Goal: Task Accomplishment & Management: Manage account settings

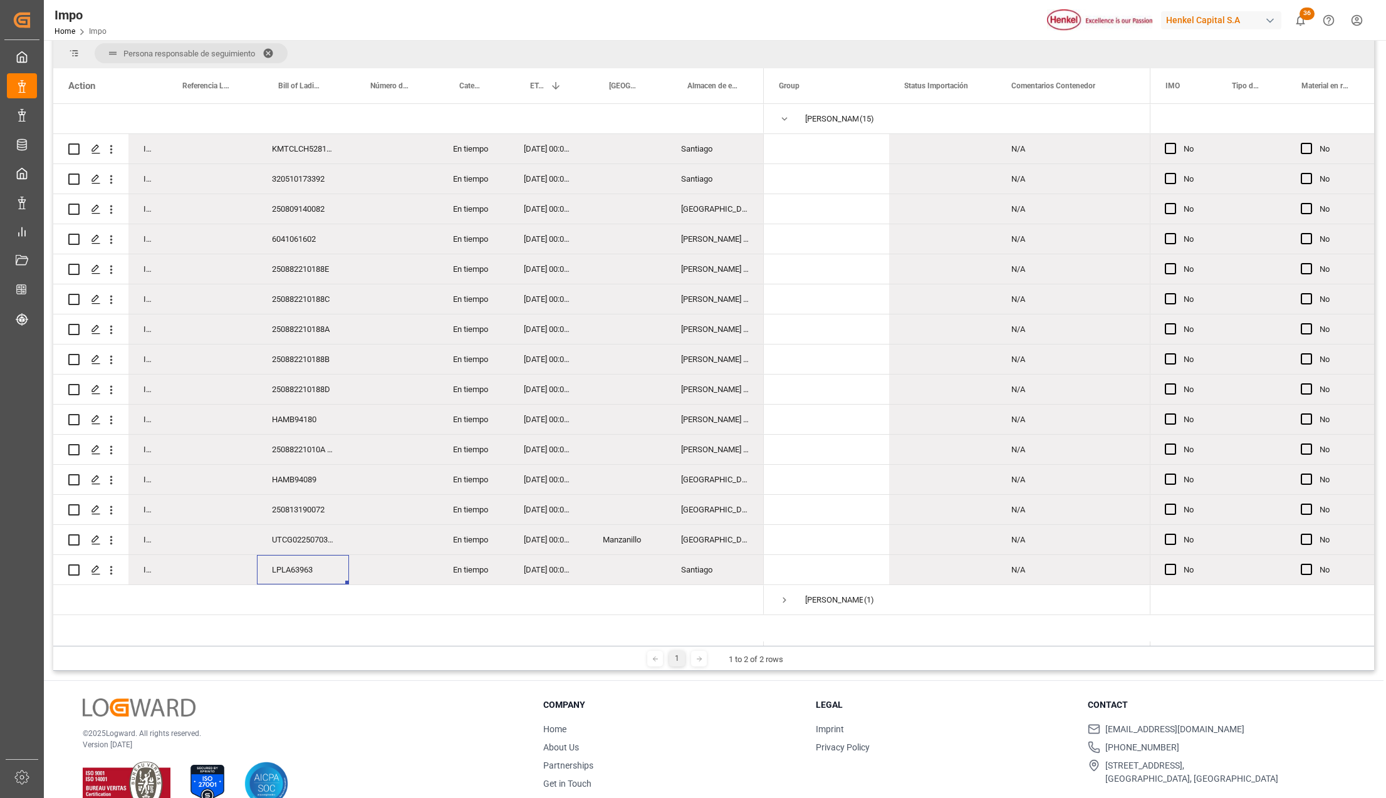
scroll to position [167, 0]
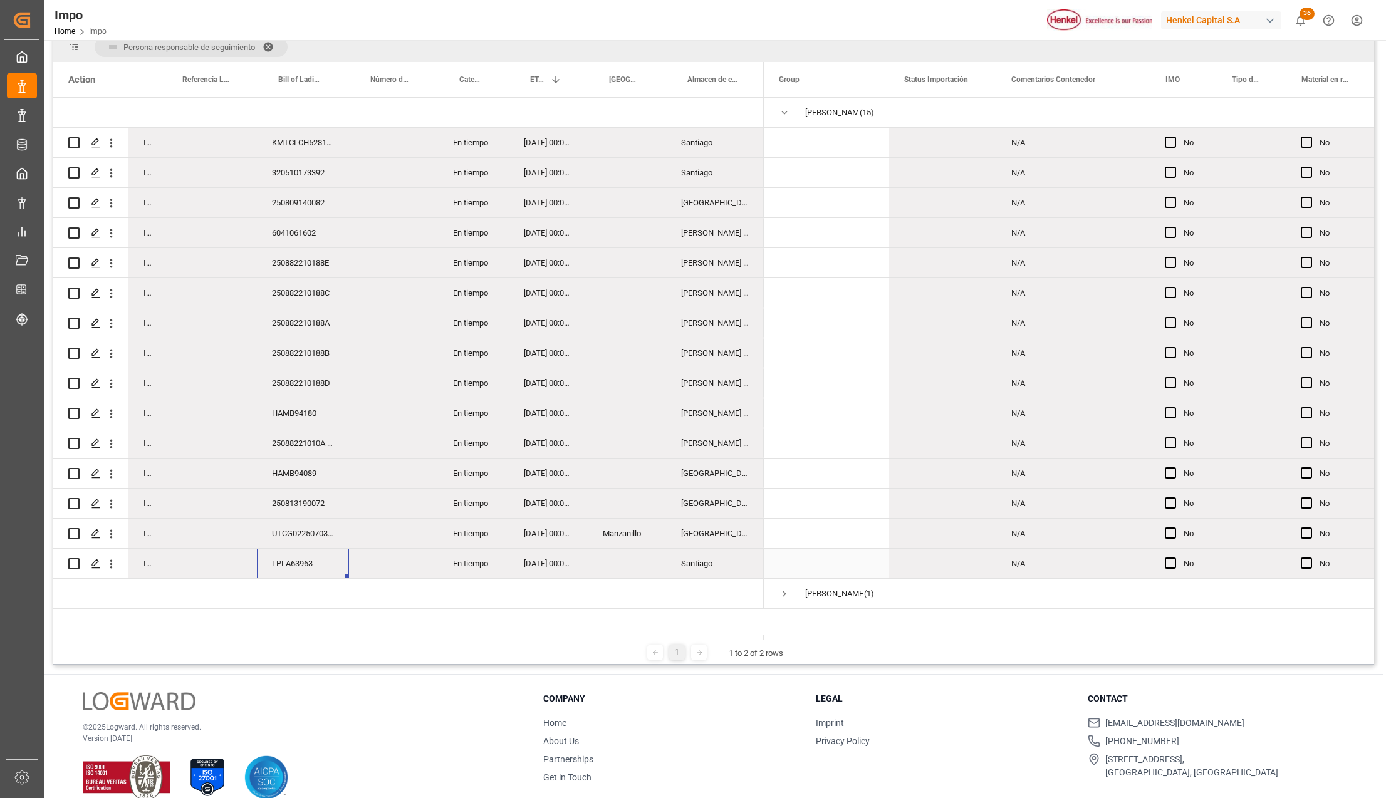
click at [286, 567] on div "LPLA63963" at bounding box center [303, 563] width 92 height 29
click at [112, 565] on icon "open menu" at bounding box center [111, 564] width 3 height 9
click at [154, 588] on span "Open in new tab" at bounding box center [194, 590] width 114 height 13
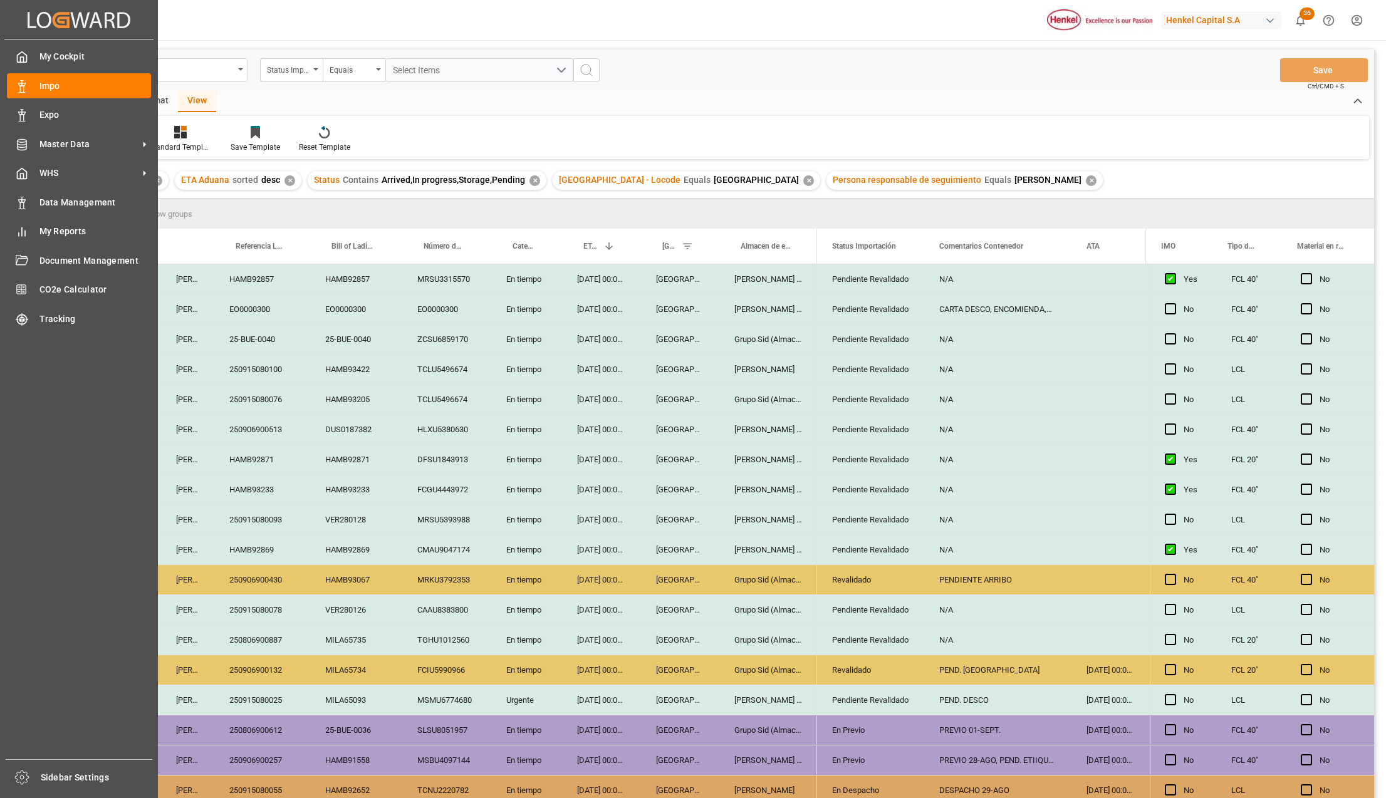
scroll to position [185, 0]
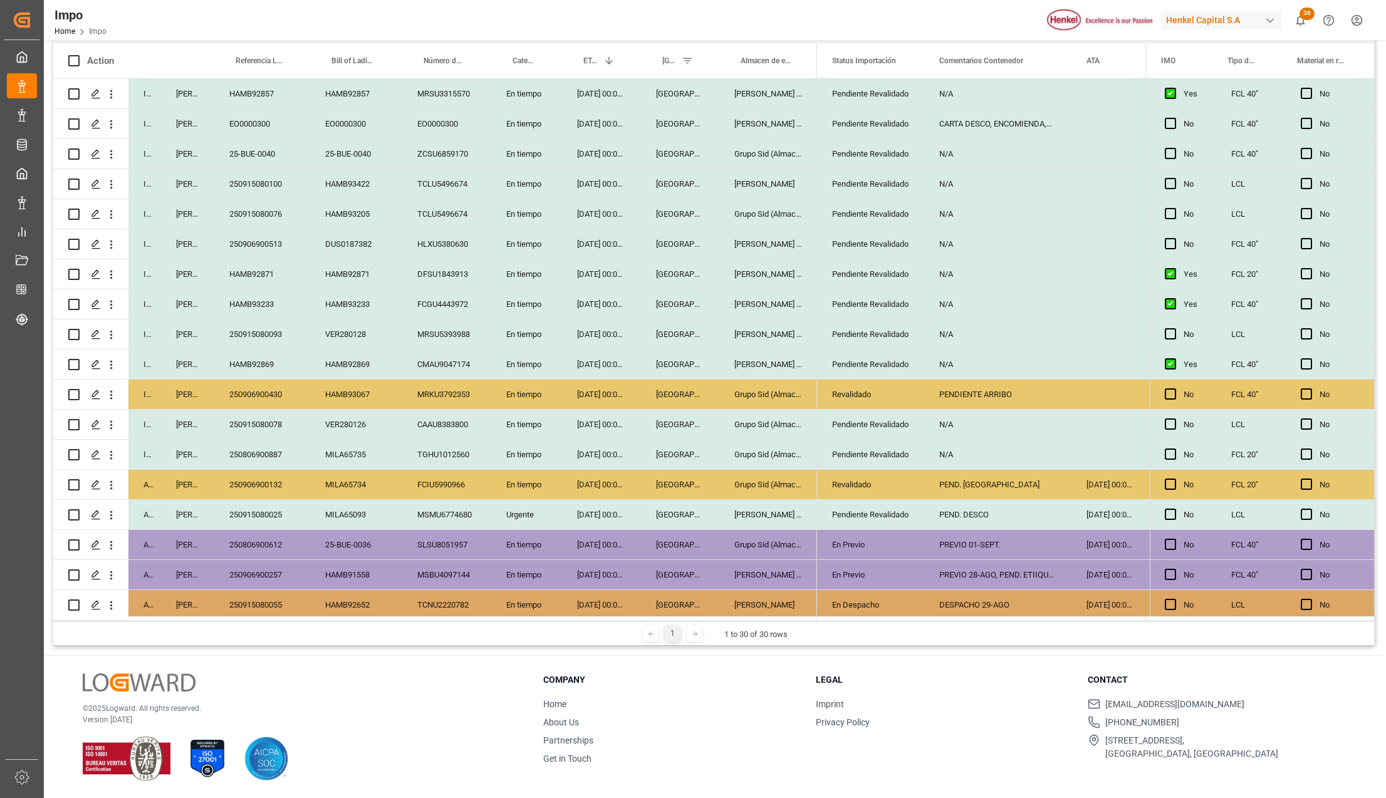
drag, startPoint x: 862, startPoint y: 229, endPoint x: 862, endPoint y: 239, distance: 9.4
click at [862, 230] on div "Pendiente Revalidado" at bounding box center [870, 244] width 77 height 29
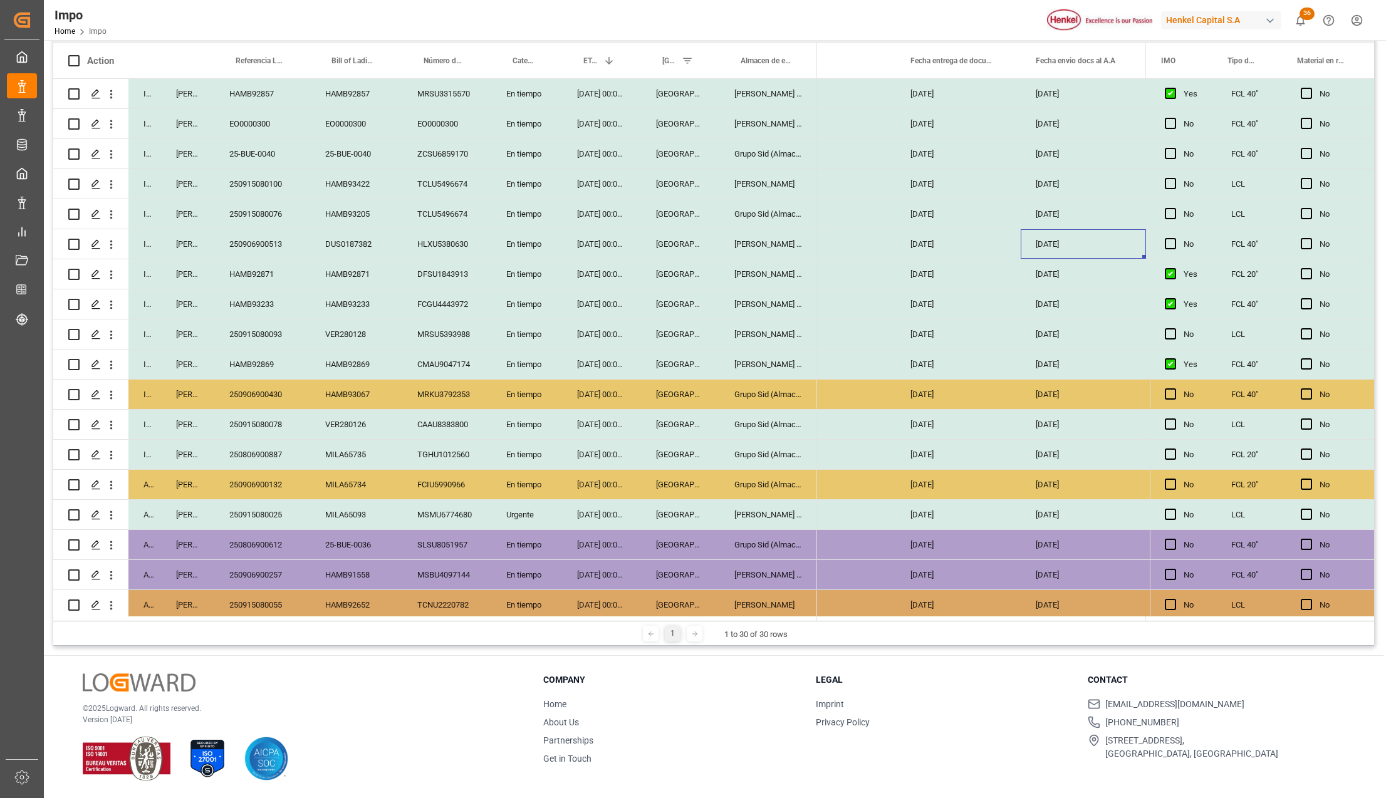
scroll to position [0, 2003]
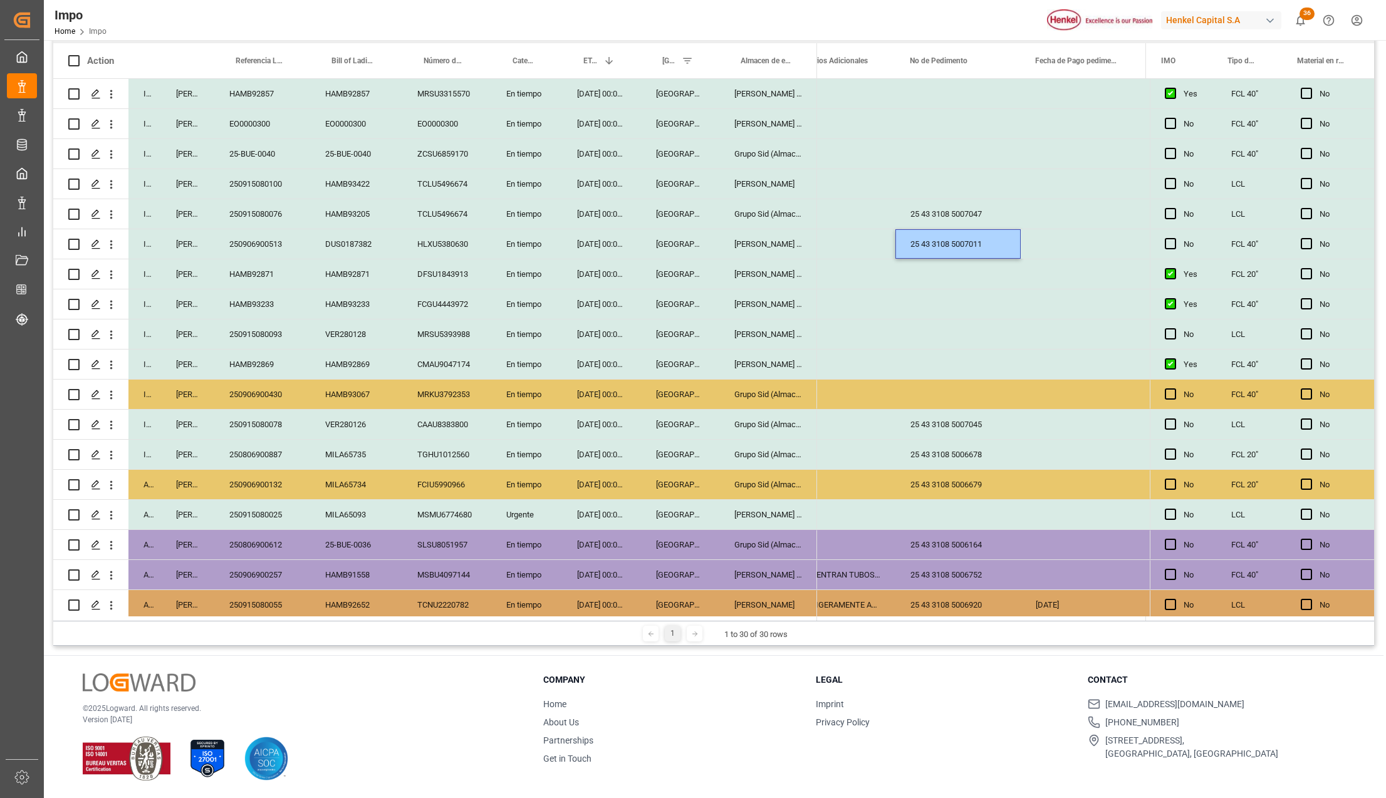
click at [968, 305] on div "Press SPACE to select this row." at bounding box center [957, 304] width 125 height 29
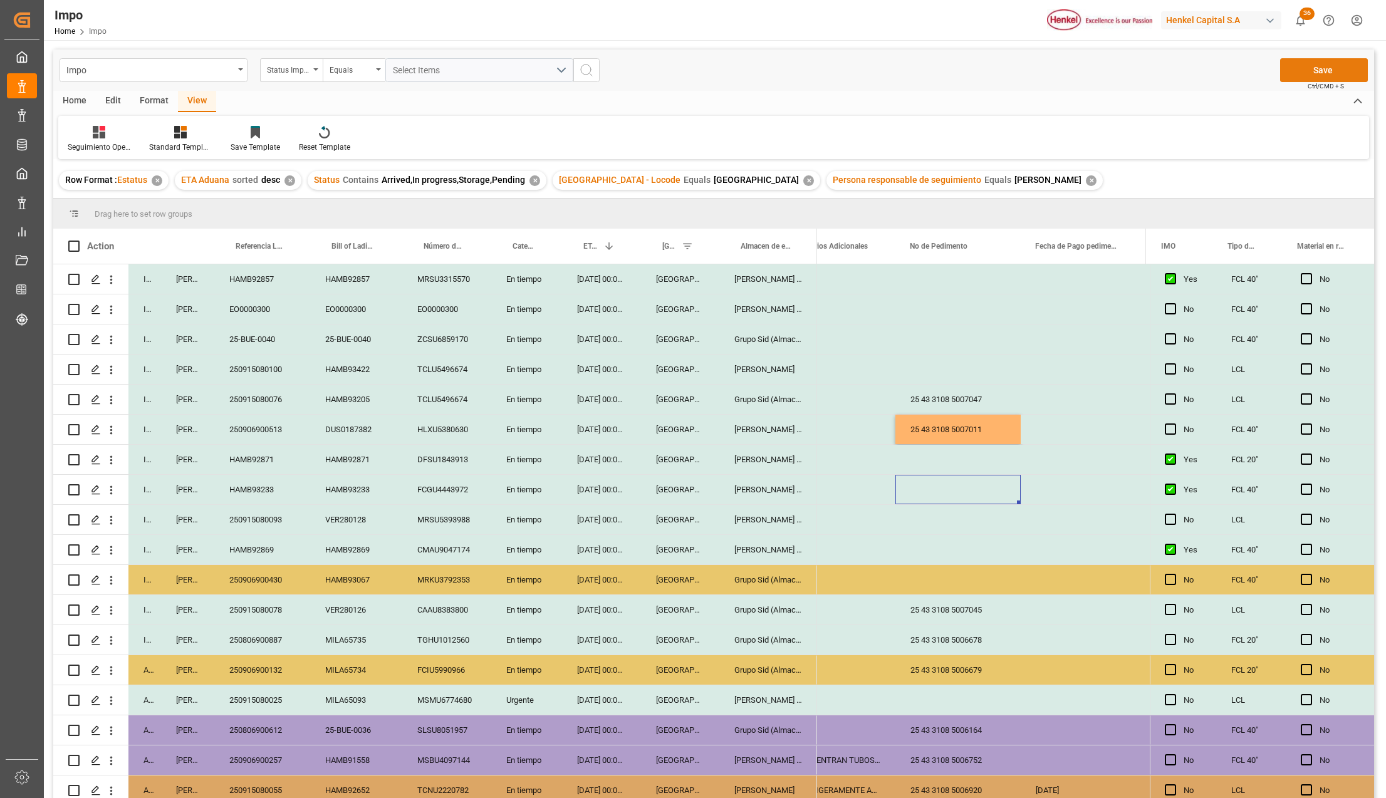
click at [1295, 69] on button "Save" at bounding box center [1324, 70] width 88 height 24
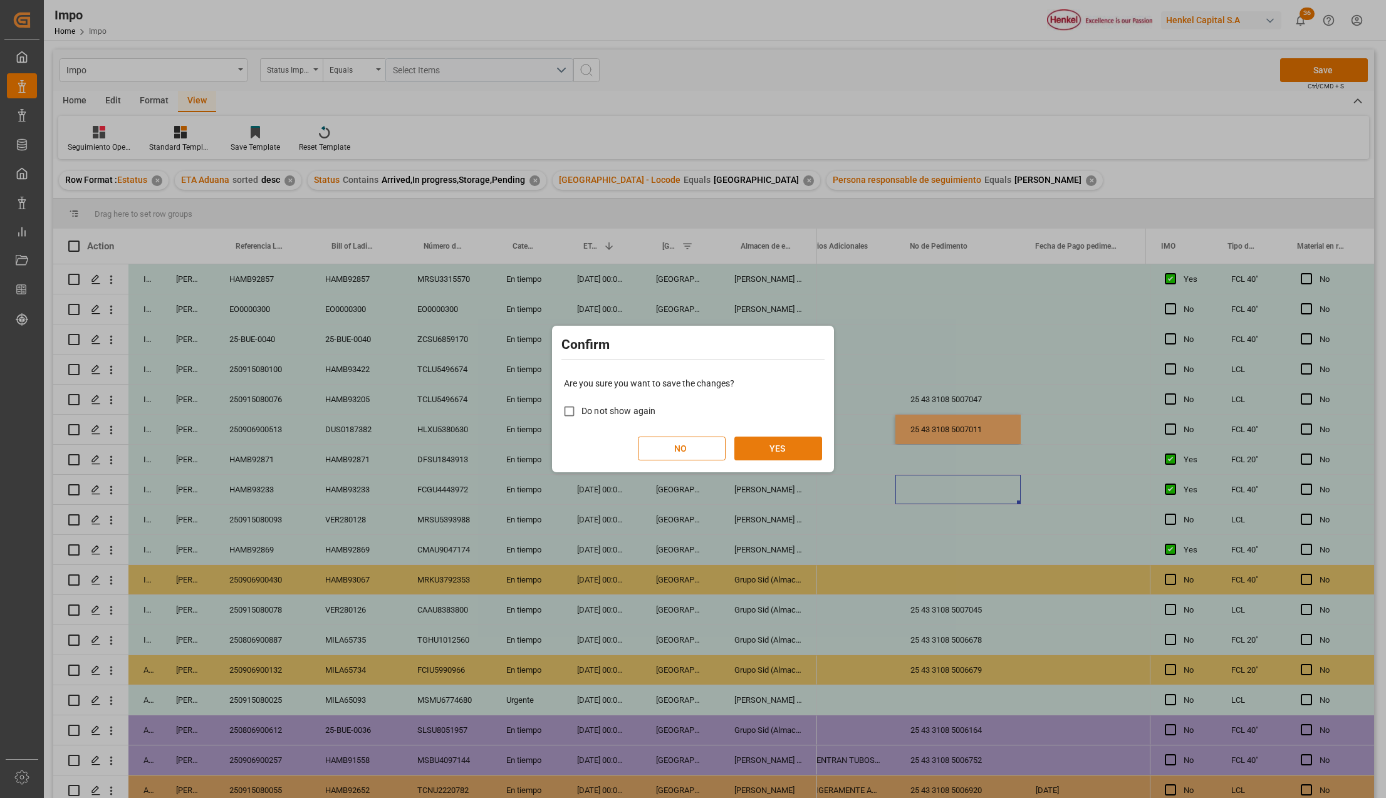
click at [786, 447] on button "YES" at bounding box center [778, 449] width 88 height 24
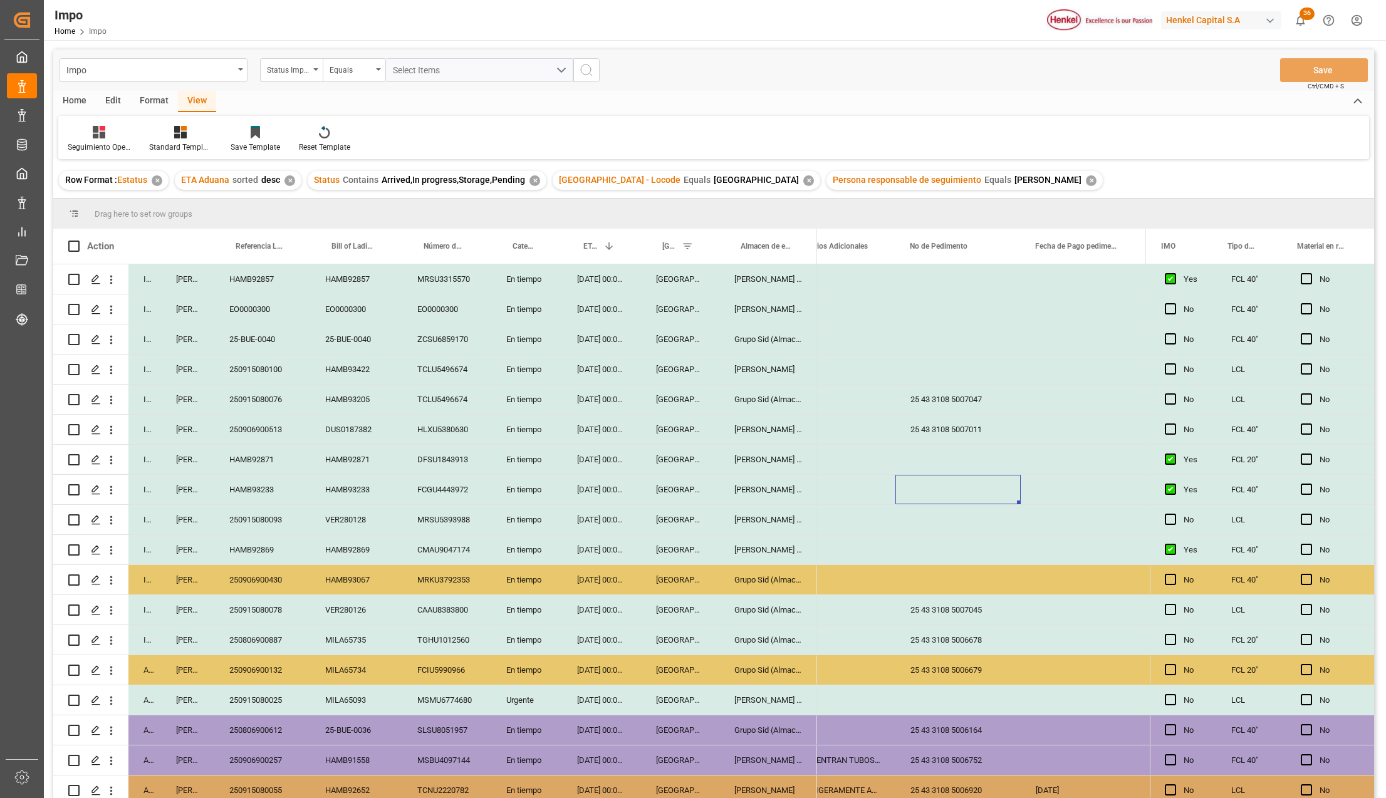
click at [339, 415] on div "DUS0187382" at bounding box center [356, 429] width 92 height 29
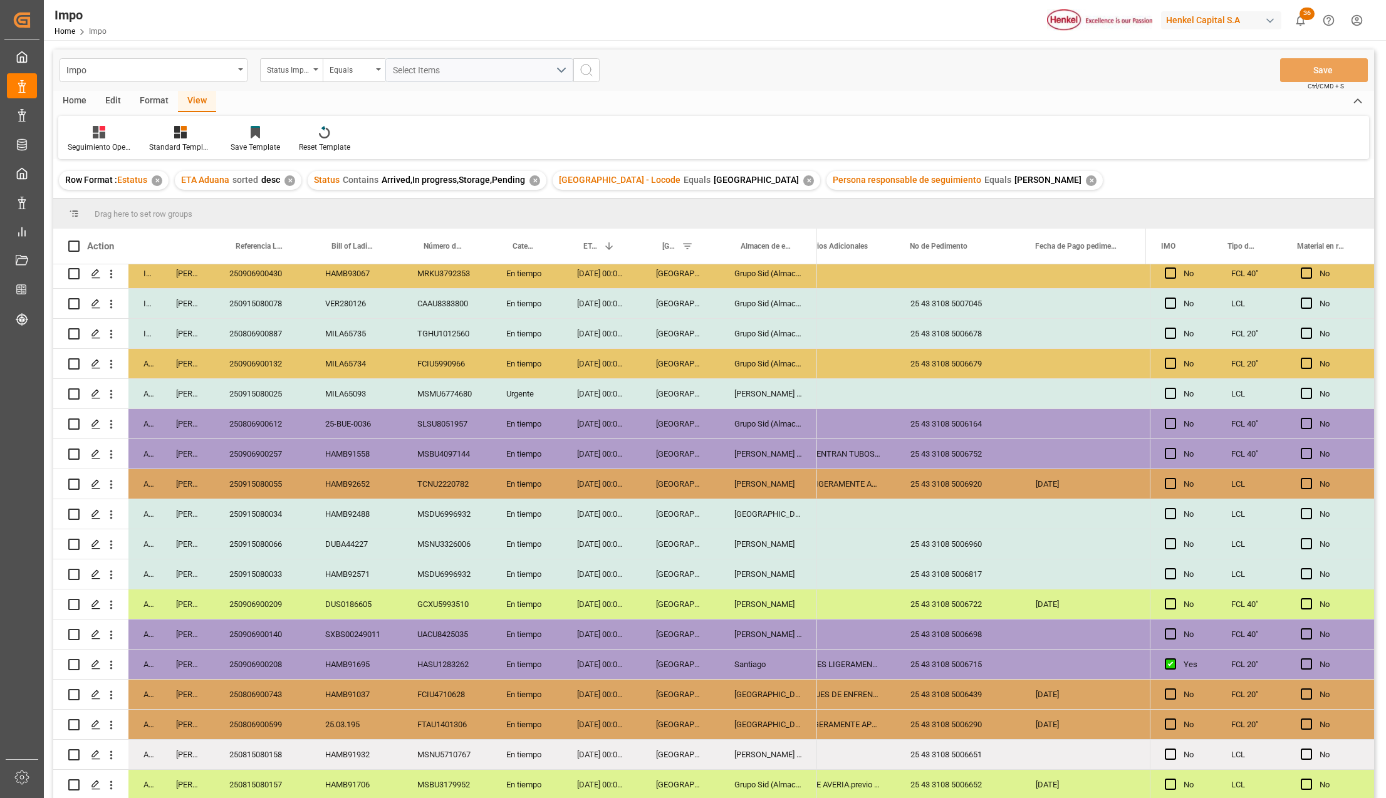
scroll to position [368, 0]
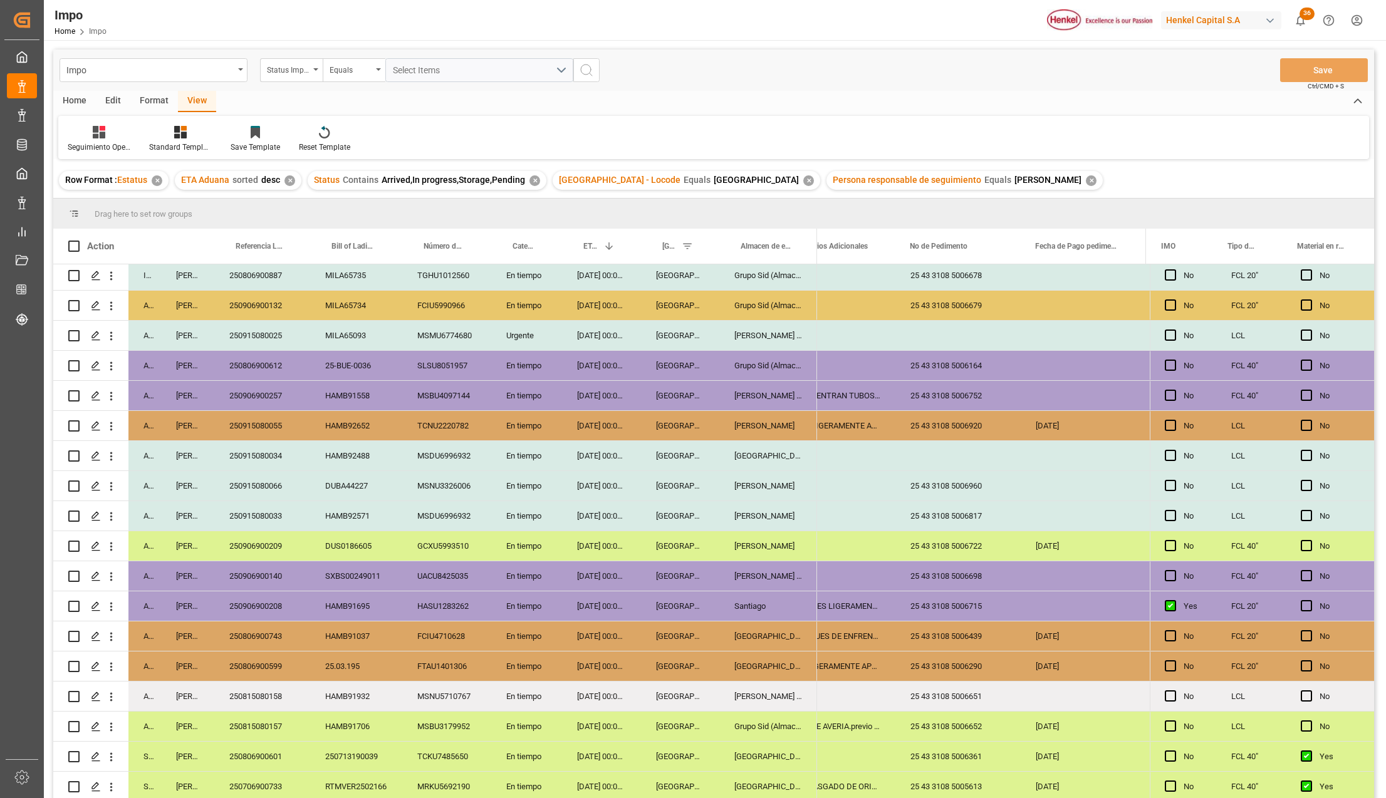
click at [372, 442] on div "HAMB92488" at bounding box center [356, 455] width 92 height 29
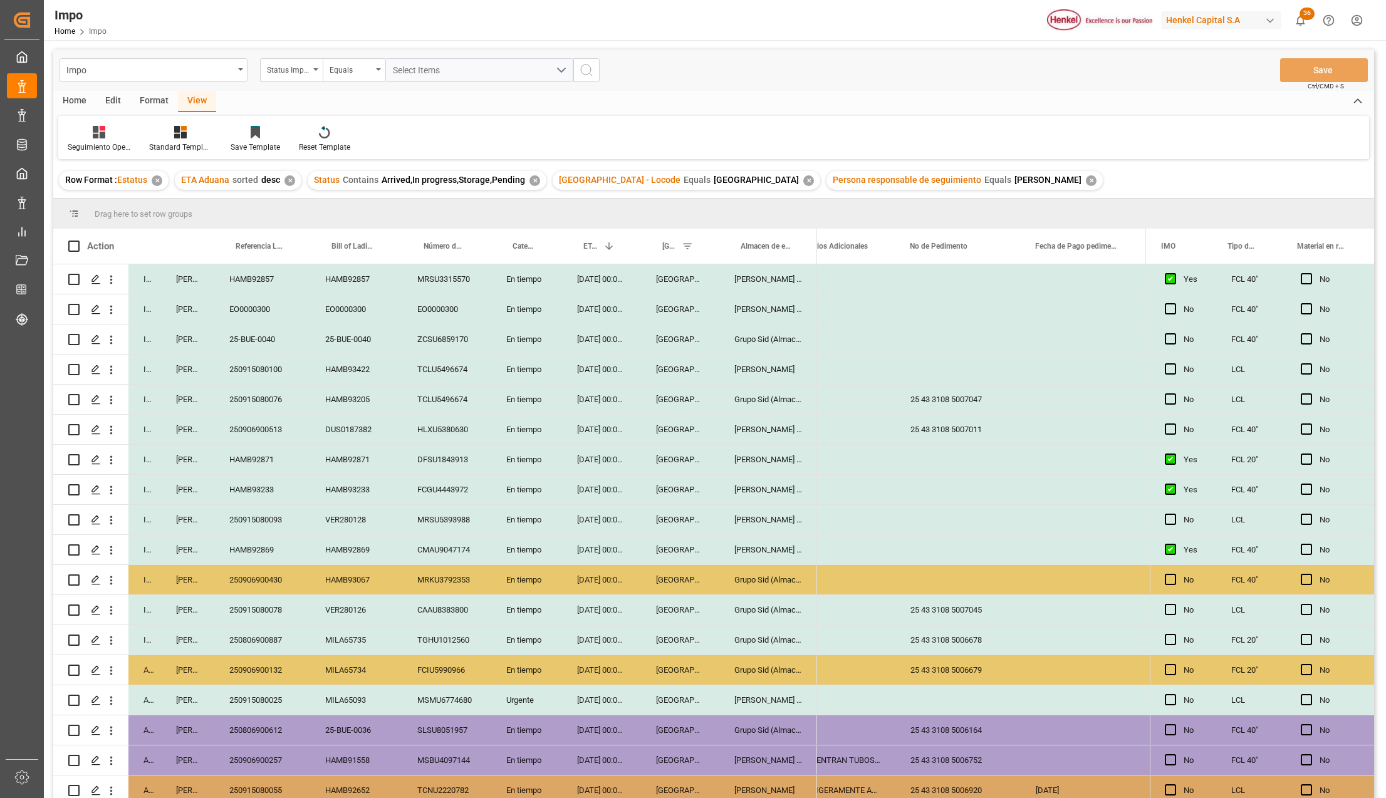
click at [263, 493] on div "HAMB93233" at bounding box center [262, 489] width 96 height 29
click at [263, 493] on input "HAMB93233" at bounding box center [262, 497] width 76 height 24
type input "250906900458"
click at [1328, 63] on button "Save" at bounding box center [1324, 70] width 88 height 24
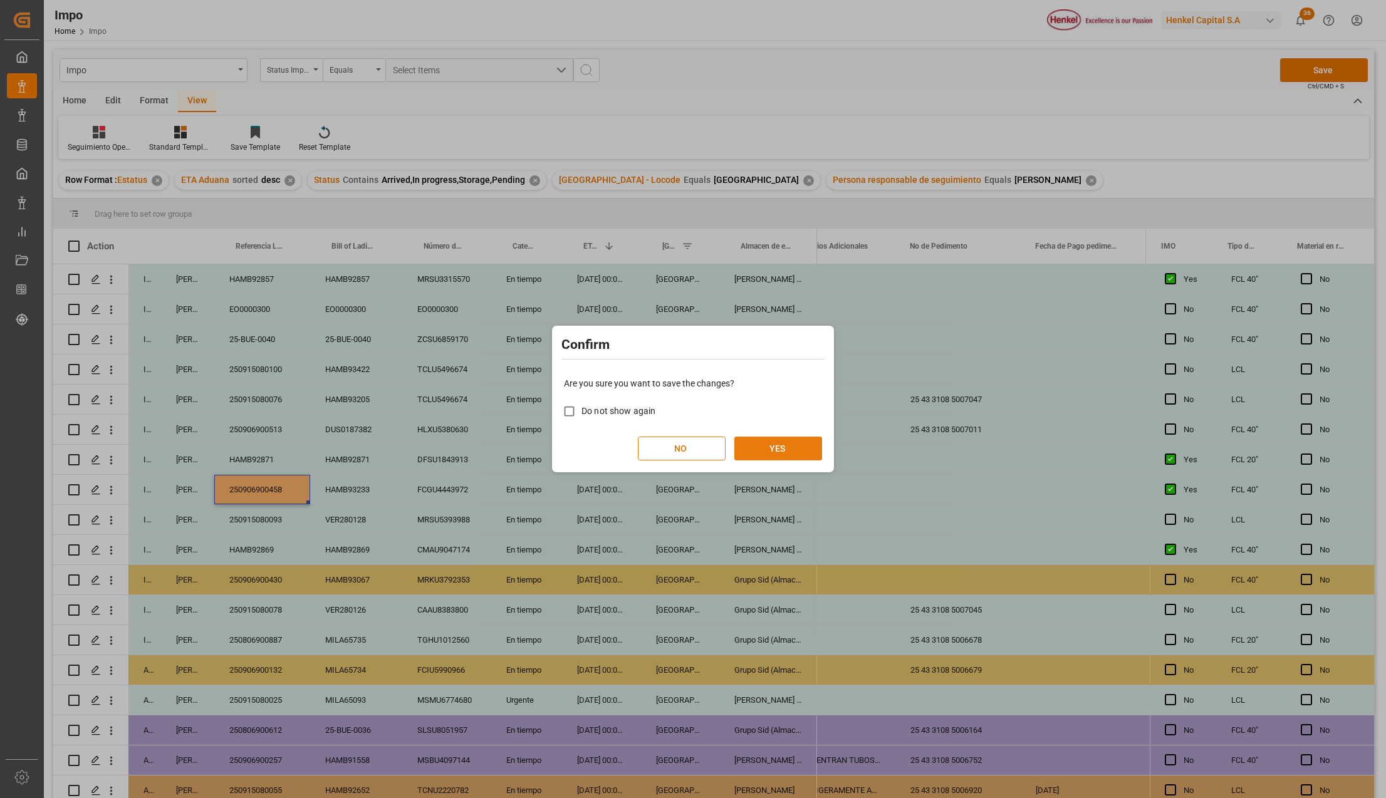
click at [773, 445] on button "YES" at bounding box center [778, 449] width 88 height 24
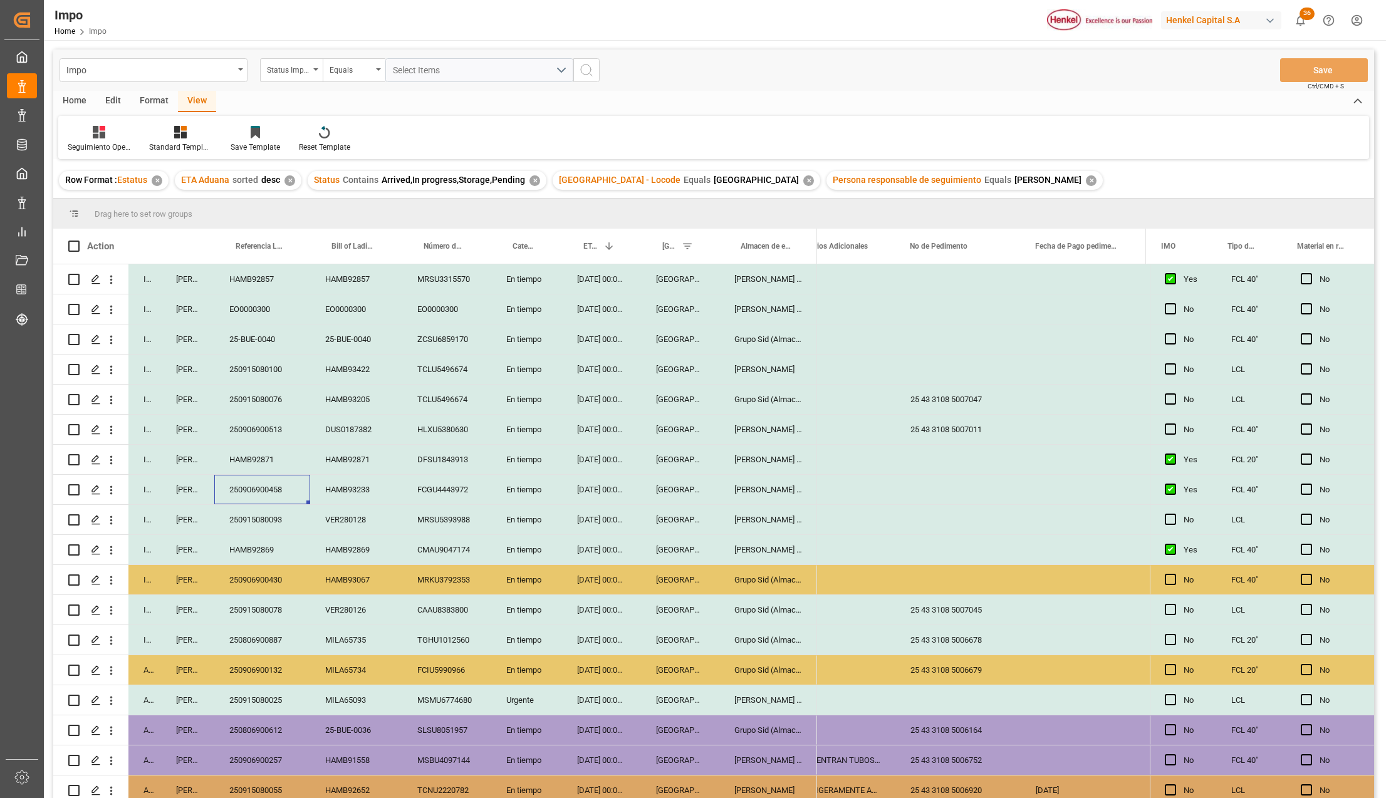
click at [890, 484] on div "N/A" at bounding box center [832, 489] width 125 height 29
click at [926, 480] on div "Press SPACE to select this row." at bounding box center [957, 489] width 125 height 29
click at [937, 482] on div "Press SPACE to select this row." at bounding box center [957, 489] width 125 height 29
click at [937, 494] on input "Press SPACE to select this row." at bounding box center [957, 497] width 105 height 24
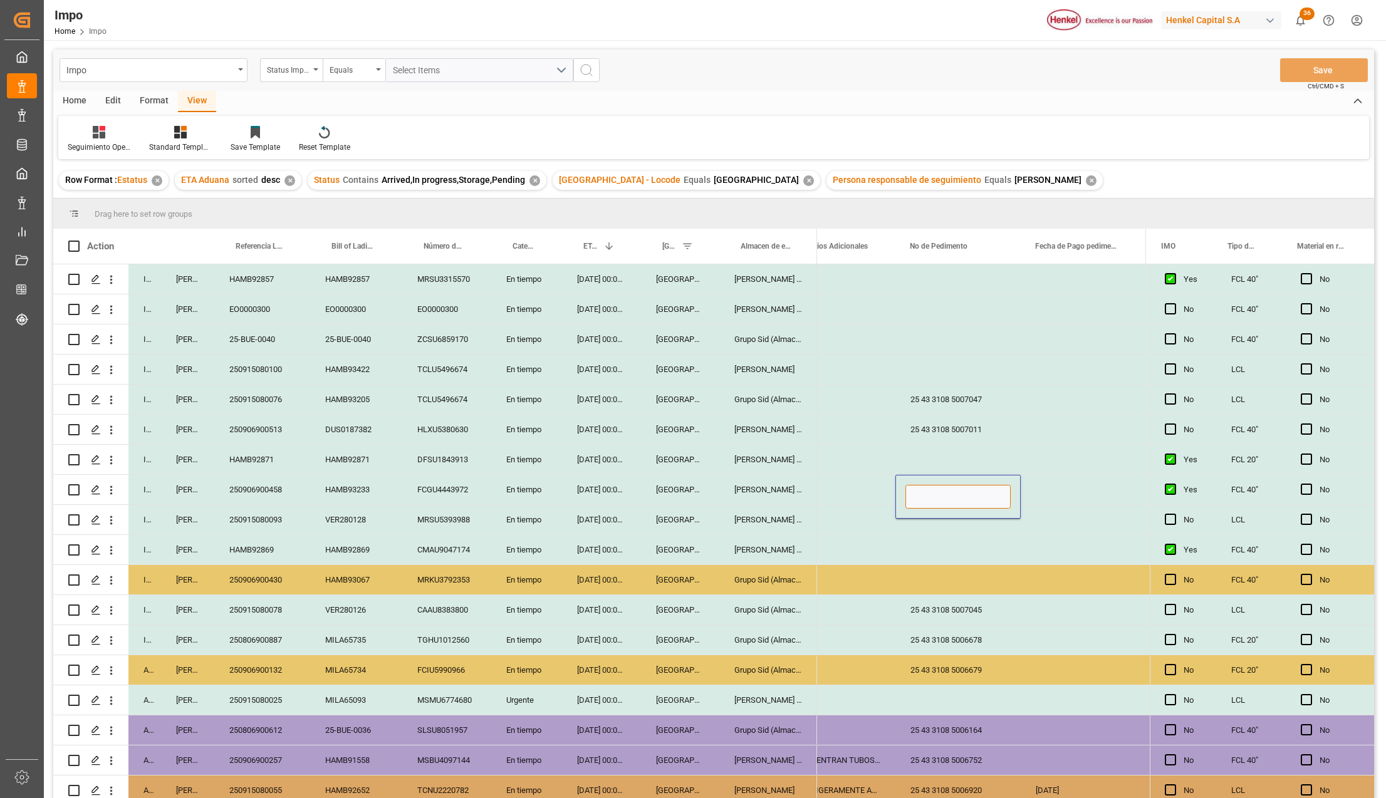
paste input "25 43 3108 5006907"
type input "25 43 3108 5006907"
click at [1341, 65] on button "Save" at bounding box center [1324, 70] width 88 height 24
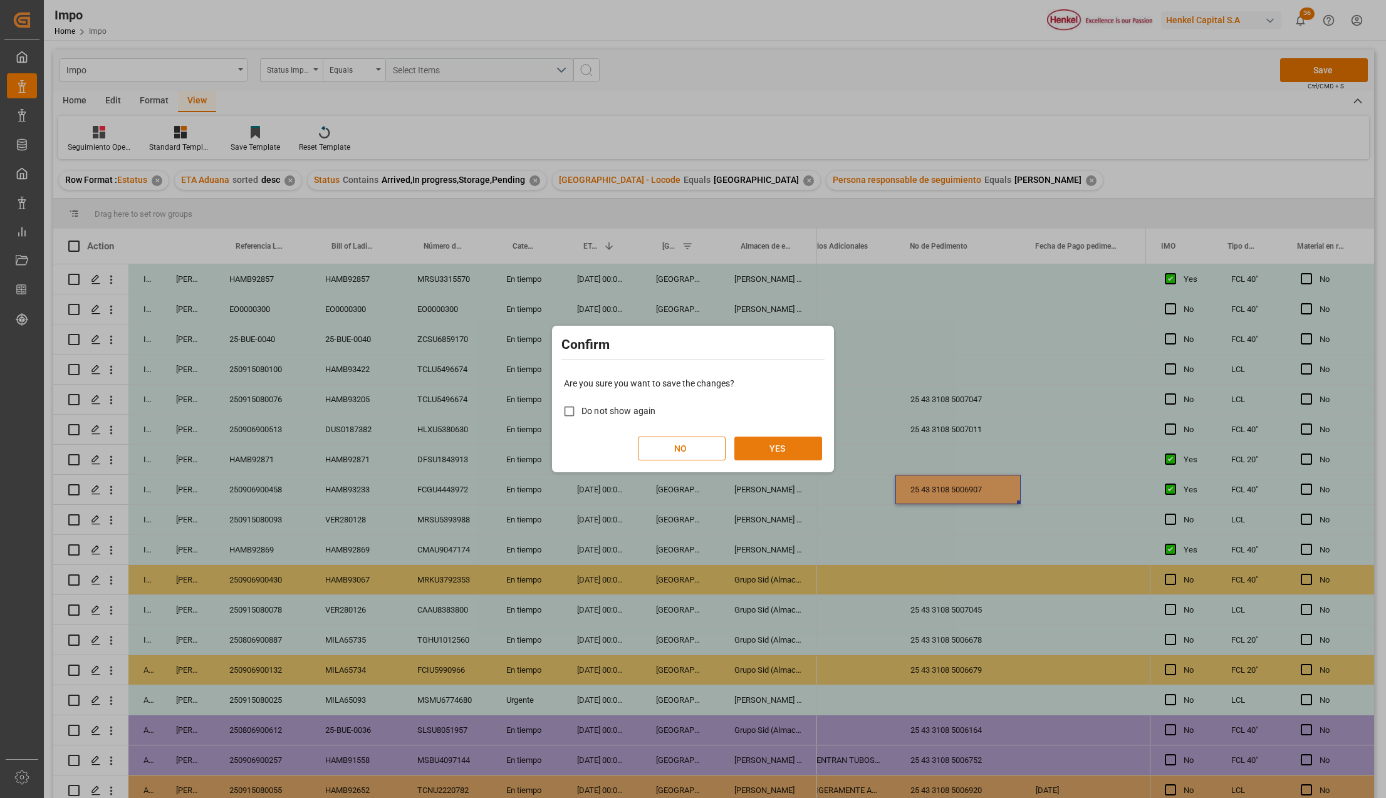
click at [792, 441] on button "YES" at bounding box center [778, 449] width 88 height 24
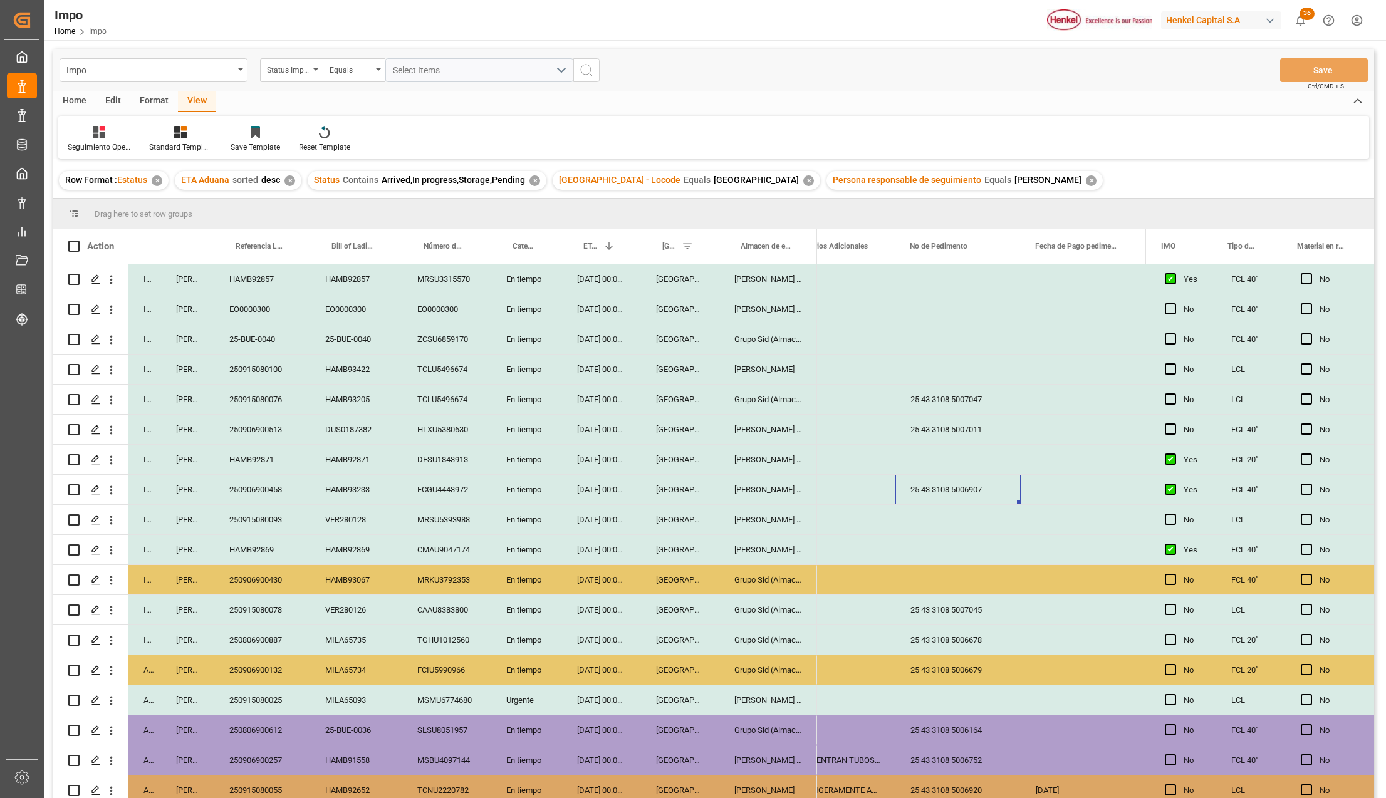
click at [352, 489] on div "HAMB93233" at bounding box center [356, 489] width 92 height 29
click at [409, 487] on div "FCGU4443972" at bounding box center [446, 489] width 89 height 29
click at [528, 490] on div "En tiempo" at bounding box center [526, 489] width 71 height 29
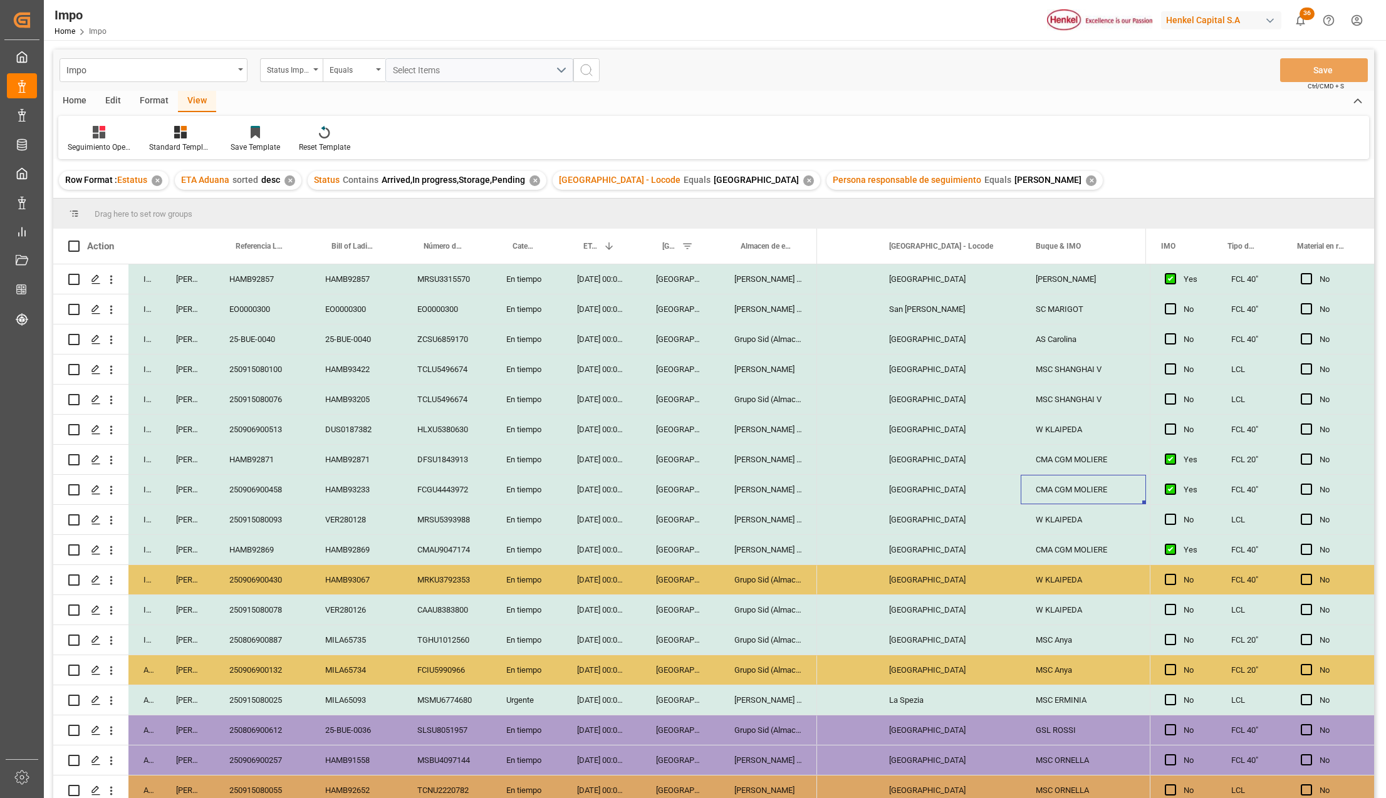
scroll to position [0, 1377]
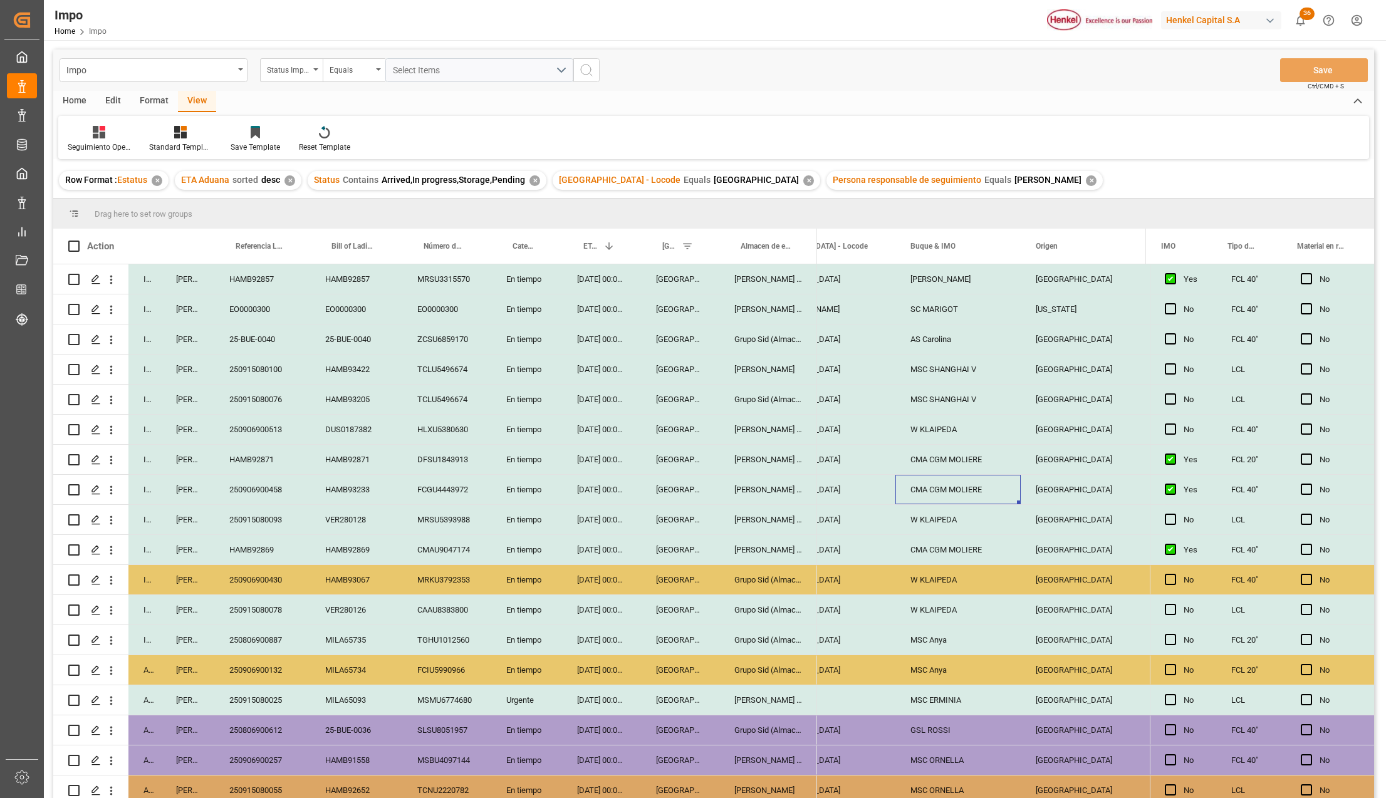
click at [952, 585] on div "W KLAIPEDA" at bounding box center [957, 579] width 125 height 29
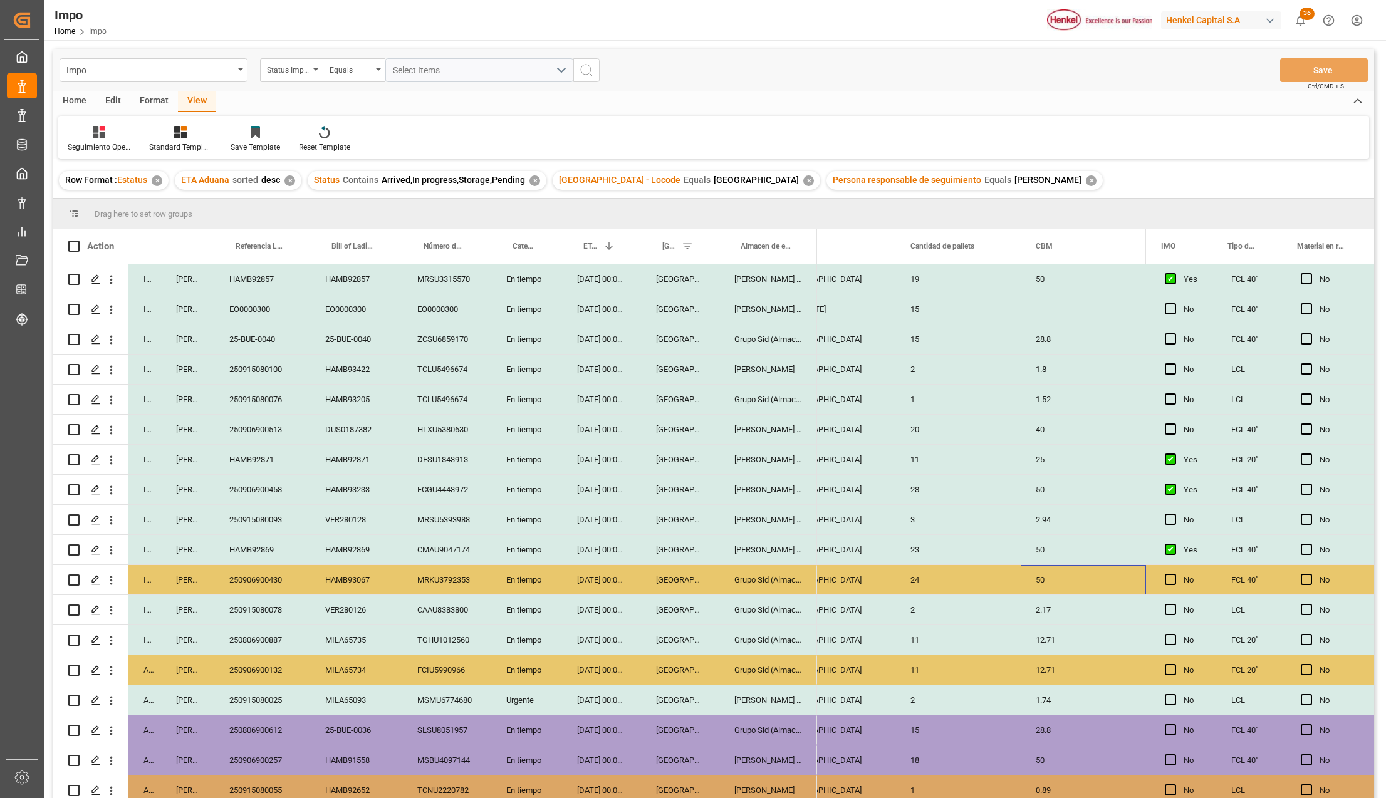
scroll to position [0, 1753]
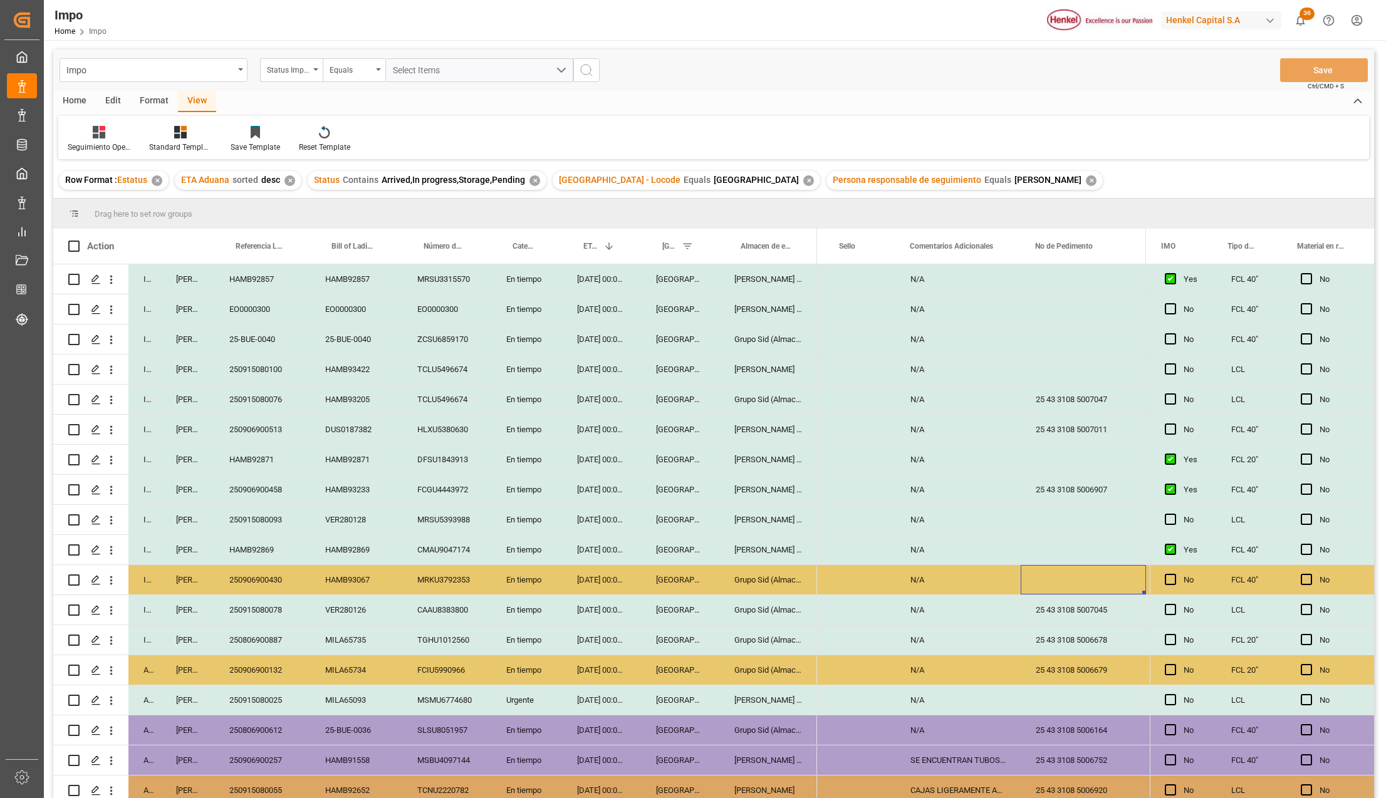
click at [1058, 577] on div "Press SPACE to select this row." at bounding box center [1083, 579] width 125 height 29
click at [1057, 587] on input "Press SPACE to select this row." at bounding box center [1083, 587] width 105 height 24
paste input "25 43 3108 5006986"
type input "25 43 3108 5006986"
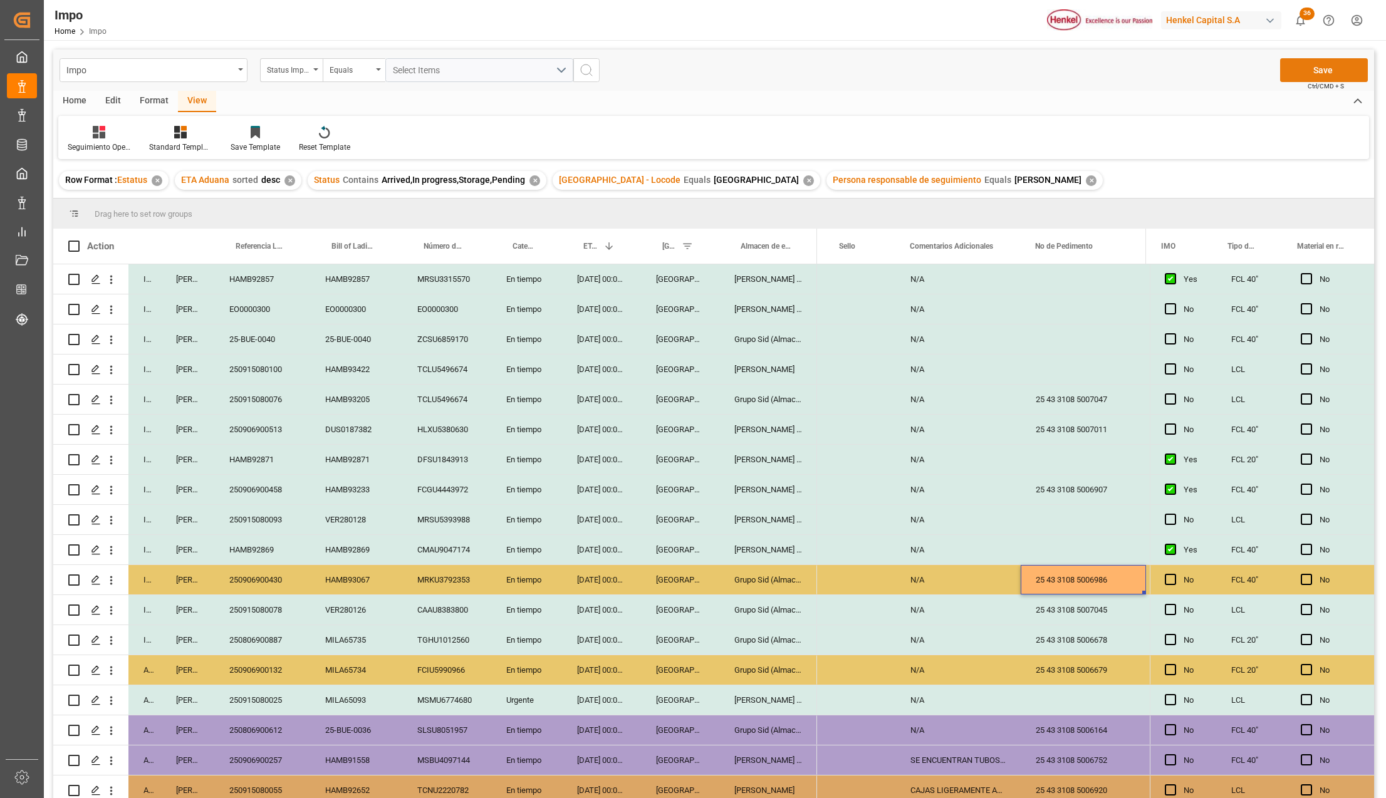
click at [1350, 61] on button "Save" at bounding box center [1324, 70] width 88 height 24
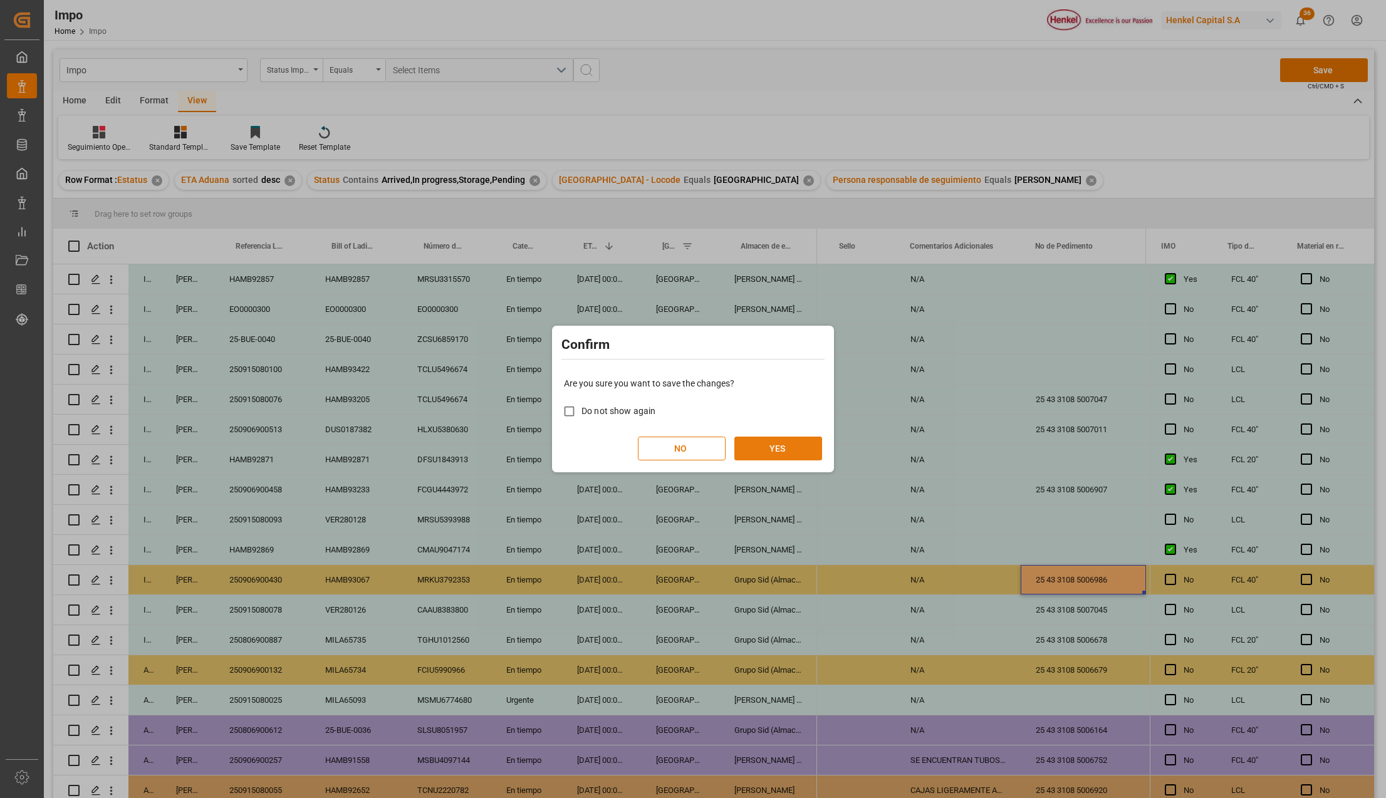
click at [788, 449] on button "YES" at bounding box center [778, 449] width 88 height 24
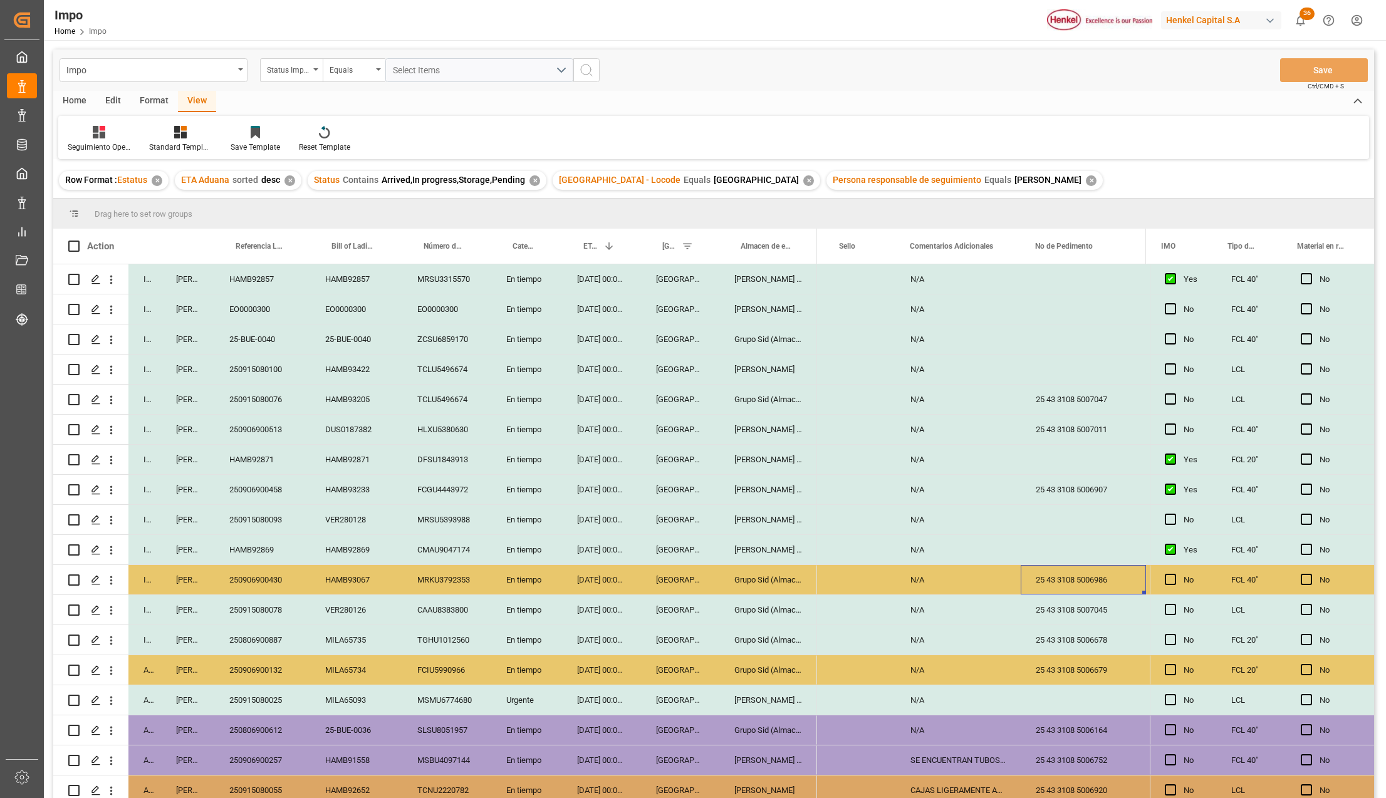
click at [330, 577] on div "HAMB93067" at bounding box center [356, 579] width 92 height 29
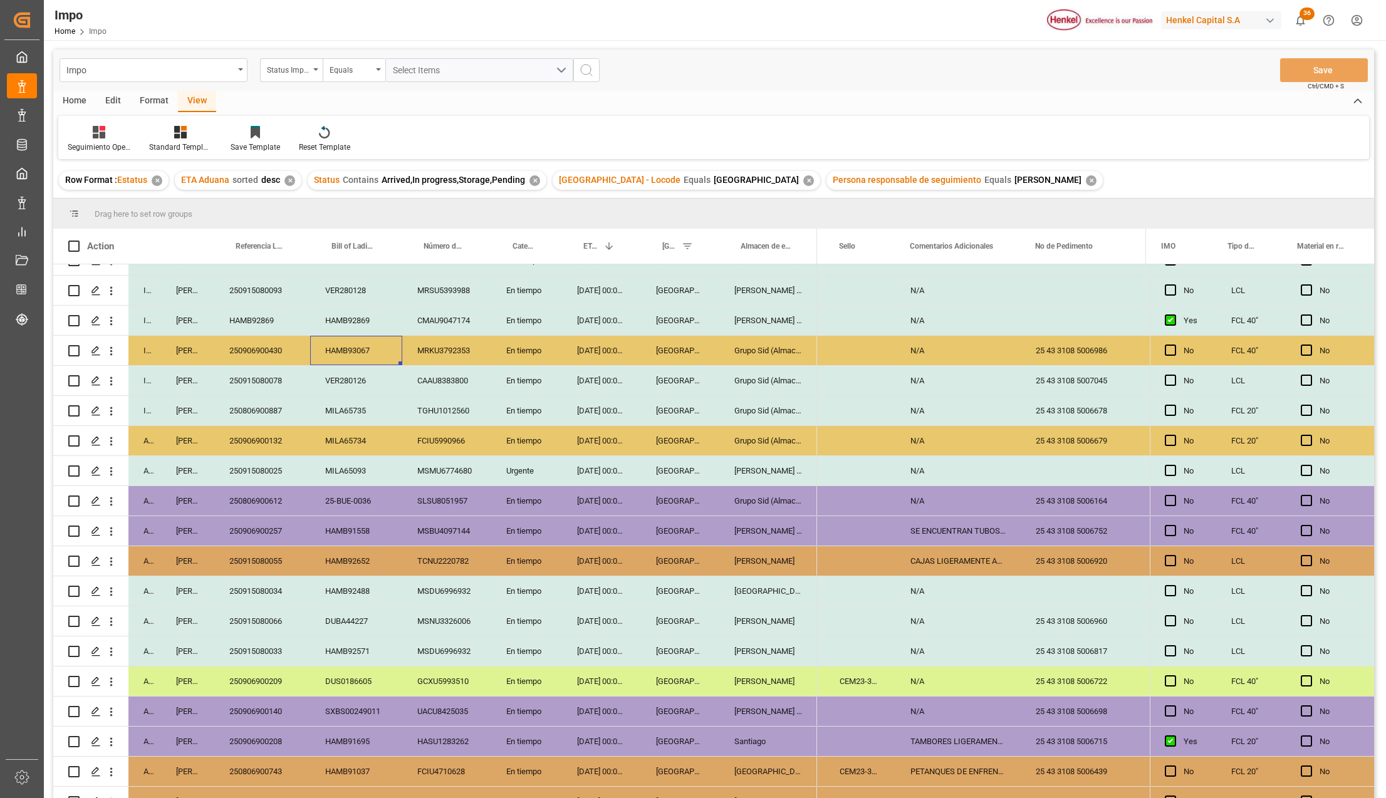
scroll to position [251, 0]
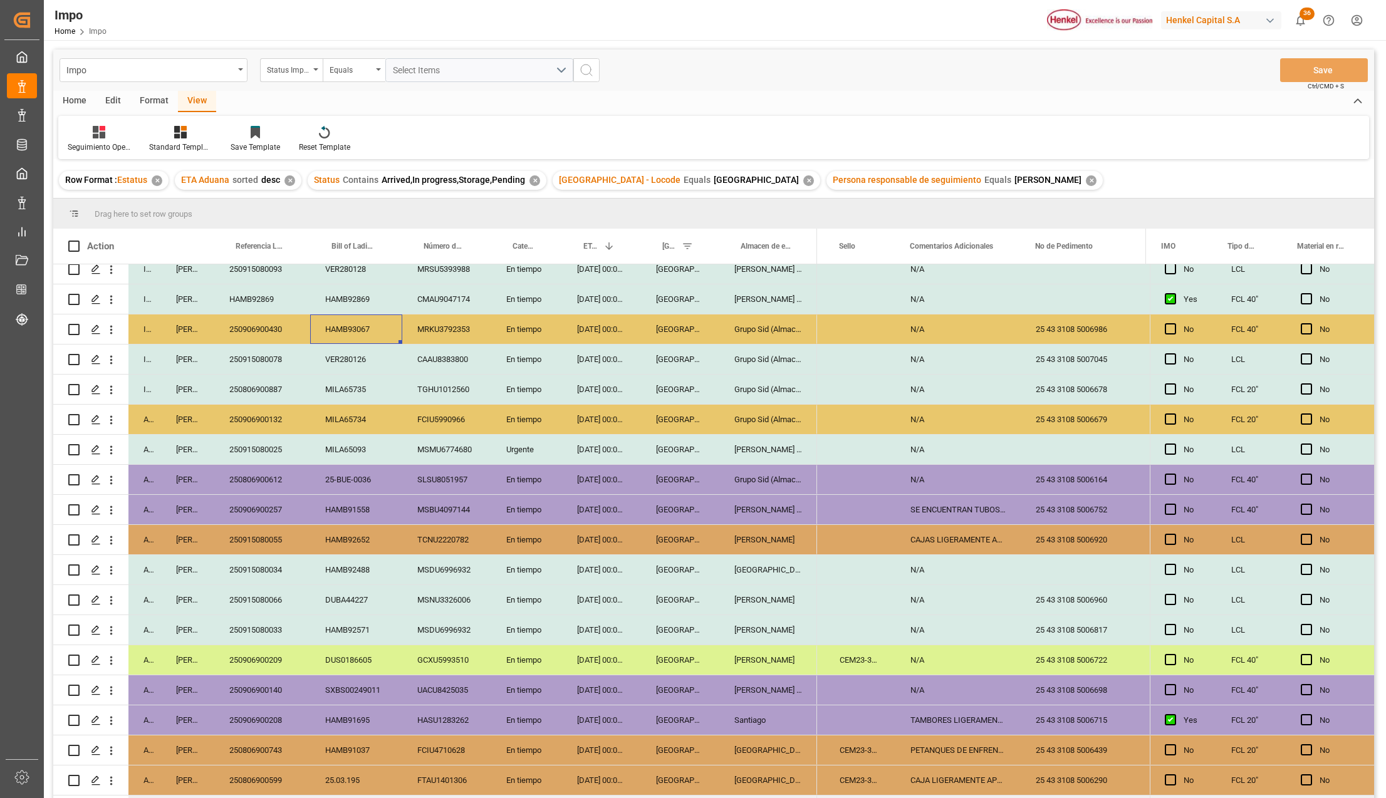
click at [741, 529] on div "Almer Apodaca" at bounding box center [768, 539] width 98 height 29
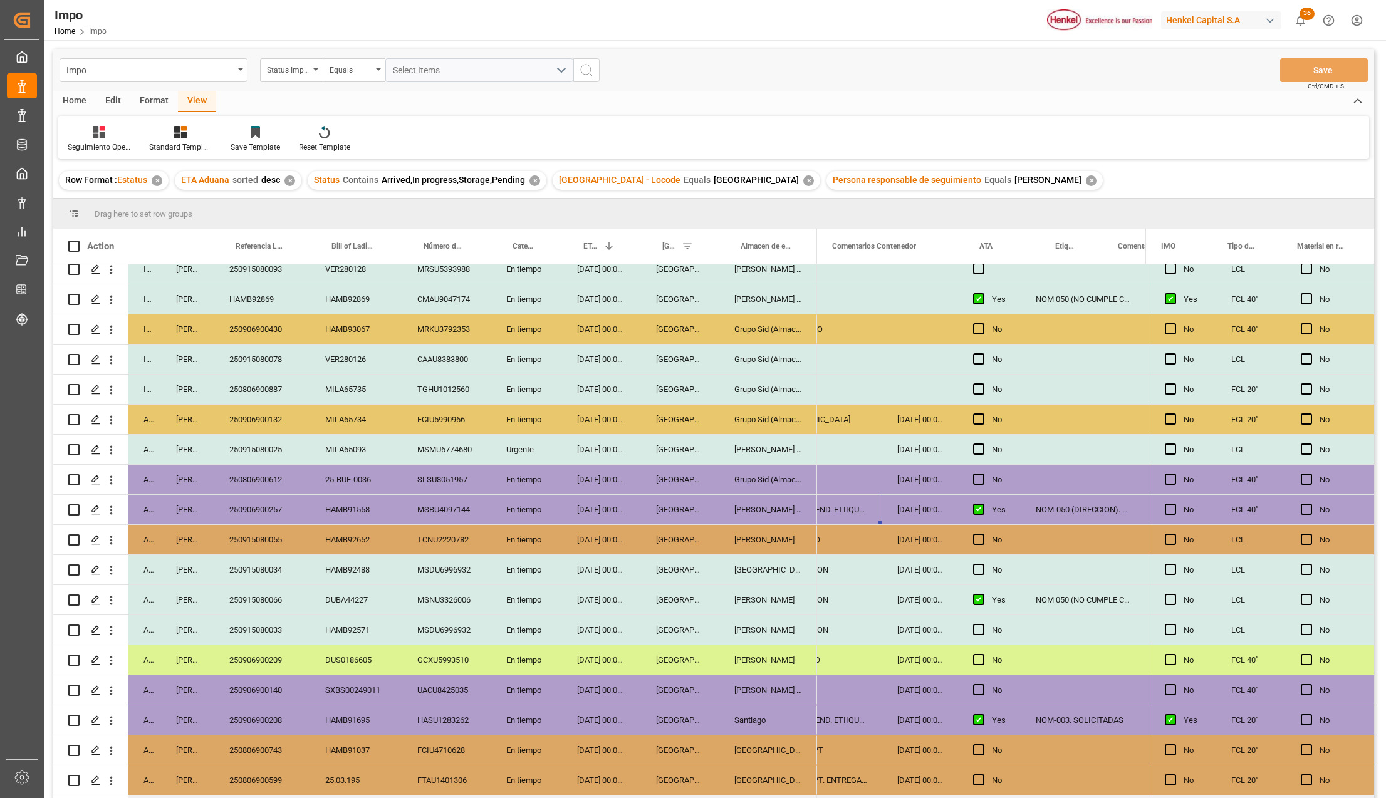
scroll to position [0, 107]
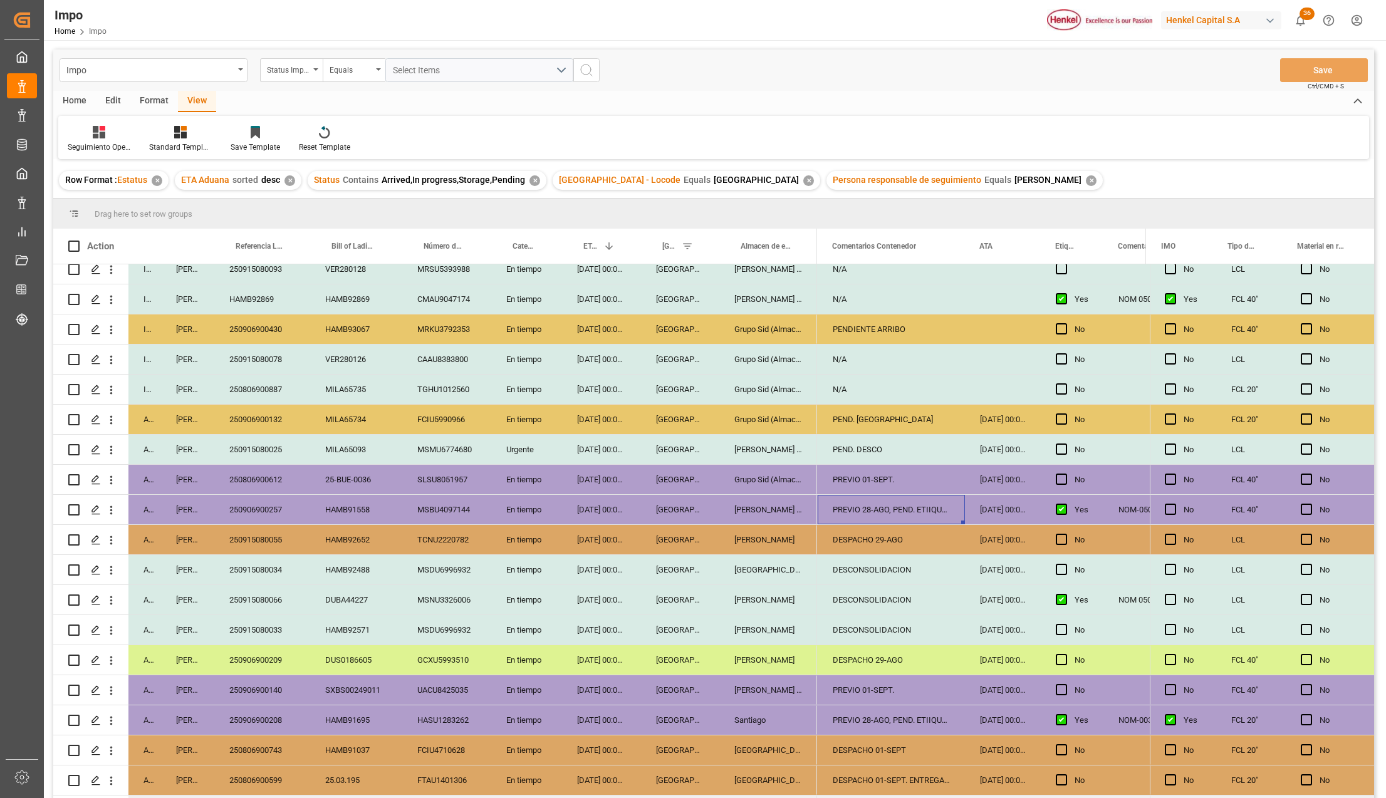
click at [885, 509] on div "PREVIO 28-AGO, PEND. ETIIQUETAS" at bounding box center [891, 509] width 147 height 29
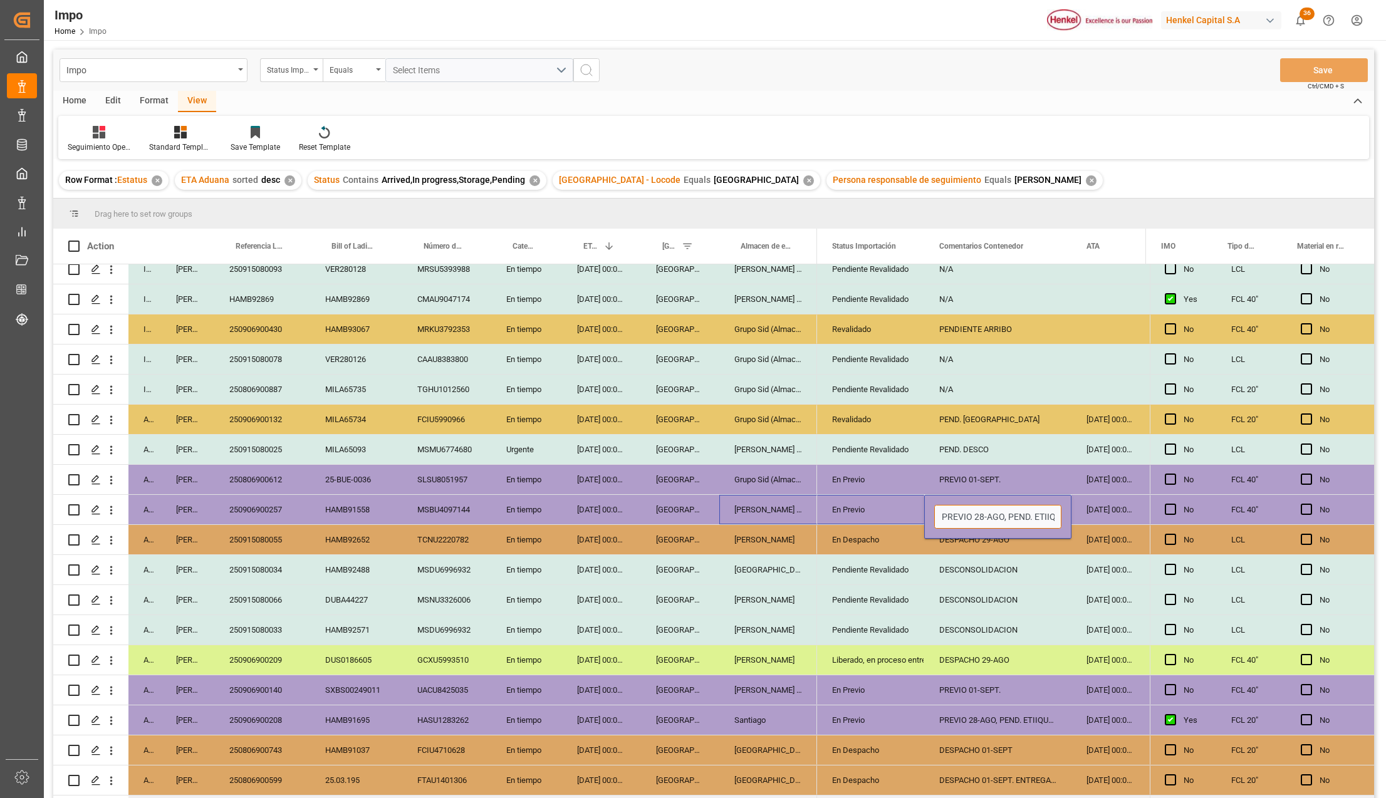
drag, startPoint x: 900, startPoint y: 517, endPoint x: 808, endPoint y: 514, distance: 92.2
click at [808, 514] on div "In progress Karla Chavez HAMB92857 HAMB92857 MRSU3315570 En tiempo 06-09-2025 0…" at bounding box center [713, 533] width 1321 height 538
type input "PEND. MEDIPORT"
click at [921, 618] on div "Pendiente Revalidado" at bounding box center [870, 629] width 107 height 29
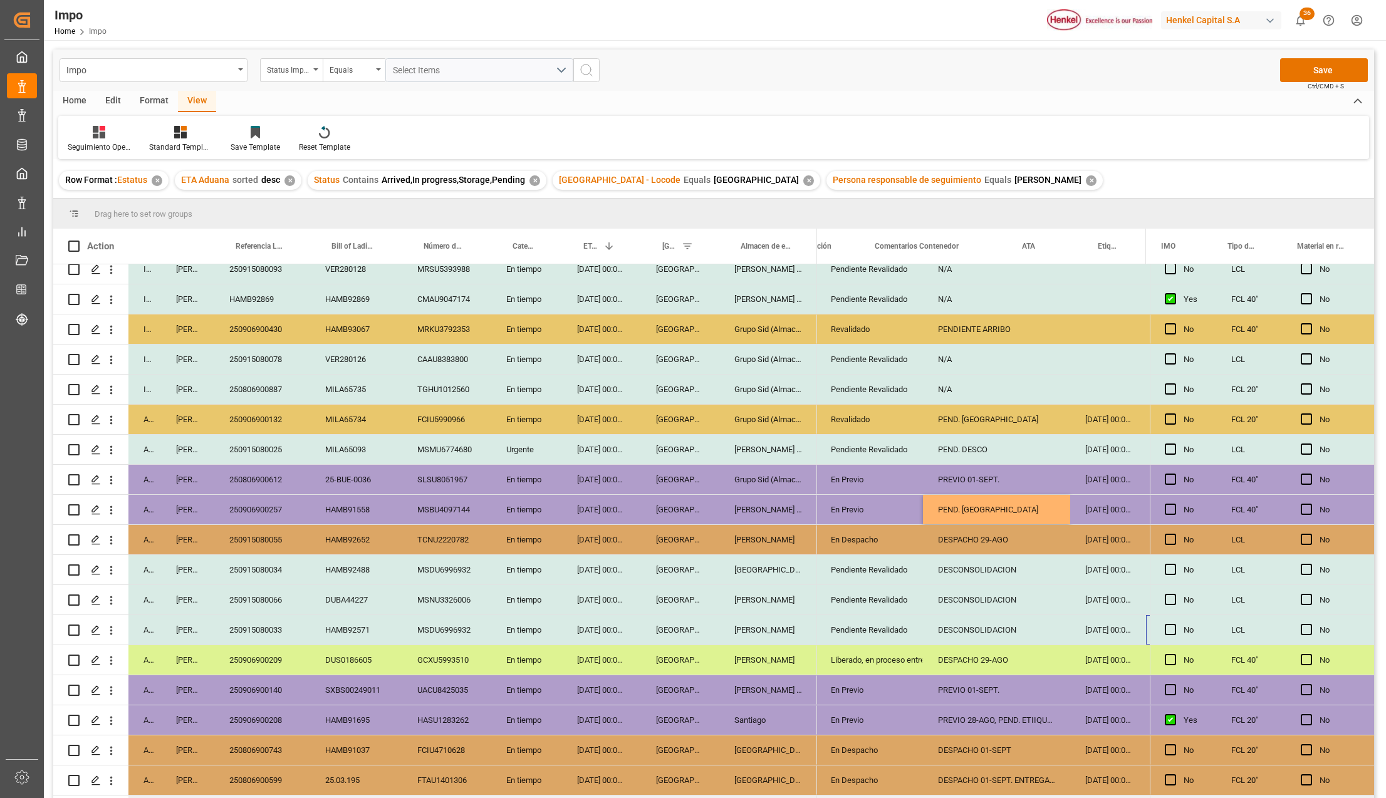
scroll to position [0, 64]
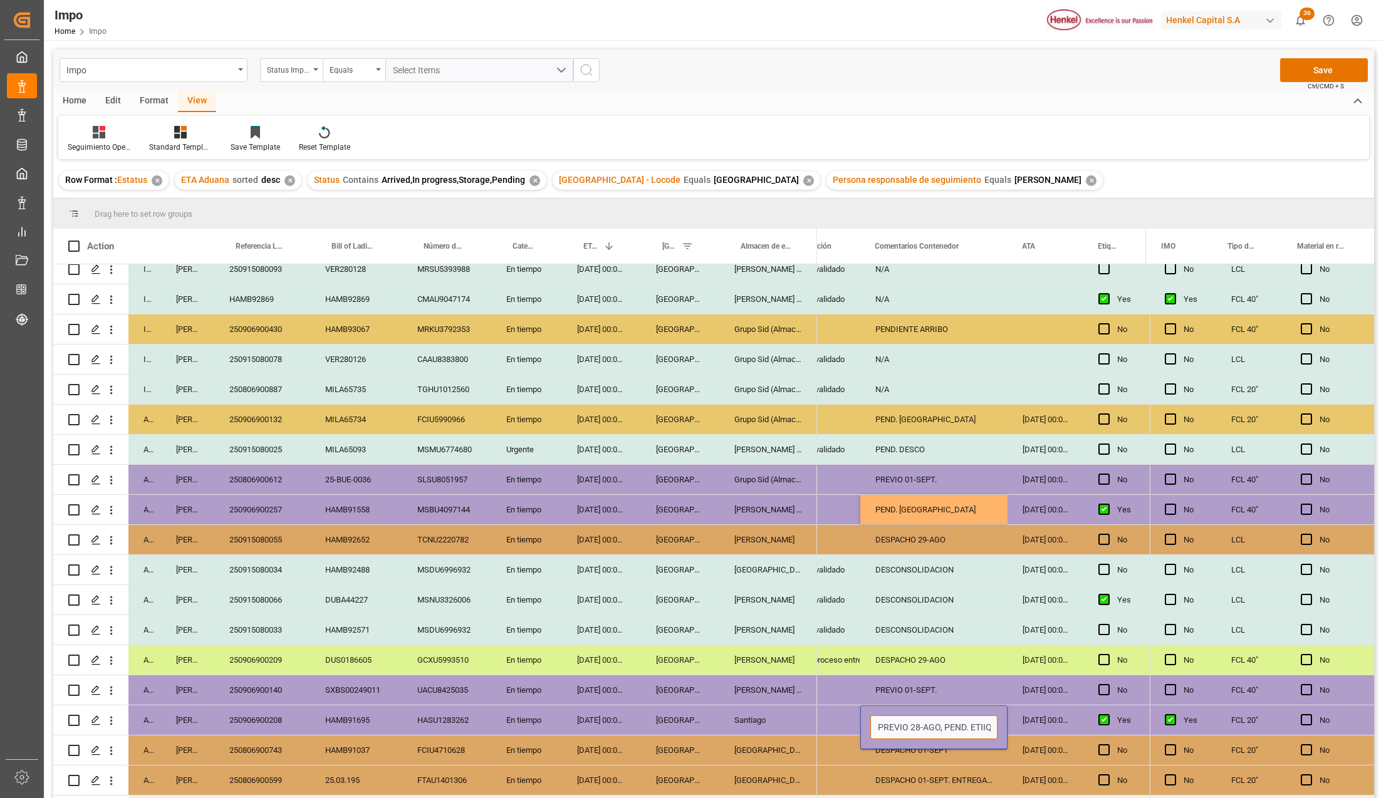
click at [954, 717] on input "PREVIO 28-AGO, PEND. ETIIQUETAS" at bounding box center [933, 728] width 127 height 24
click at [955, 733] on input "PREVIO 28-AGO, PEND. ETIIQUETAS" at bounding box center [933, 728] width 127 height 24
type input "PEND. MEDIPORT"
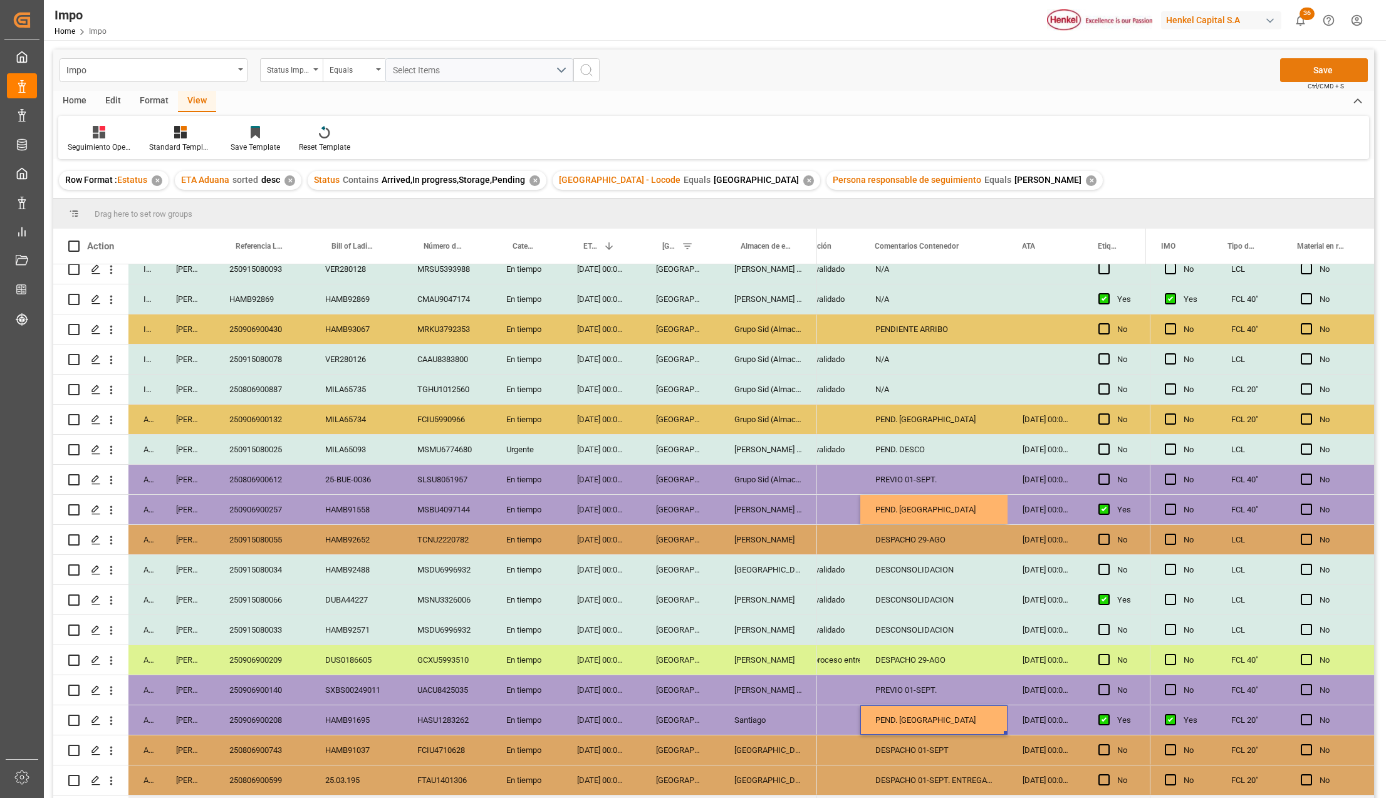
click at [1336, 65] on button "Save" at bounding box center [1324, 70] width 88 height 24
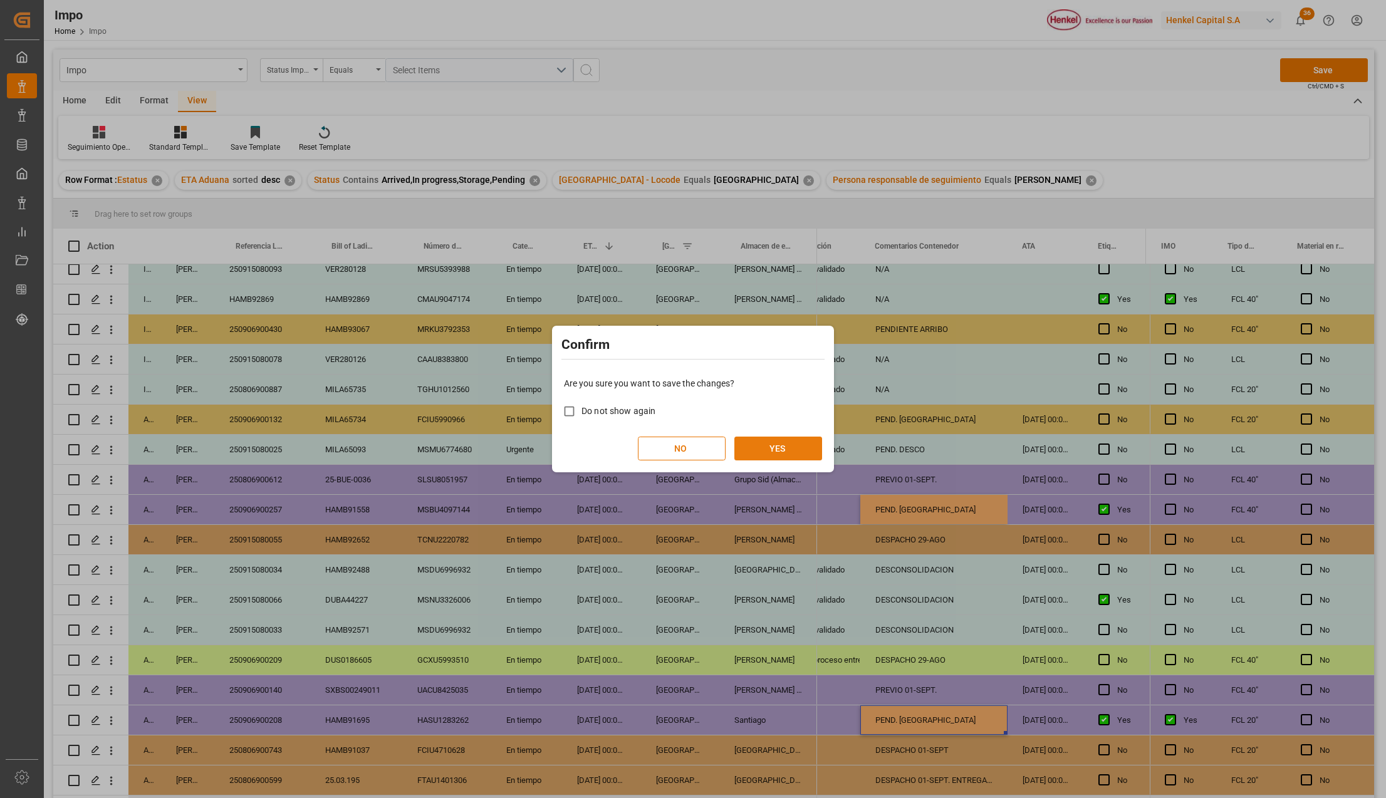
click at [767, 456] on button "YES" at bounding box center [778, 449] width 88 height 24
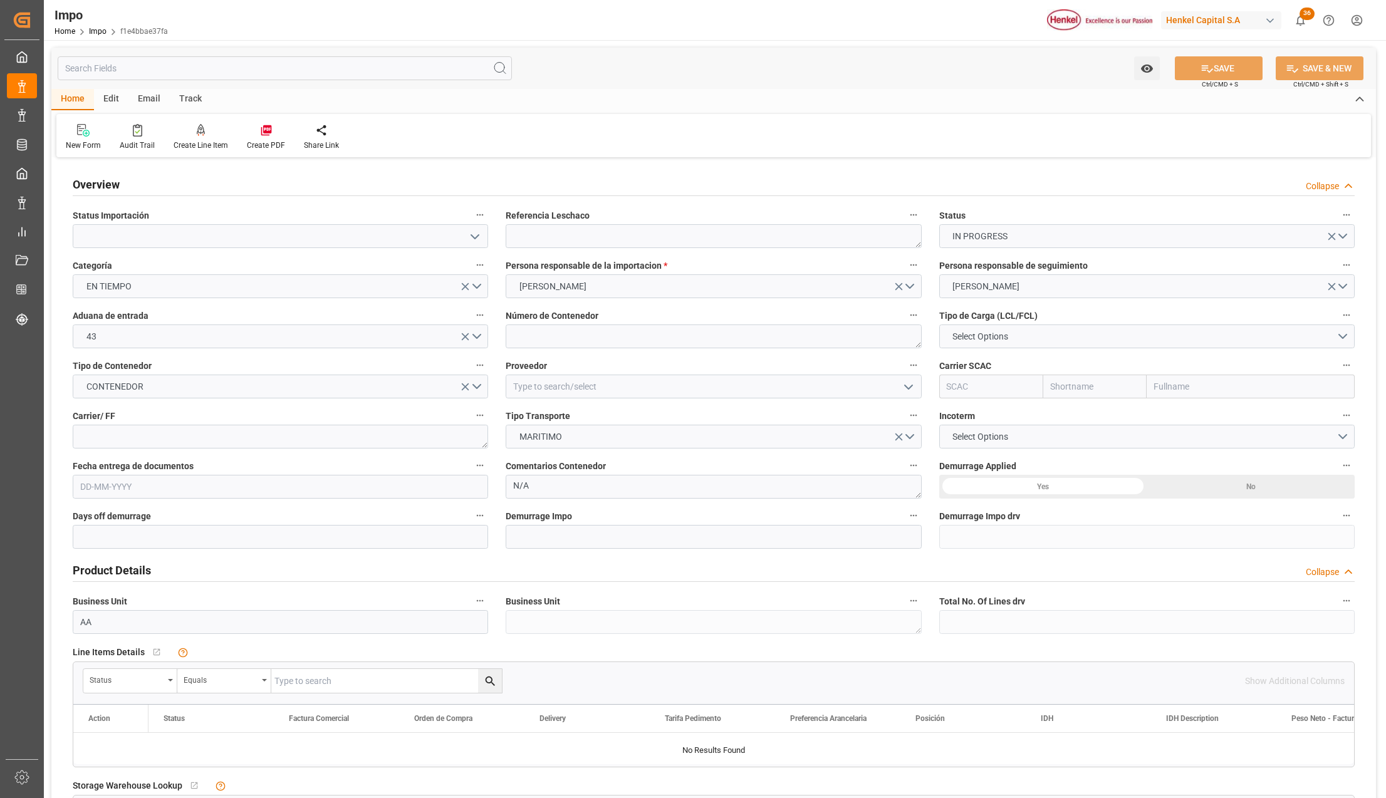
type input "[DATE]"
click at [465, 239] on button "open menu" at bounding box center [474, 236] width 19 height 19
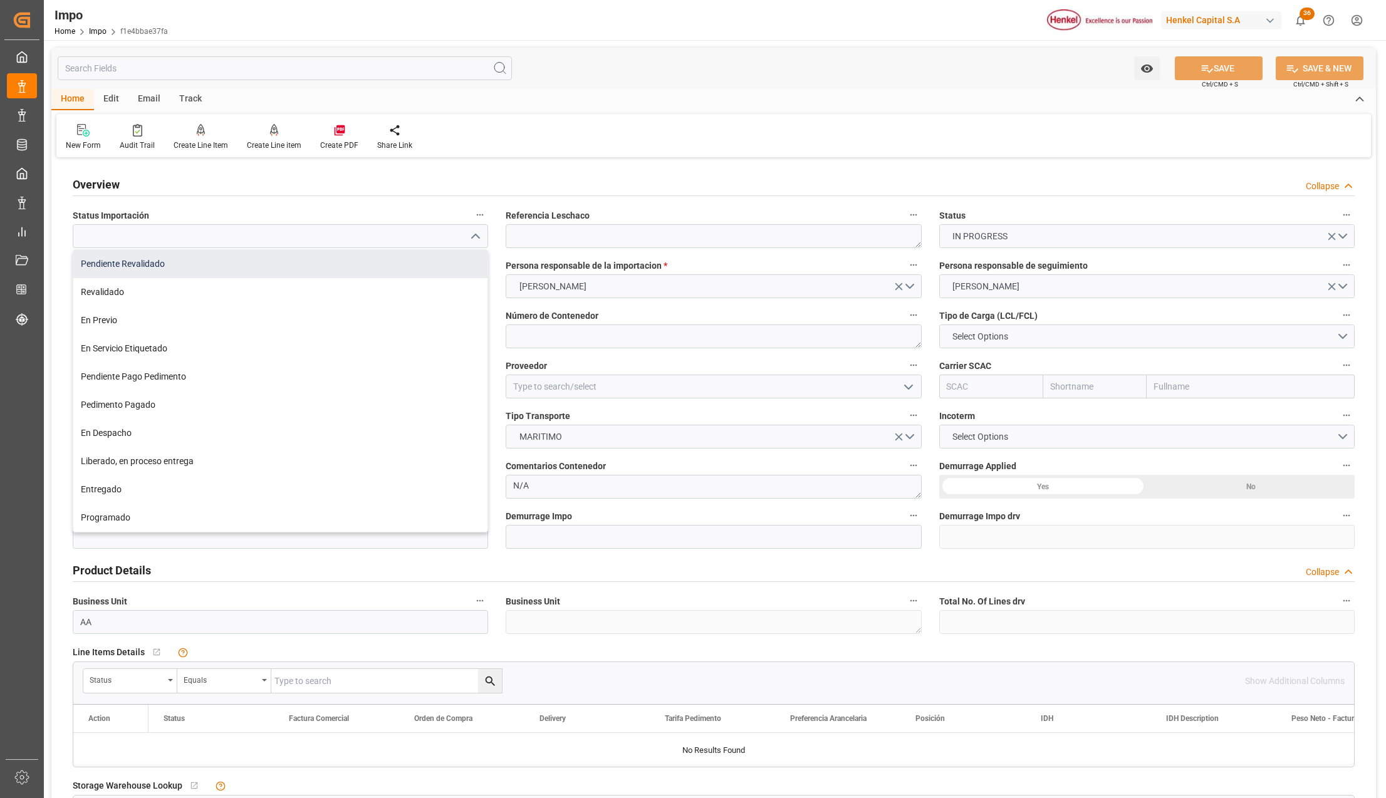
click at [227, 256] on div "Pendiente Revalidado" at bounding box center [280, 264] width 414 height 28
type input "Pendiente Revalidado"
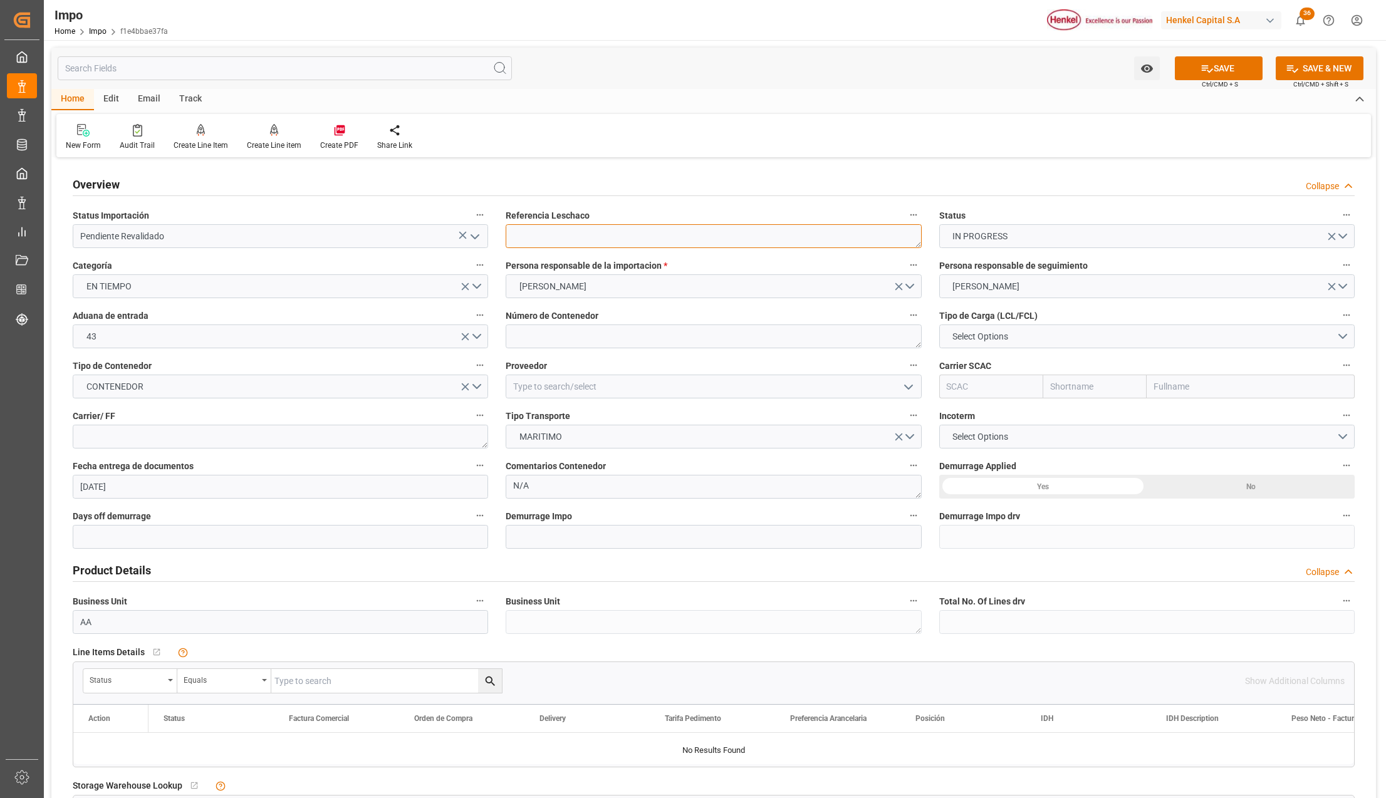
click at [582, 233] on textarea at bounding box center [713, 236] width 415 height 24
paste textarea "LPLA63963"
type textarea "LPLA63963"
drag, startPoint x: 776, startPoint y: 339, endPoint x: 1016, endPoint y: 343, distance: 240.7
click at [775, 339] on textarea at bounding box center [713, 337] width 415 height 24
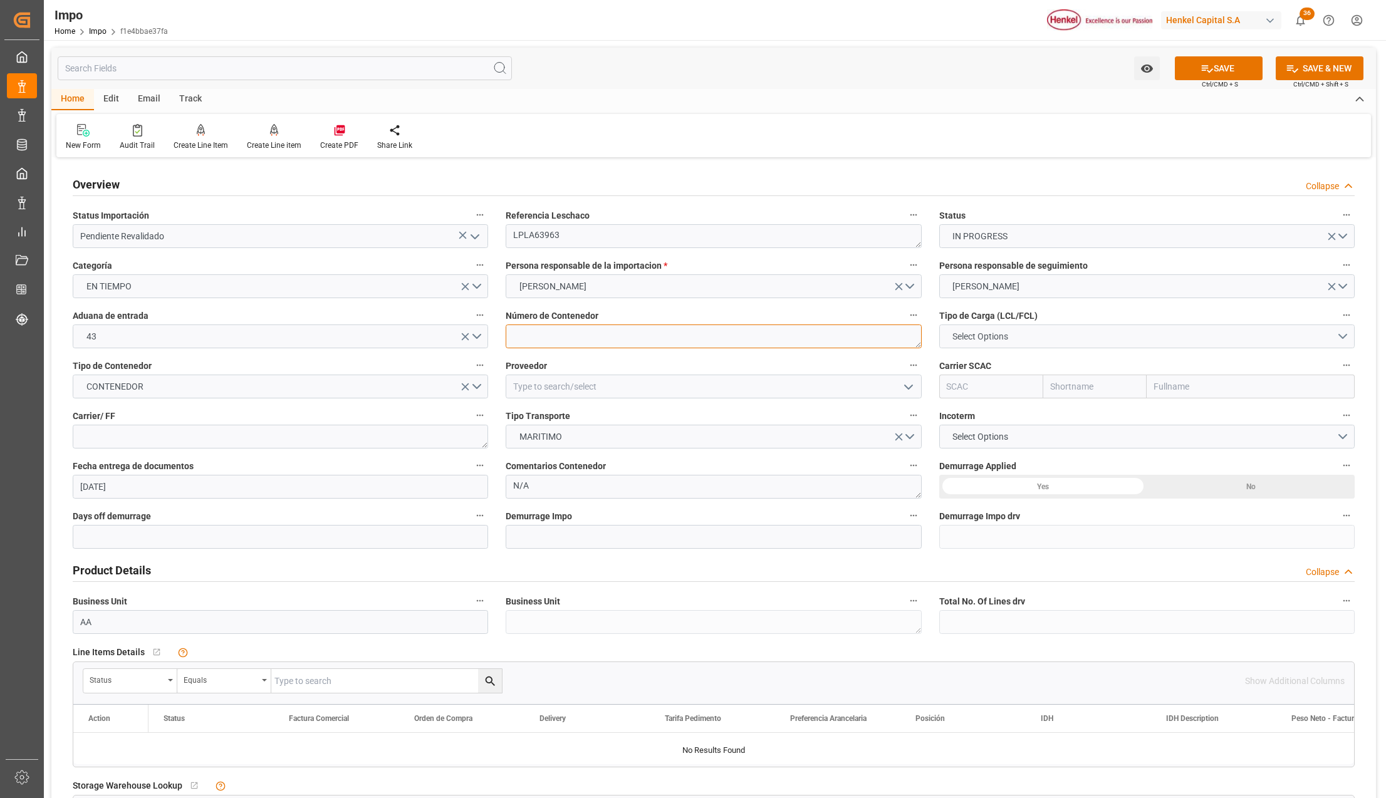
paste textarea "HLBU4000940"
type textarea "HLBU4000940"
click at [1013, 337] on span "Select Options" at bounding box center [980, 336] width 68 height 13
click at [991, 361] on div "FCL 20"" at bounding box center [1147, 366] width 414 height 26
click at [545, 390] on input at bounding box center [713, 387] width 415 height 24
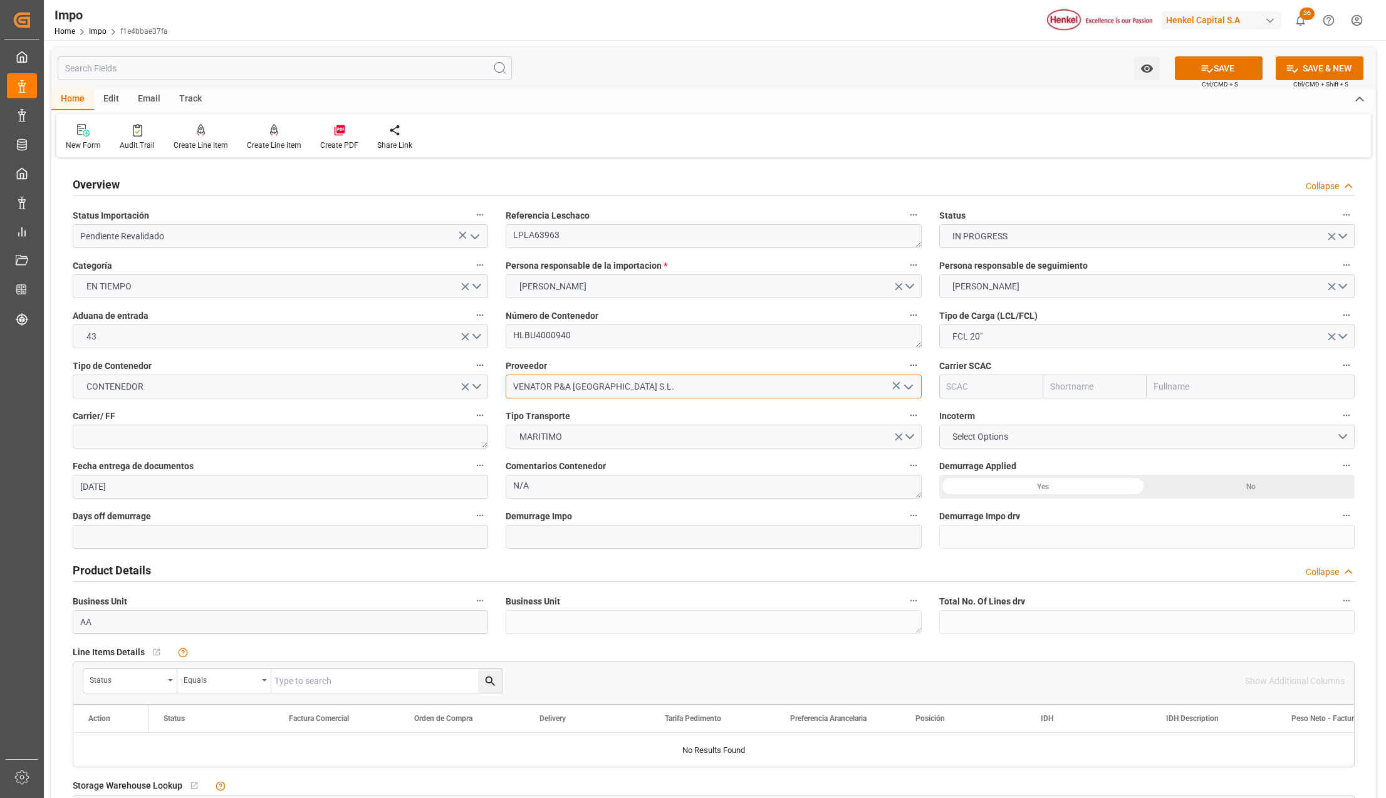
type input "VENATOR P&A [GEOGRAPHIC_DATA] S.L."
click at [1174, 394] on input "text" at bounding box center [1251, 387] width 208 height 24
click at [1144, 395] on input "text" at bounding box center [1095, 387] width 104 height 24
click at [1186, 390] on input "text" at bounding box center [1251, 387] width 208 height 24
type input "HAPAG"
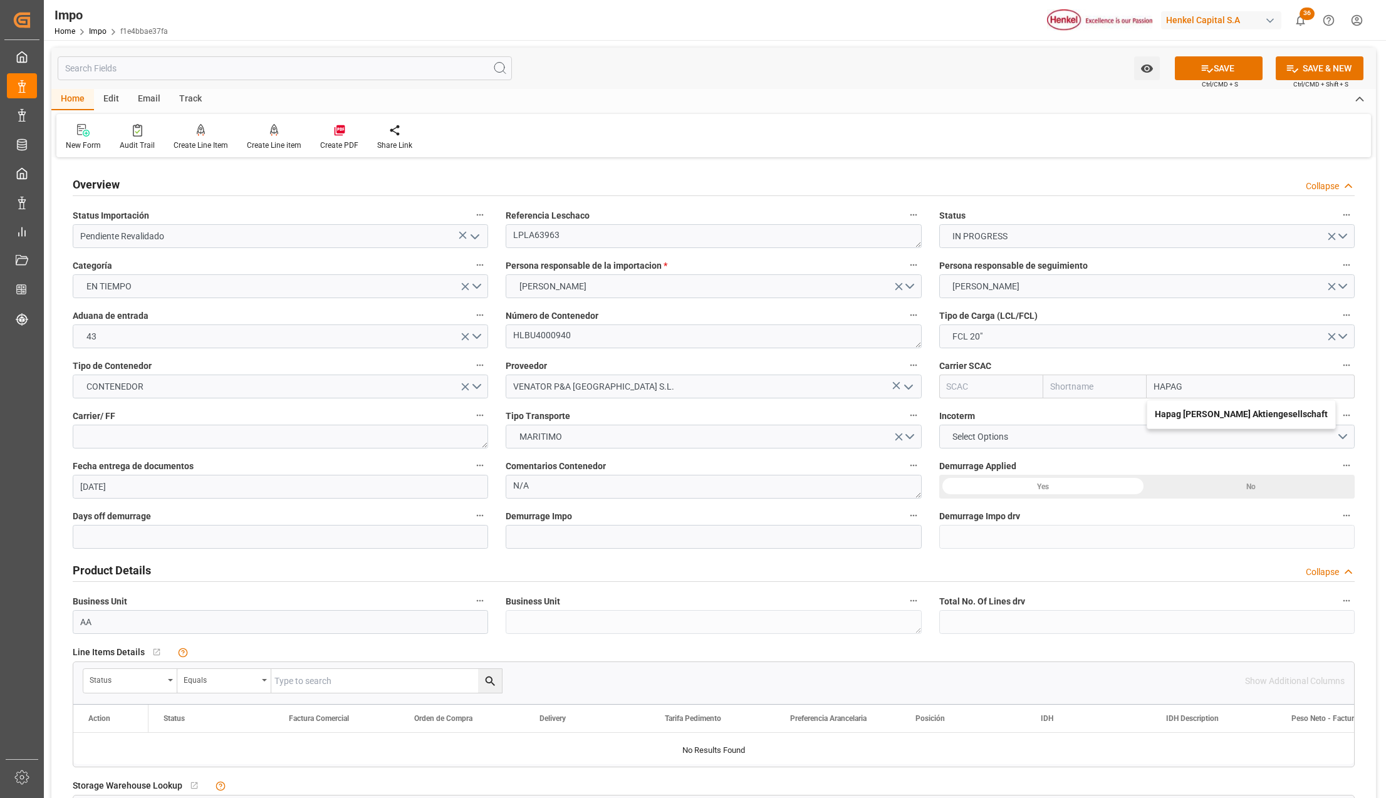
click at [1169, 417] on b "Hapag Lloyd Aktiengesellschaft" at bounding box center [1241, 414] width 173 height 10
type input "HLCU"
type input "Hapag Lloyd"
type input "Hapag Lloyd Aktiengesellschaft"
click at [179, 434] on textarea at bounding box center [280, 437] width 415 height 24
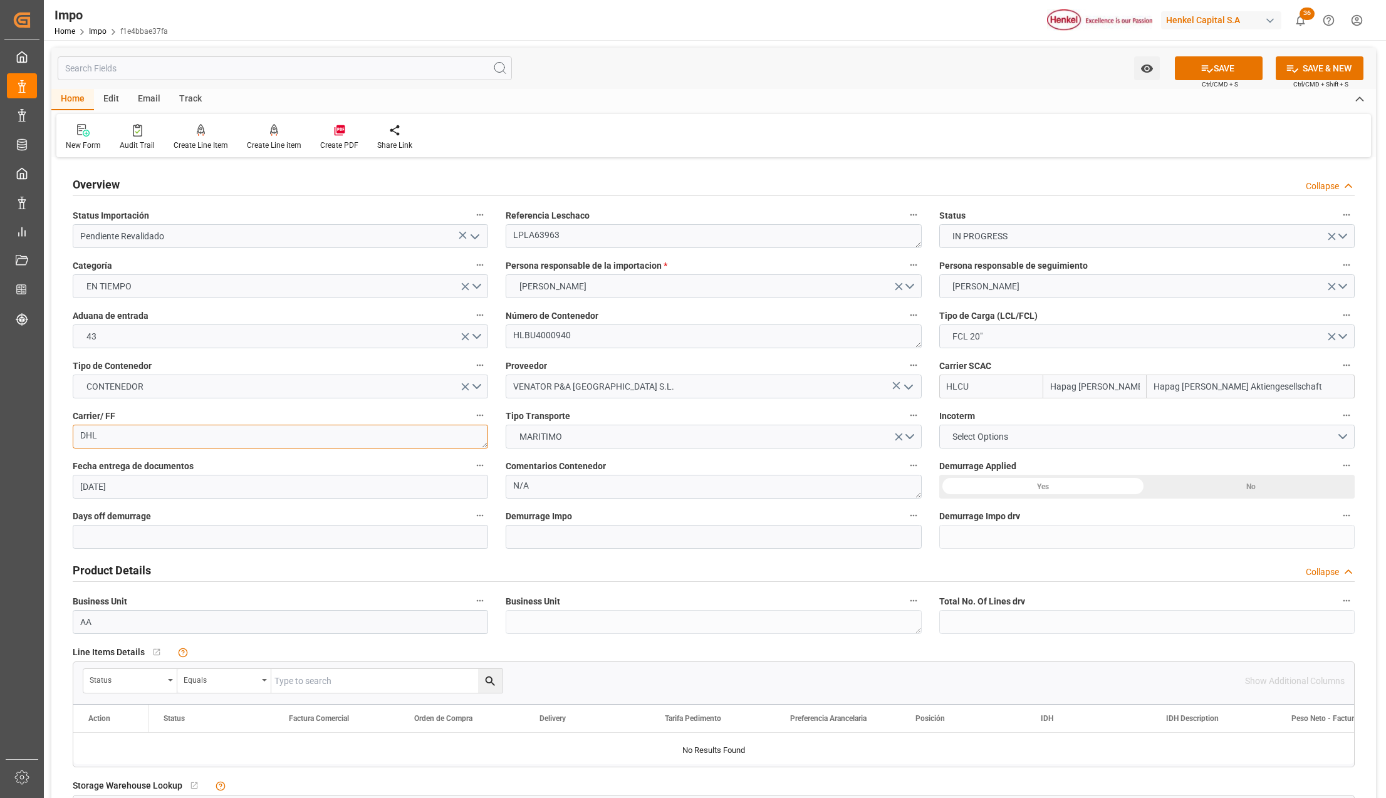
type textarea "DHL"
drag, startPoint x: 1019, startPoint y: 436, endPoint x: 1016, endPoint y: 444, distance: 7.9
click at [1019, 436] on button "Select Options" at bounding box center [1146, 437] width 415 height 24
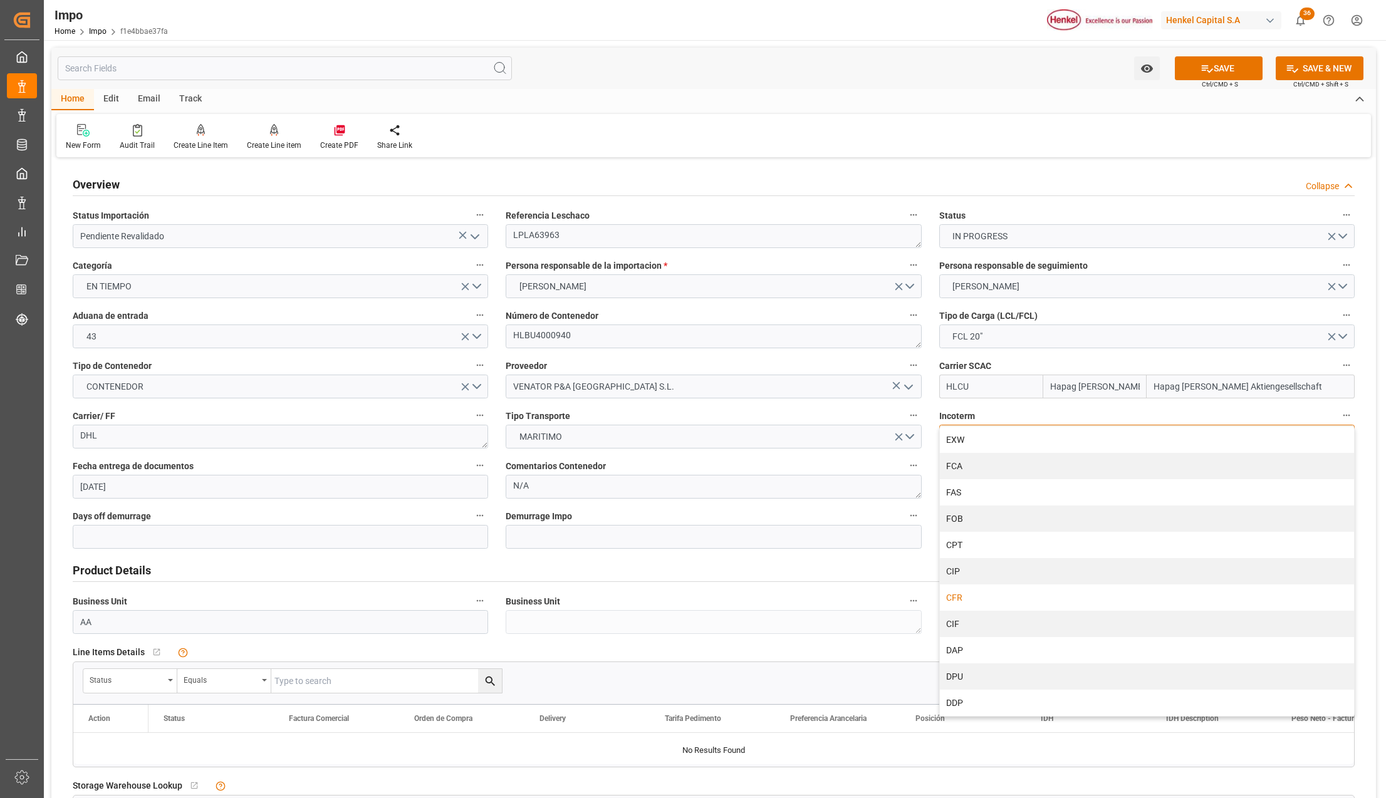
click at [966, 598] on div "CFR" at bounding box center [1147, 598] width 414 height 26
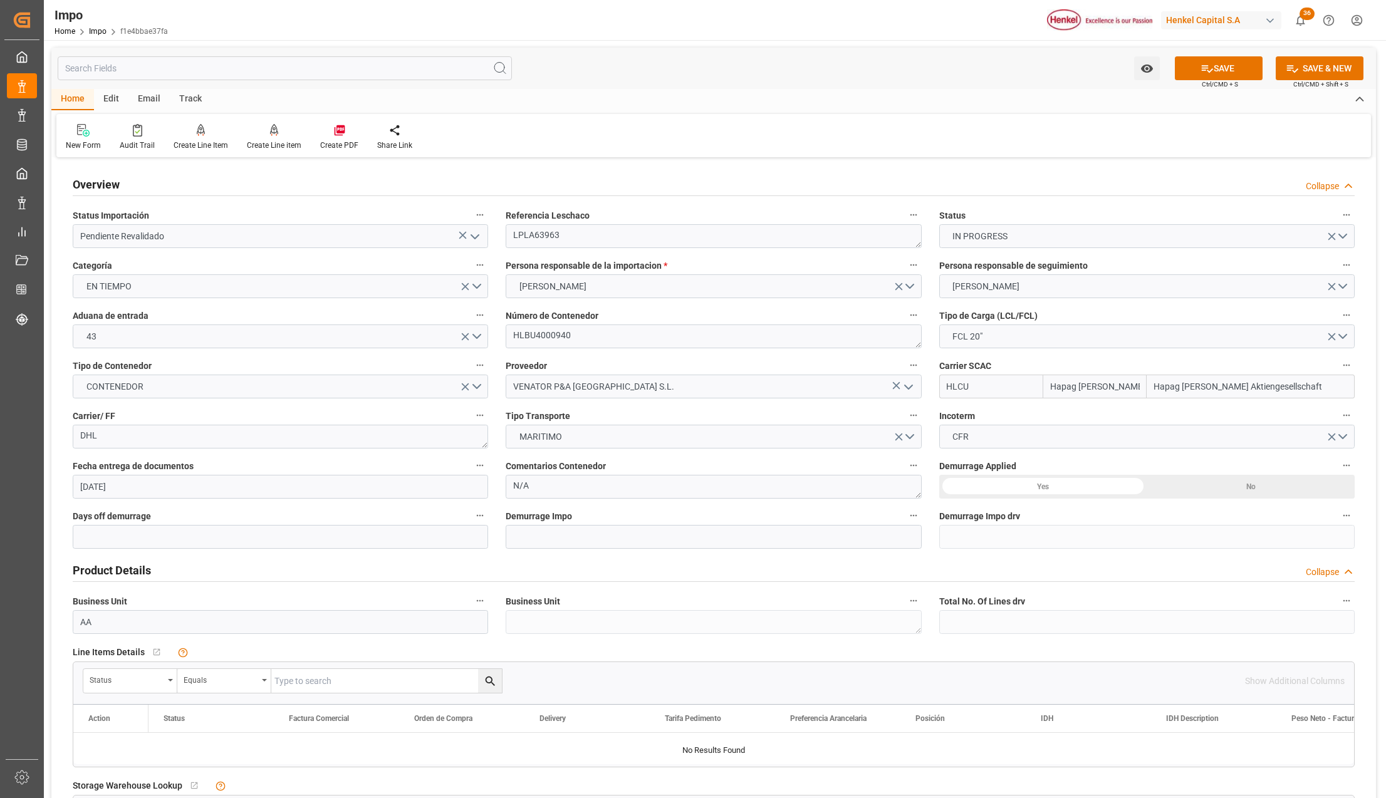
click at [1078, 485] on div "Yes" at bounding box center [1043, 487] width 208 height 24
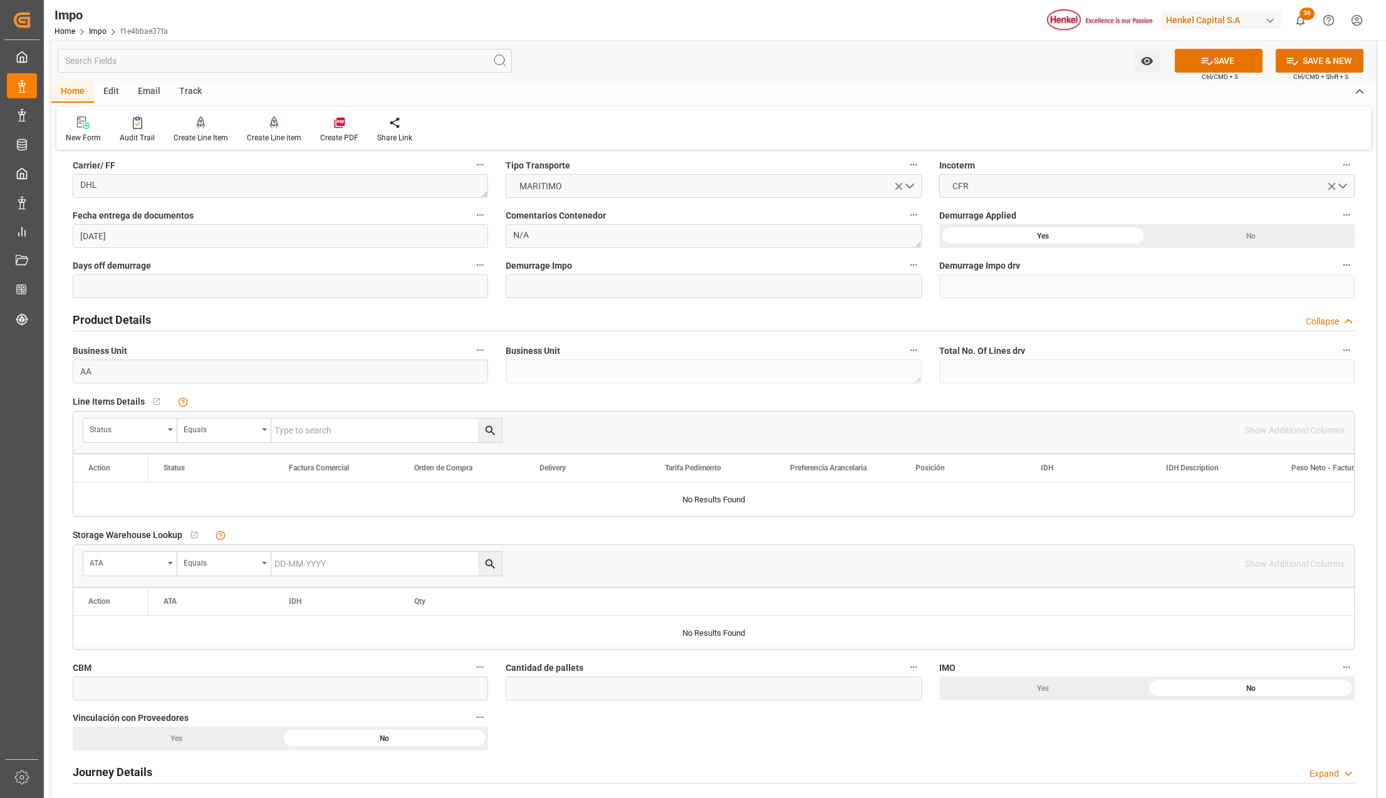
scroll to position [334, 0]
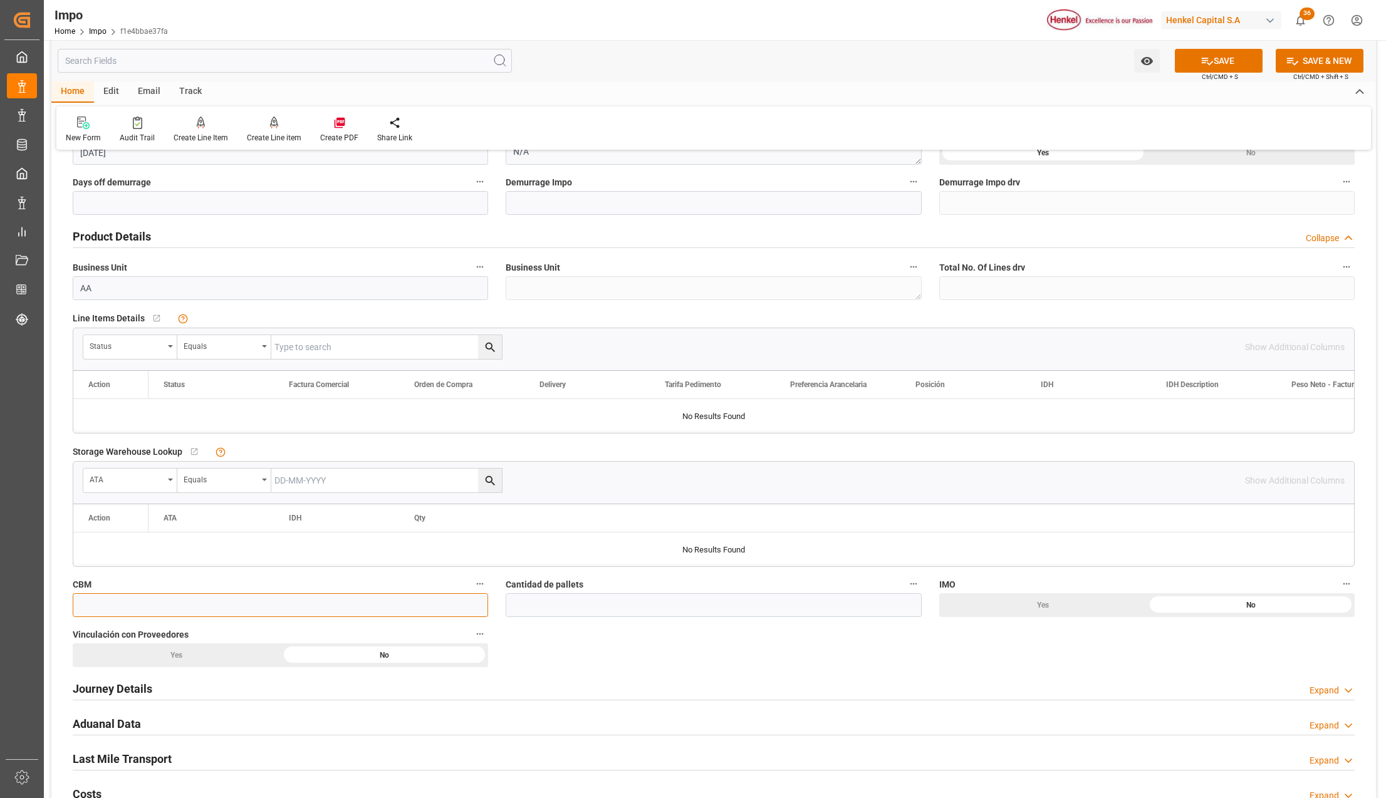
click at [273, 608] on input "text" at bounding box center [280, 605] width 415 height 24
type input "7"
type input "0"
click at [351, 614] on input "text" at bounding box center [280, 605] width 415 height 24
type input "20"
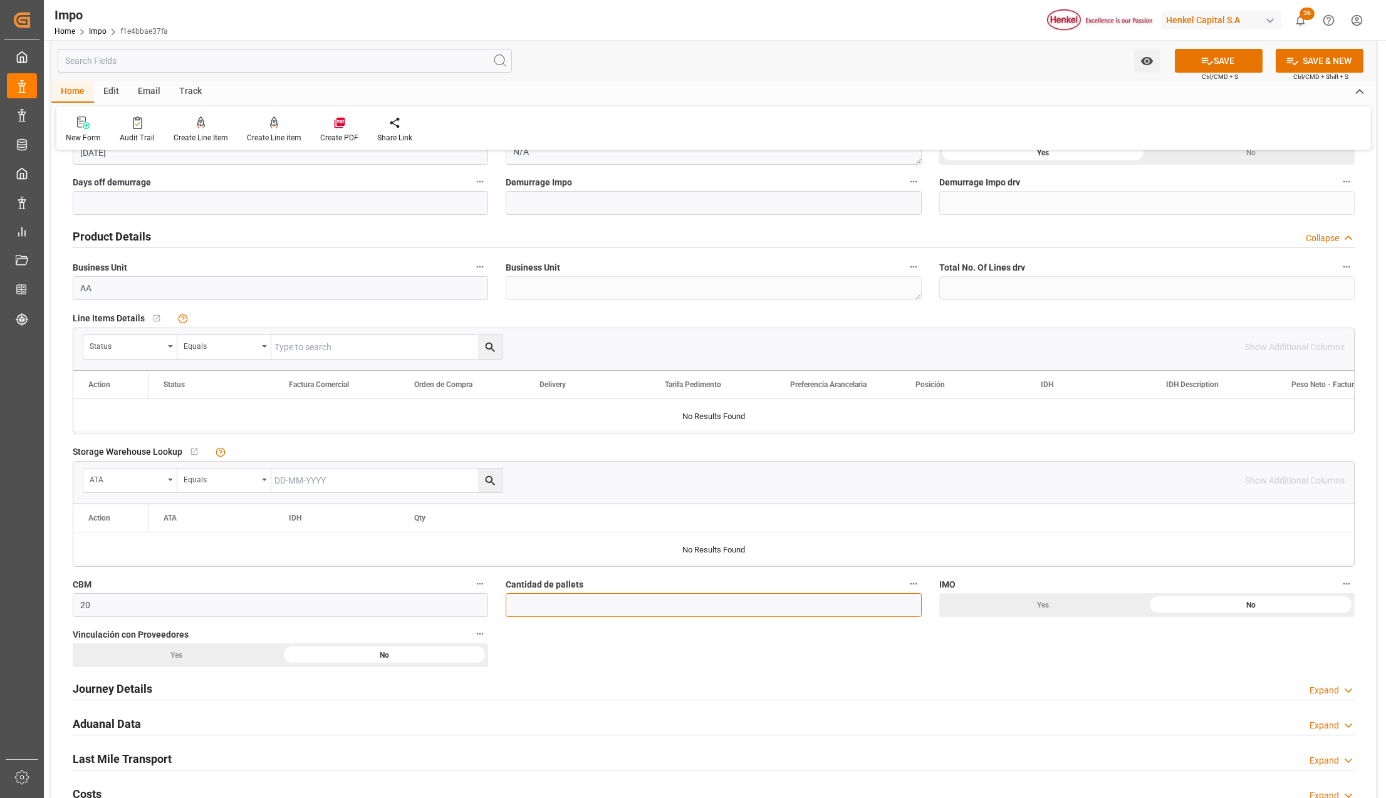
click at [721, 603] on input "text" at bounding box center [713, 605] width 415 height 24
type input "20"
click at [1216, 607] on div "No" at bounding box center [1251, 605] width 208 height 24
click at [435, 662] on div "No" at bounding box center [385, 656] width 208 height 24
click at [124, 692] on h2 "Journey Details" at bounding box center [113, 689] width 80 height 17
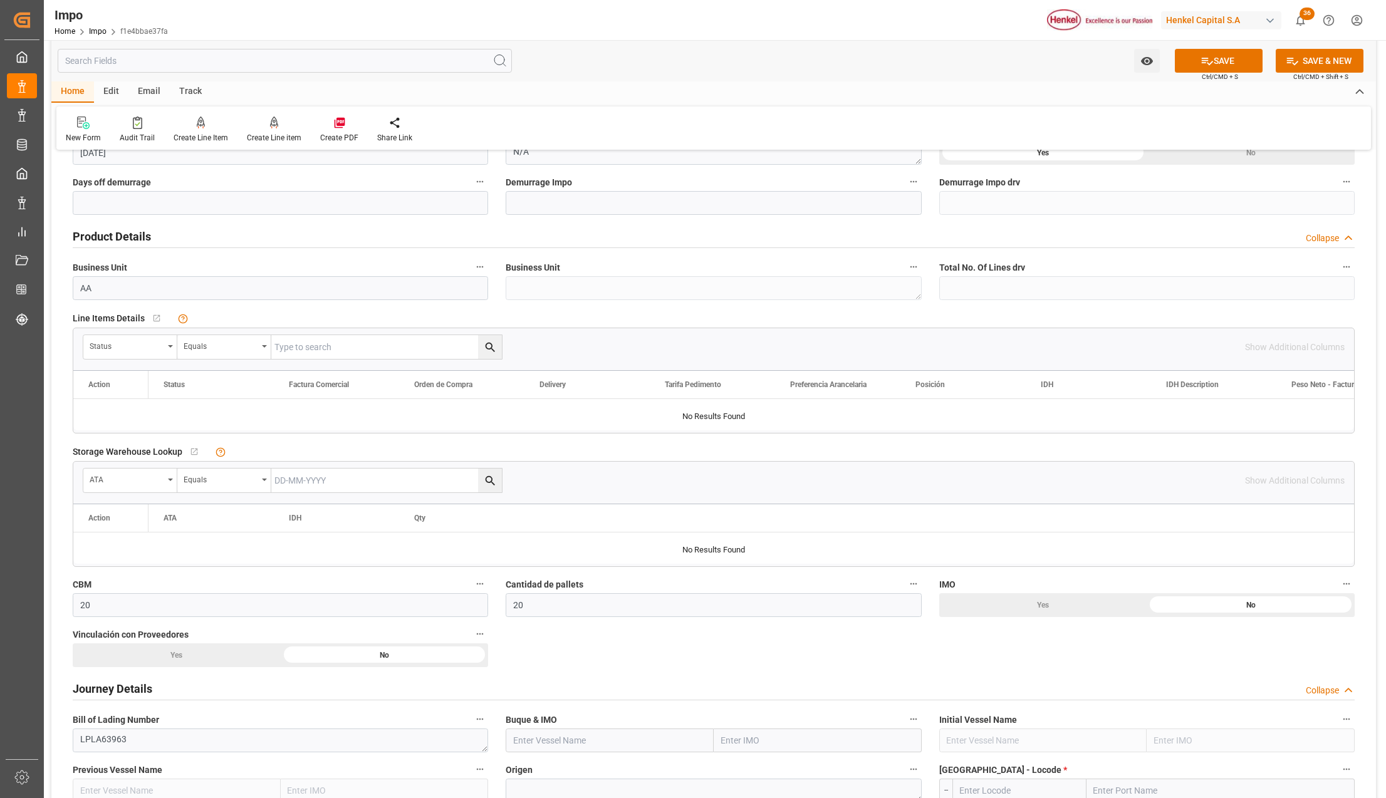
scroll to position [411, 0]
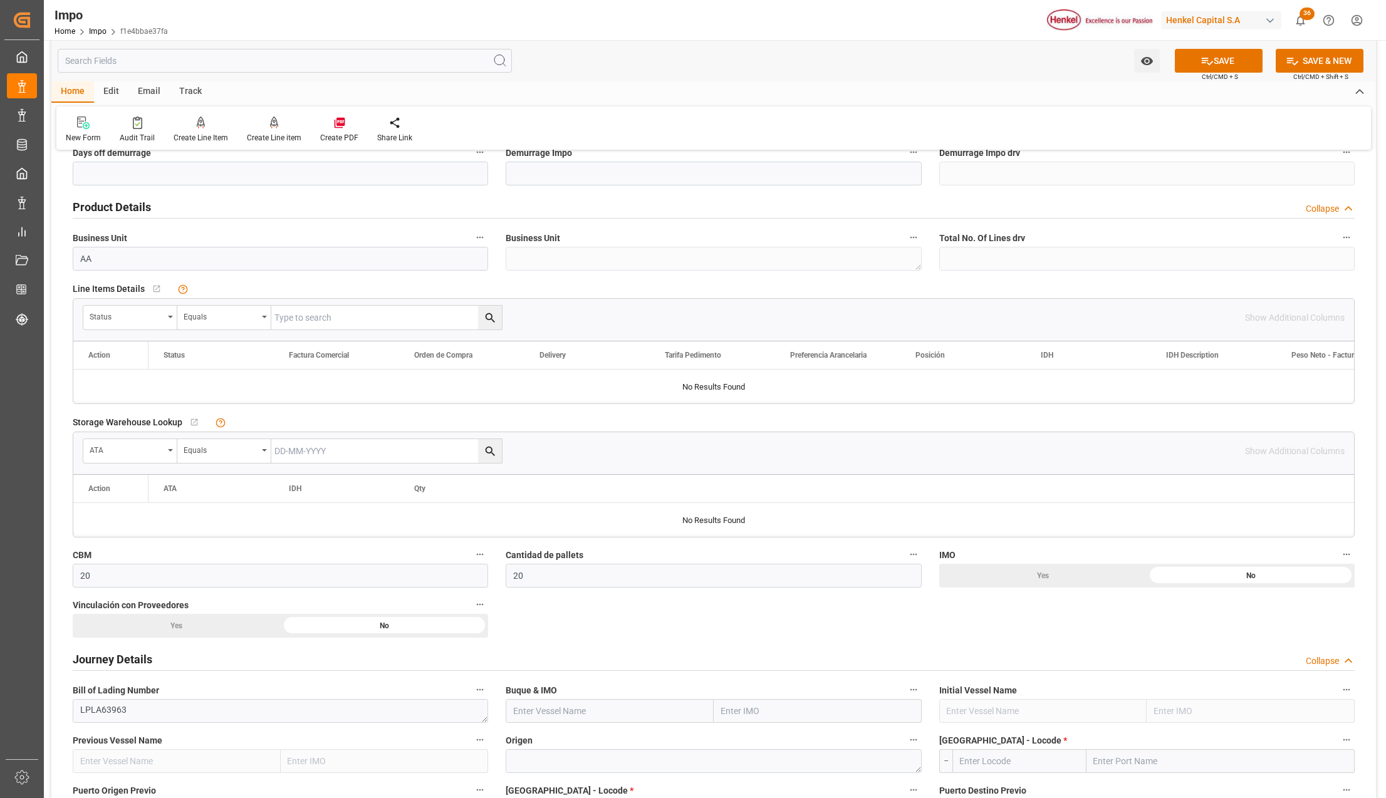
drag, startPoint x: 782, startPoint y: 738, endPoint x: 758, endPoint y: 717, distance: 32.0
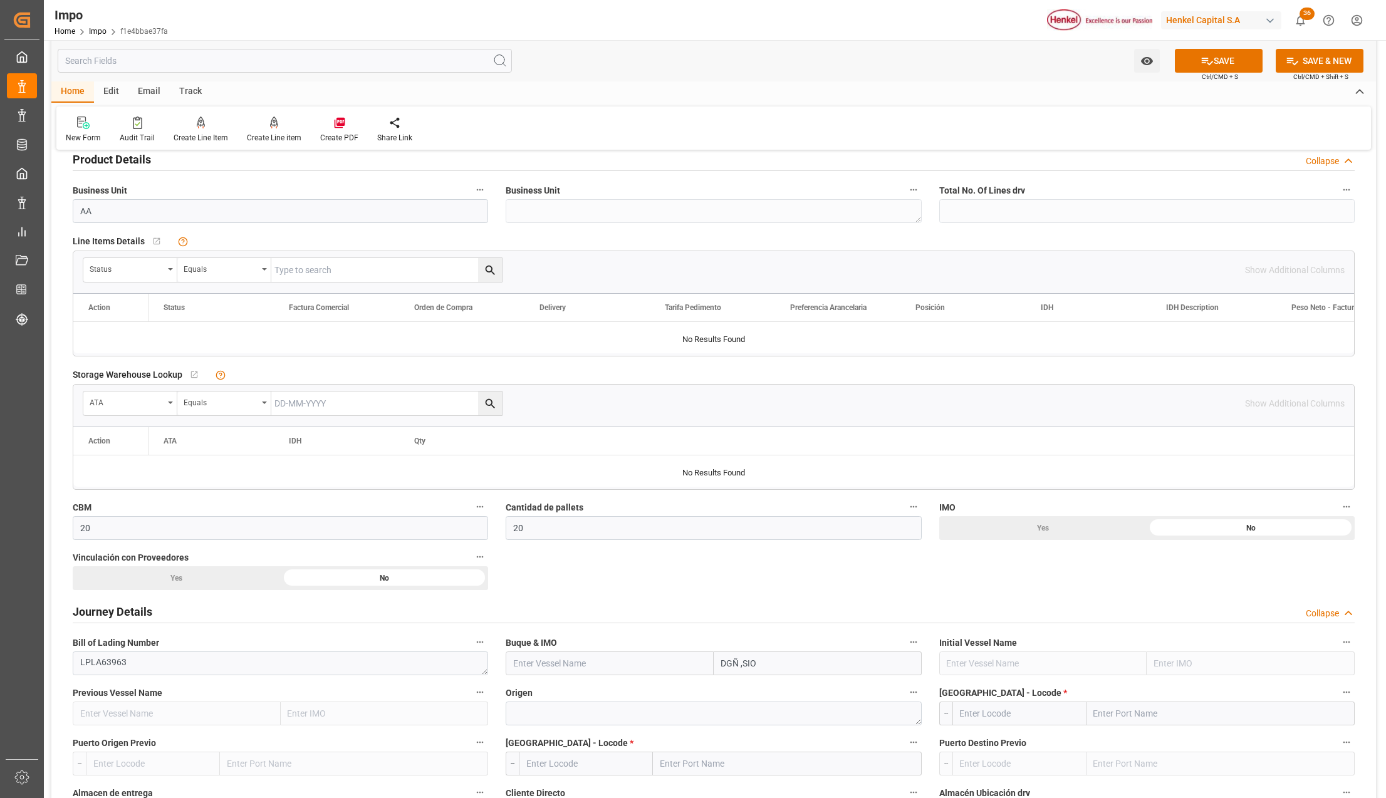
drag, startPoint x: 787, startPoint y: 660, endPoint x: 706, endPoint y: 653, distance: 81.8
click at [706, 653] on div "DGÑ ,SIO" at bounding box center [713, 664] width 415 height 24
type input "SFL MAUI"
click at [753, 696] on b "9635688" at bounding box center [739, 691] width 35 height 10
type input "SFL MAUI"
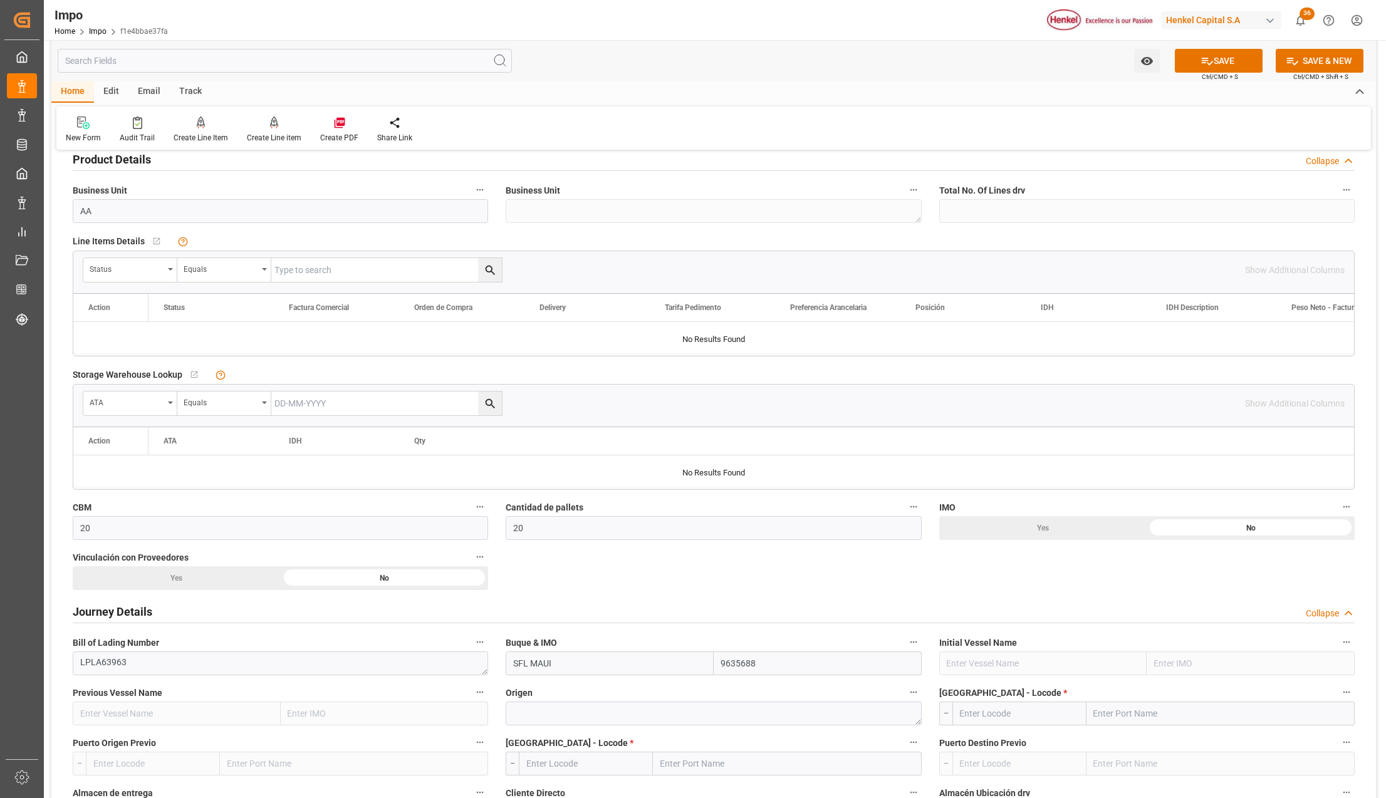
type input "9635688"
click at [639, 718] on textarea at bounding box center [713, 714] width 415 height 24
type textarea "K"
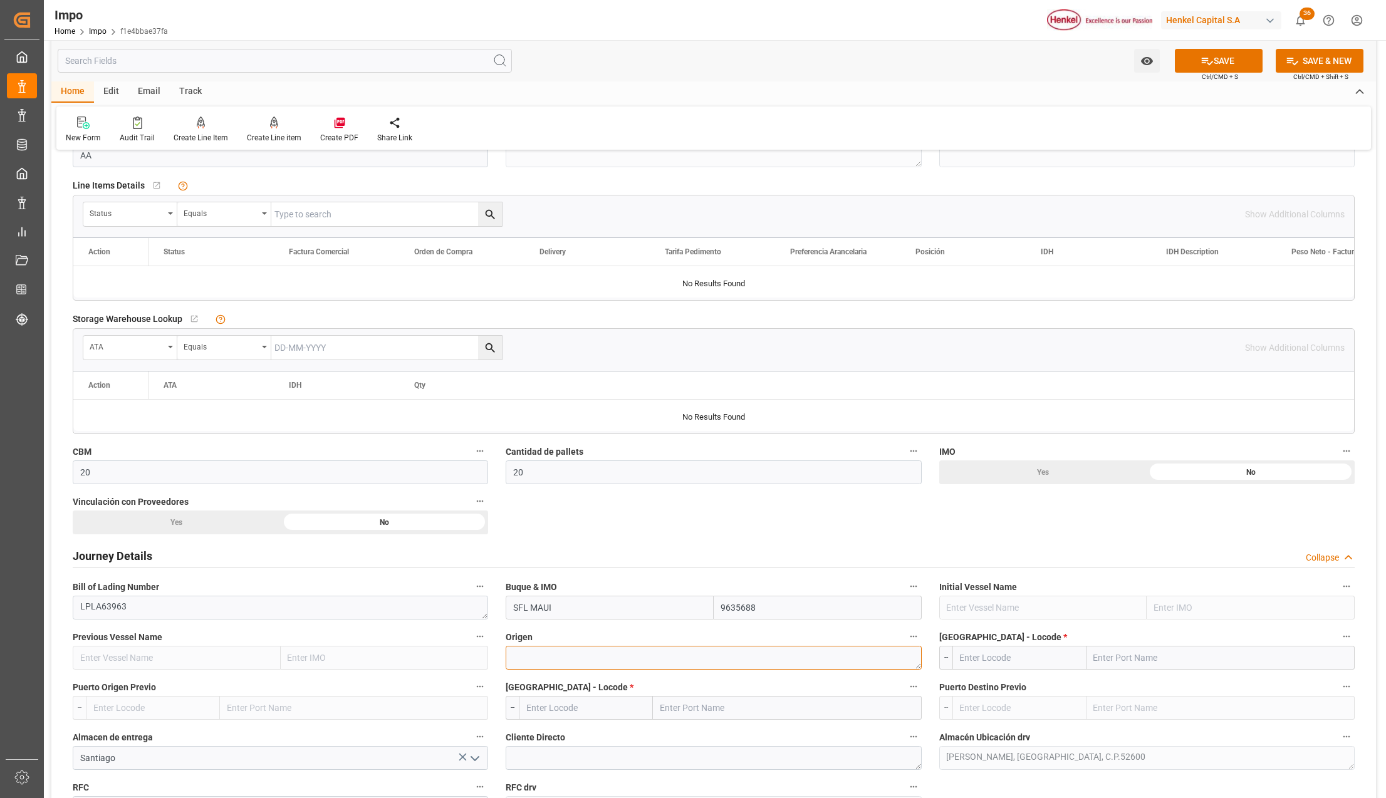
scroll to position [494, 0]
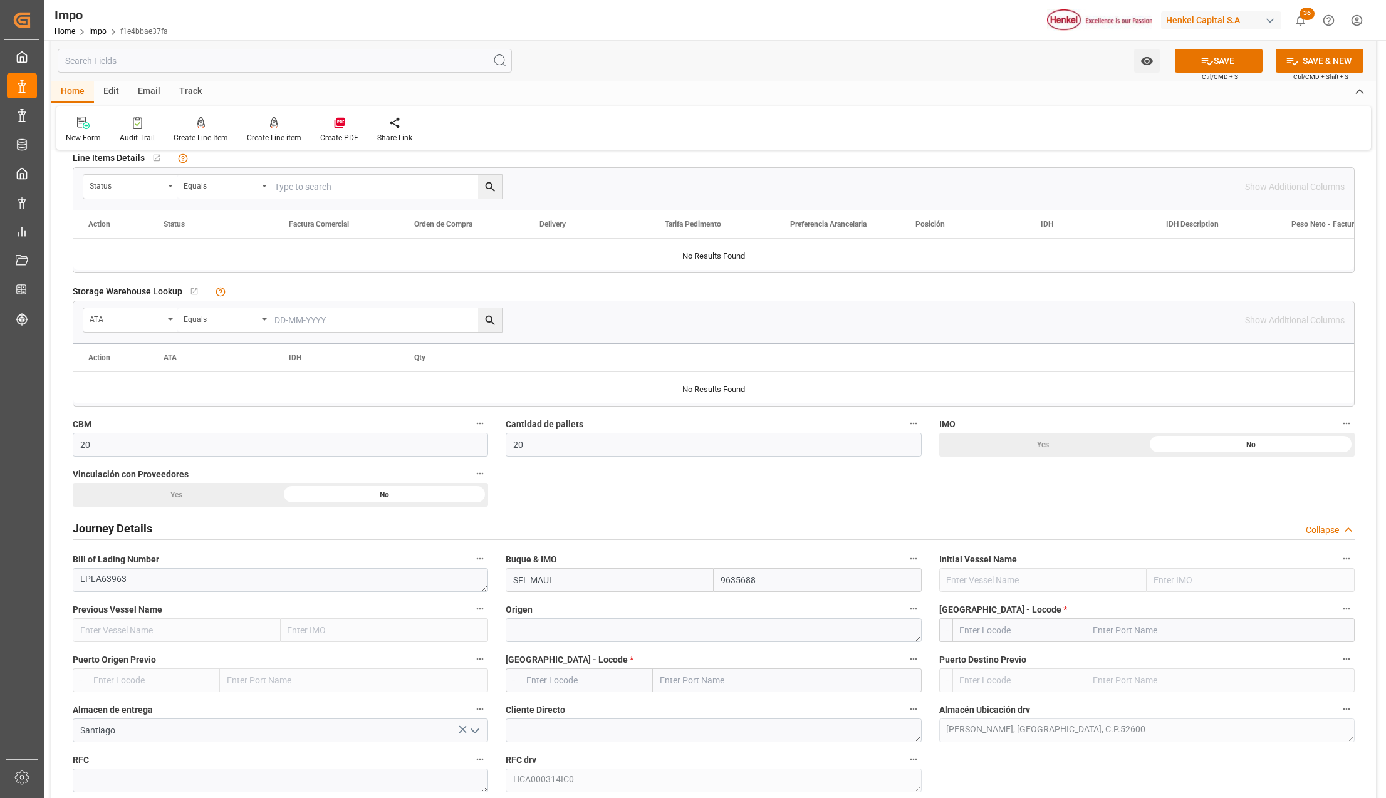
click at [1099, 637] on input "text" at bounding box center [1221, 630] width 268 height 24
type input "SOUTHAMPTO"
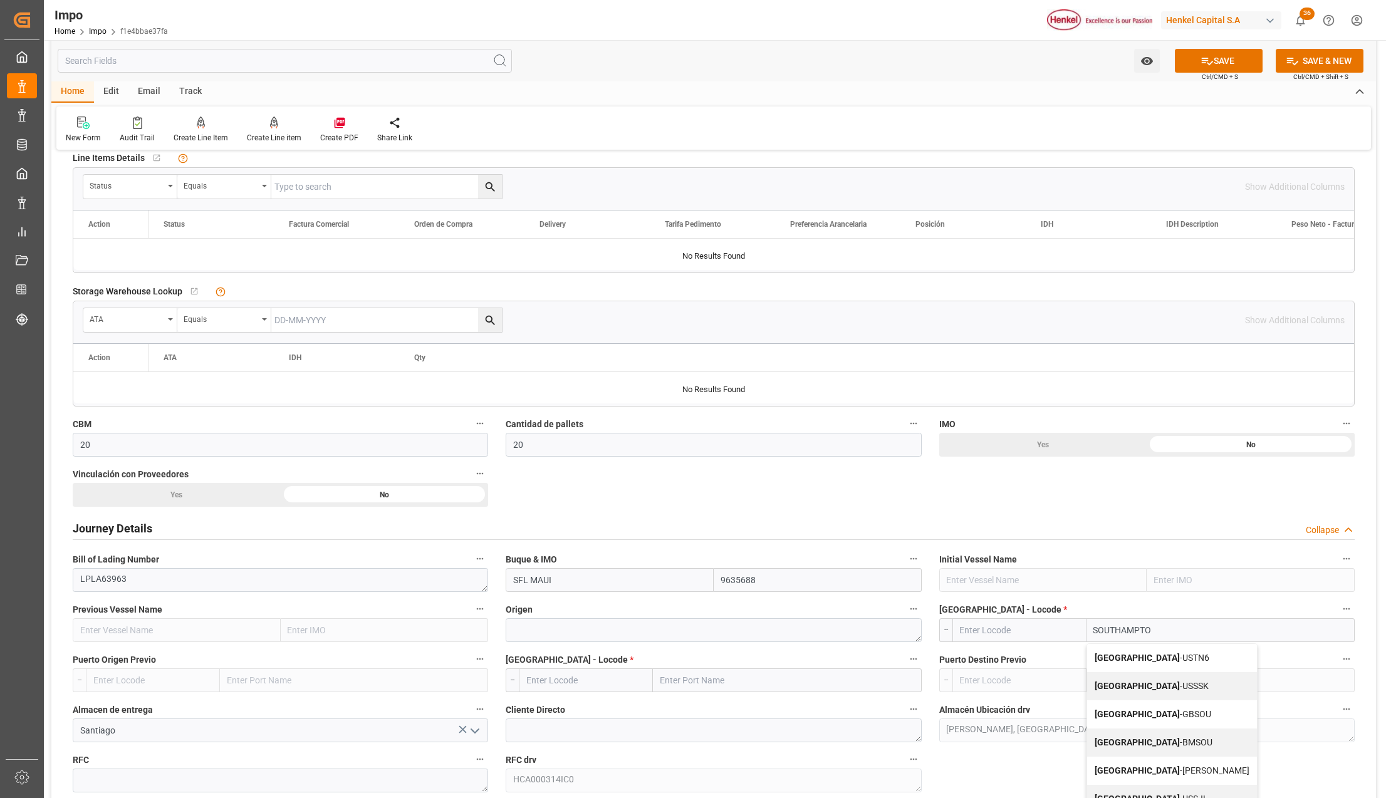
click at [1109, 658] on b "Southampton" at bounding box center [1137, 658] width 85 height 10
type input "USTN6"
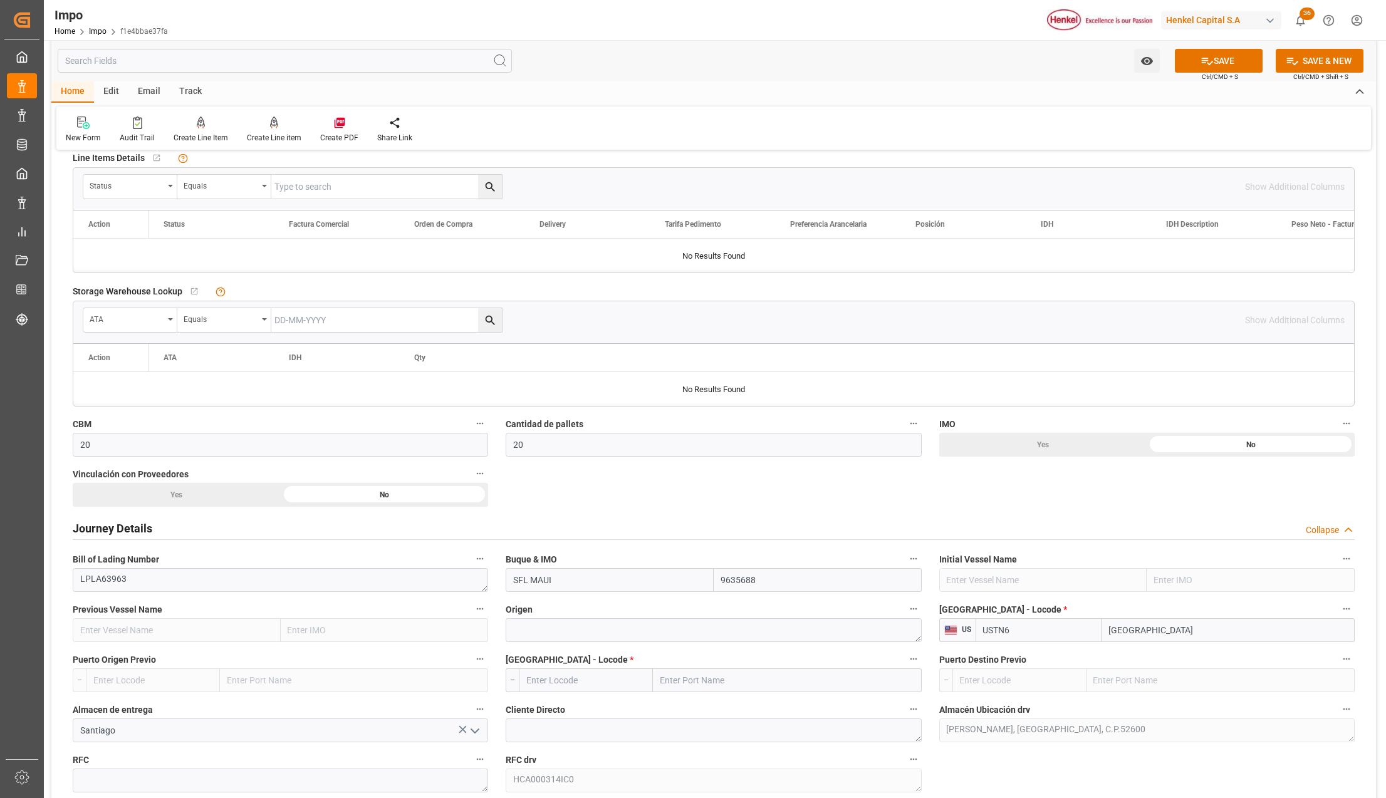
type input "Southampton"
click at [531, 627] on textarea at bounding box center [713, 630] width 415 height 24
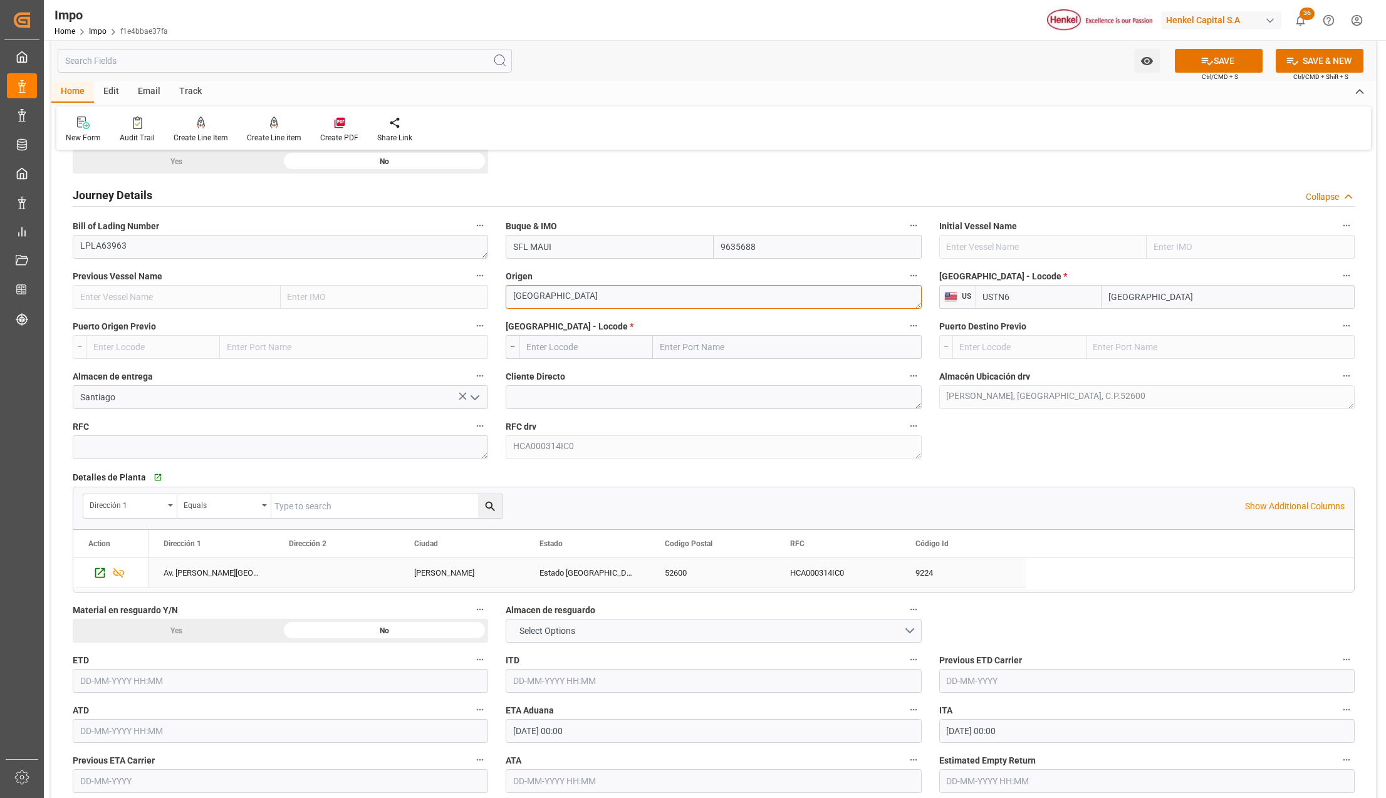
scroll to position [828, 0]
type textarea "USA"
click at [678, 349] on input "text" at bounding box center [787, 347] width 268 height 24
type input "[GEOGRAPHIC_DATA]"
click at [708, 372] on span "Veracruz - MXVER" at bounding box center [719, 374] width 117 height 10
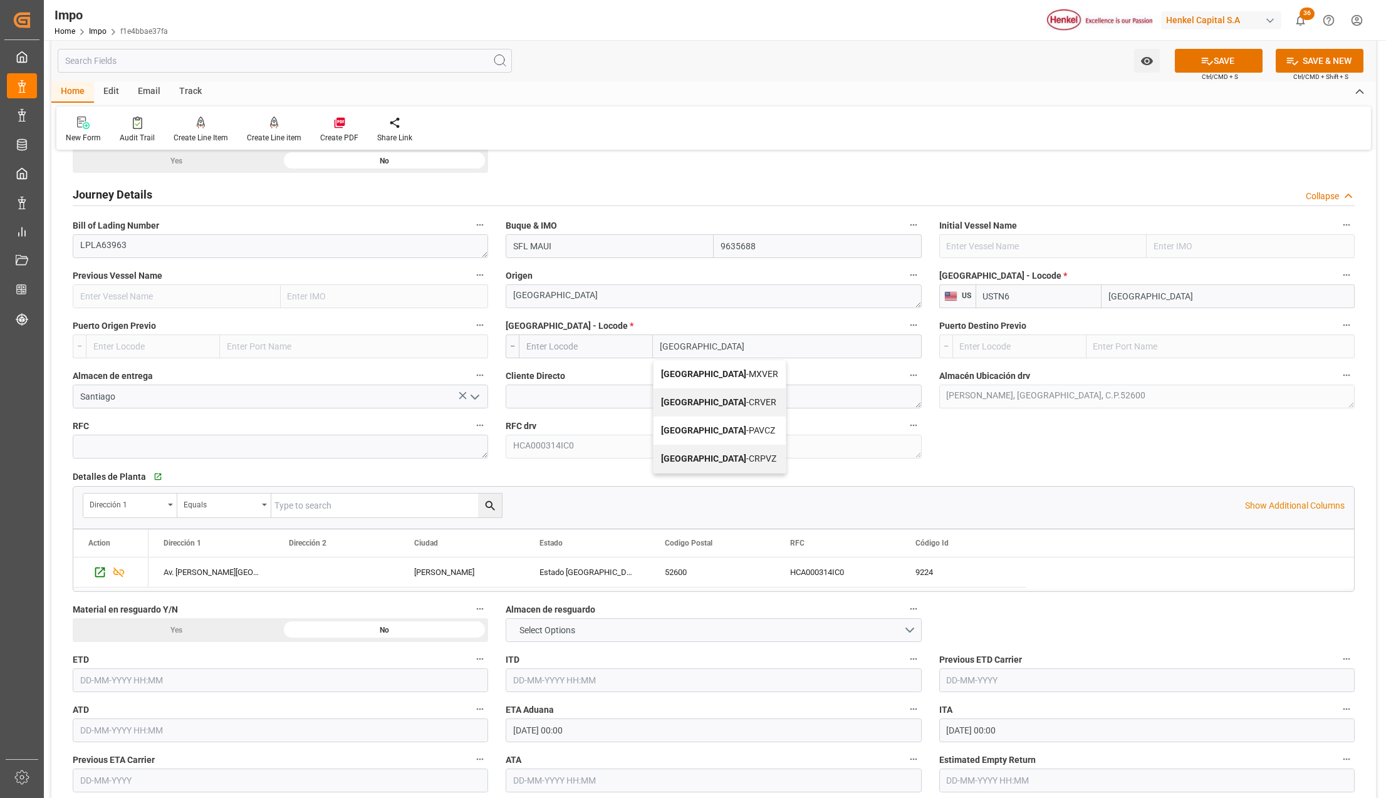
type input "MXVER"
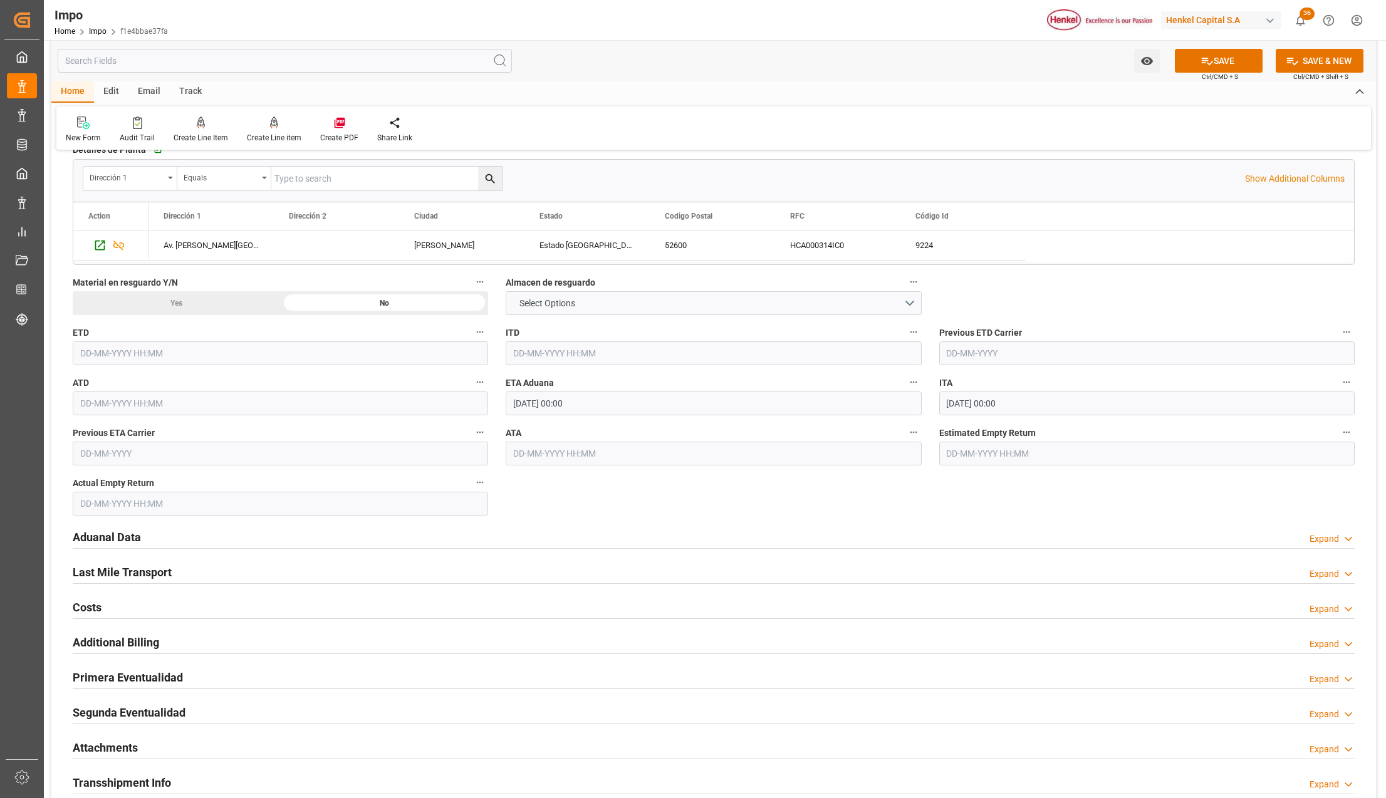
scroll to position [1163, 0]
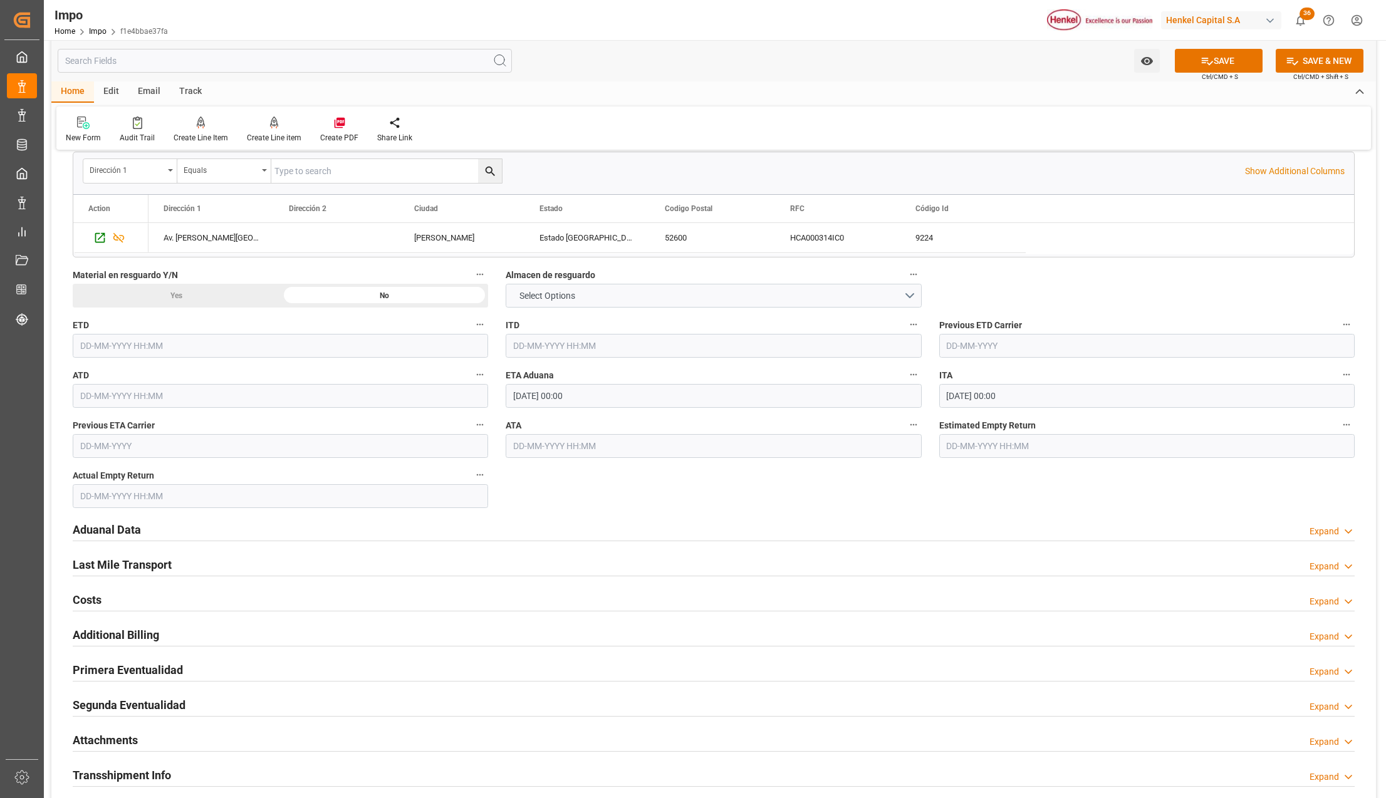
type input "Veracruz"
click at [124, 535] on h2 "Aduanal Data" at bounding box center [107, 529] width 68 height 17
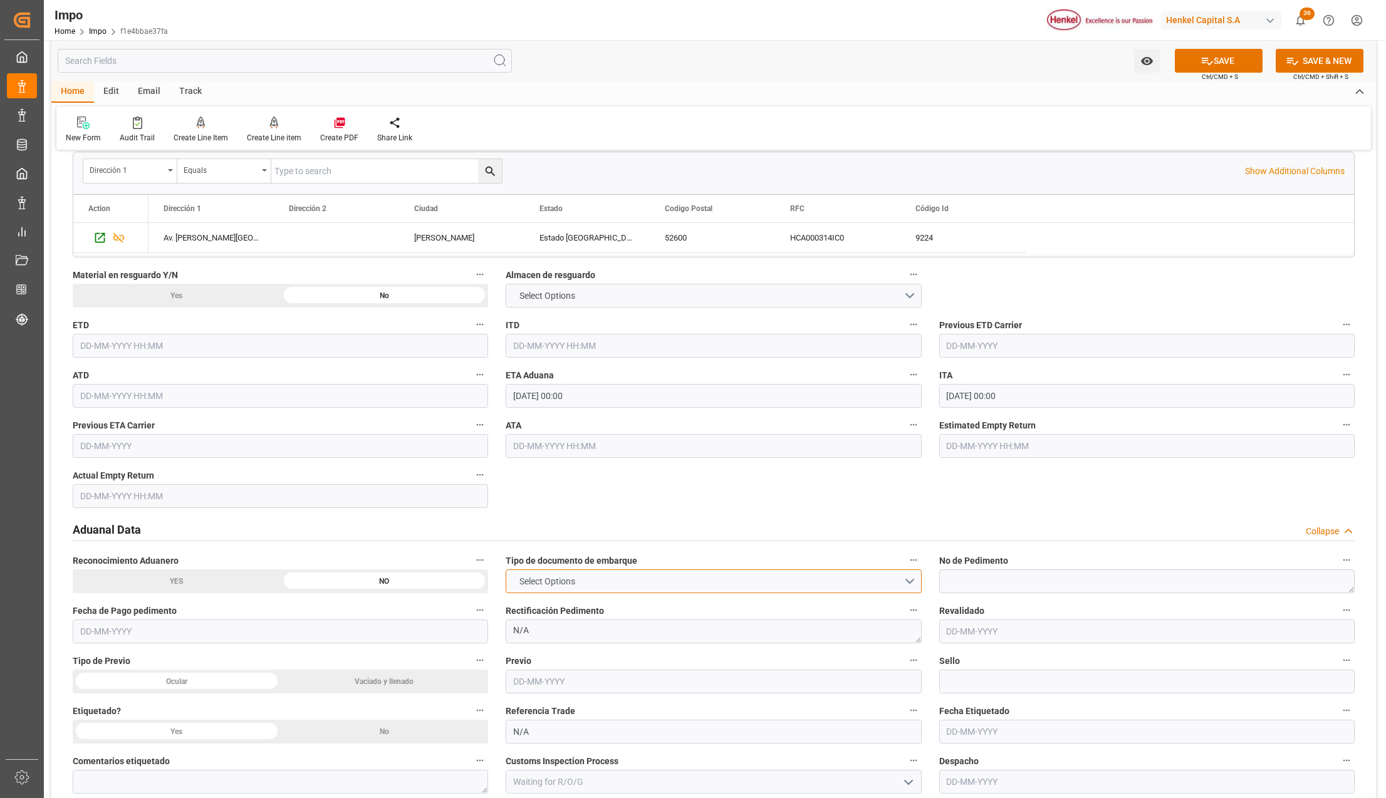
click at [558, 579] on span "Select Options" at bounding box center [547, 581] width 68 height 13
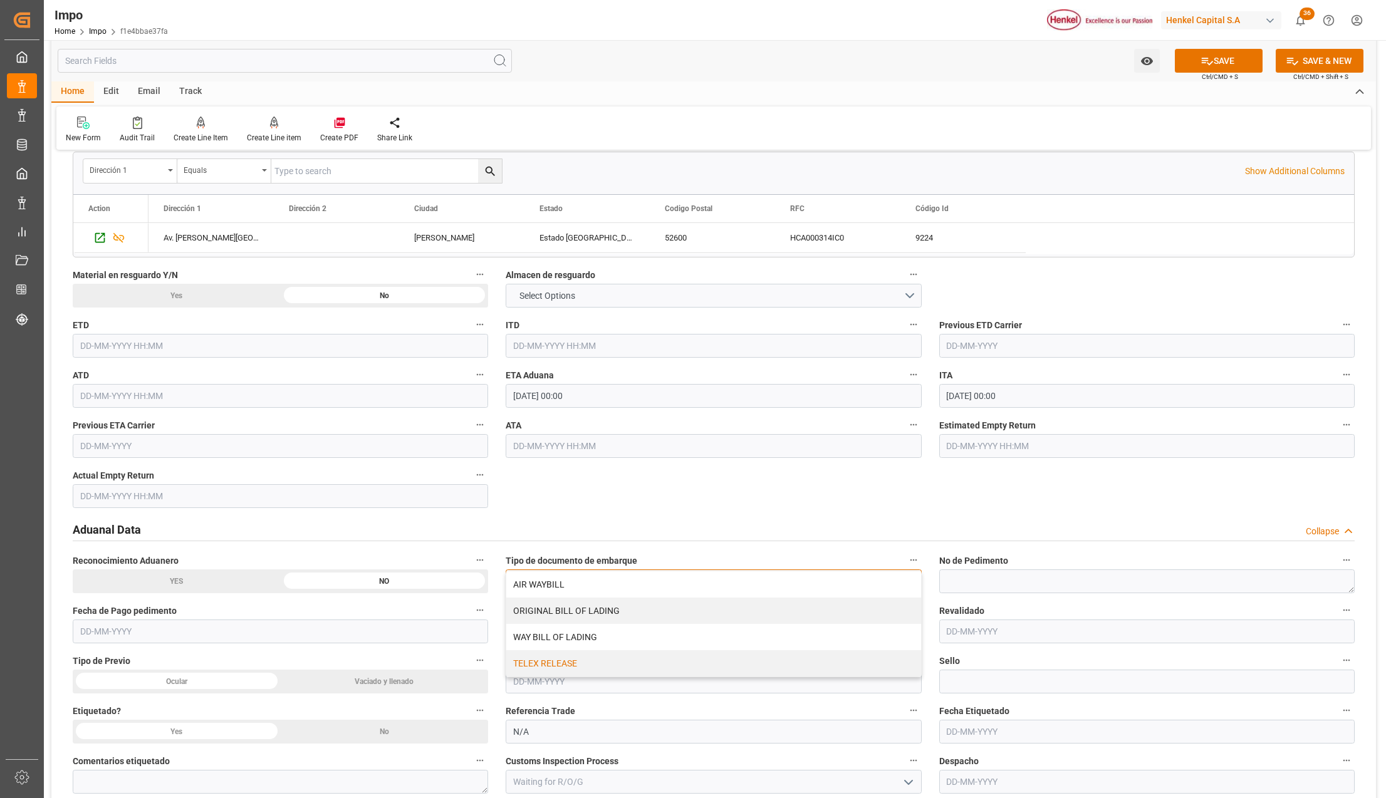
click at [546, 668] on div "TELEX RELEASE" at bounding box center [713, 663] width 414 height 26
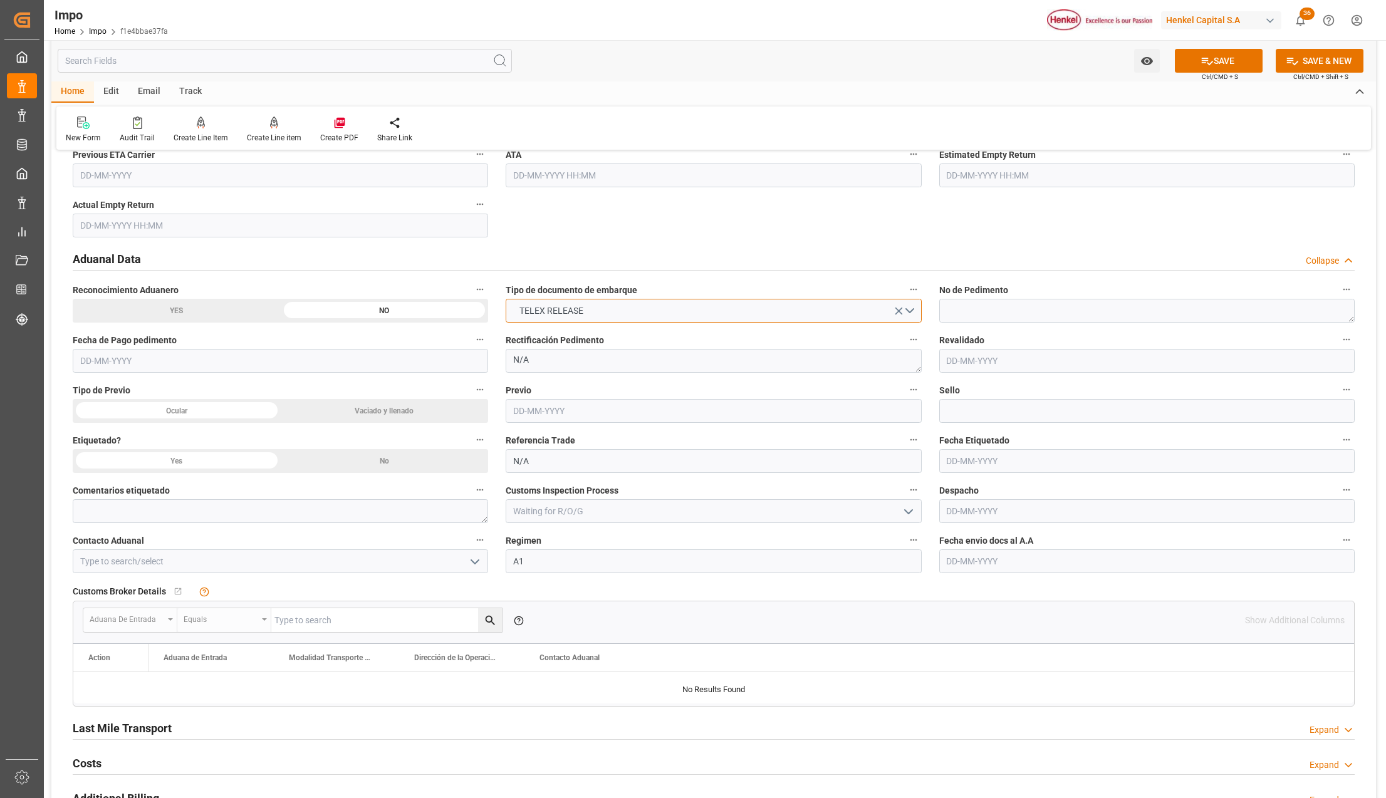
scroll to position [1497, 0]
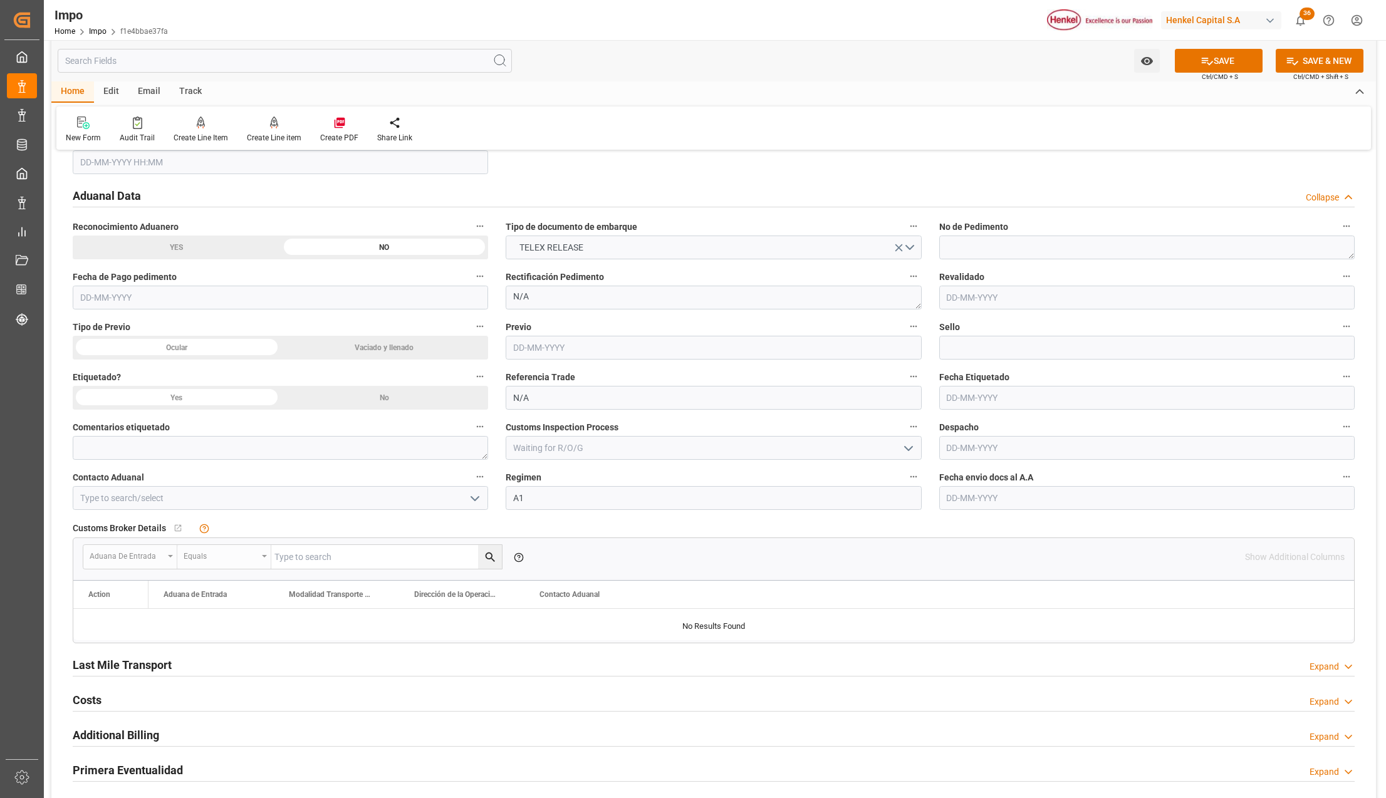
click at [973, 498] on input "text" at bounding box center [1146, 498] width 415 height 24
type input "[DATE]"
click at [474, 496] on icon "open menu" at bounding box center [474, 498] width 15 height 15
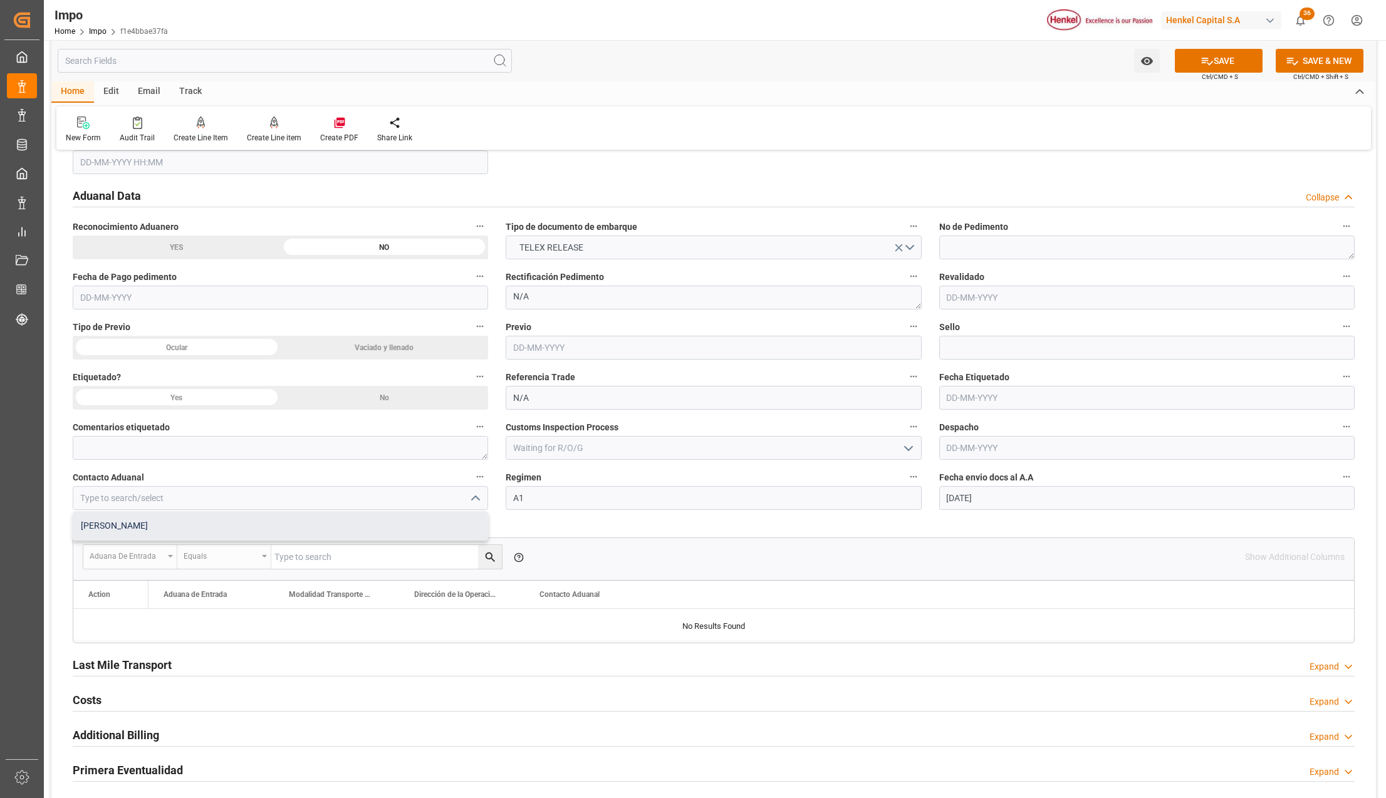
click at [153, 523] on div "[PERSON_NAME]" at bounding box center [280, 526] width 414 height 28
type input "[PERSON_NAME]"
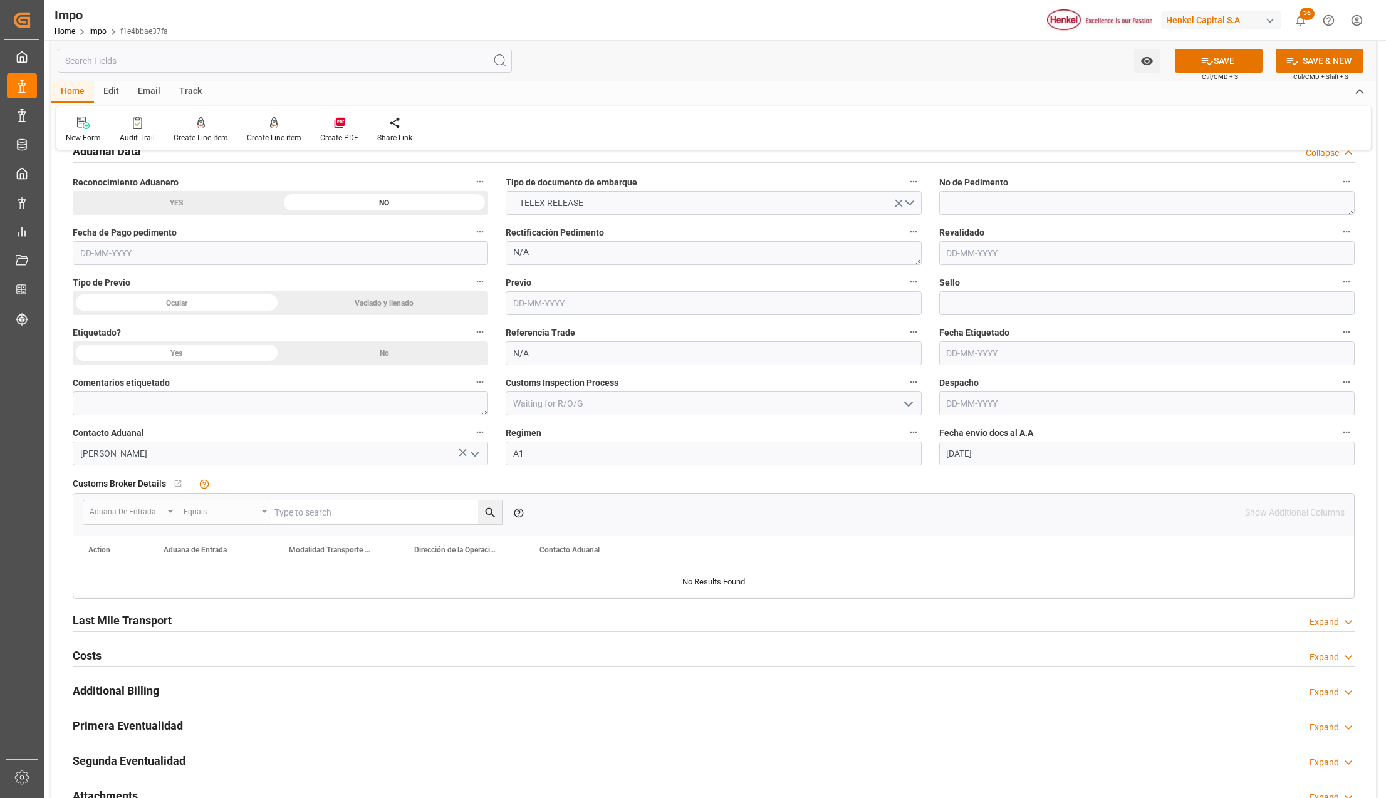
scroll to position [1580, 0]
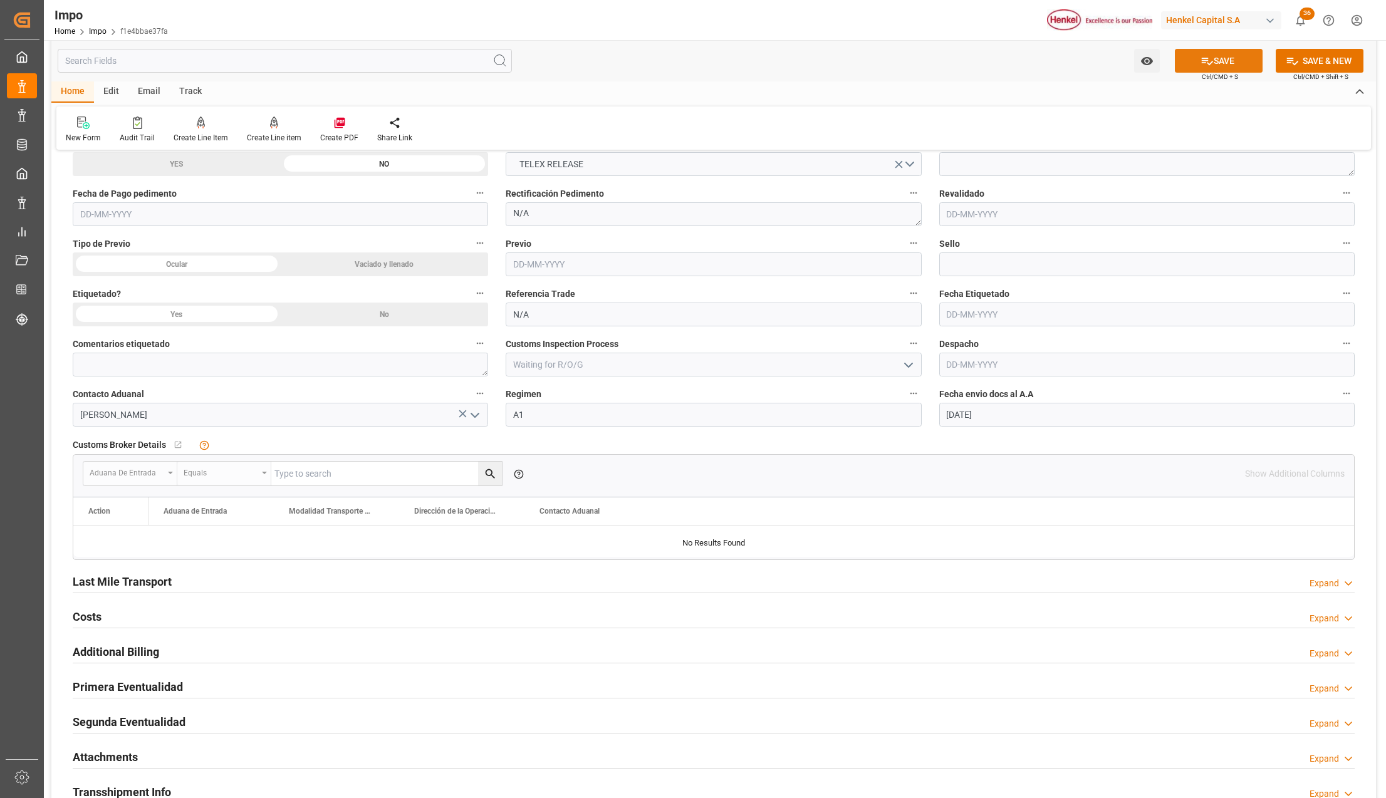
click at [1242, 58] on button "SAVE" at bounding box center [1219, 61] width 88 height 24
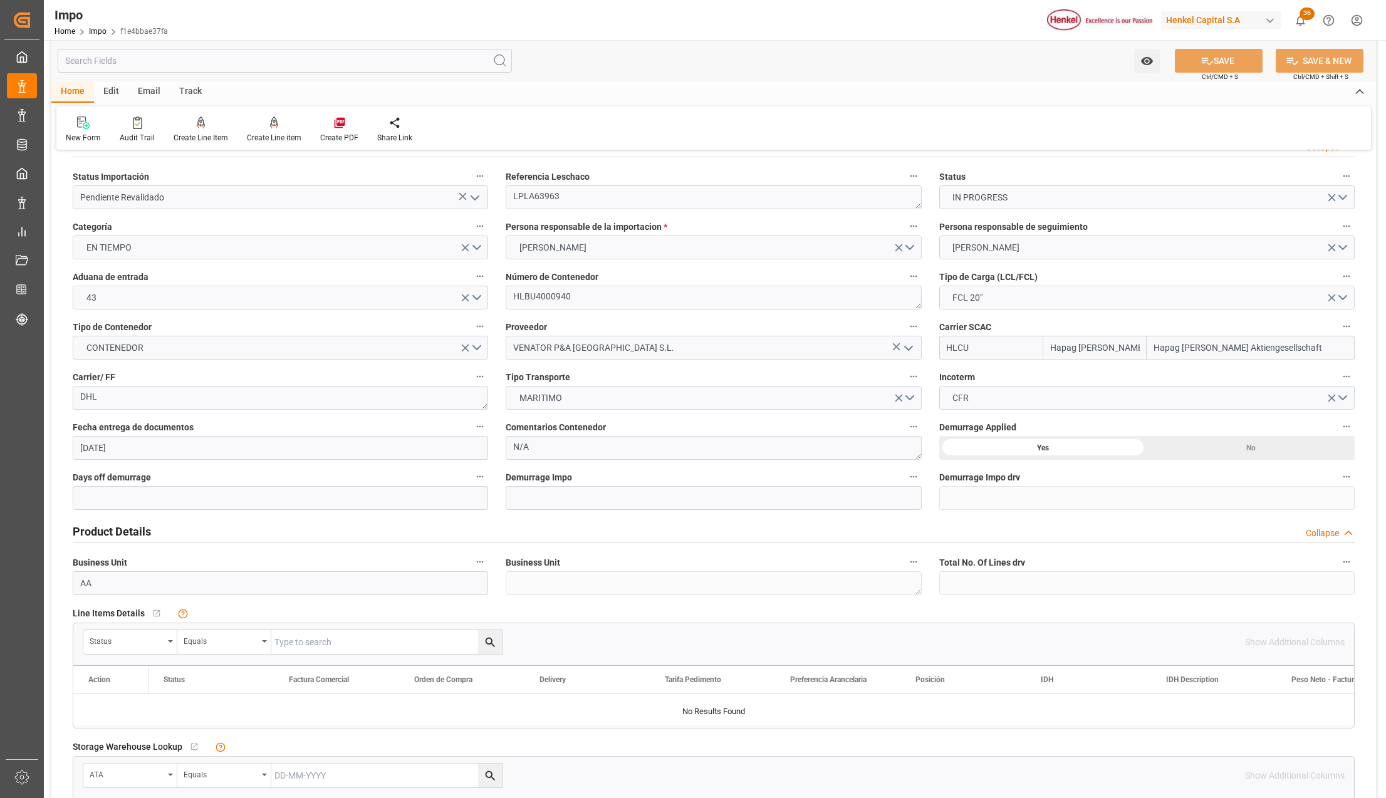
scroll to position [0, 0]
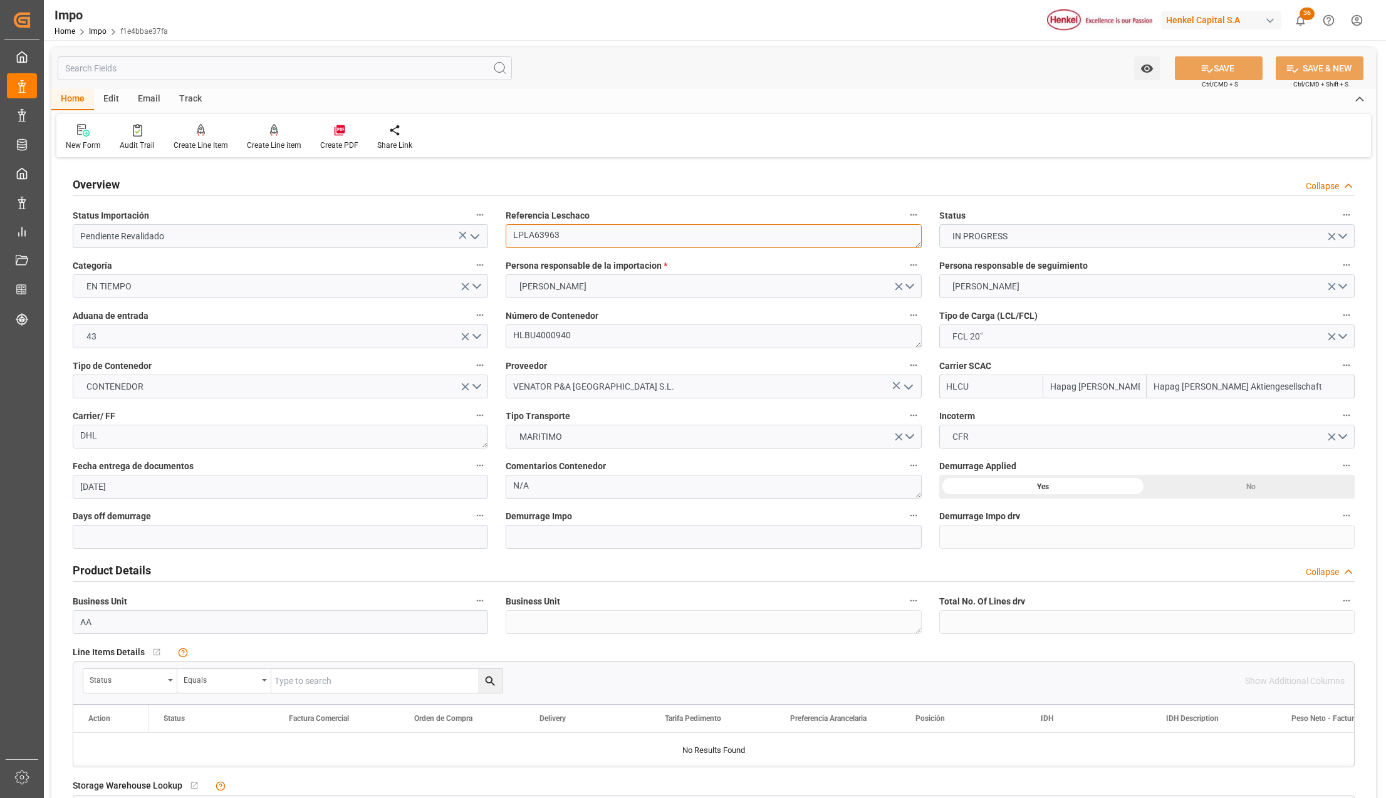
click at [535, 226] on textarea "LPLA63963" at bounding box center [713, 236] width 415 height 24
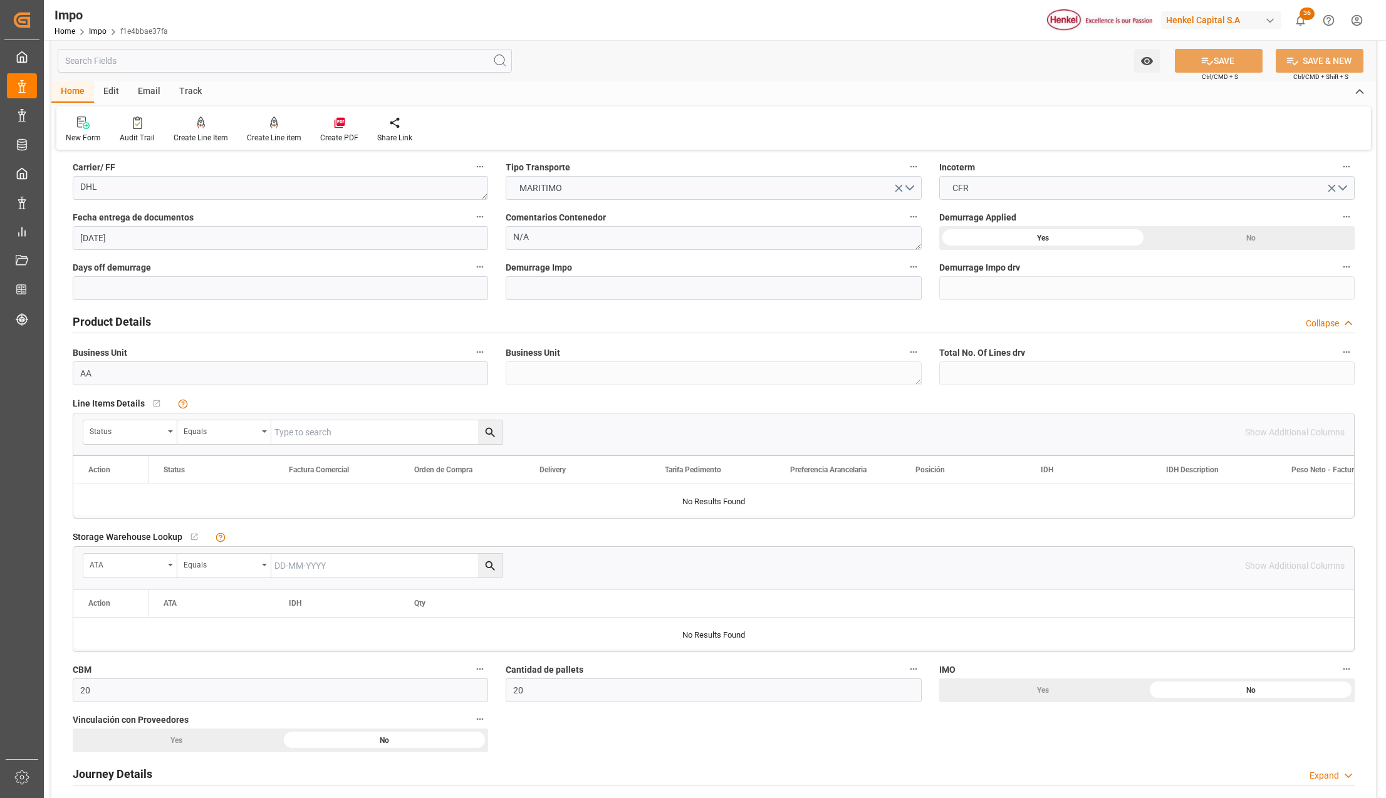
scroll to position [251, 0]
click at [171, 429] on icon "open menu" at bounding box center [170, 430] width 5 height 3
click at [165, 737] on button "show more" at bounding box center [177, 745] width 177 height 24
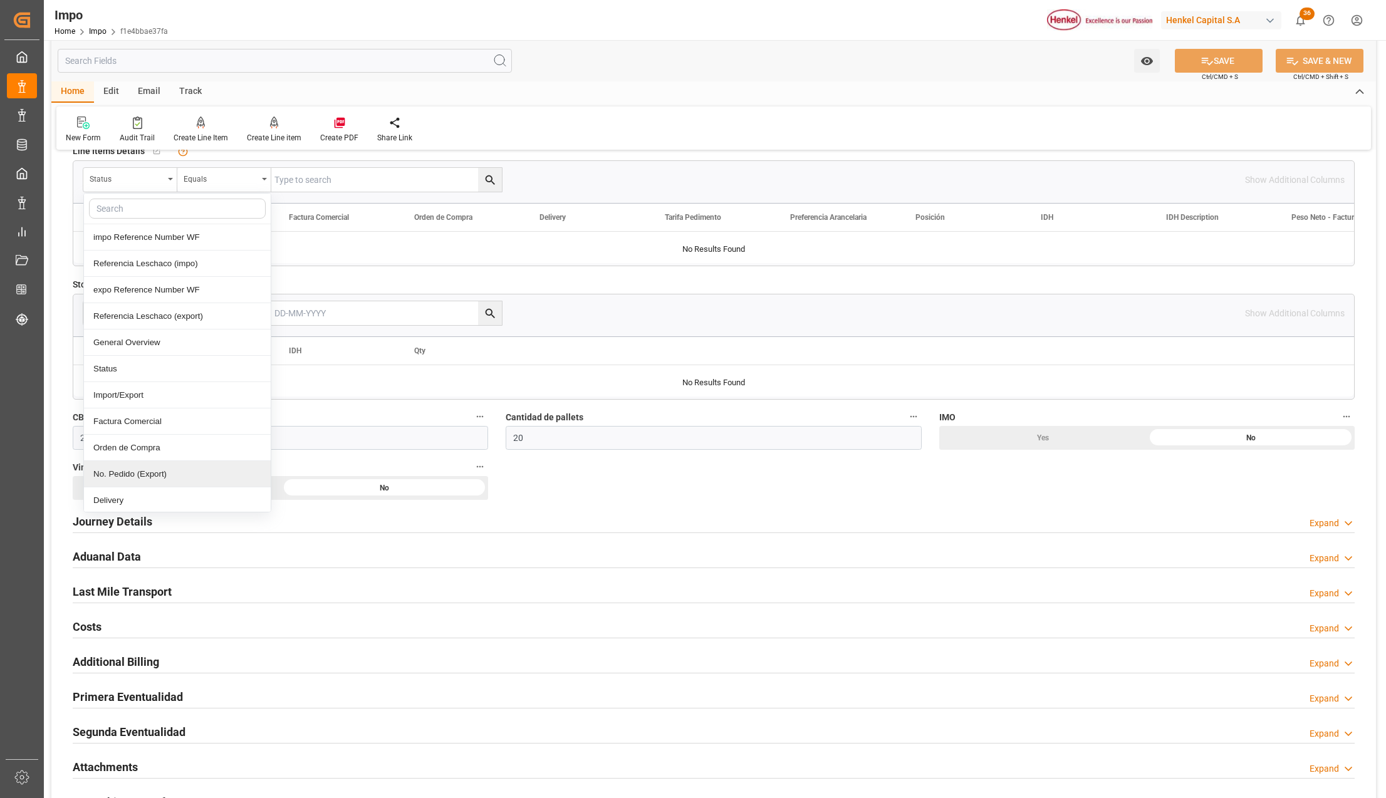
scroll to position [83, 0]
click at [125, 472] on div "Comentarios" at bounding box center [177, 470] width 187 height 26
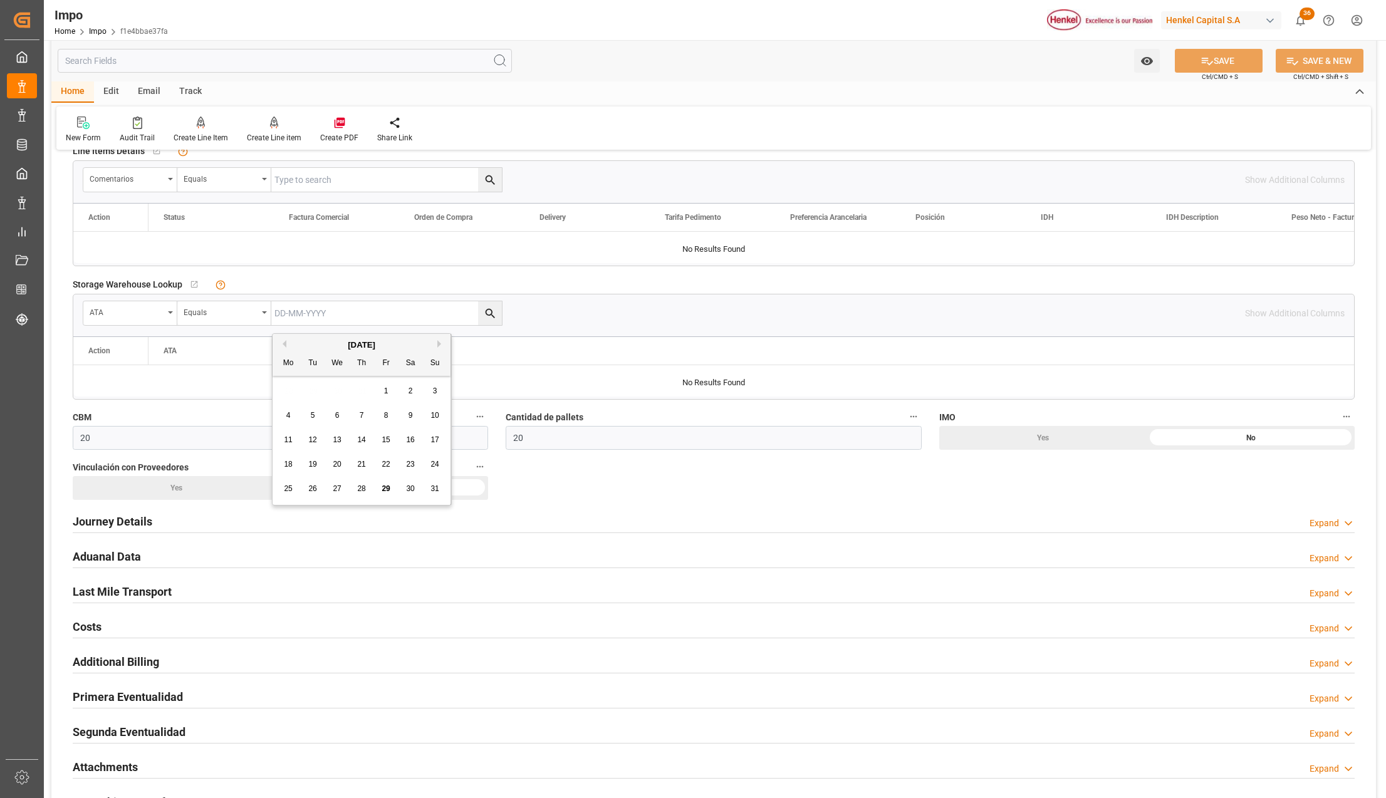
click at [320, 303] on input "text" at bounding box center [386, 313] width 231 height 24
paste input "LPLA63963"
type input "LPLA63963"
click at [302, 174] on input "text" at bounding box center [386, 180] width 231 height 24
paste input "LPLA63963"
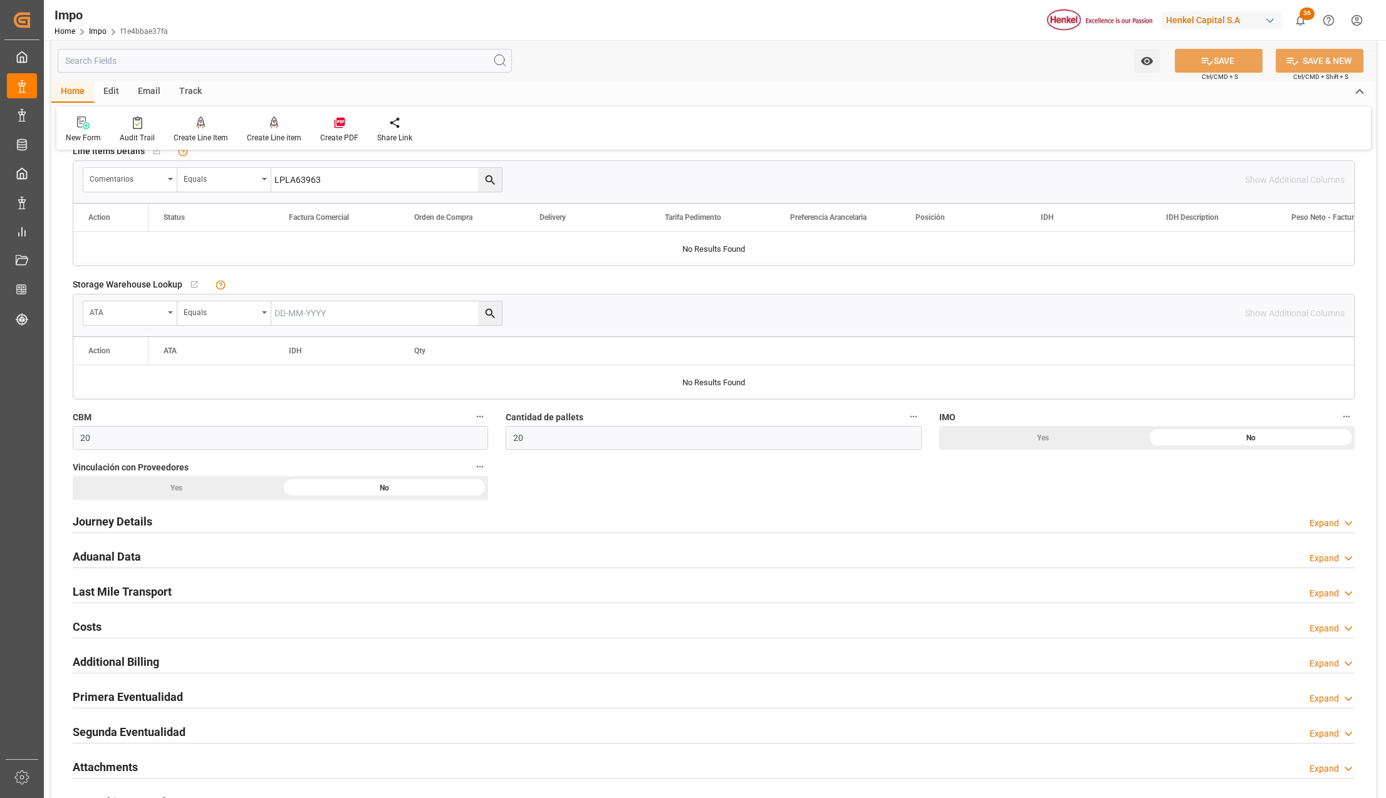
type input "LPLA63963"
click at [489, 177] on icon "search button" at bounding box center [490, 180] width 13 height 13
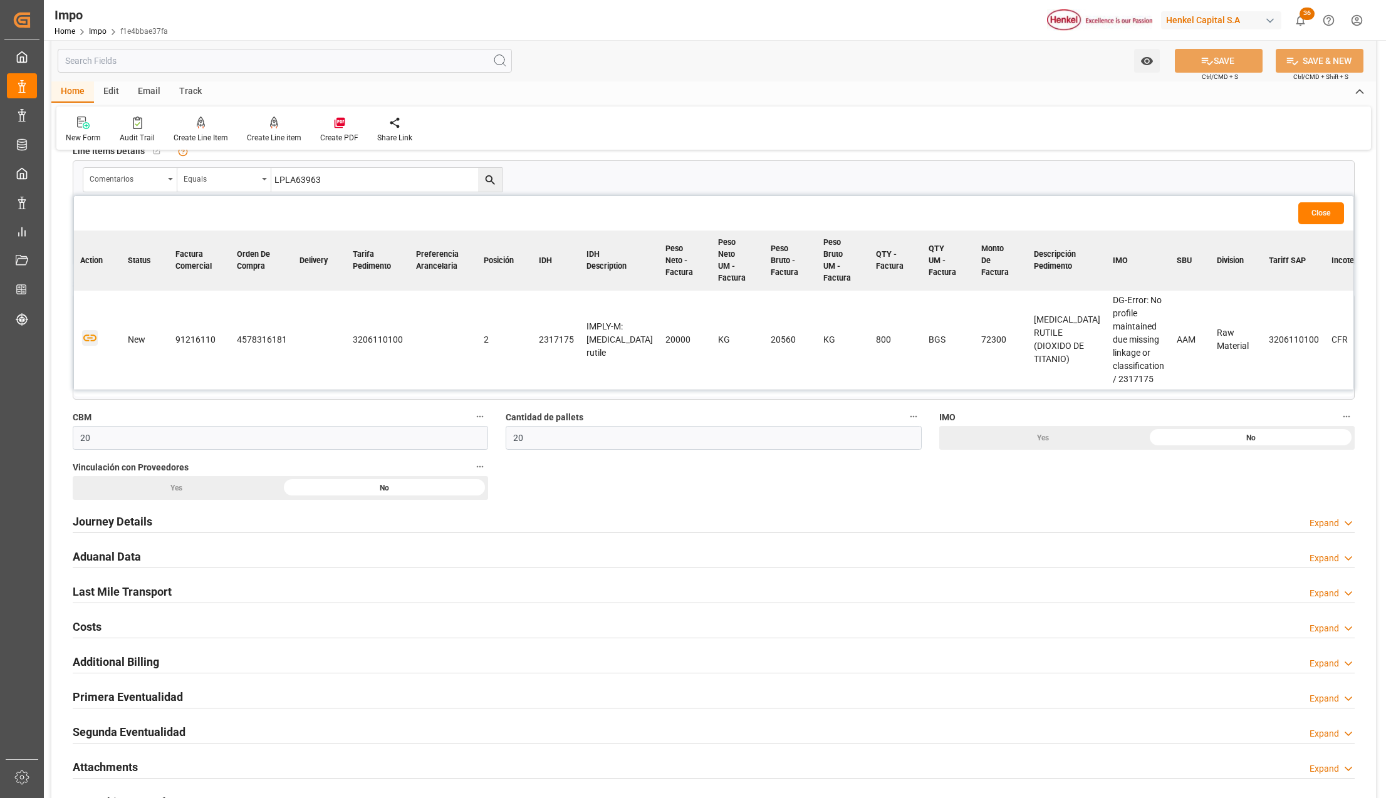
click at [85, 337] on icon "button" at bounding box center [90, 338] width 16 height 16
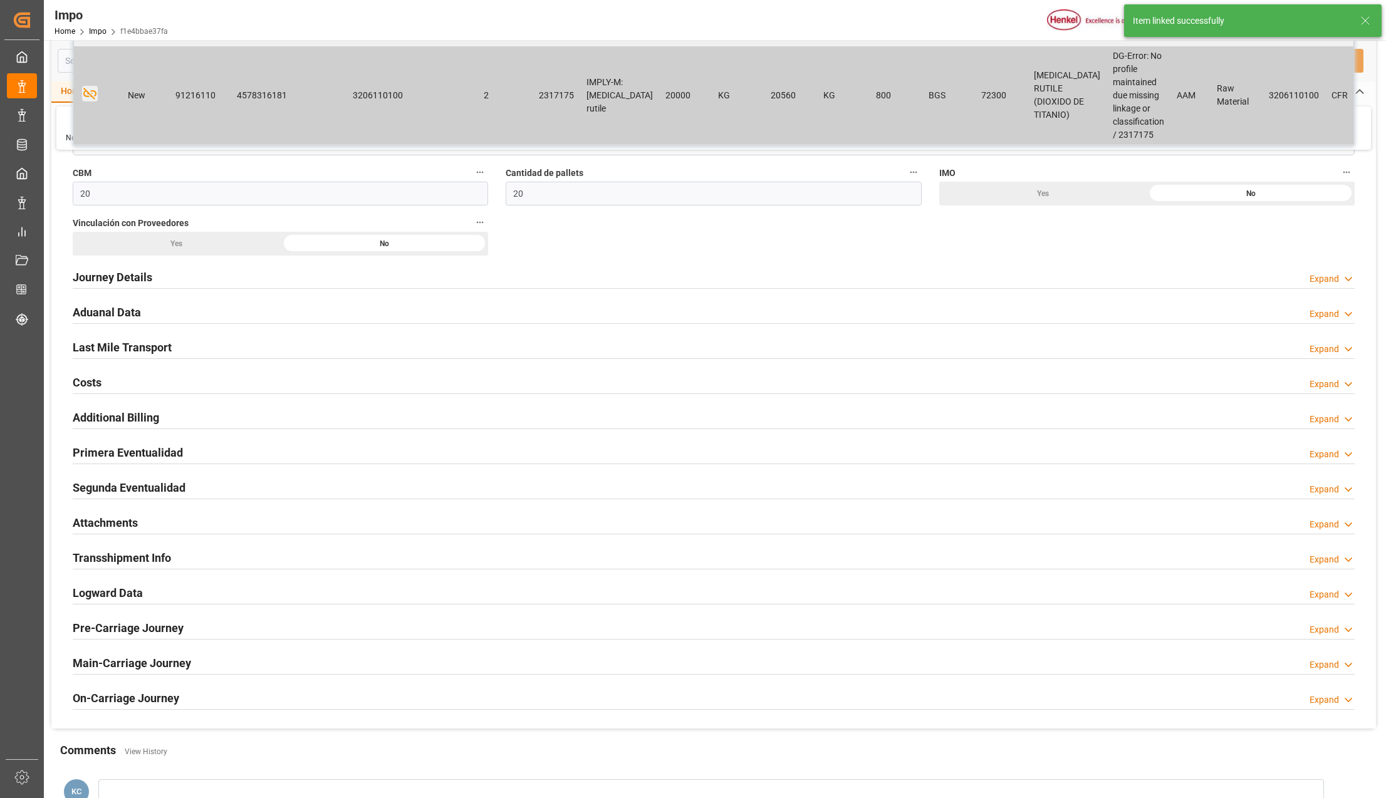
scroll to position [501, 0]
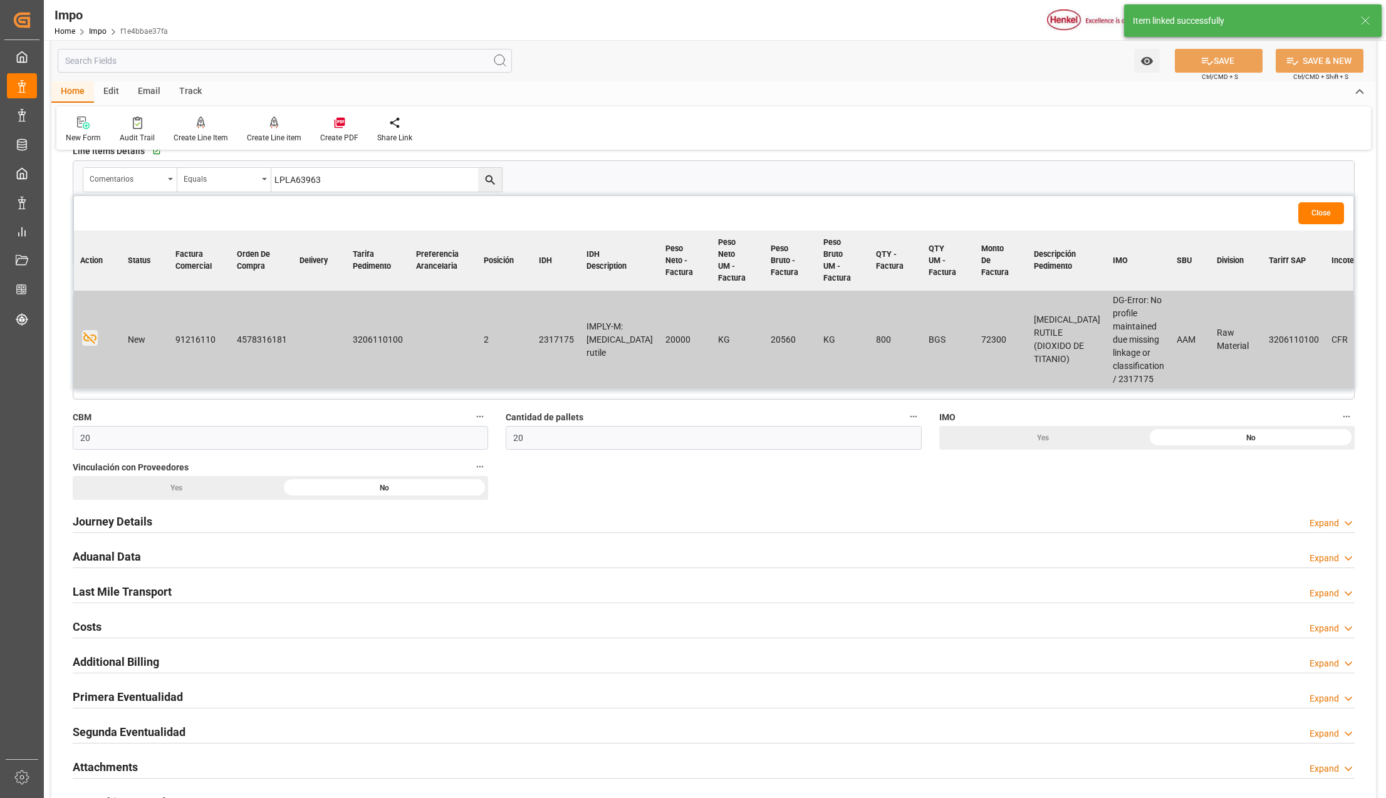
click at [1329, 201] on div "Close" at bounding box center [714, 213] width 1280 height 34
click at [1327, 209] on button "Close" at bounding box center [1321, 213] width 46 height 22
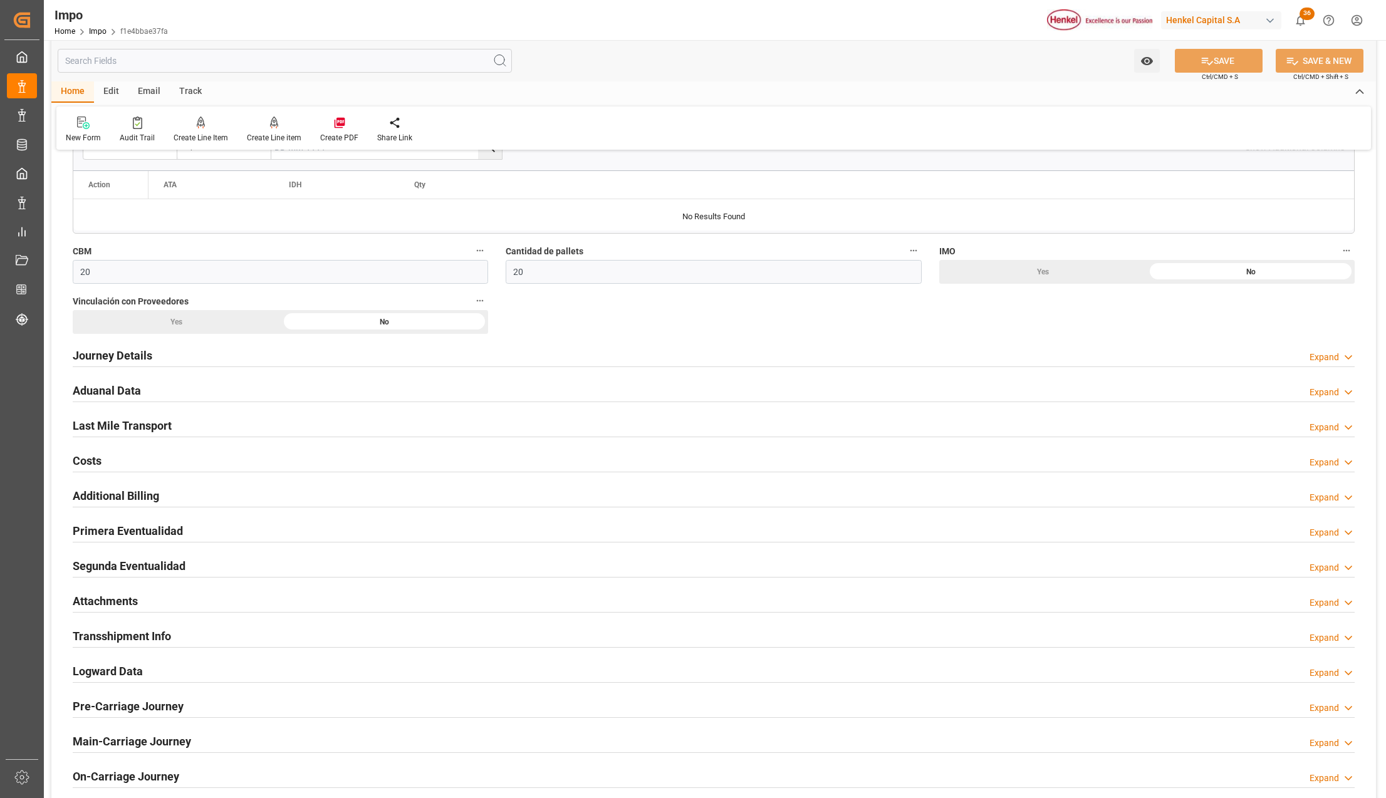
scroll to position [668, 0]
click at [100, 602] on h2 "Attachments" at bounding box center [105, 600] width 65 height 17
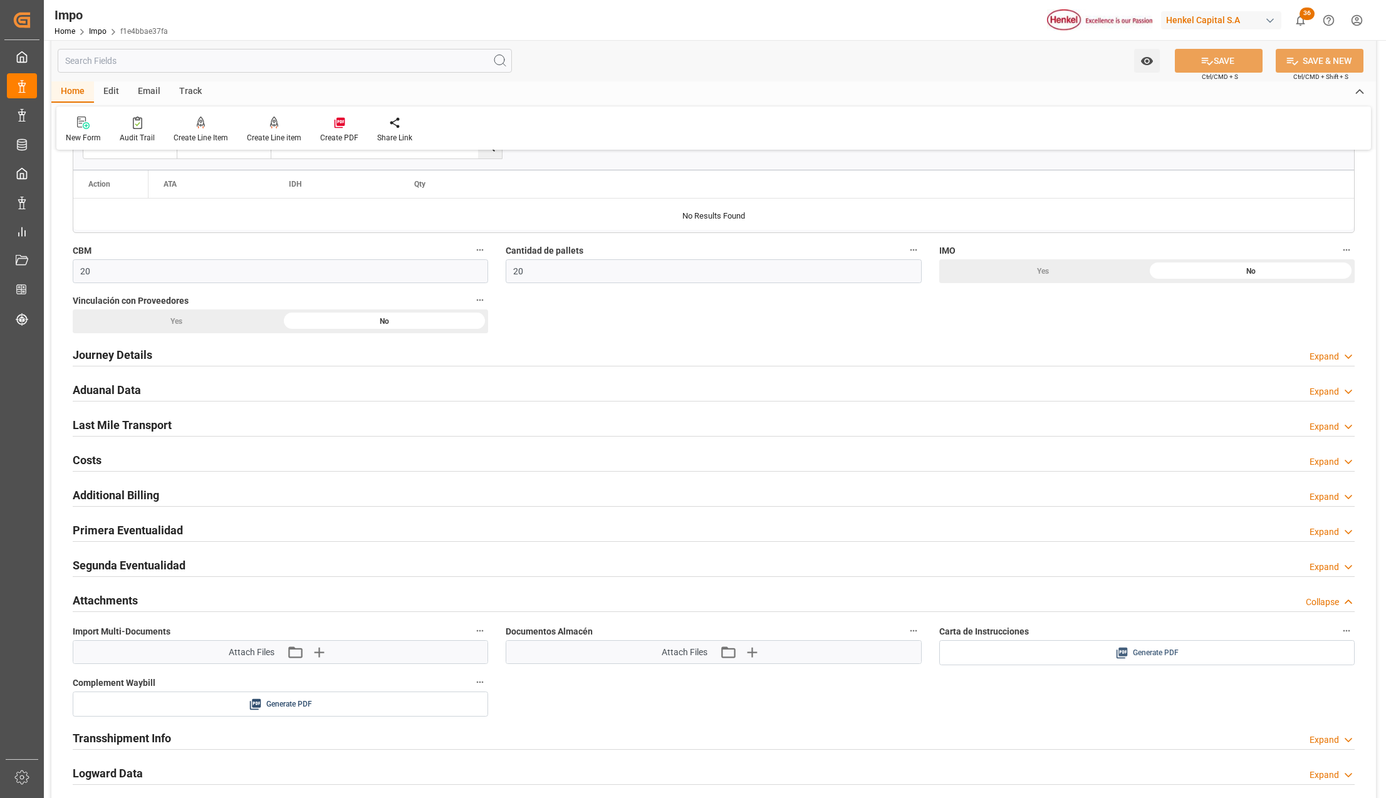
click at [1129, 645] on button "Generate PDF" at bounding box center [1147, 653] width 414 height 24
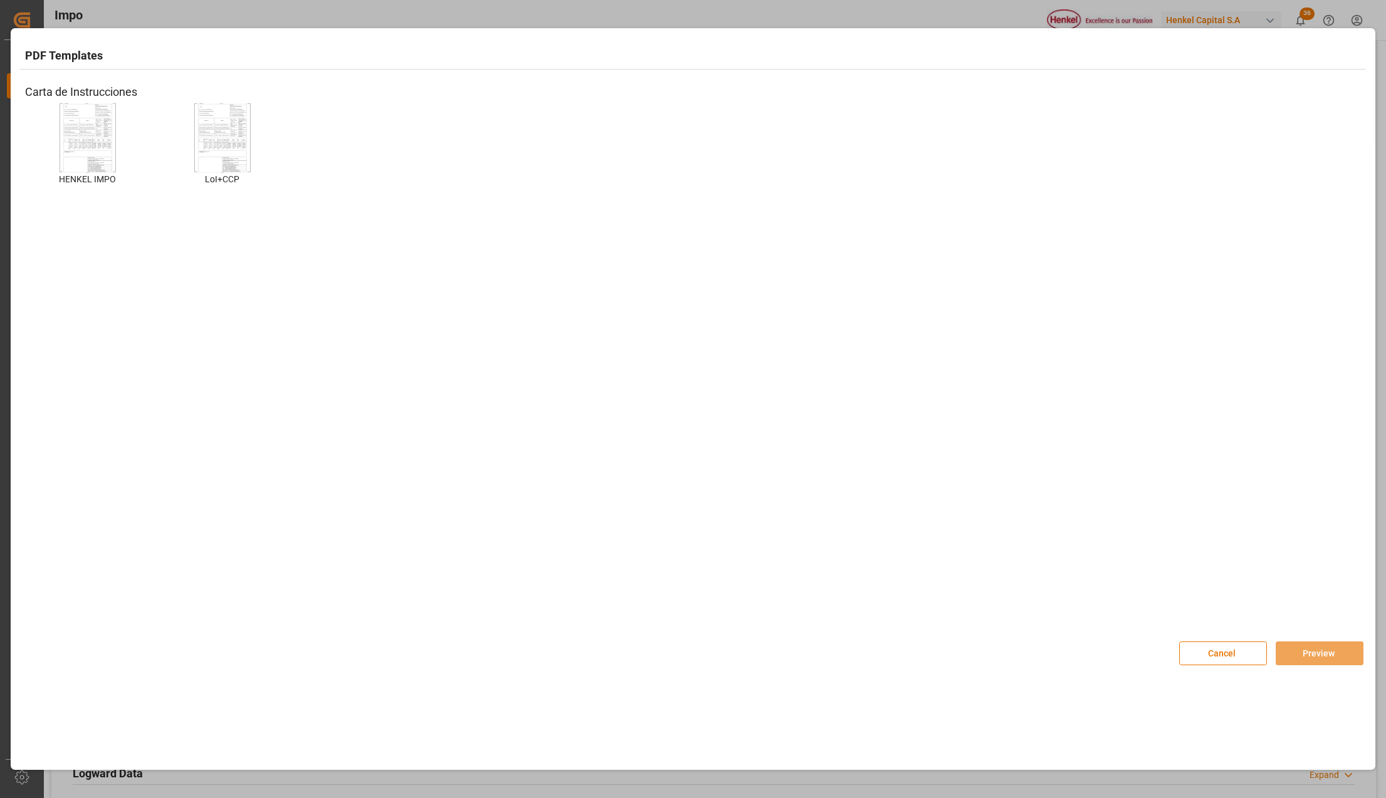
click at [111, 129] on img at bounding box center [88, 137] width 50 height 71
click at [108, 132] on img at bounding box center [88, 137] width 50 height 71
click at [1311, 649] on button "Preview" at bounding box center [1320, 654] width 88 height 24
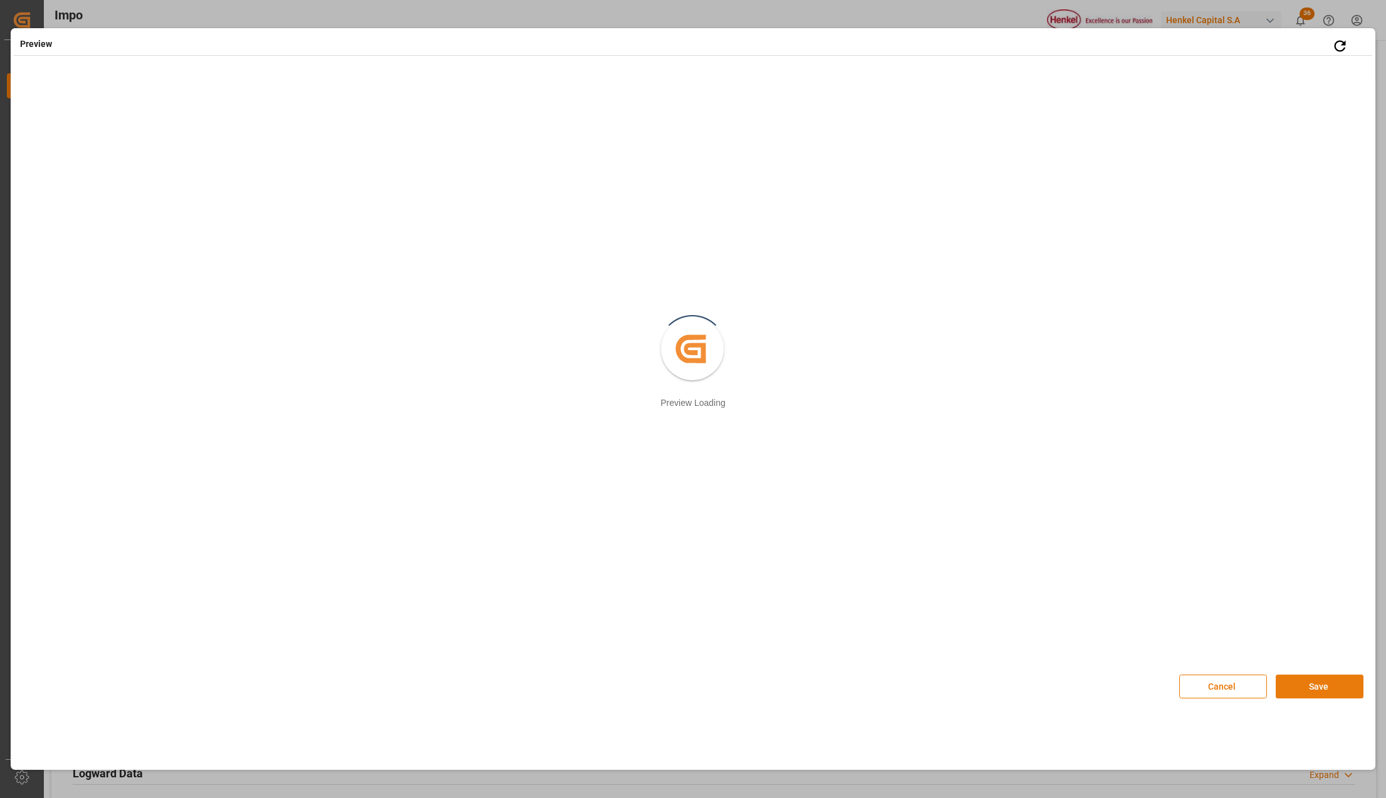
click at [1315, 693] on button "Save" at bounding box center [1320, 687] width 88 height 24
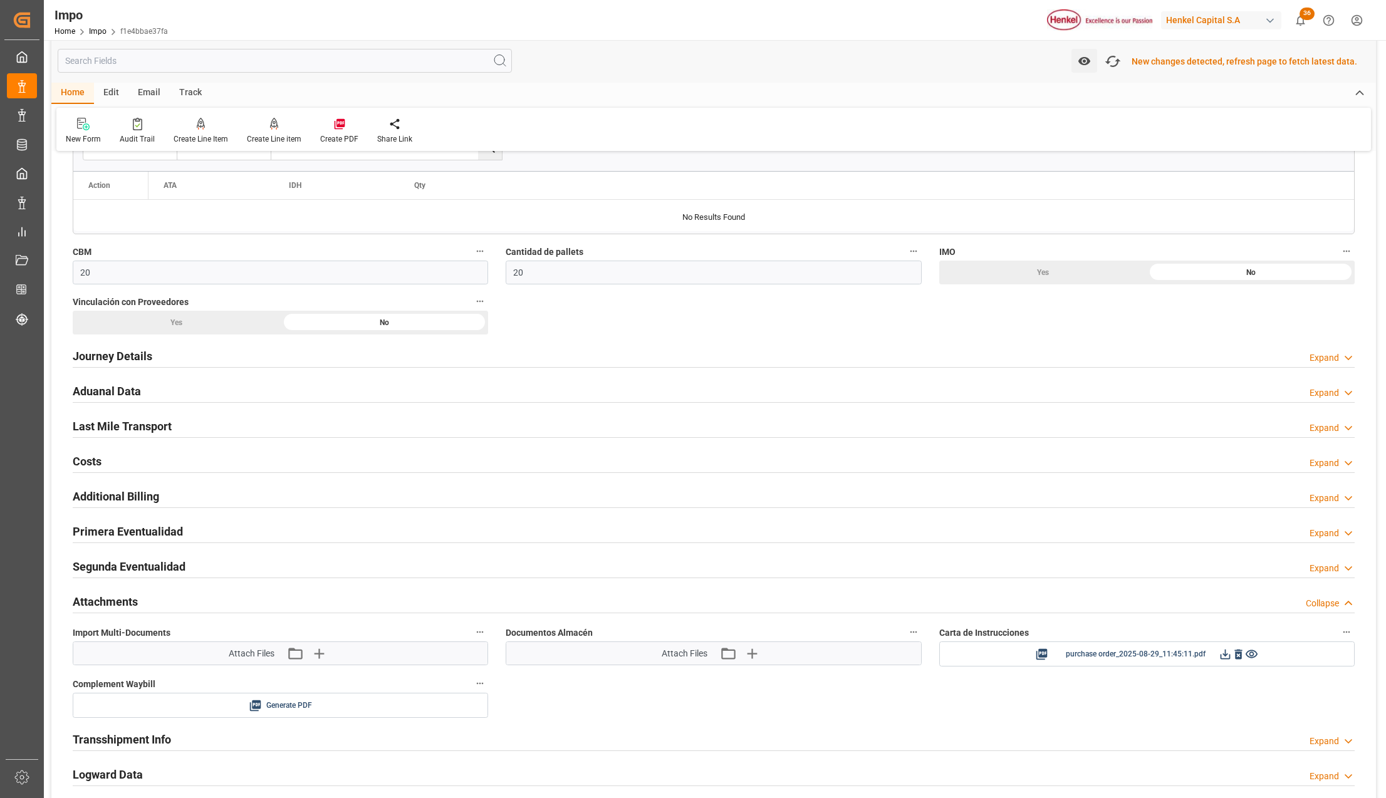
scroll to position [670, 0]
click at [1228, 658] on icon at bounding box center [1226, 653] width 10 height 10
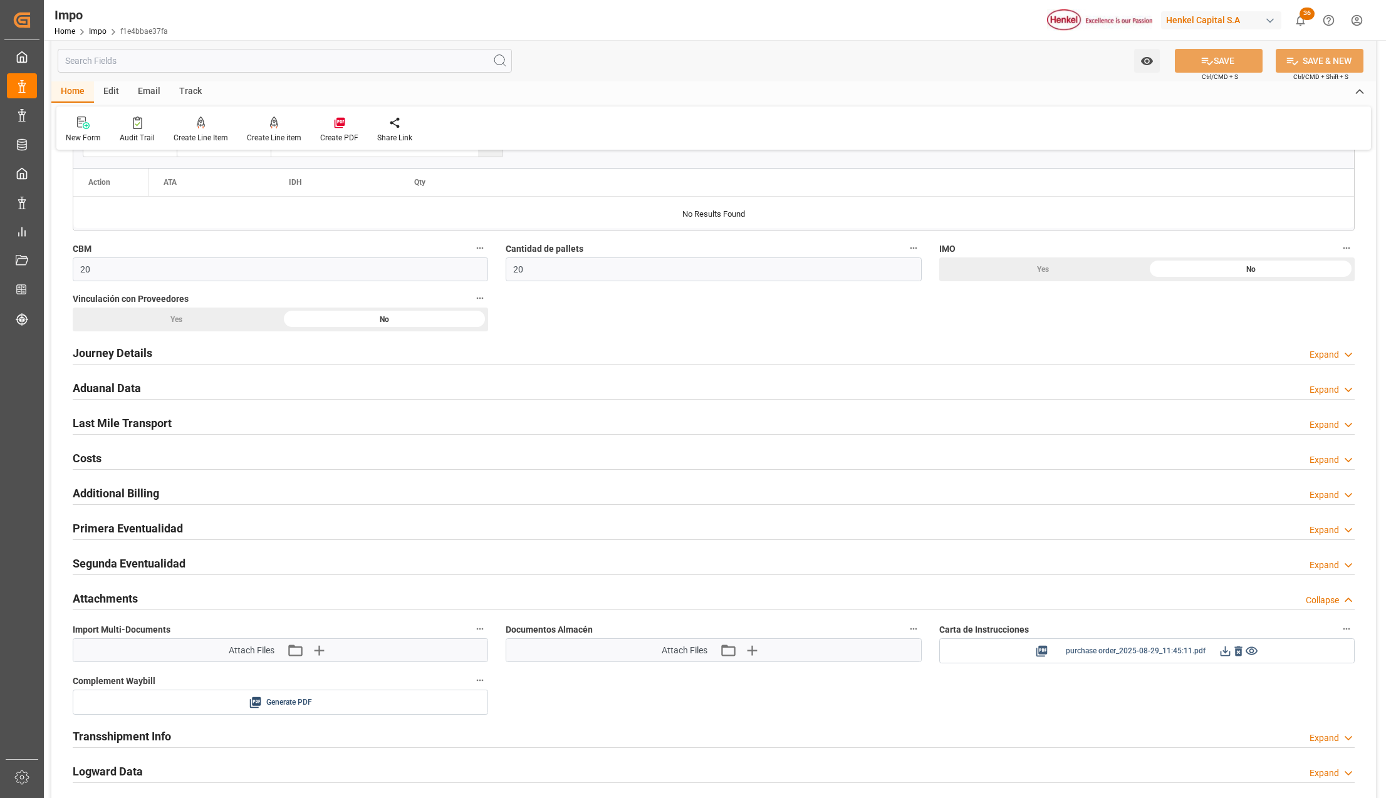
scroll to position [668, 0]
click at [321, 659] on icon "button" at bounding box center [318, 652] width 20 height 20
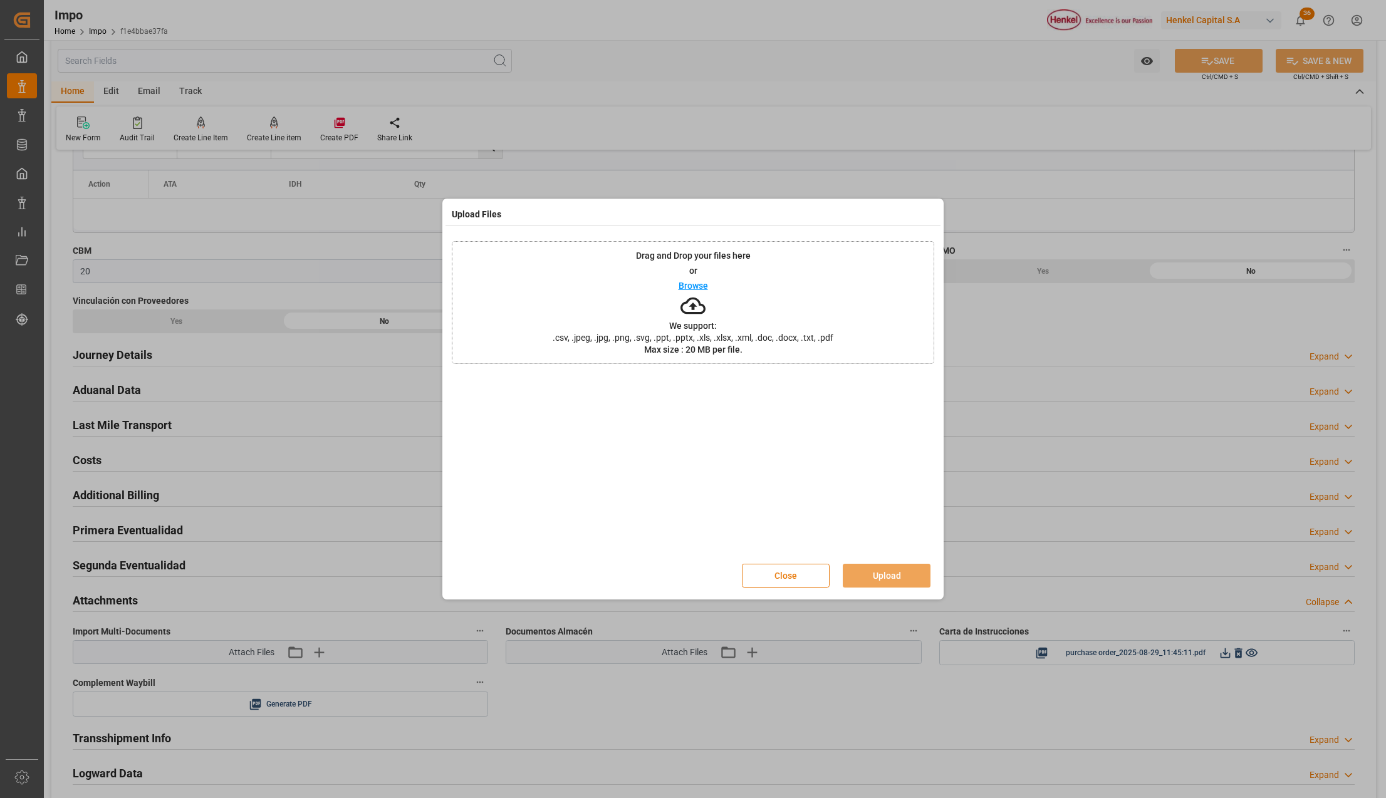
click at [776, 577] on button "Close" at bounding box center [786, 576] width 88 height 24
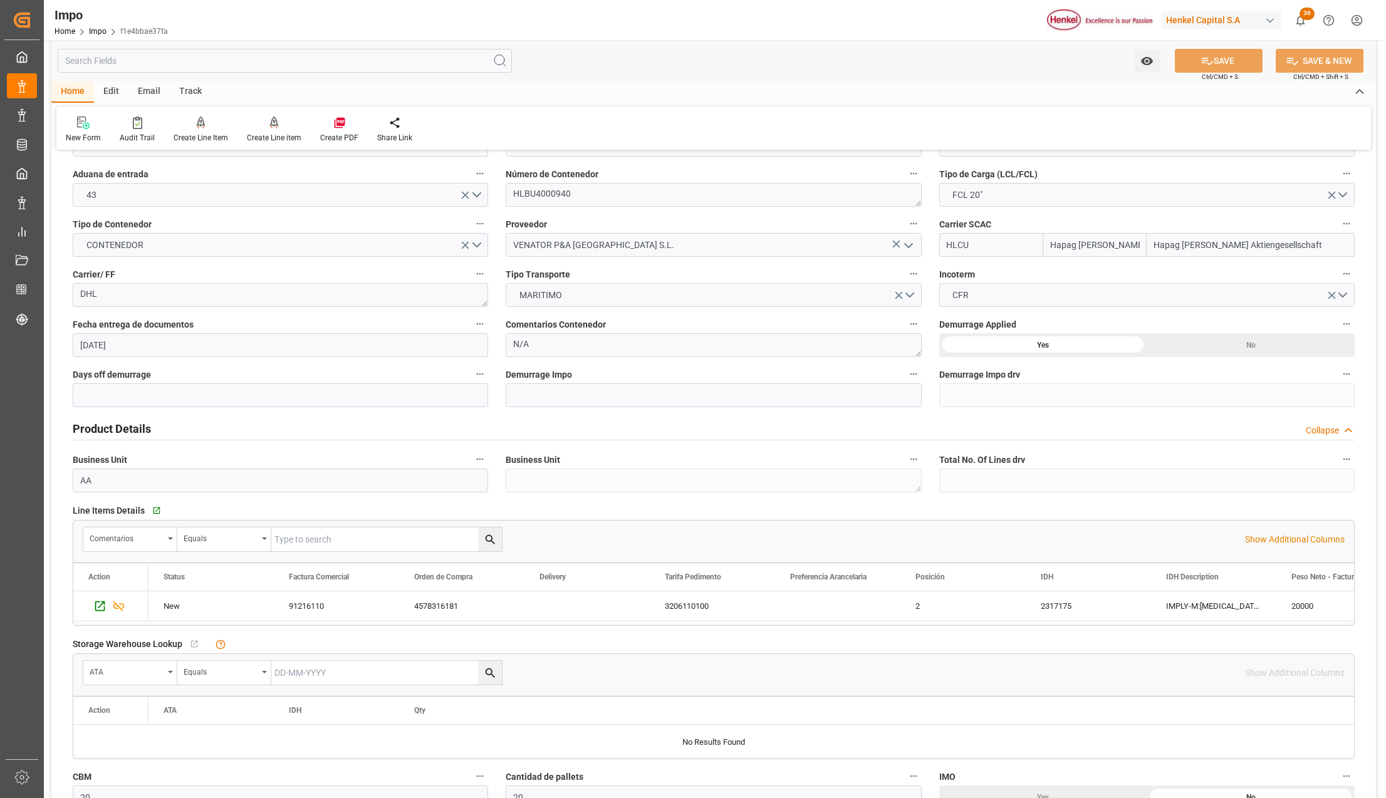
scroll to position [0, 0]
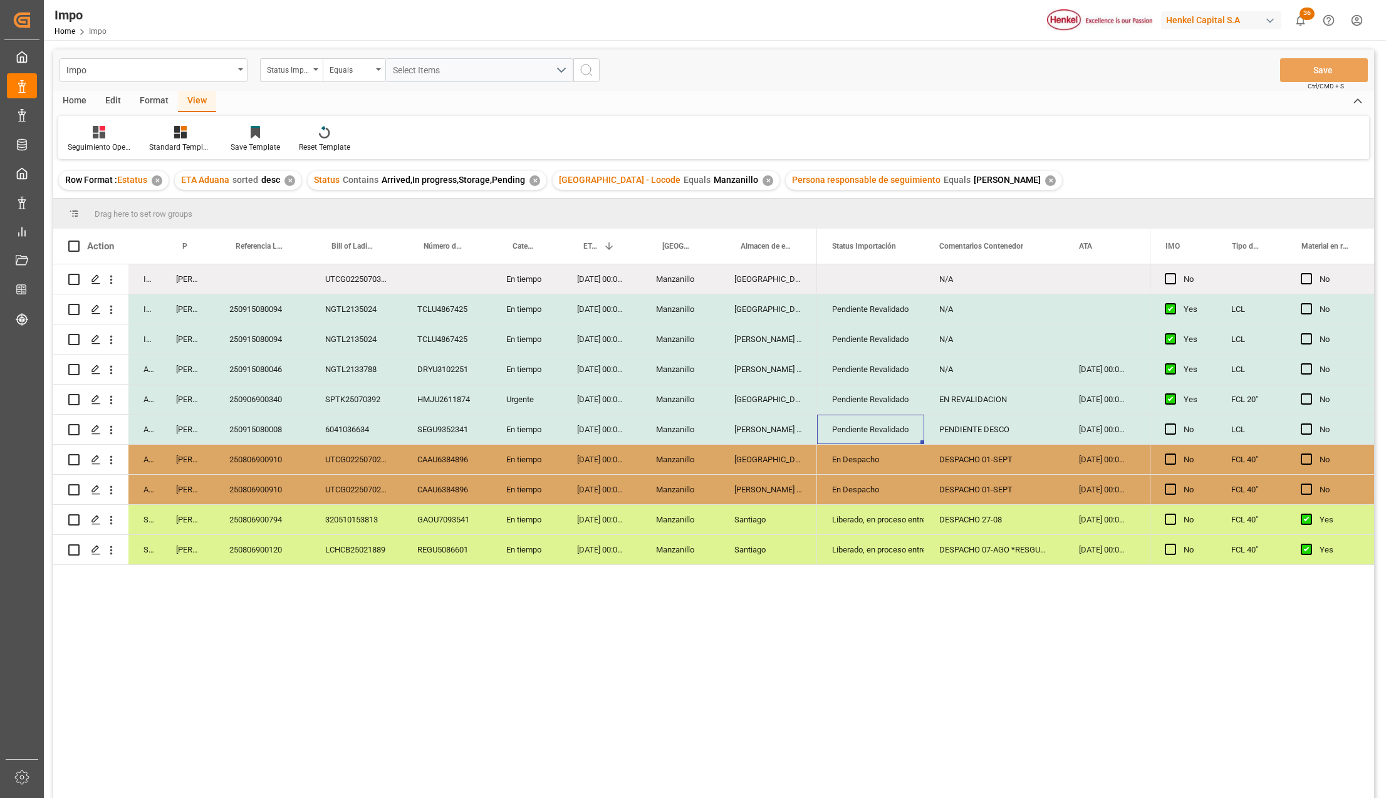
click at [785, 543] on div "Santiago" at bounding box center [768, 549] width 98 height 29
click at [788, 504] on div "[PERSON_NAME] Tlalnepantla" at bounding box center [768, 489] width 98 height 29
click at [870, 465] on div "En Despacho" at bounding box center [870, 460] width 77 height 29
click at [276, 457] on div "250806900910" at bounding box center [262, 459] width 96 height 29
click at [524, 467] on div "En tiempo" at bounding box center [526, 459] width 71 height 29
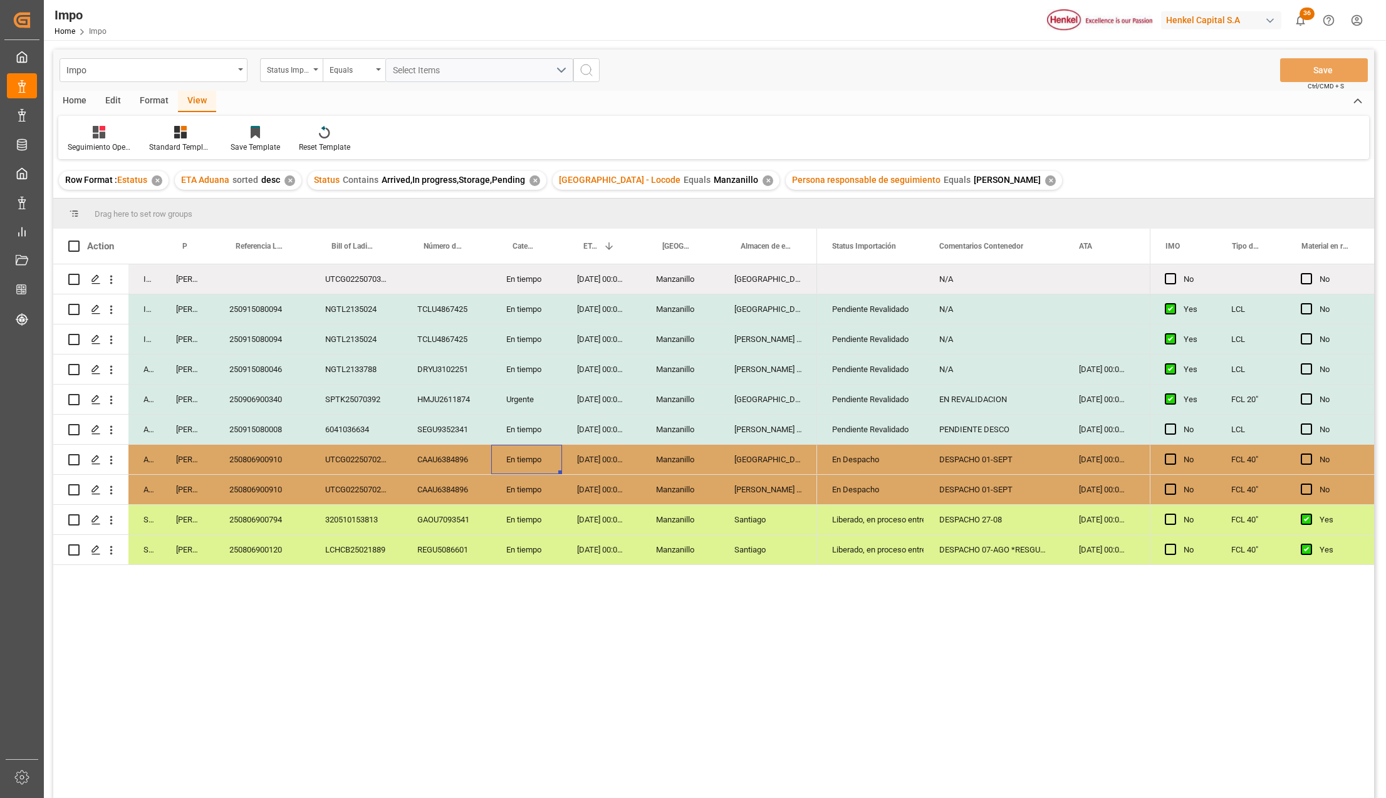
click at [528, 442] on div "En tiempo" at bounding box center [526, 429] width 71 height 29
click at [243, 411] on div "250906900340" at bounding box center [262, 399] width 96 height 29
click at [256, 427] on div "250915080008" at bounding box center [262, 429] width 96 height 29
click at [355, 429] on div "6041036634" at bounding box center [356, 429] width 92 height 29
click at [358, 402] on div "SPTK25070392" at bounding box center [356, 399] width 92 height 29
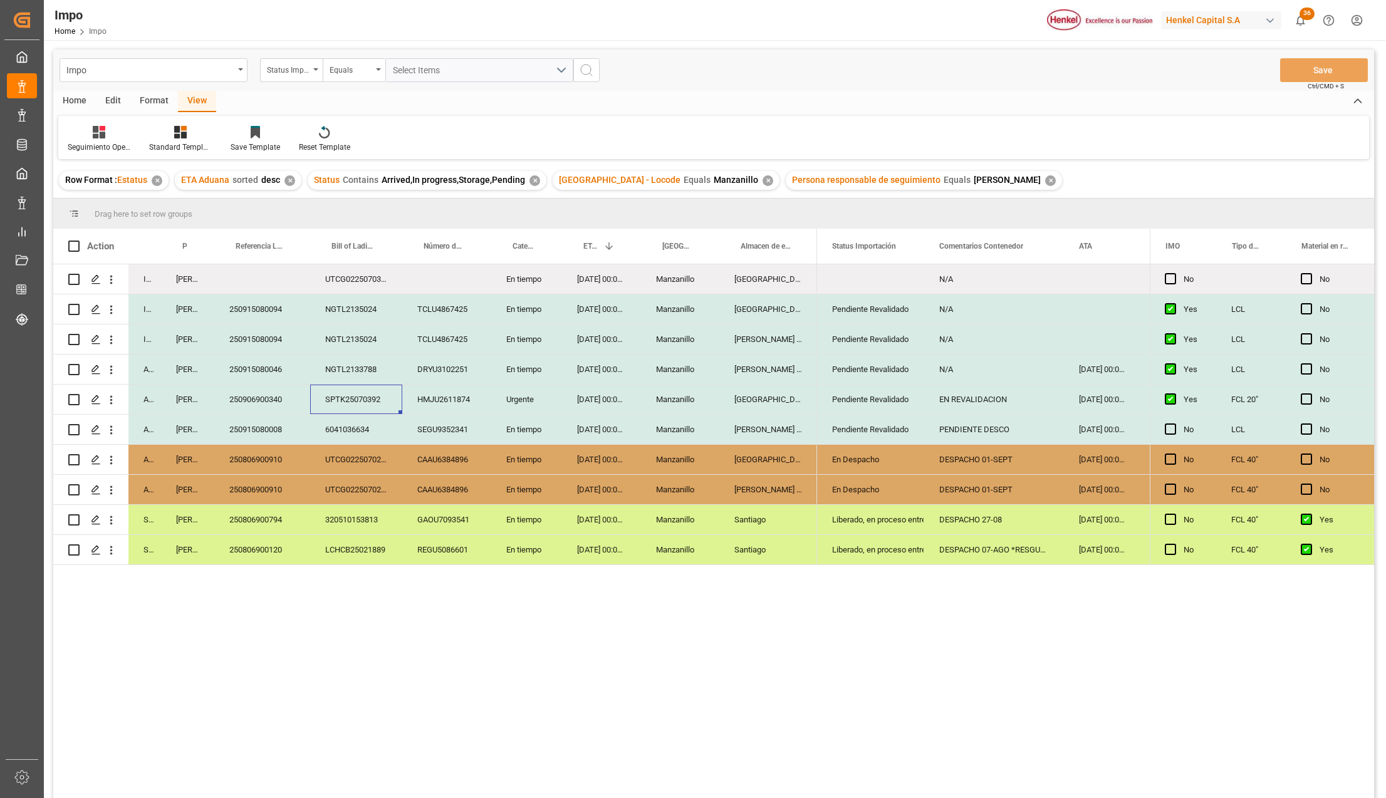
click at [991, 397] on div "EN REVALIDACION" at bounding box center [994, 399] width 140 height 29
click at [1020, 407] on input "EN REVALIDACION" at bounding box center [994, 407] width 120 height 24
type input "EN REVALIDACION RETRASO NAVIERA"
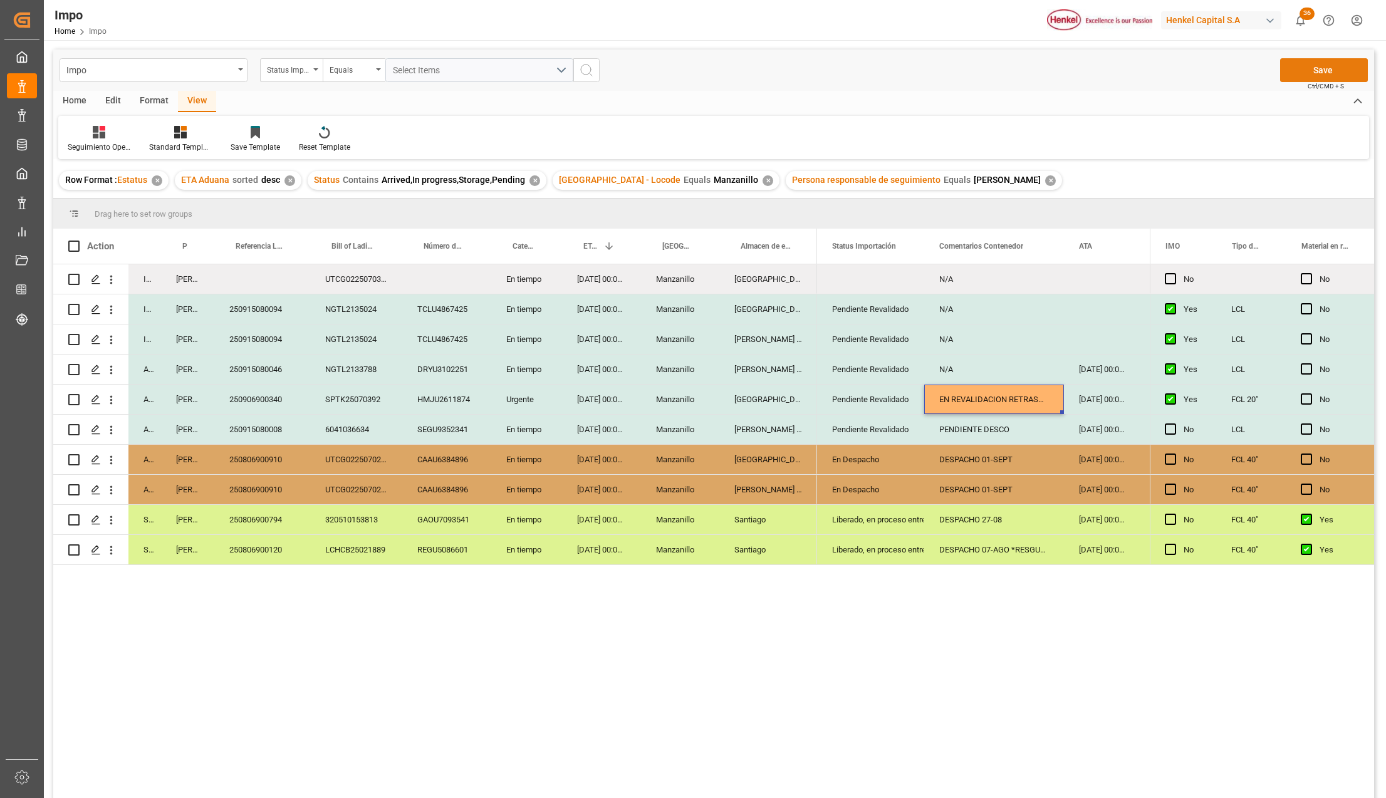
click at [1302, 71] on button "Save" at bounding box center [1324, 70] width 88 height 24
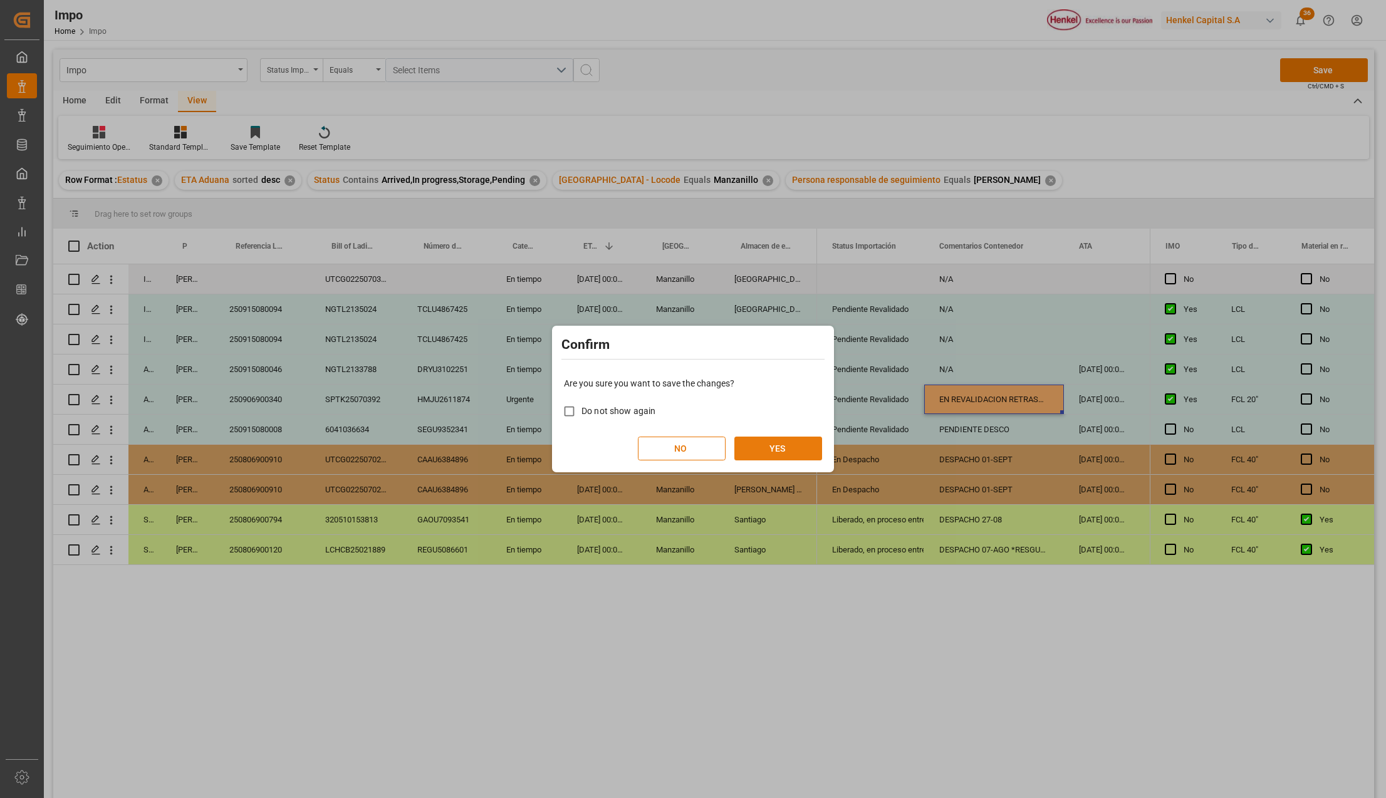
click at [775, 446] on button "YES" at bounding box center [778, 449] width 88 height 24
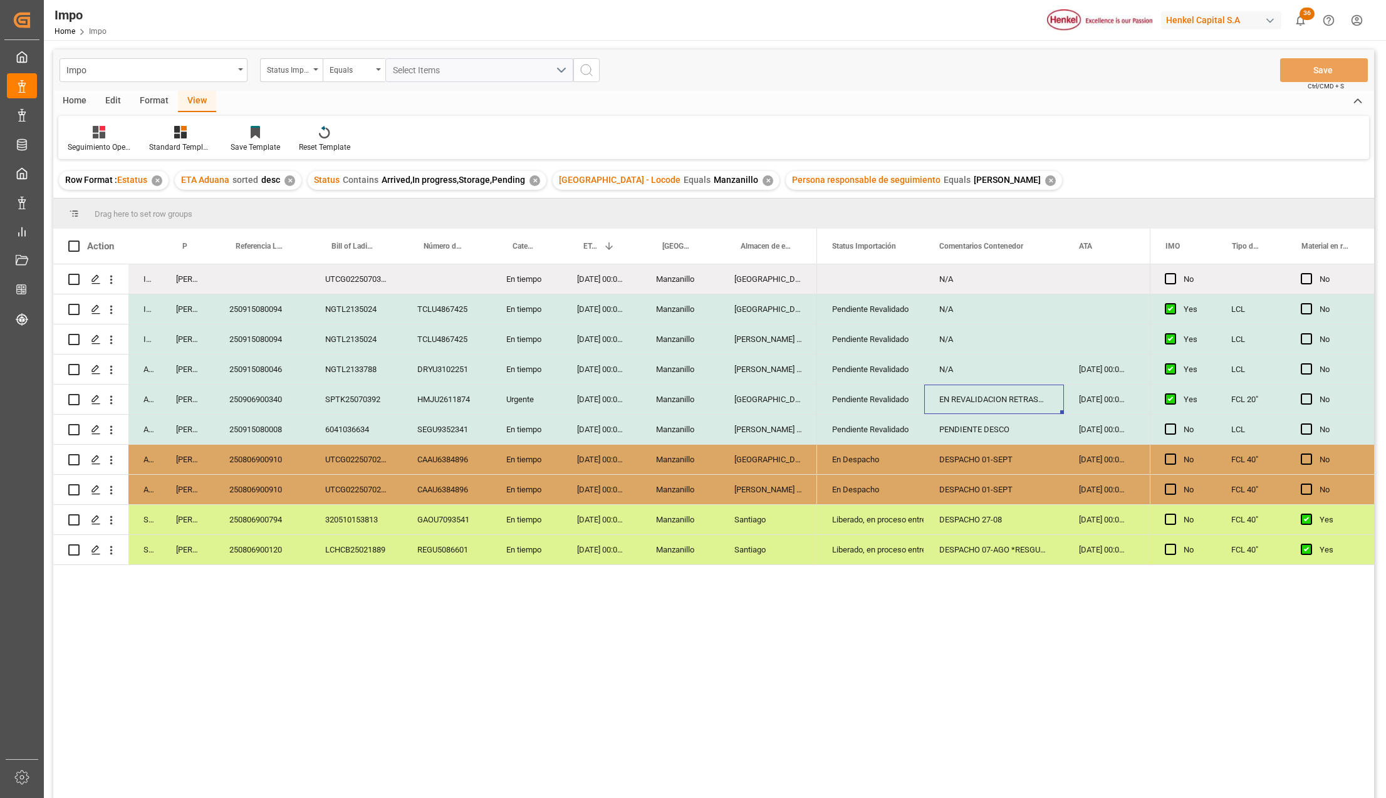
click at [338, 376] on div "NGTL2133788" at bounding box center [356, 369] width 92 height 29
click at [963, 372] on div "N/A" at bounding box center [994, 369] width 140 height 29
click at [1078, 367] on div "28-08-2025 00:00:00" at bounding box center [1102, 369] width 76 height 29
click at [1086, 366] on div "28-08-2025 00:00:00" at bounding box center [1102, 369] width 76 height 29
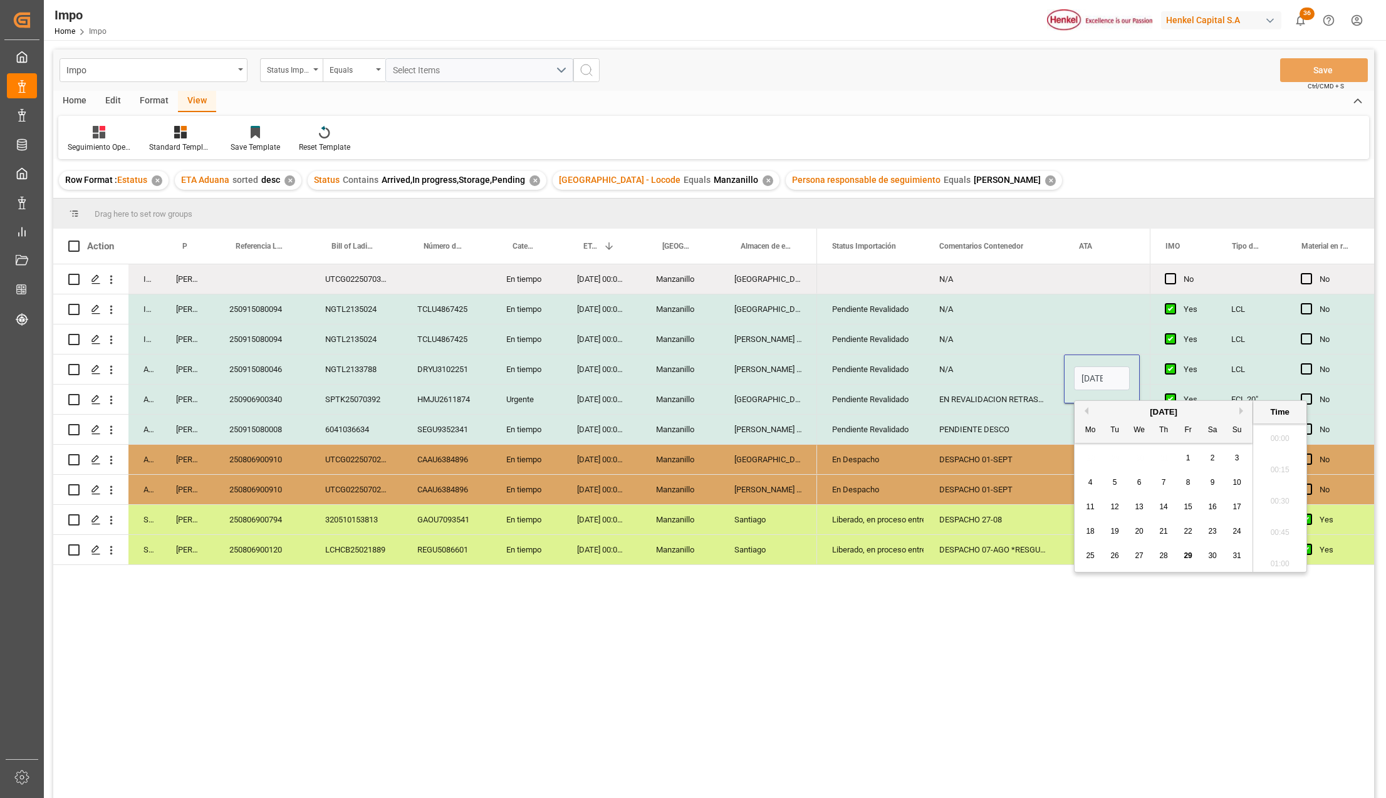
scroll to position [2166, 0]
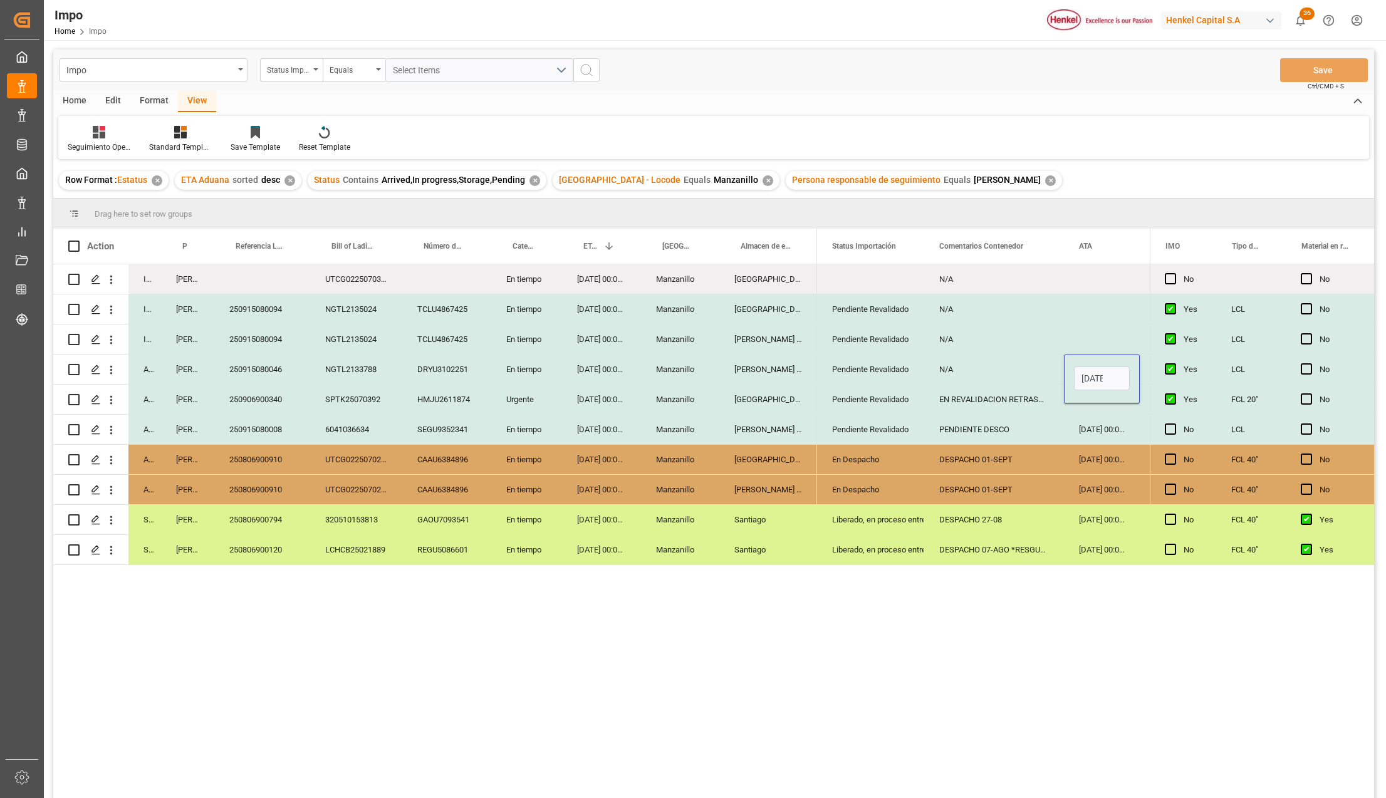
click at [1086, 366] on div "28-08-2025 00:00" at bounding box center [1102, 379] width 56 height 29
click at [1090, 377] on input "28-08-2025 00:00" at bounding box center [1102, 379] width 56 height 24
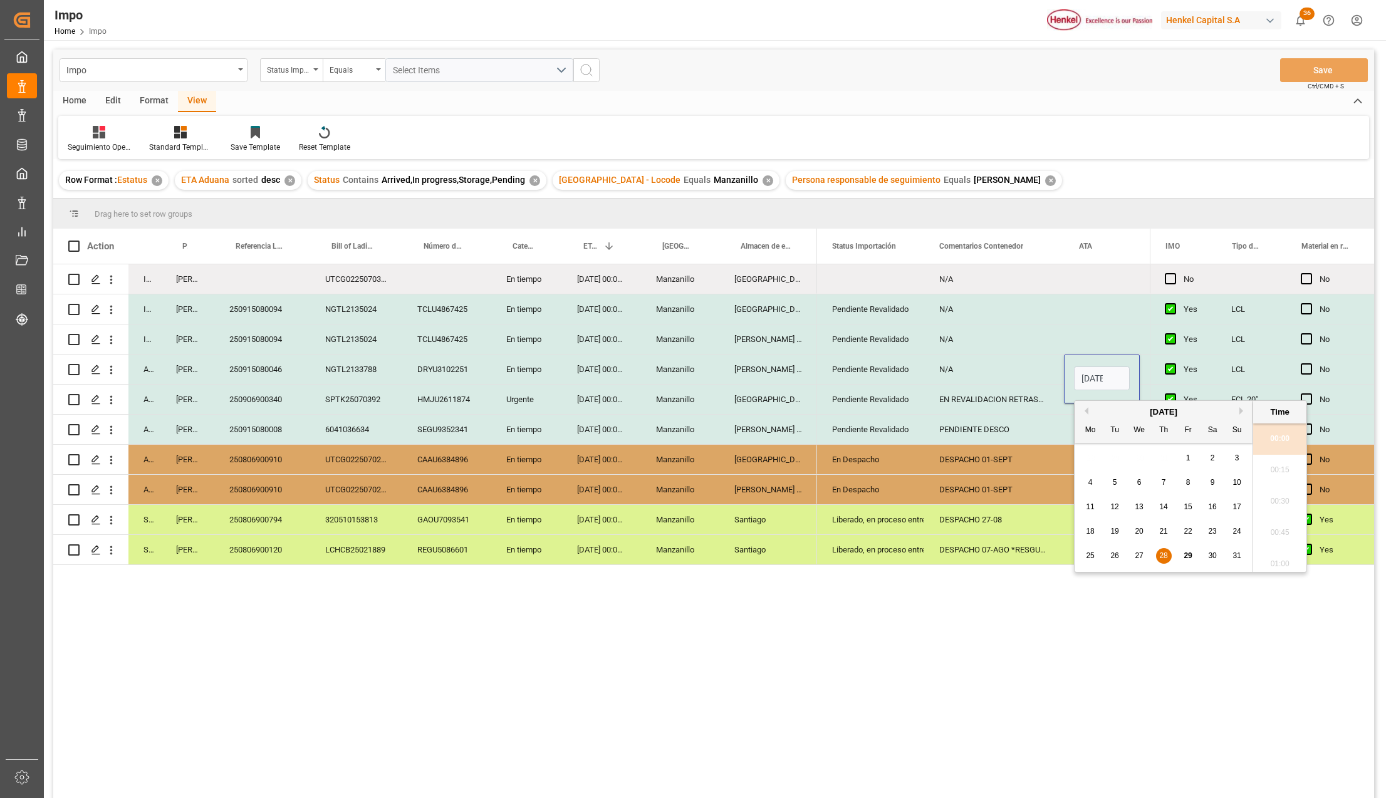
click at [1090, 377] on input "28-08-2025 00:00" at bounding box center [1102, 379] width 56 height 24
type input "29-08-2025 00:00"
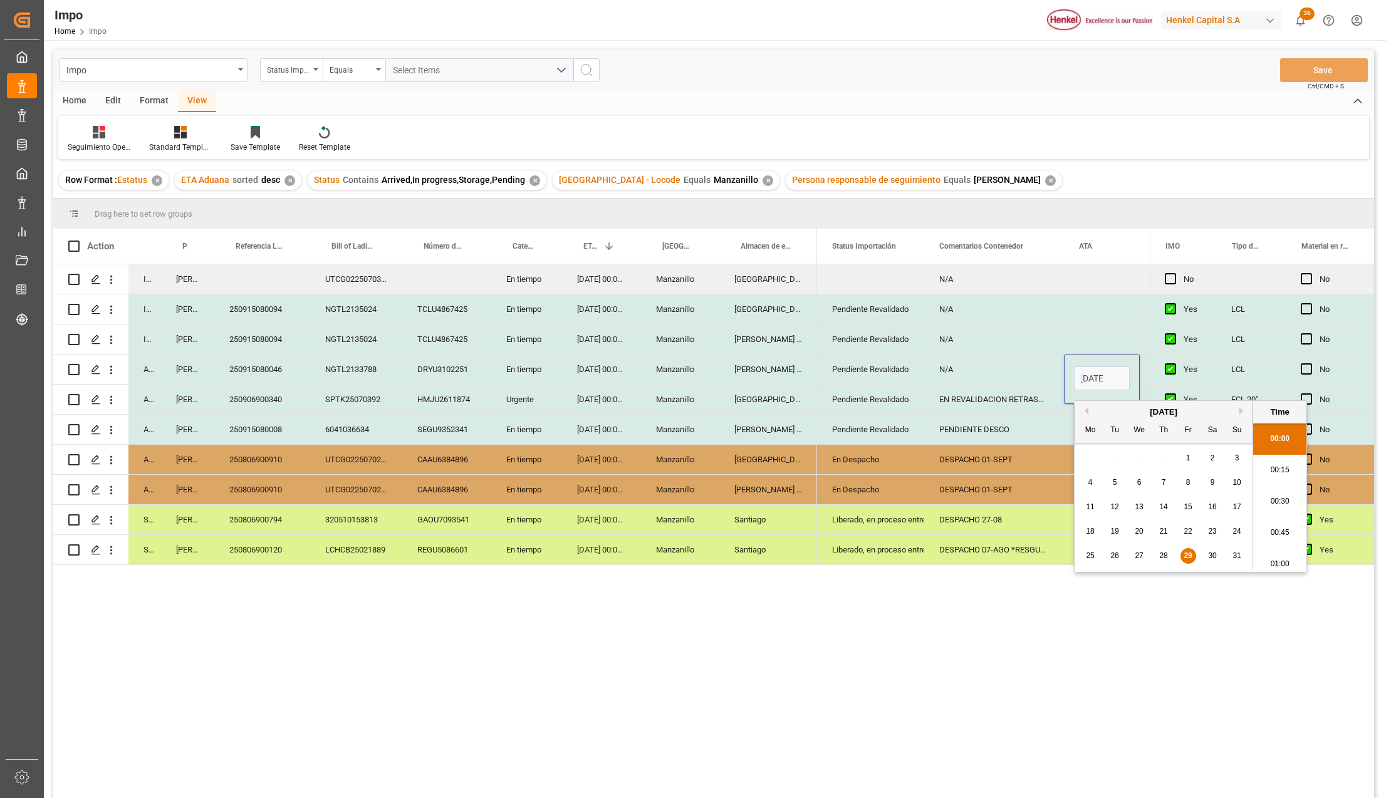
scroll to position [0, 0]
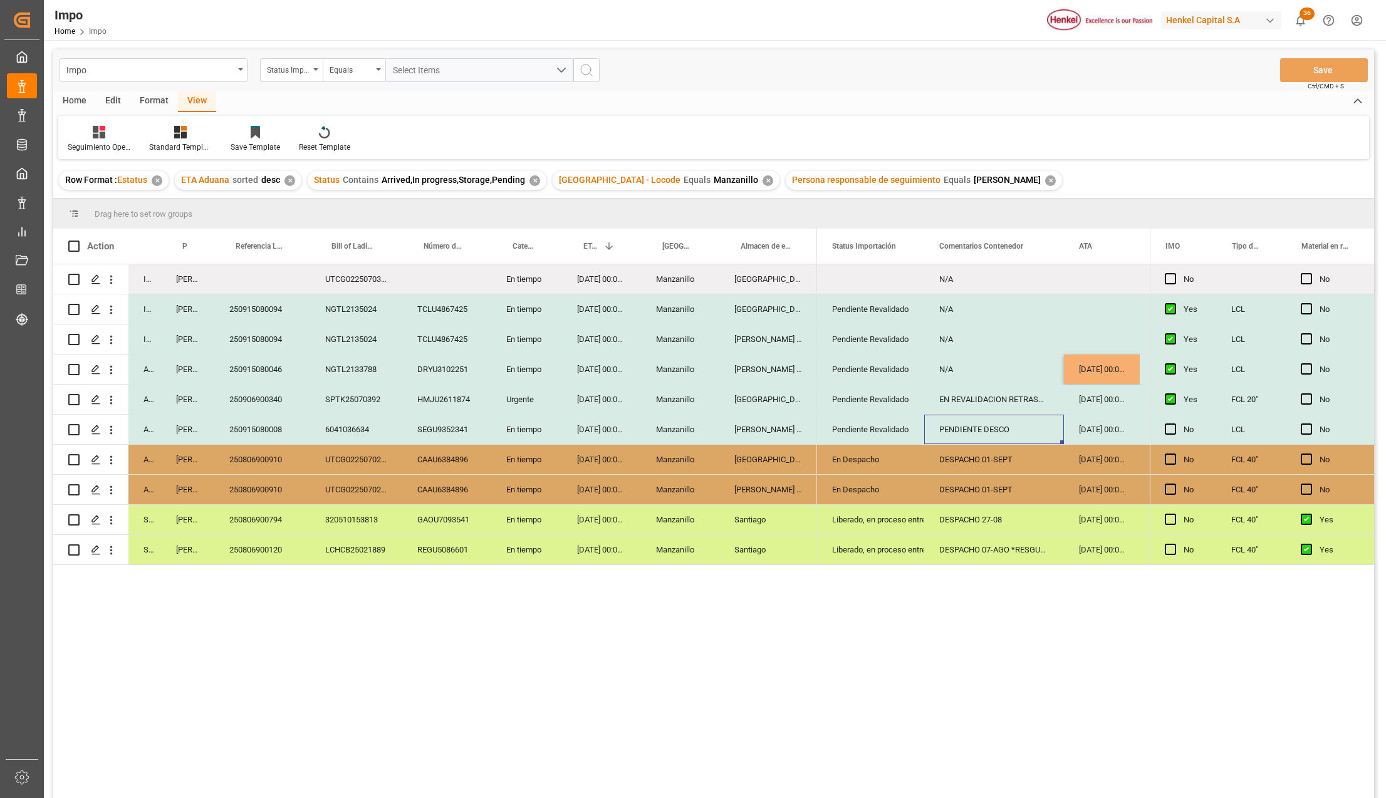
click at [1013, 430] on div "PENDIENTE DESCO" at bounding box center [994, 429] width 140 height 29
click at [885, 344] on div "Pendiente Revalidado" at bounding box center [870, 339] width 77 height 29
click at [607, 335] on div "06-09-2025 00:00:00" at bounding box center [601, 339] width 79 height 29
click at [521, 452] on div "En tiempo" at bounding box center [526, 459] width 71 height 29
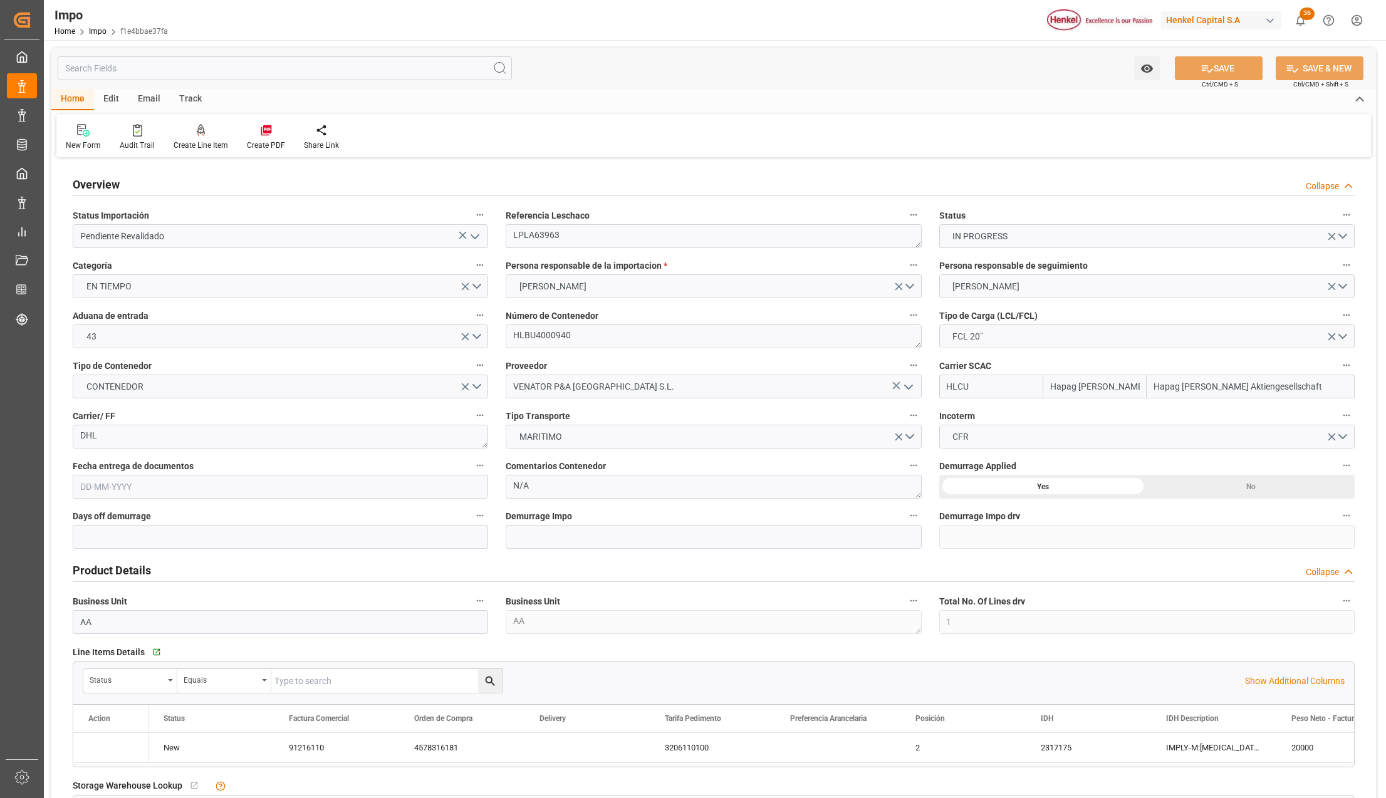
type input "Hapag [PERSON_NAME]"
type input "Hapag [PERSON_NAME] Aktiengesellschaft"
type input "1"
type input "20"
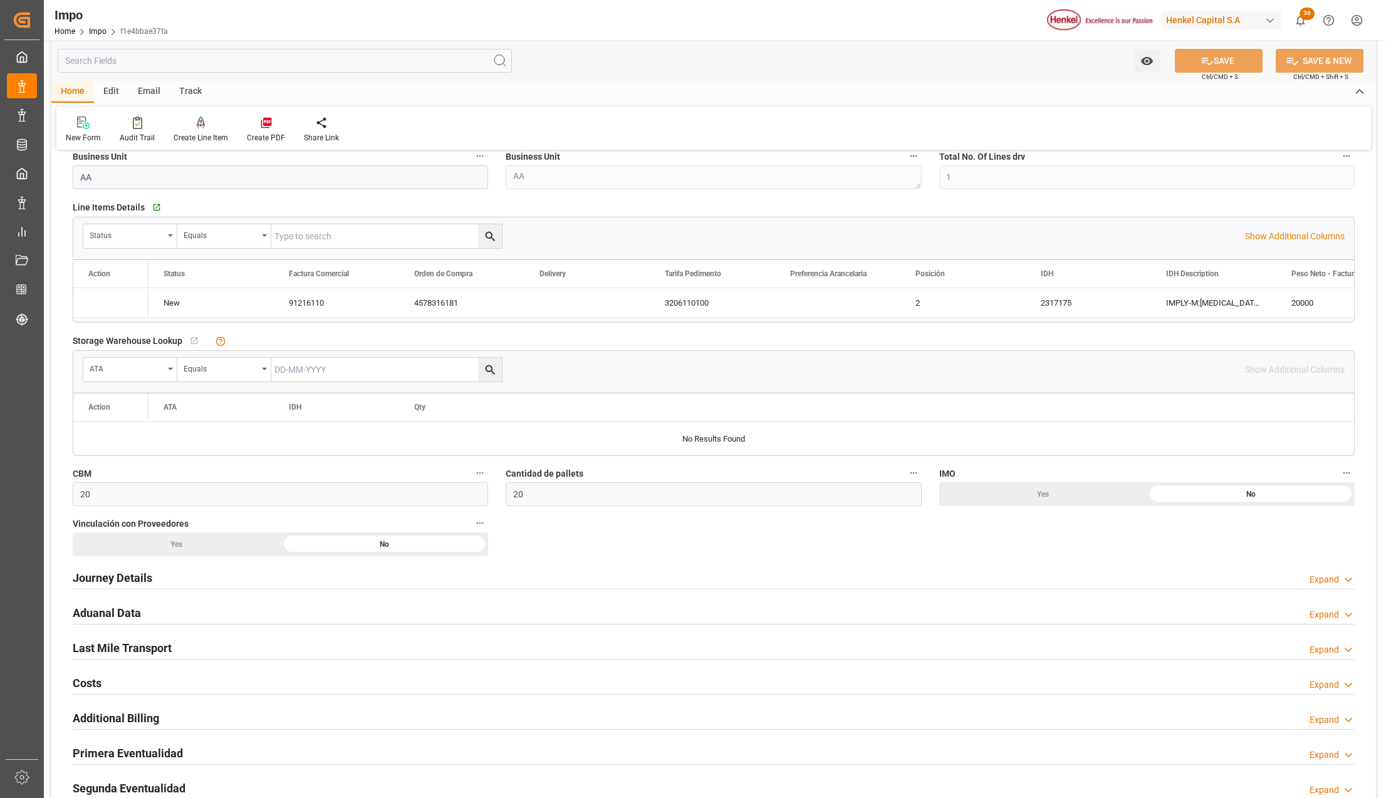
type input "[DATE]"
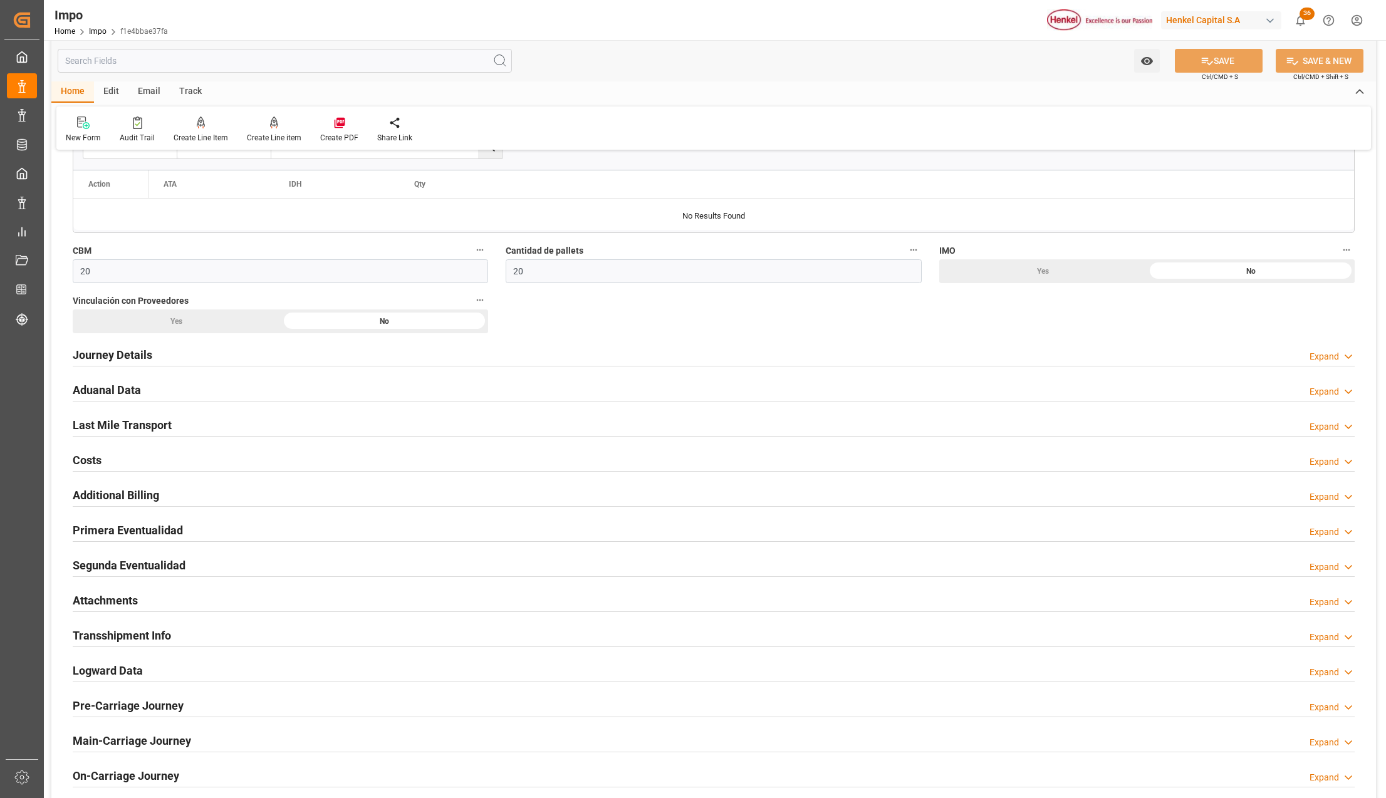
scroll to position [752, 0]
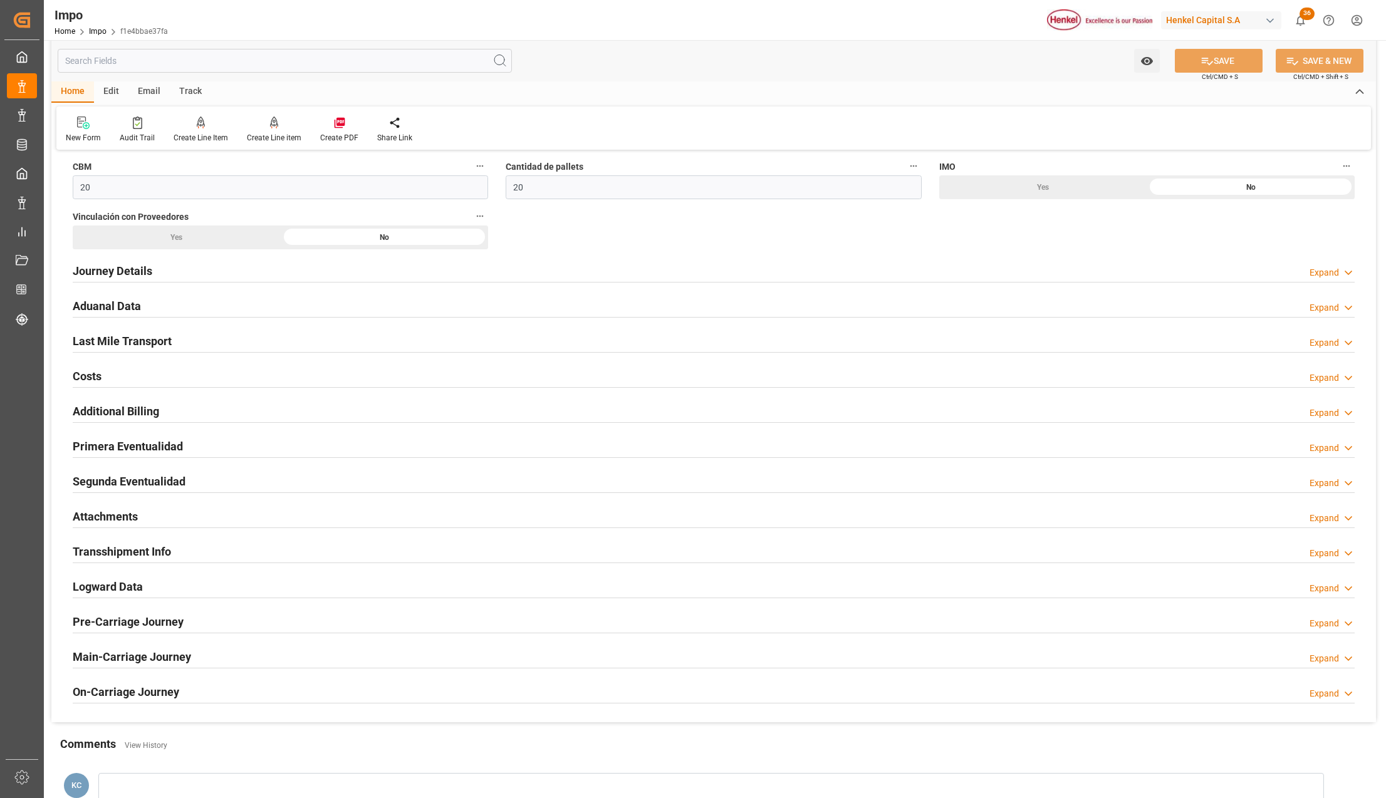
drag, startPoint x: 88, startPoint y: 512, endPoint x: 297, endPoint y: 573, distance: 217.3
click at [88, 512] on h2 "Attachments" at bounding box center [105, 516] width 65 height 17
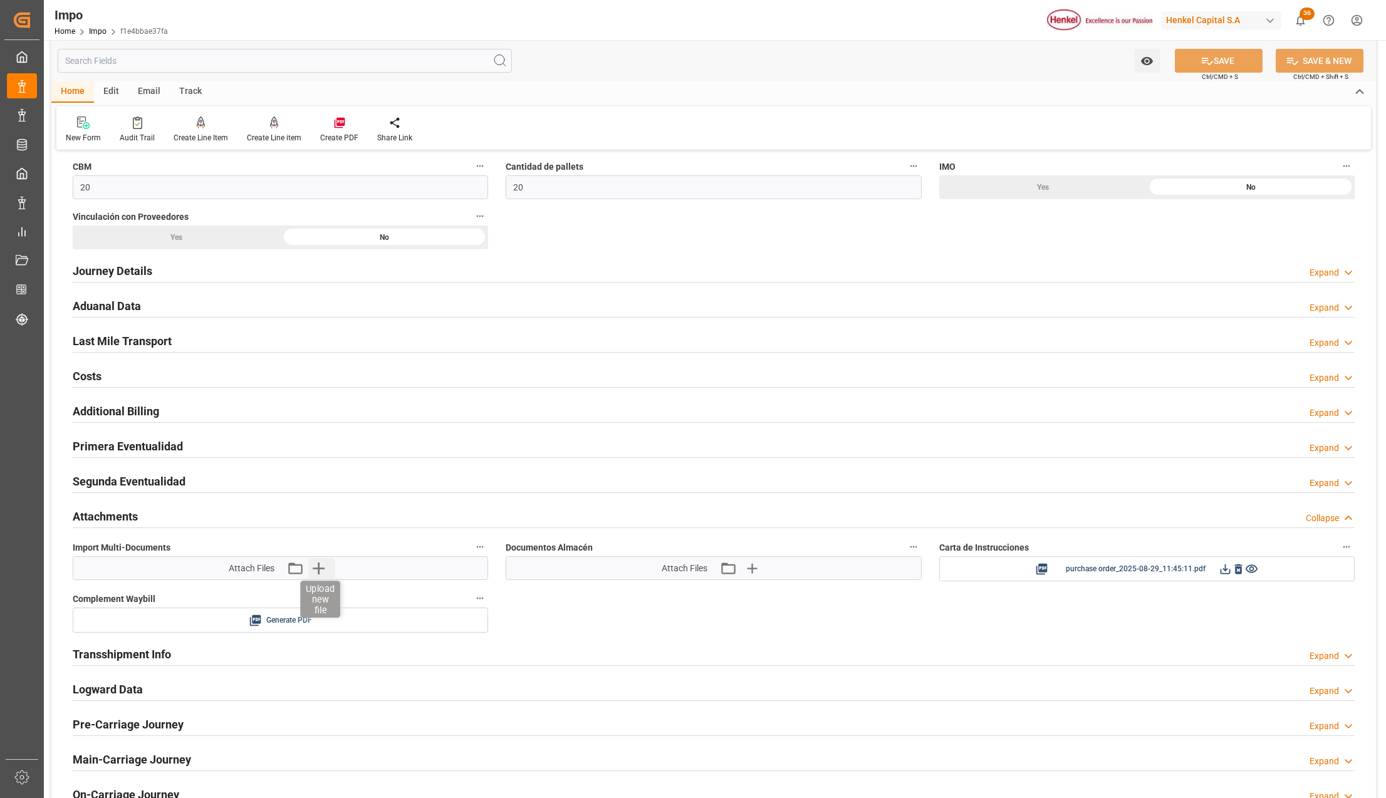
click at [316, 570] on icon "button" at bounding box center [318, 568] width 20 height 20
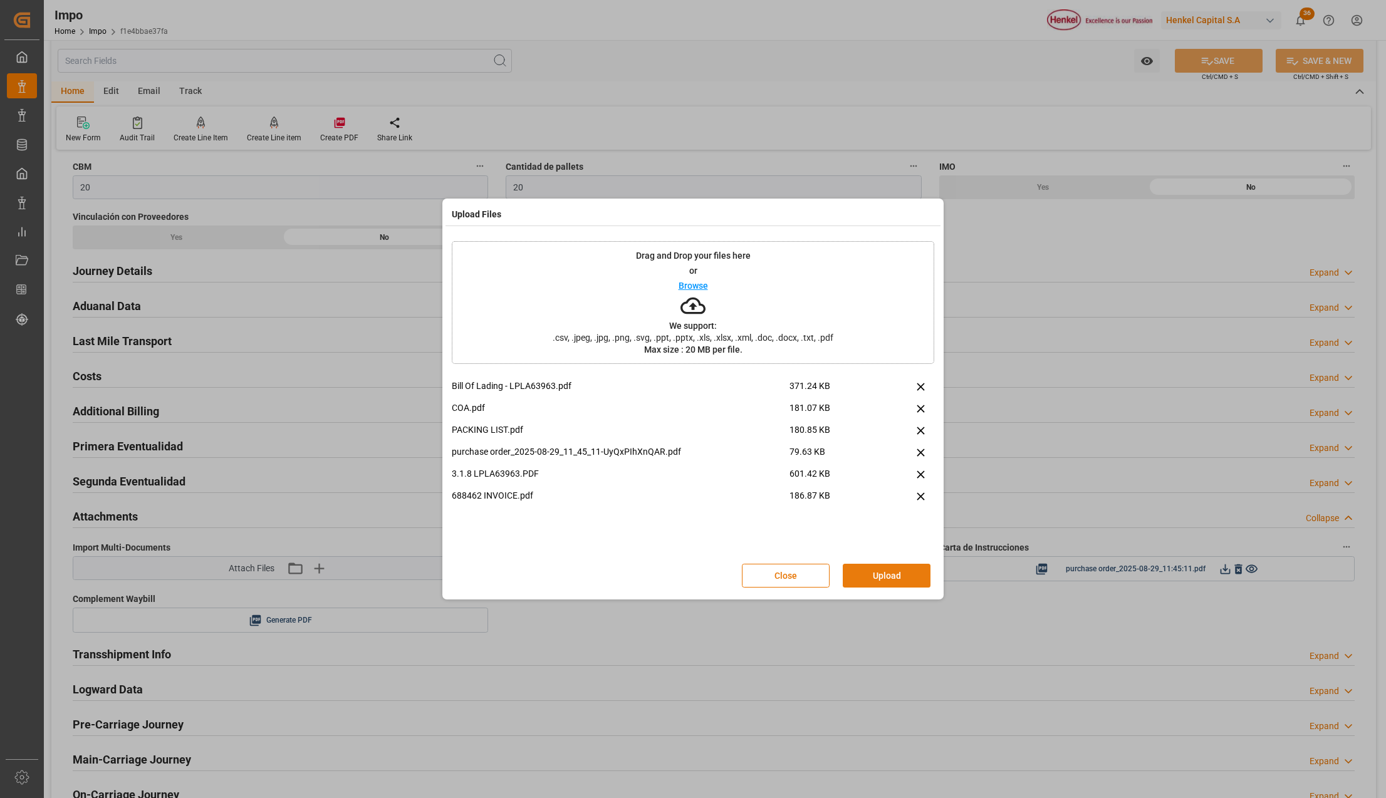
click at [872, 575] on button "Upload" at bounding box center [887, 576] width 88 height 24
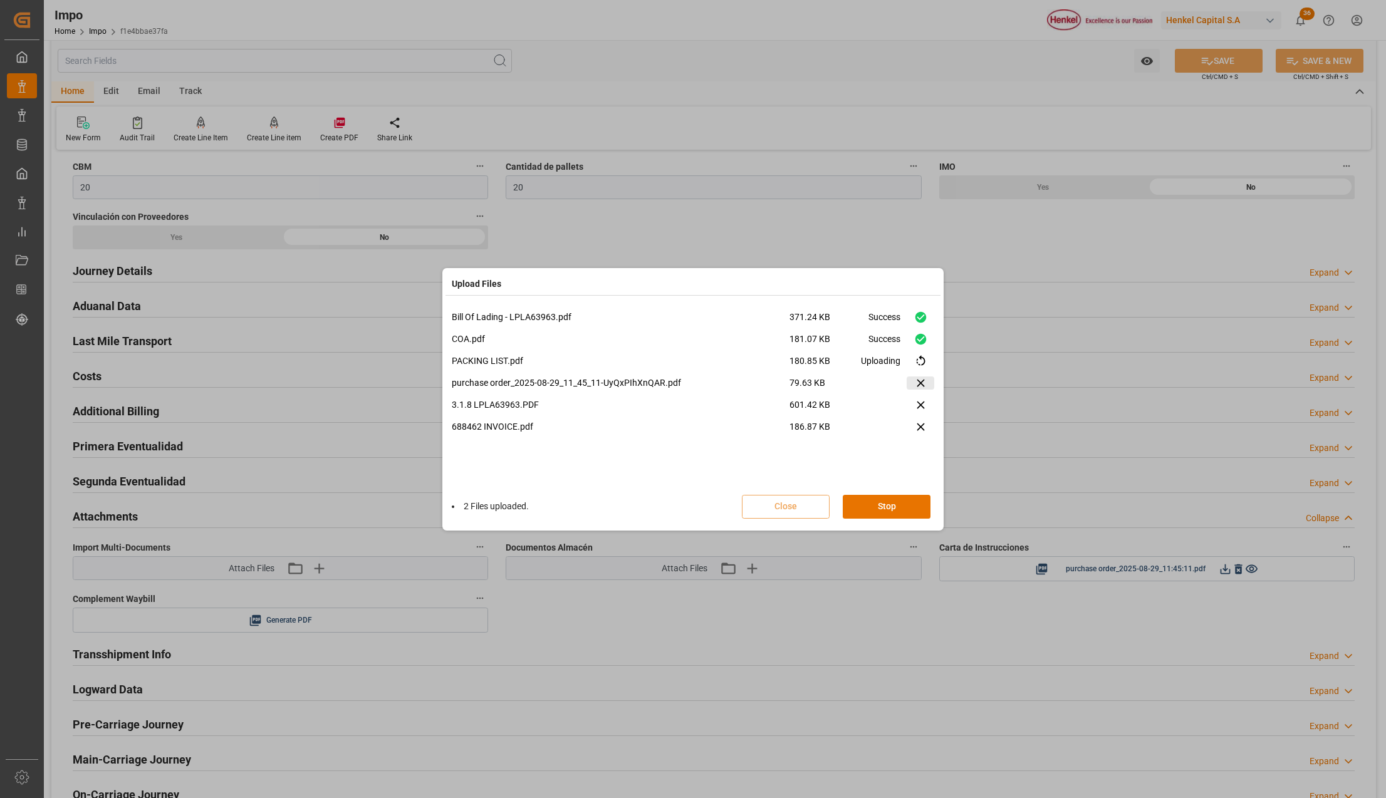
drag, startPoint x: 922, startPoint y: 382, endPoint x: 945, endPoint y: 412, distance: 37.6
click at [922, 382] on icon at bounding box center [920, 383] width 13 height 13
click at [931, 383] on icon at bounding box center [931, 384] width 8 height 8
click at [863, 514] on button "Done" at bounding box center [887, 507] width 88 height 24
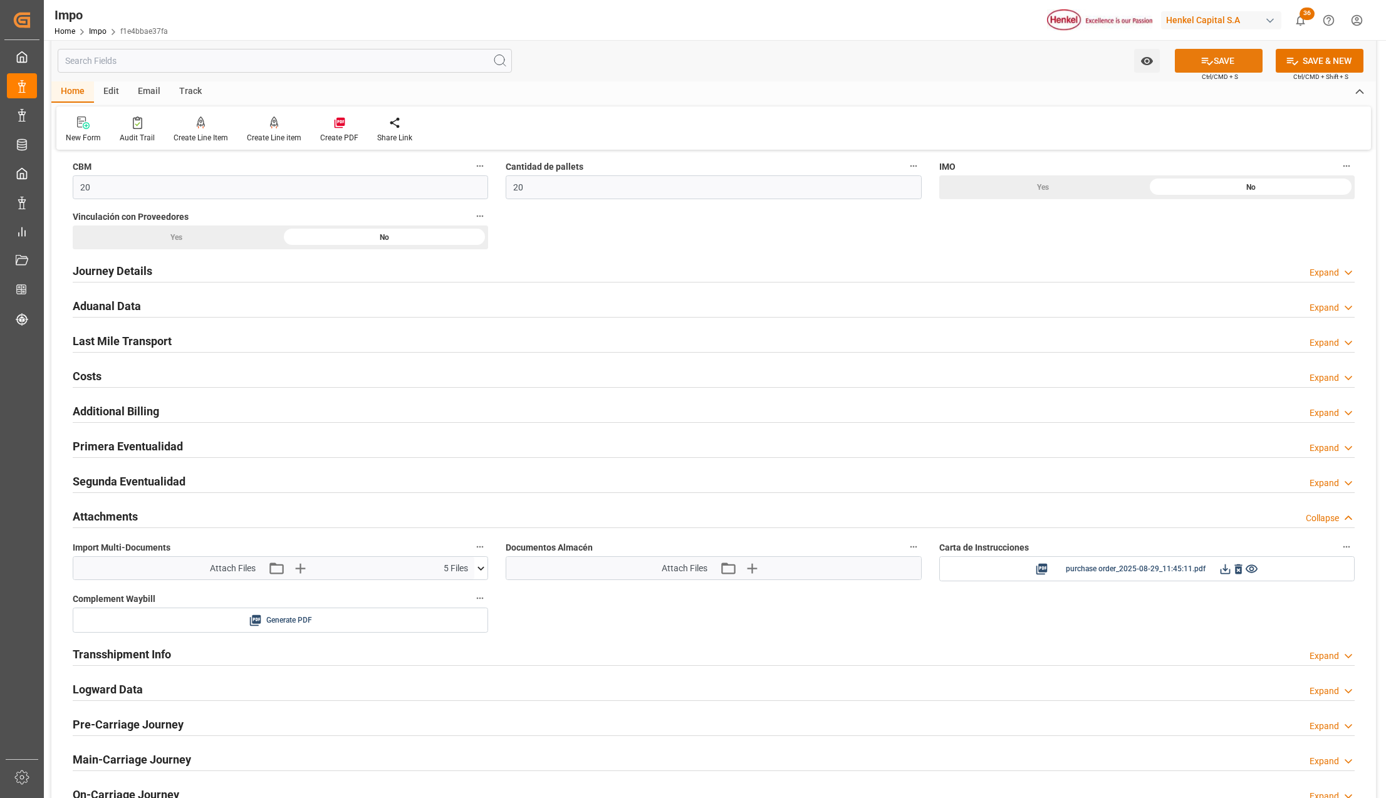
click at [1238, 61] on button "SAVE" at bounding box center [1219, 61] width 88 height 24
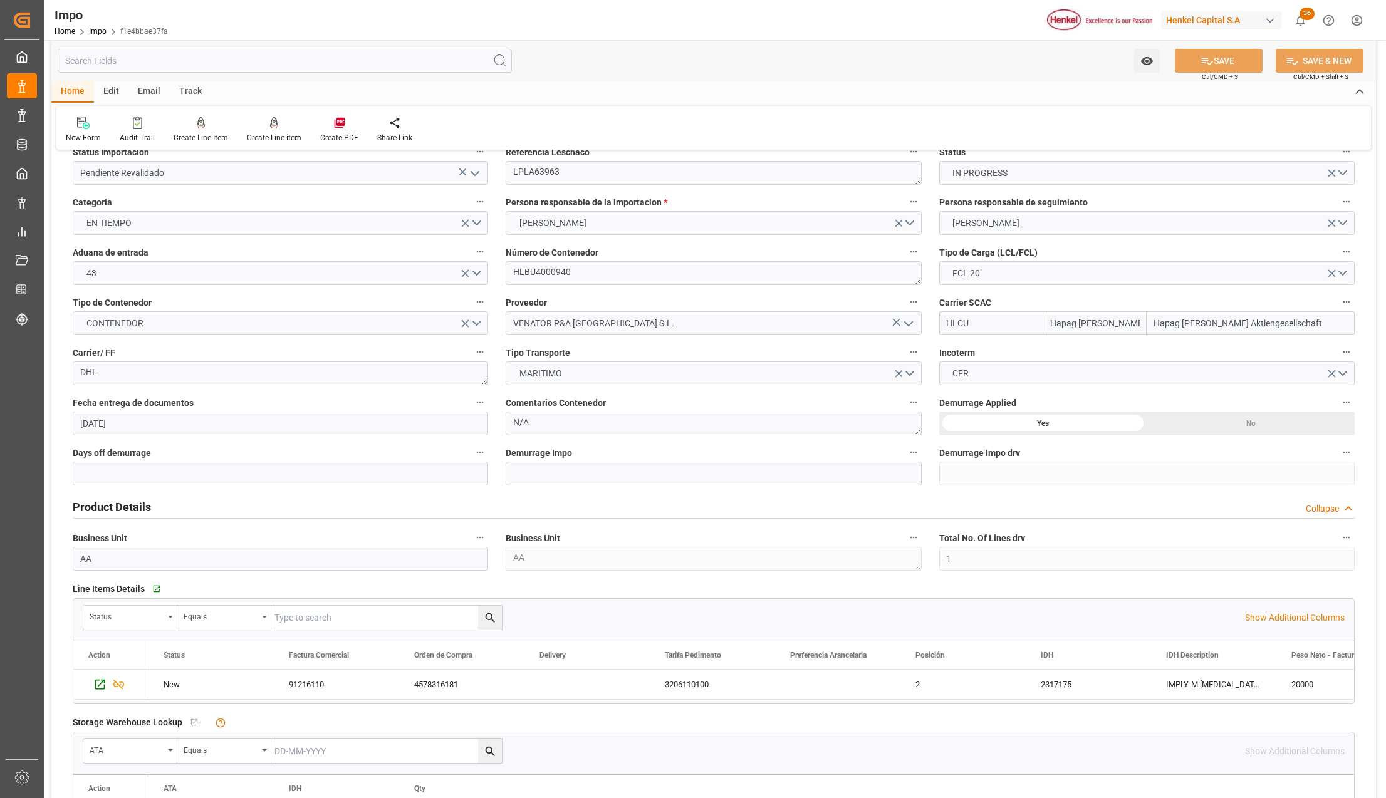
scroll to position [0, 0]
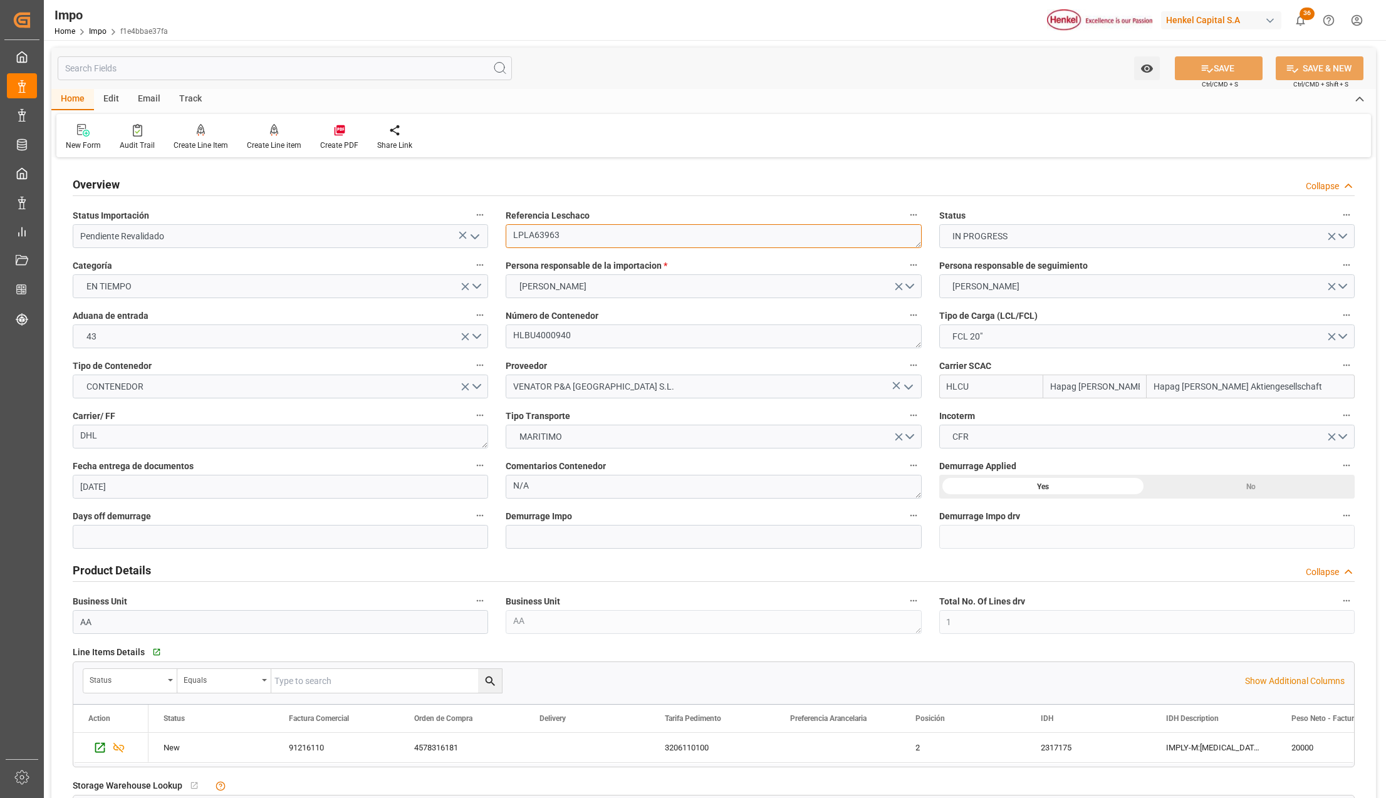
click at [521, 234] on textarea "LPLA63963" at bounding box center [713, 236] width 415 height 24
click at [547, 236] on textarea "LPLA63963" at bounding box center [713, 236] width 415 height 24
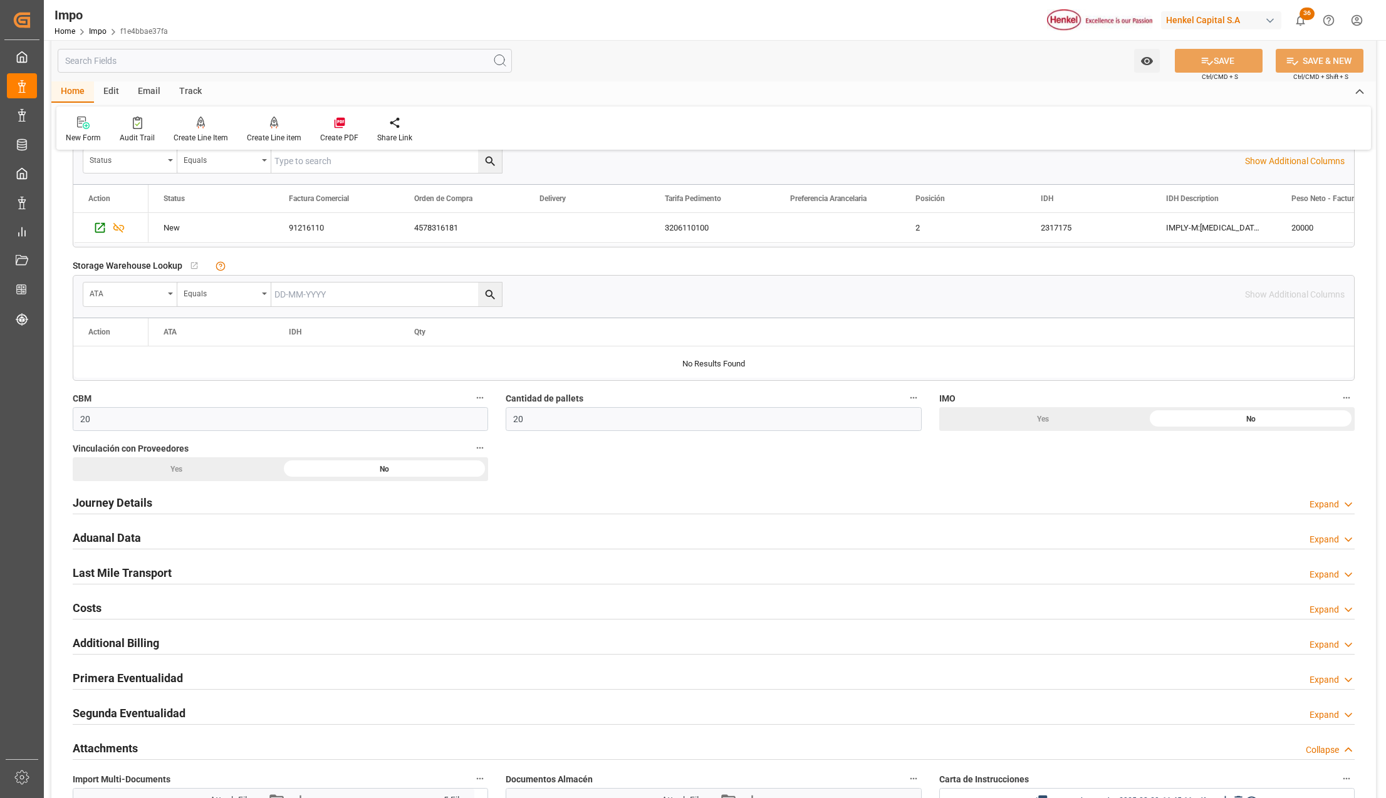
scroll to position [752, 0]
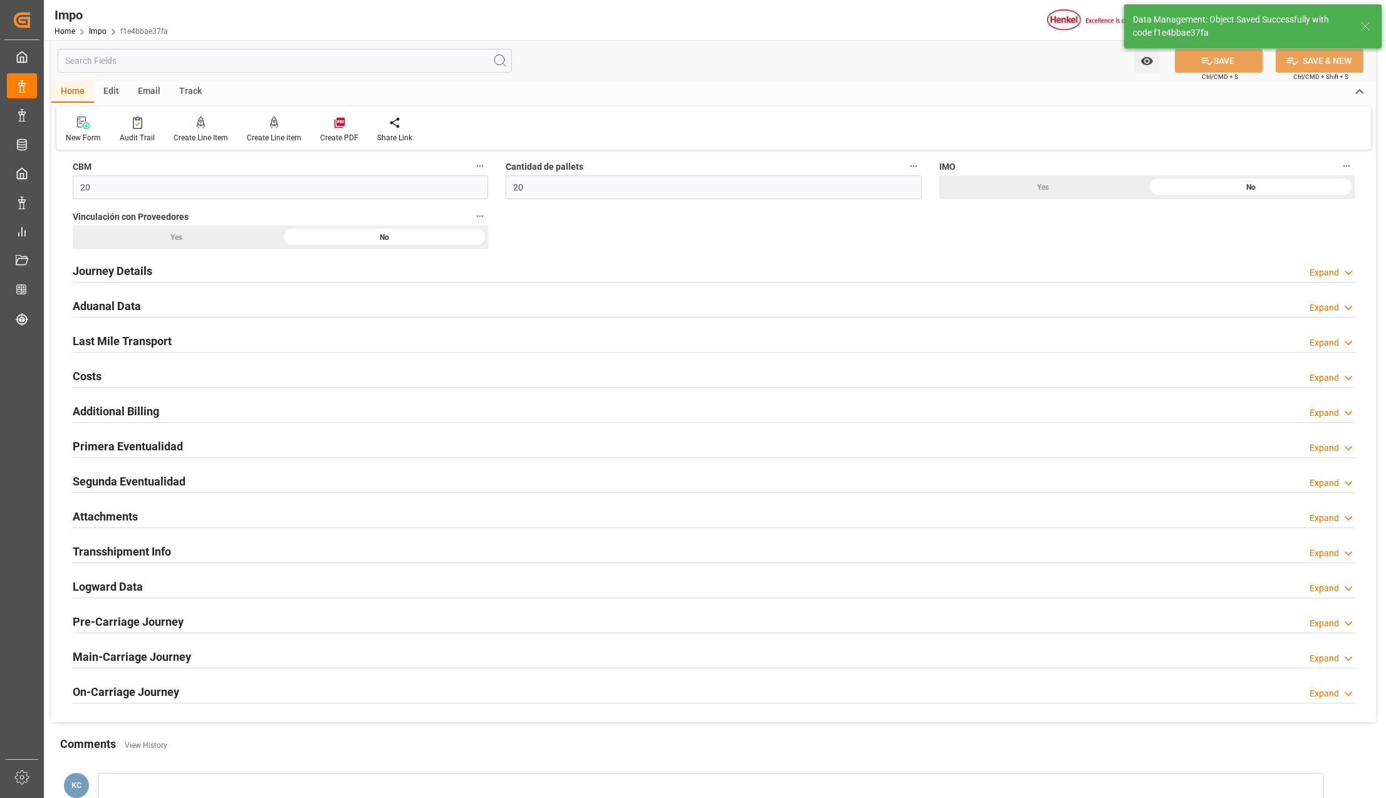
click at [113, 514] on h2 "Attachments" at bounding box center [105, 516] width 65 height 17
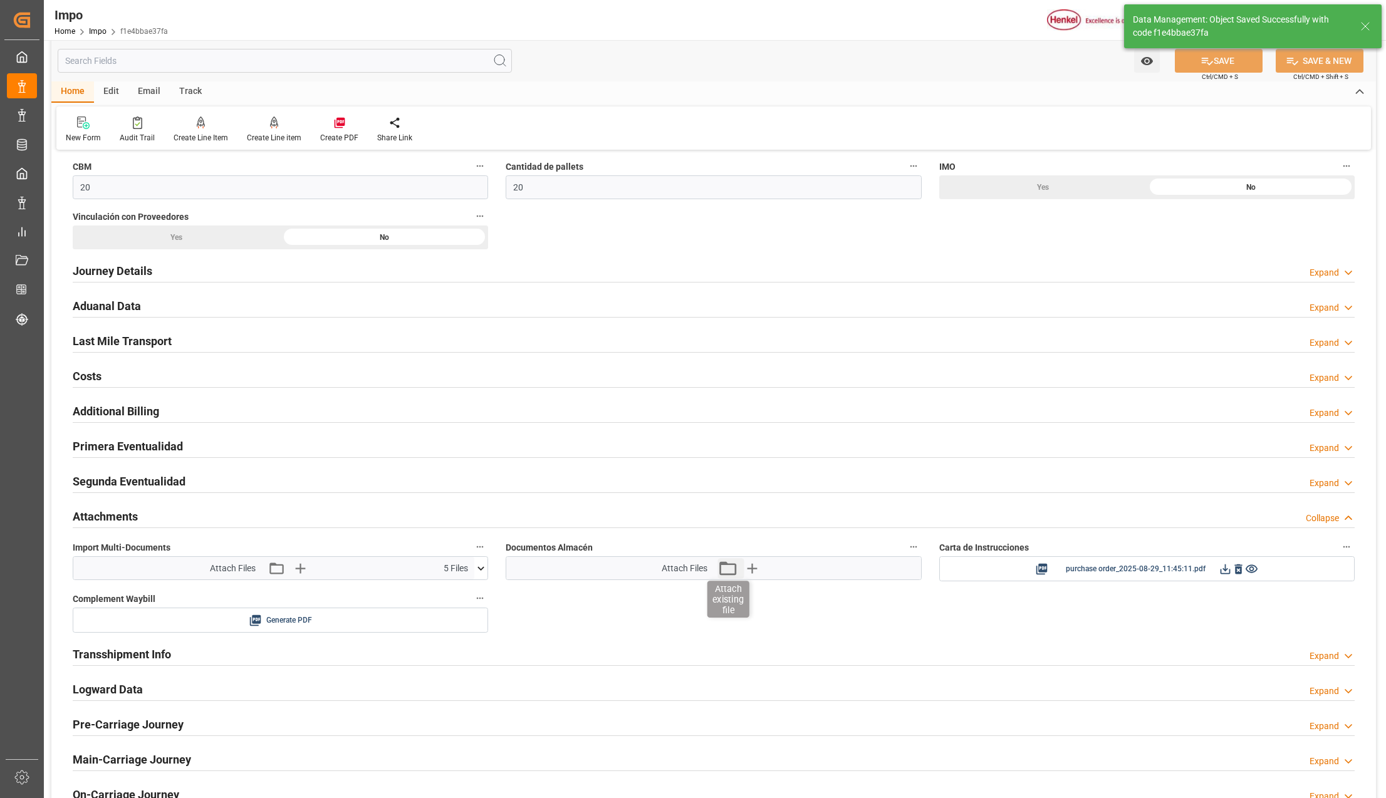
click at [728, 577] on icon "button" at bounding box center [727, 568] width 20 height 20
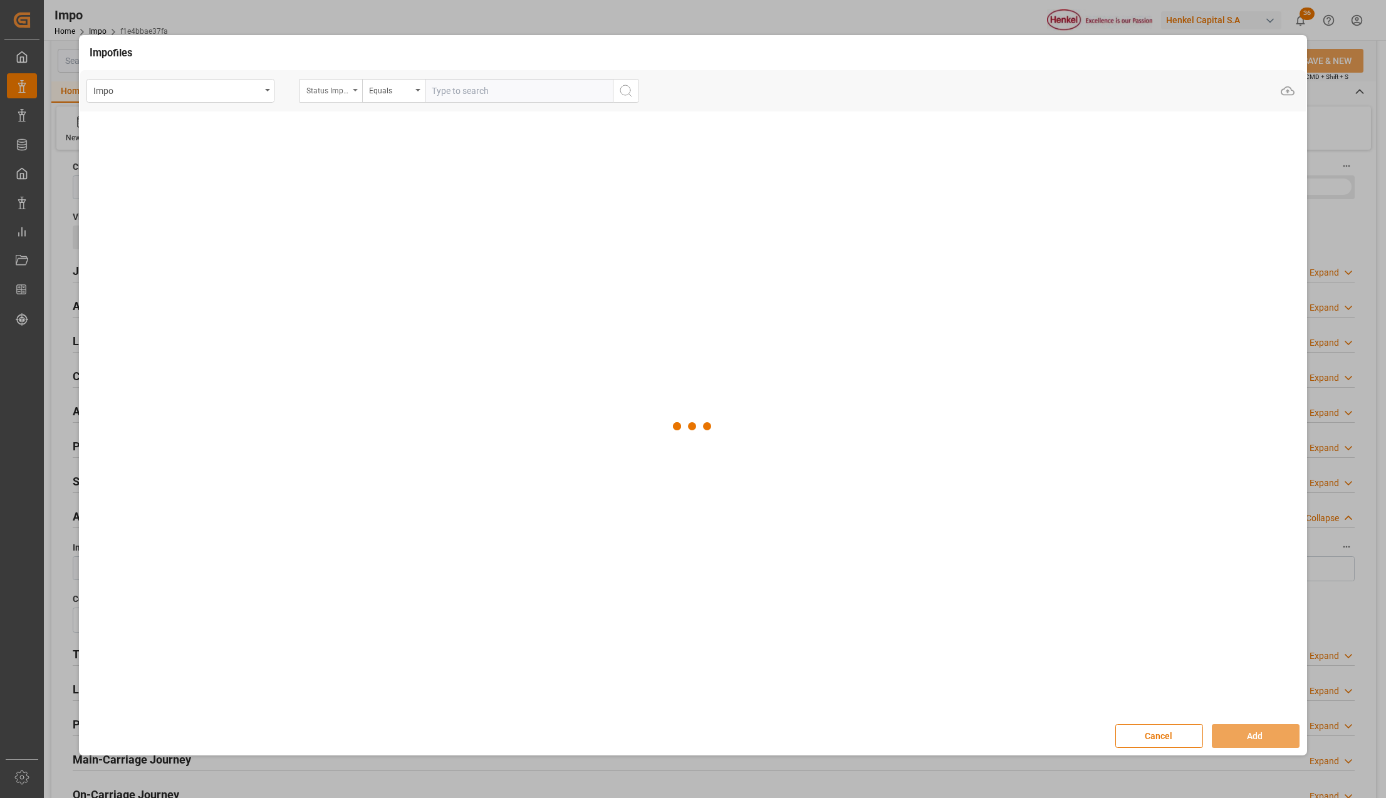
click at [356, 88] on div "Status Importación" at bounding box center [331, 91] width 63 height 24
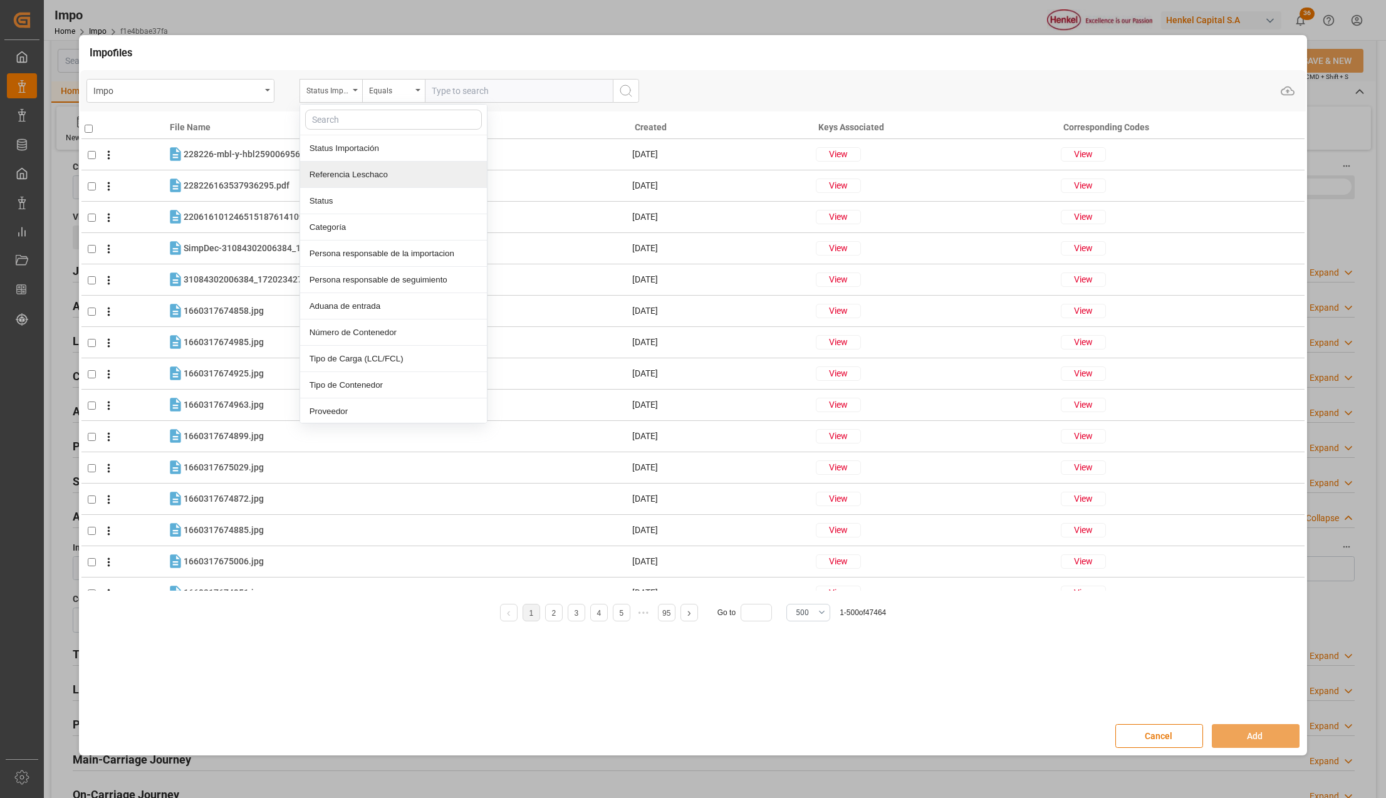
click at [336, 174] on div "Referencia Leschaco" at bounding box center [393, 175] width 187 height 26
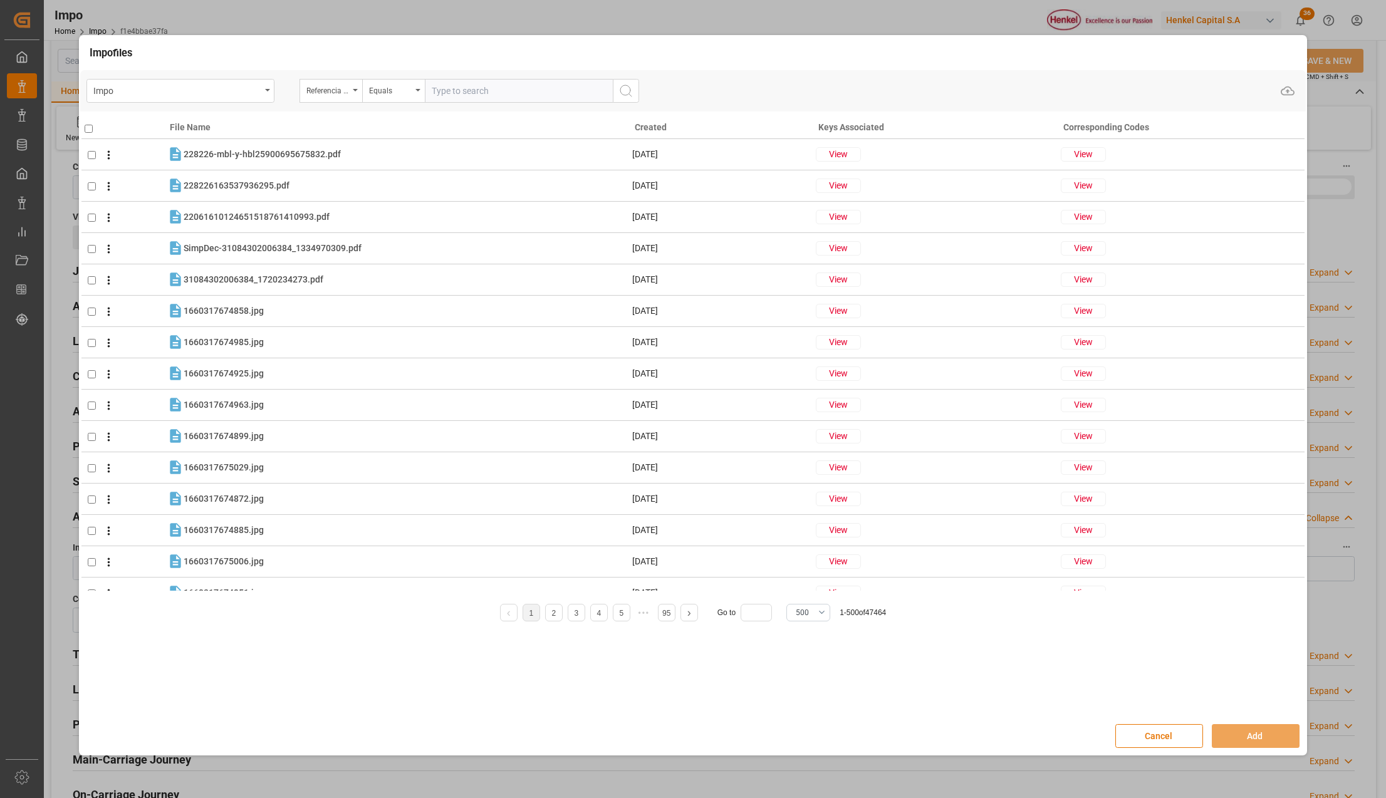
click at [489, 93] on input "text" at bounding box center [519, 91] width 188 height 24
paste input "LPLA63963"
type input "LPLA63963"
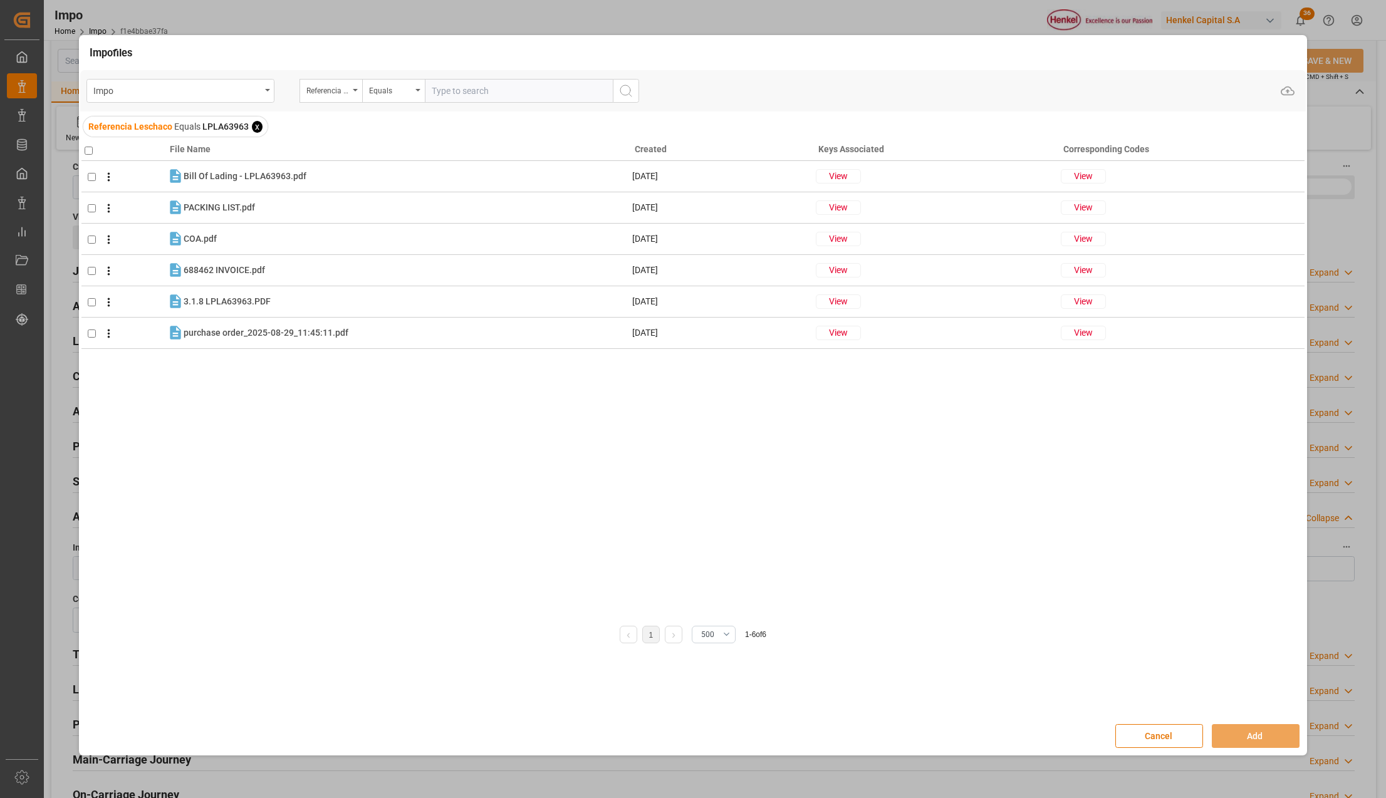
click at [83, 148] on th at bounding box center [124, 147] width 86 height 28
click at [86, 148] on input "checkbox" at bounding box center [89, 151] width 8 height 8
checkbox input "true"
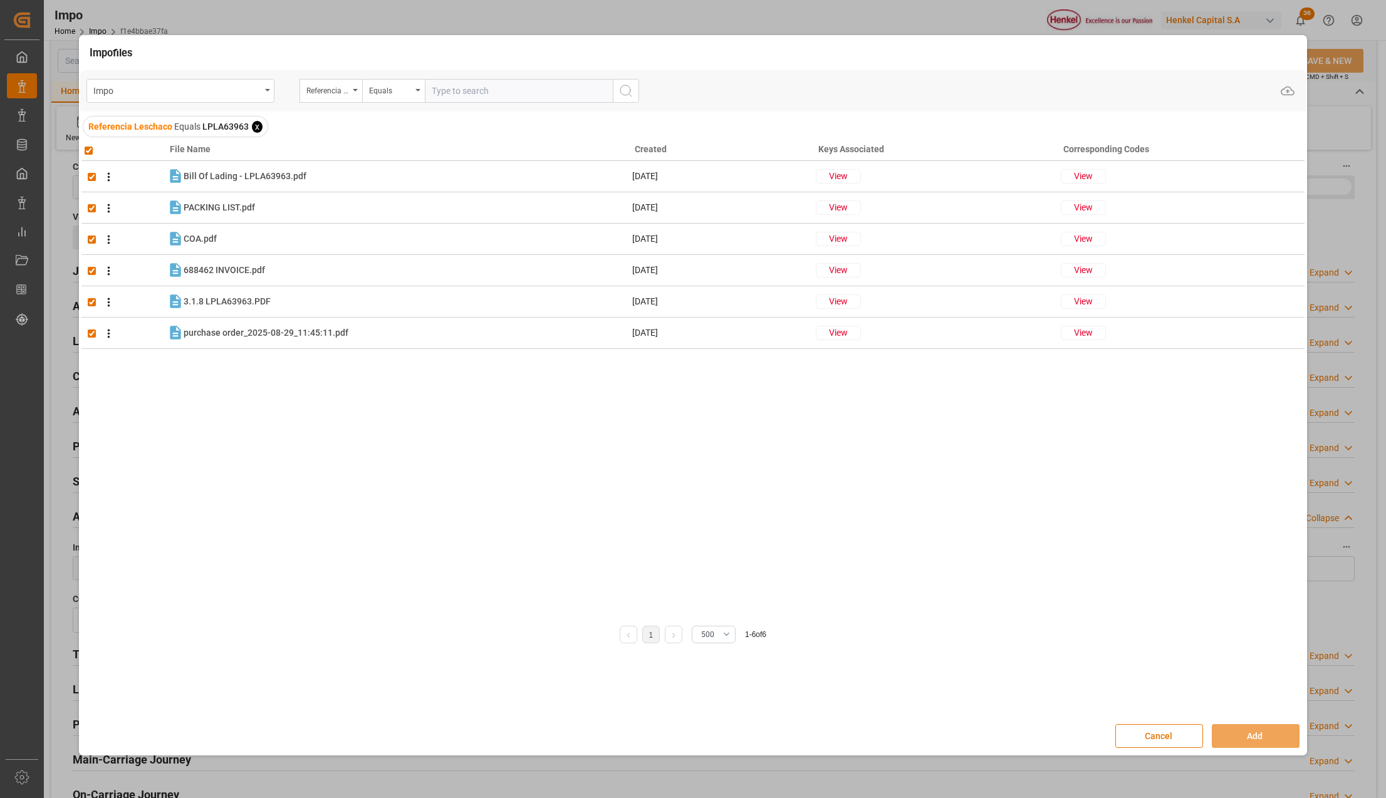
checkbox input "true"
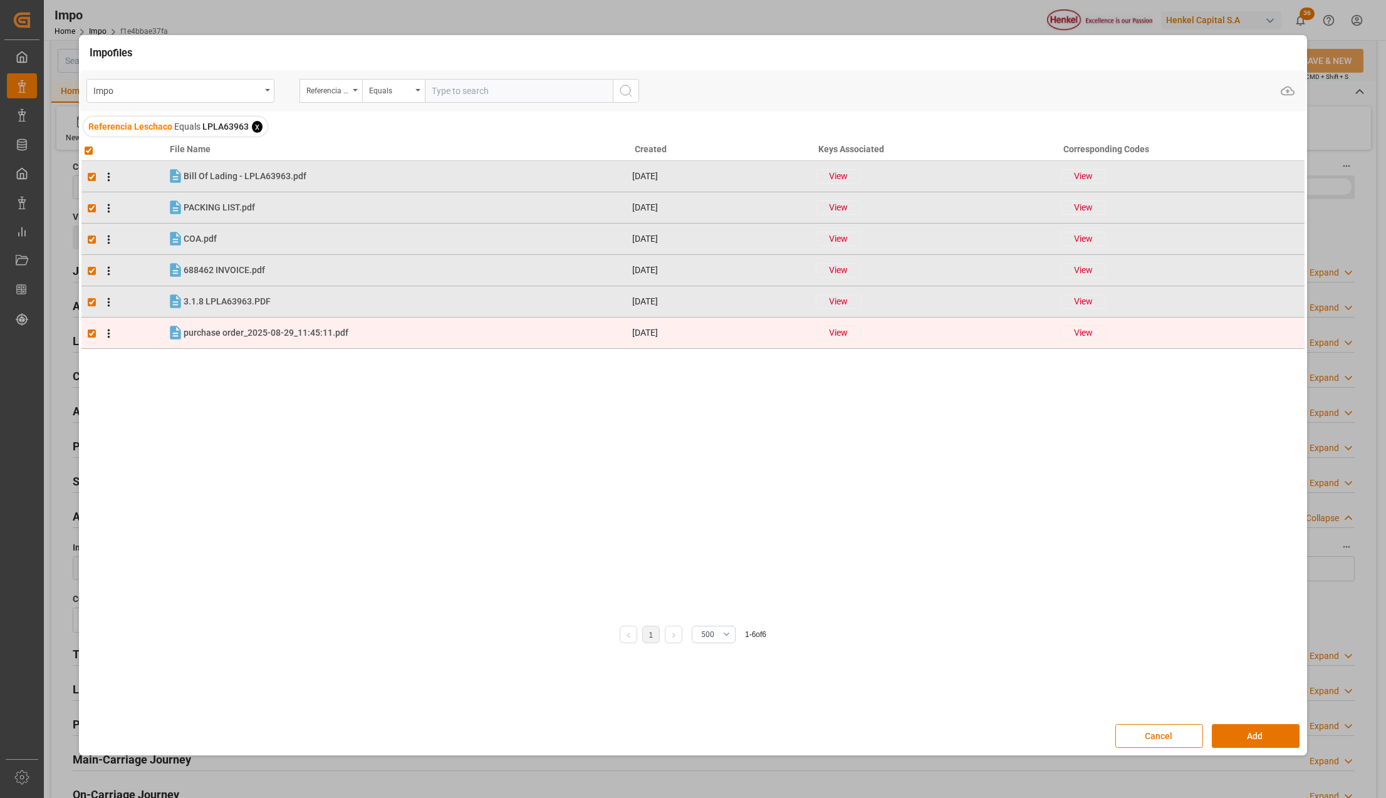
click at [93, 335] on input "checkbox" at bounding box center [92, 334] width 8 height 8
checkbox input "false"
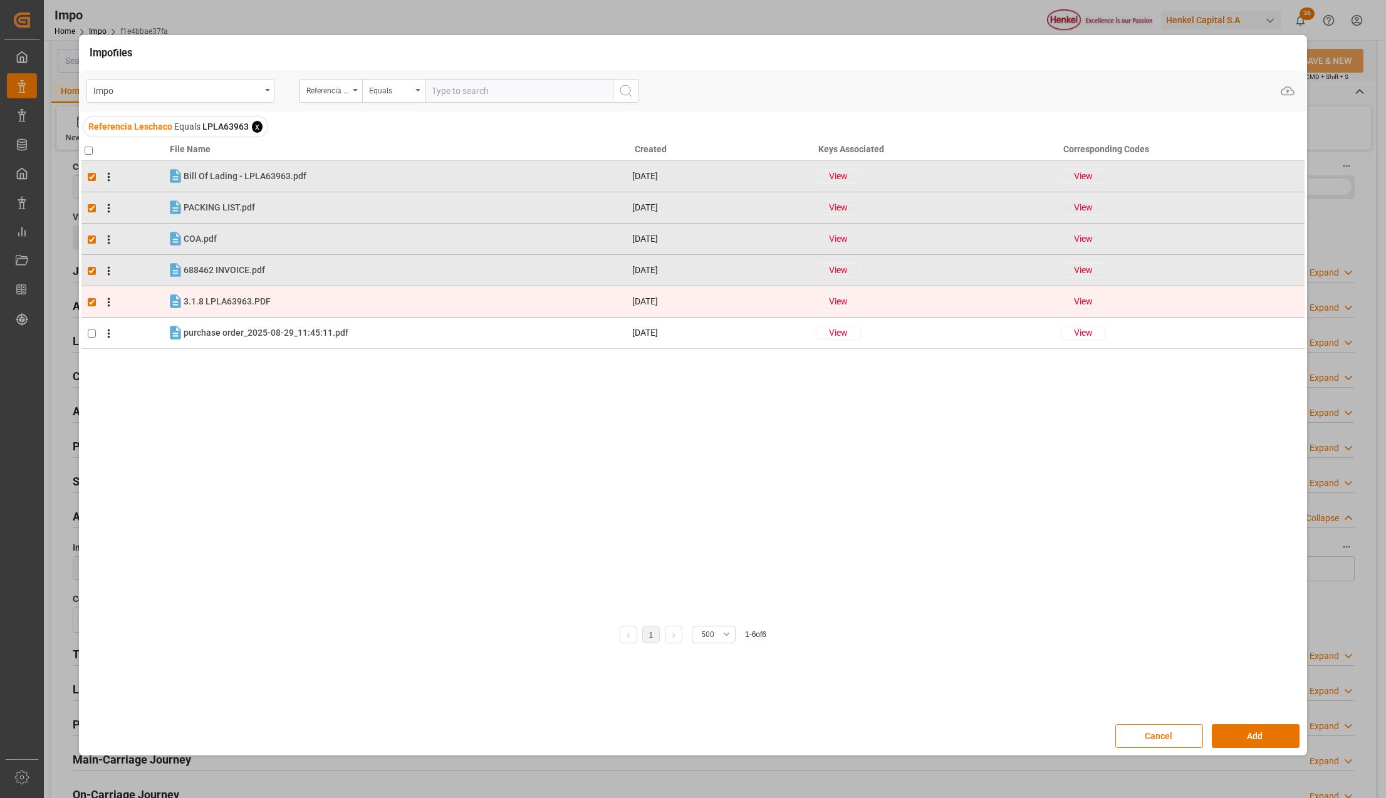
click at [93, 304] on input "checkbox" at bounding box center [92, 302] width 8 height 8
checkbox input "false"
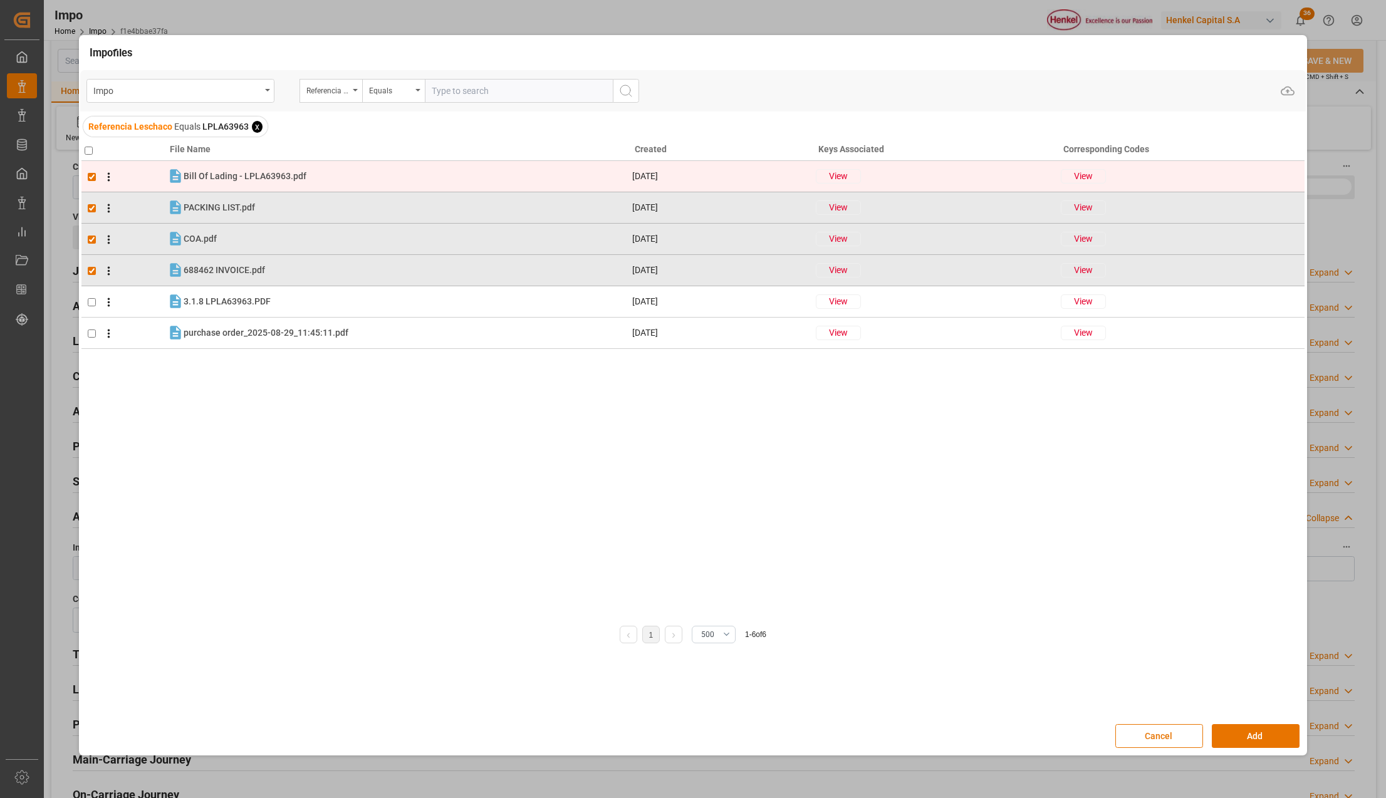
click at [93, 174] on input "checkbox" at bounding box center [92, 177] width 8 height 8
checkbox input "false"
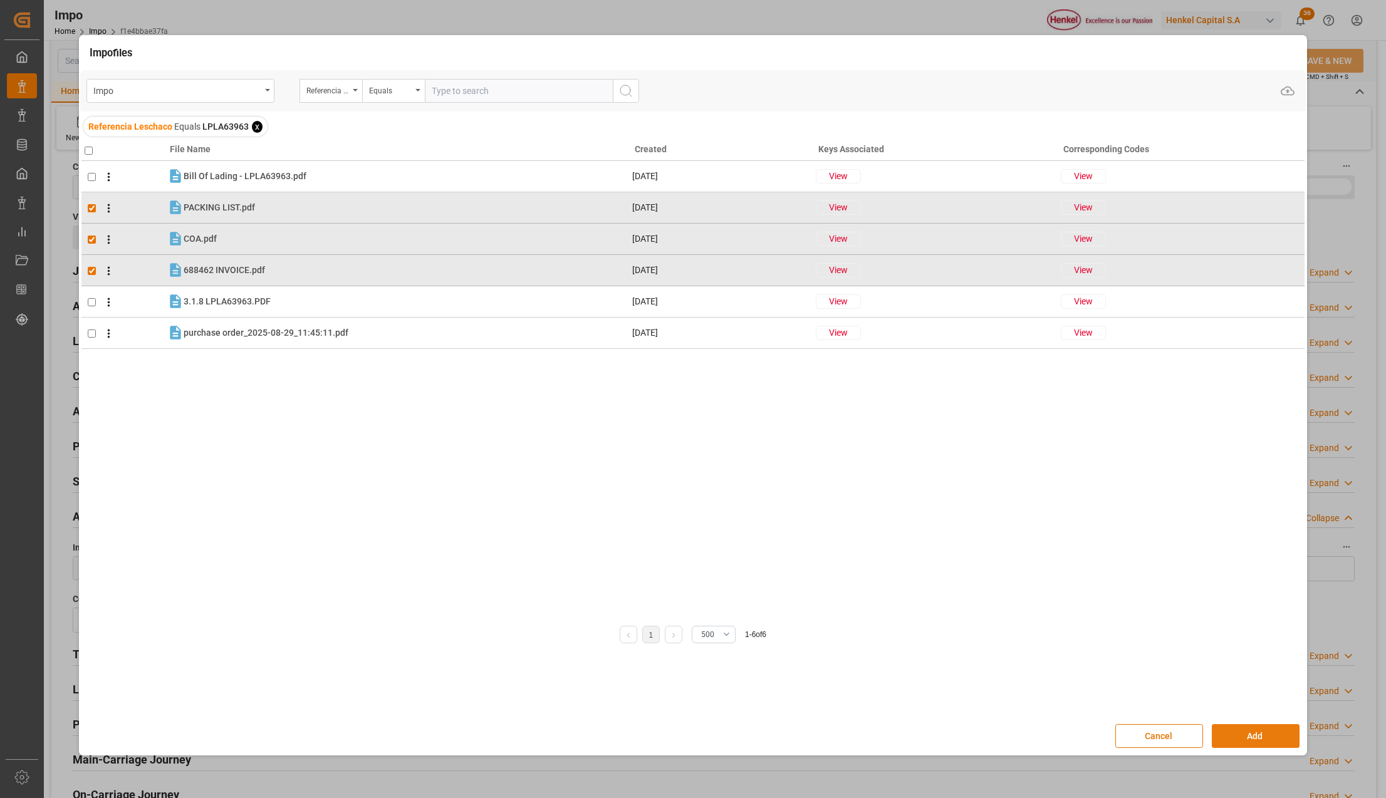
click at [1233, 725] on button "Add" at bounding box center [1256, 736] width 88 height 24
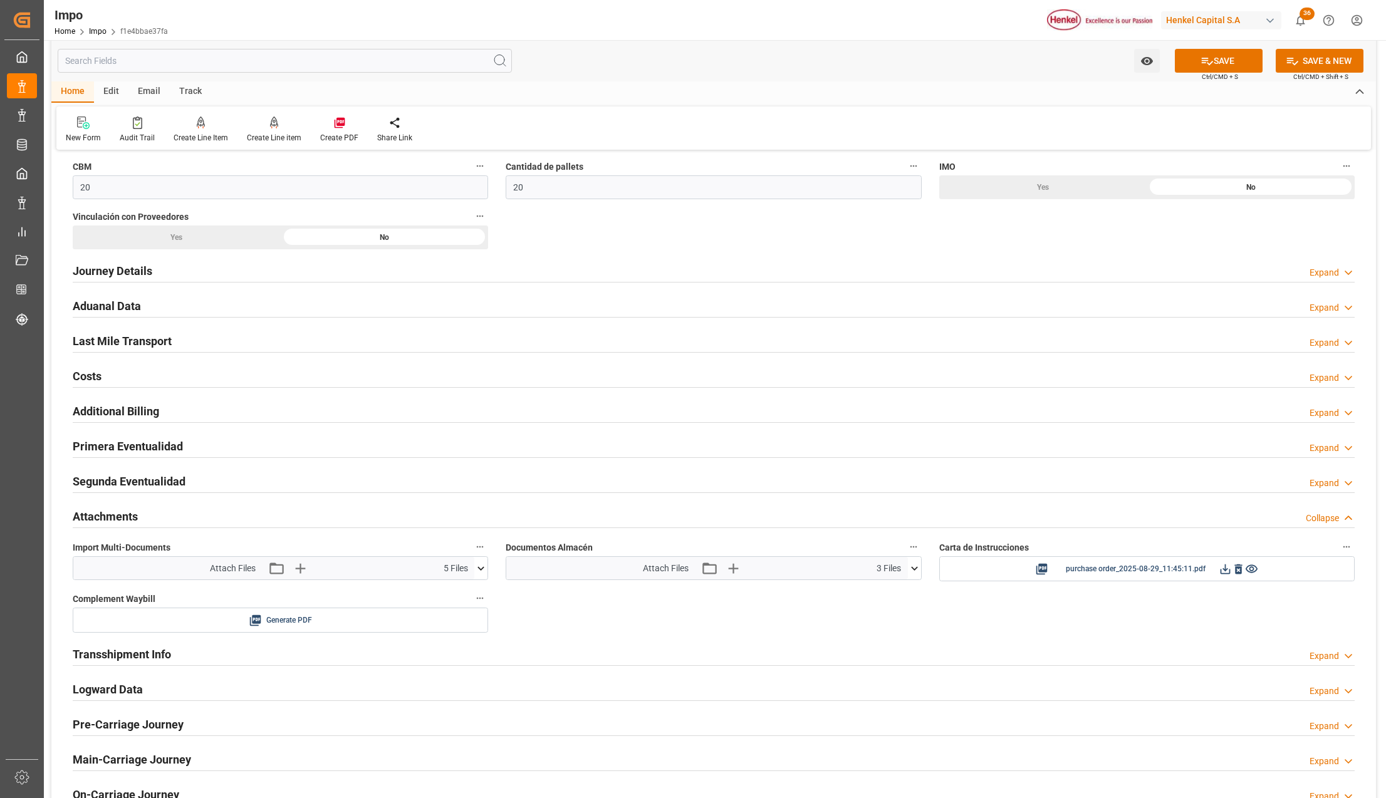
click at [1233, 65] on button "SAVE" at bounding box center [1219, 61] width 88 height 24
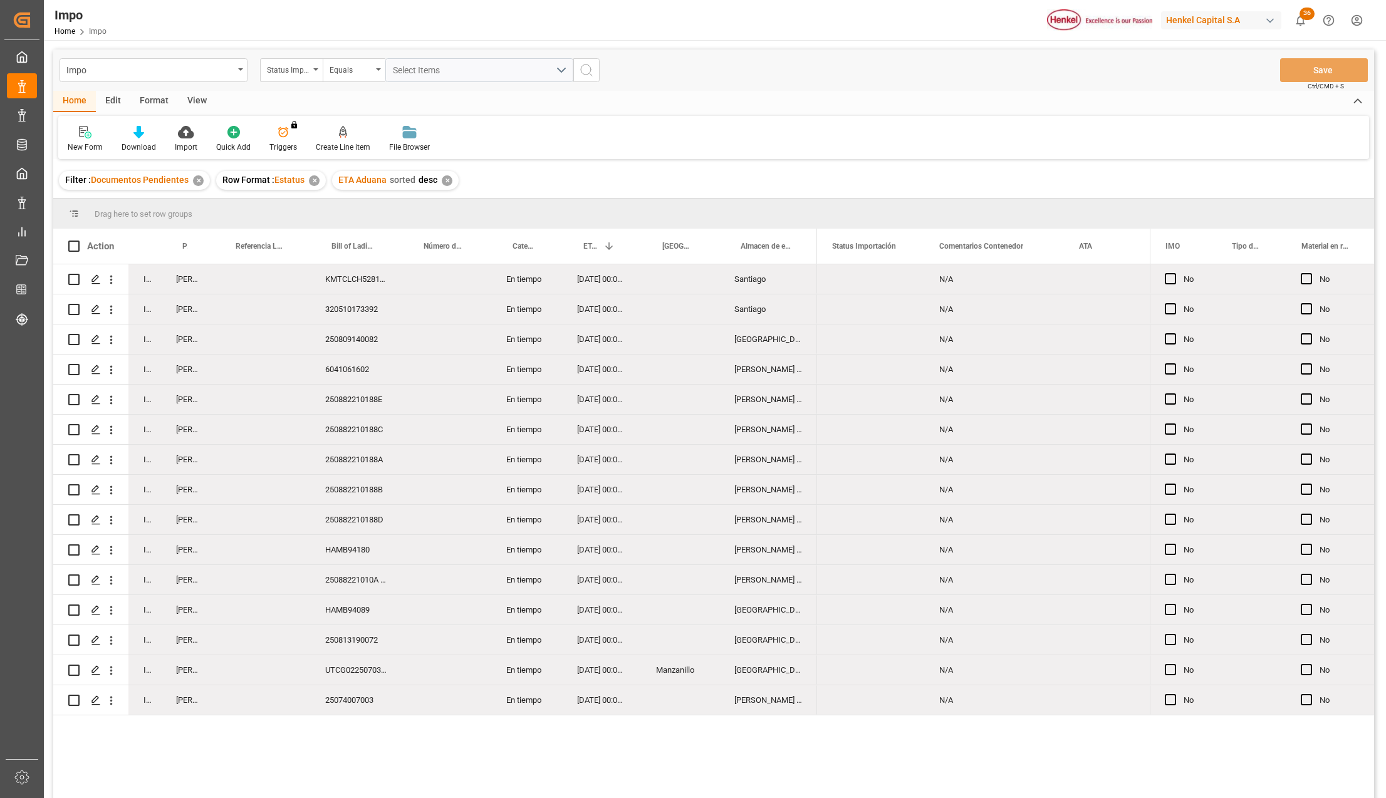
click at [367, 704] on div "25074007003" at bounding box center [356, 700] width 92 height 29
click at [375, 707] on div "25074007003" at bounding box center [356, 700] width 92 height 29
click at [377, 706] on div "25074007003" at bounding box center [356, 700] width 92 height 29
click at [183, 283] on div "[PERSON_NAME]" at bounding box center [187, 278] width 53 height 29
click at [196, 246] on span at bounding box center [193, 246] width 11 height 11
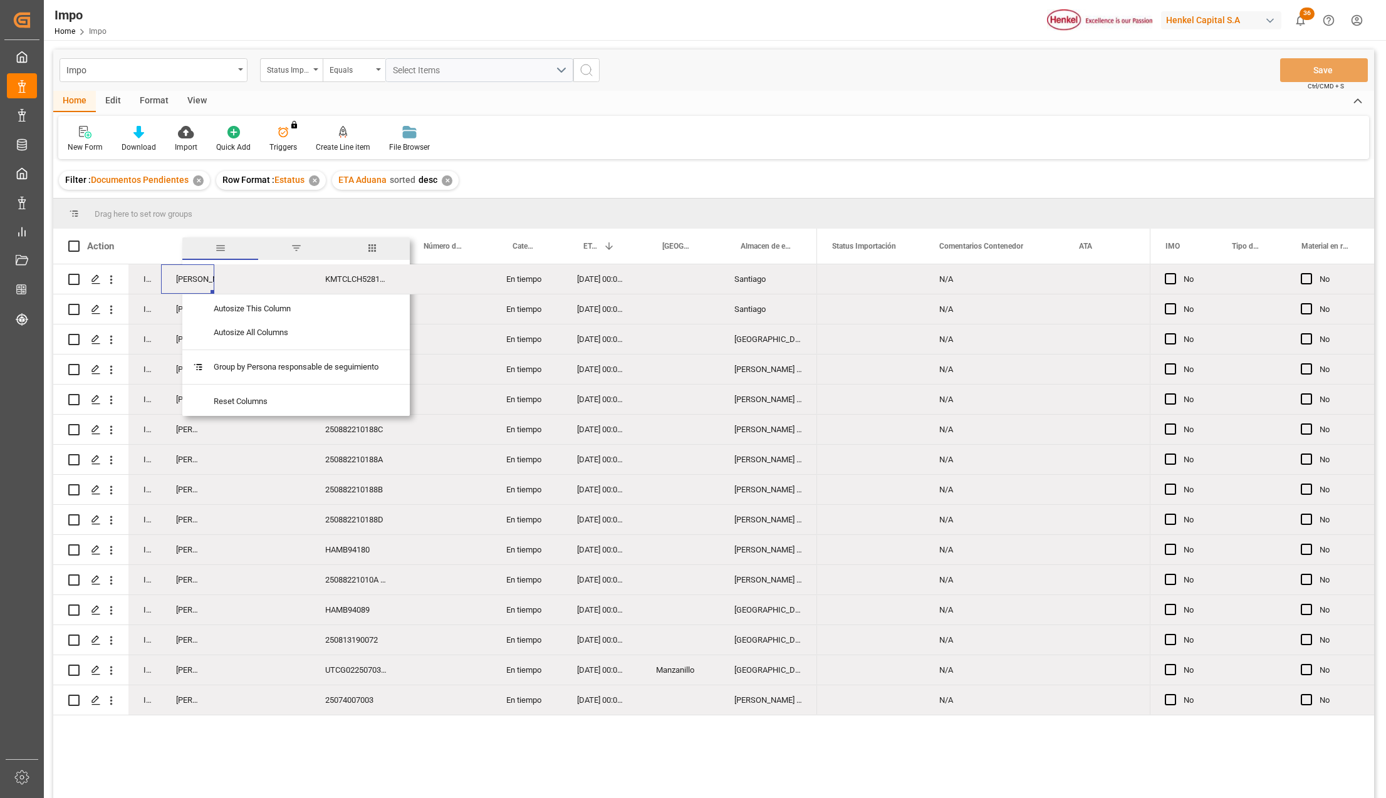
click at [300, 247] on span "filter" at bounding box center [296, 248] width 11 height 11
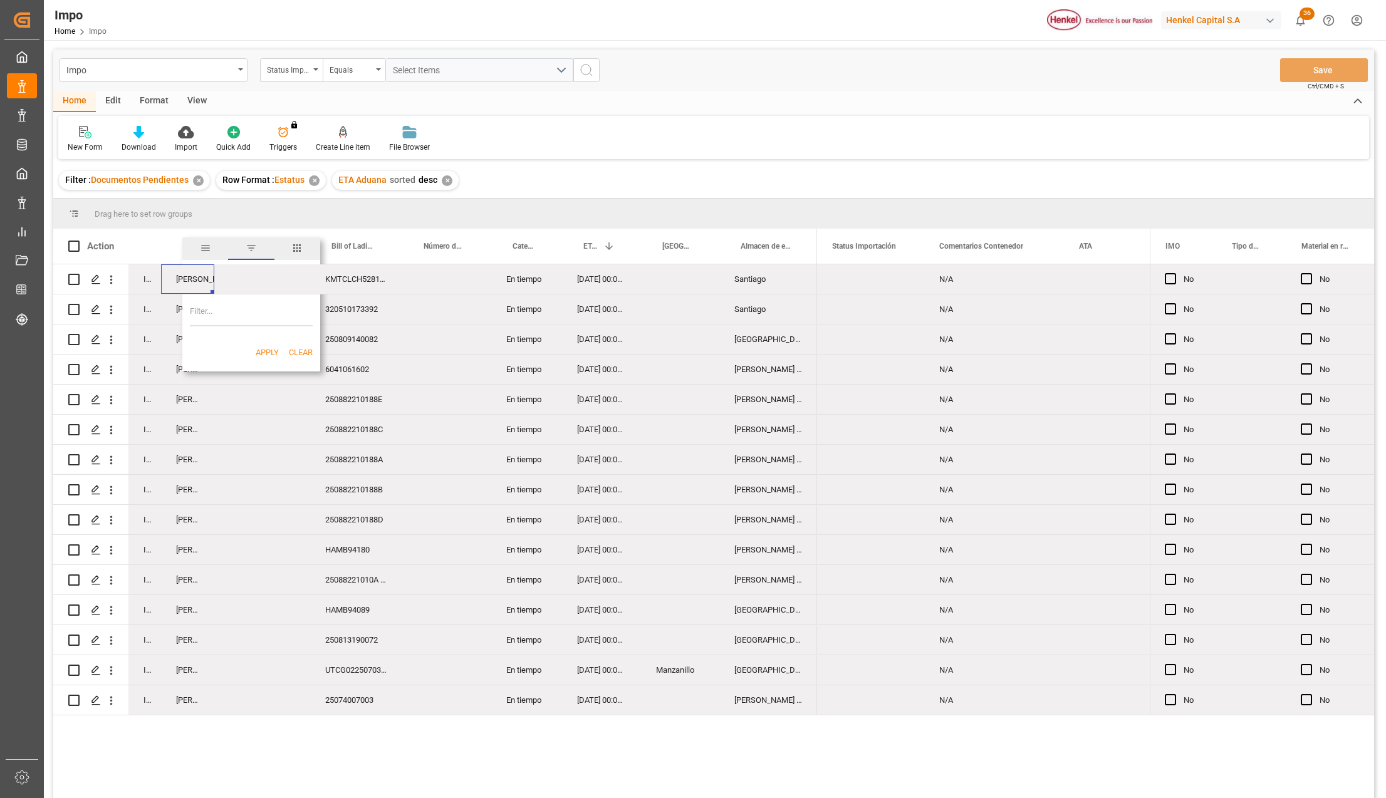
click at [204, 312] on input "Filter Value" at bounding box center [251, 313] width 123 height 25
type input "[PERSON_NAME]"
click at [263, 354] on button "Apply" at bounding box center [267, 353] width 23 height 13
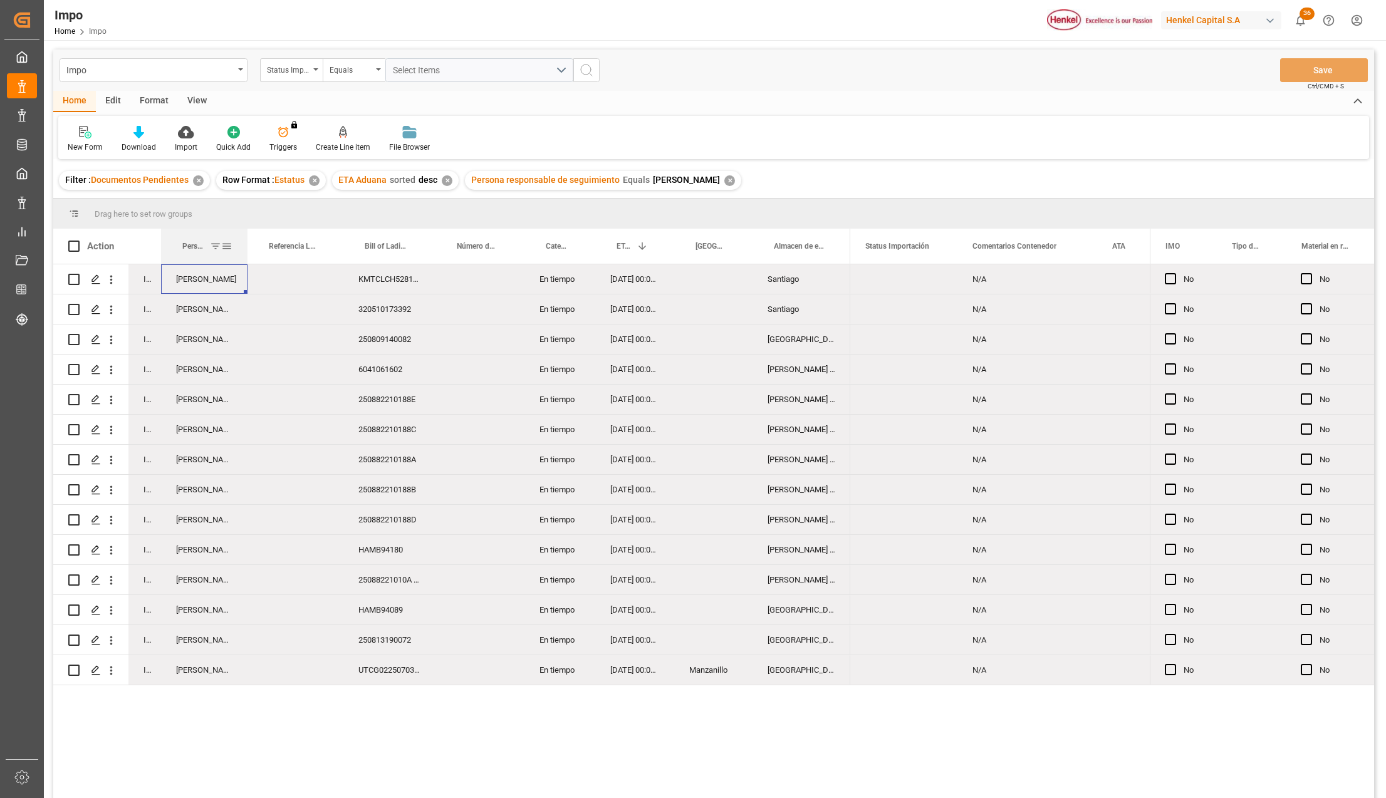
drag, startPoint x: 213, startPoint y: 231, endPoint x: 251, endPoint y: 232, distance: 37.6
click at [250, 232] on div at bounding box center [247, 246] width 5 height 35
click at [414, 674] on div "UTCG0225070387" at bounding box center [394, 669] width 92 height 29
click at [112, 664] on icon "open menu" at bounding box center [111, 670] width 13 height 13
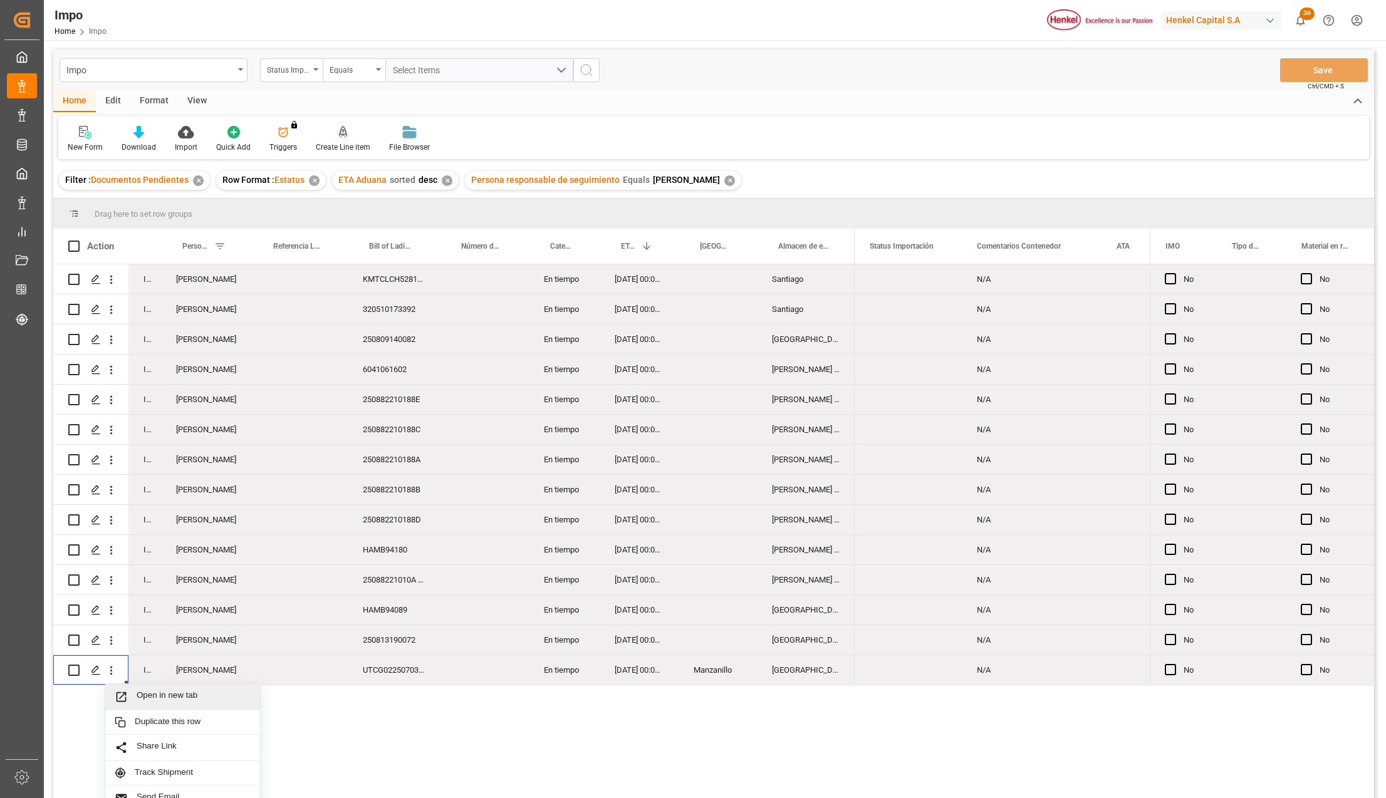
click at [159, 687] on div "Open in new tab" at bounding box center [182, 697] width 155 height 26
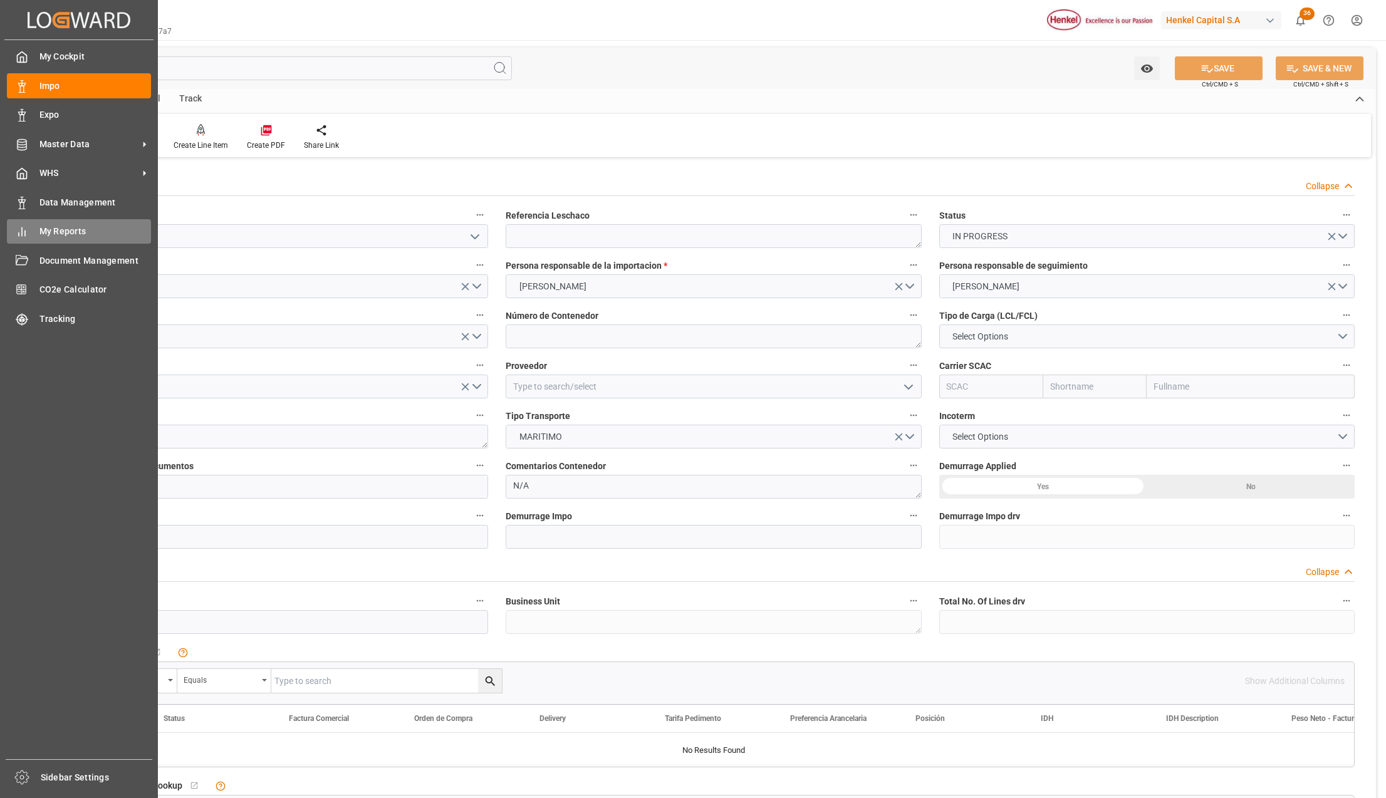
type input "[DATE]"
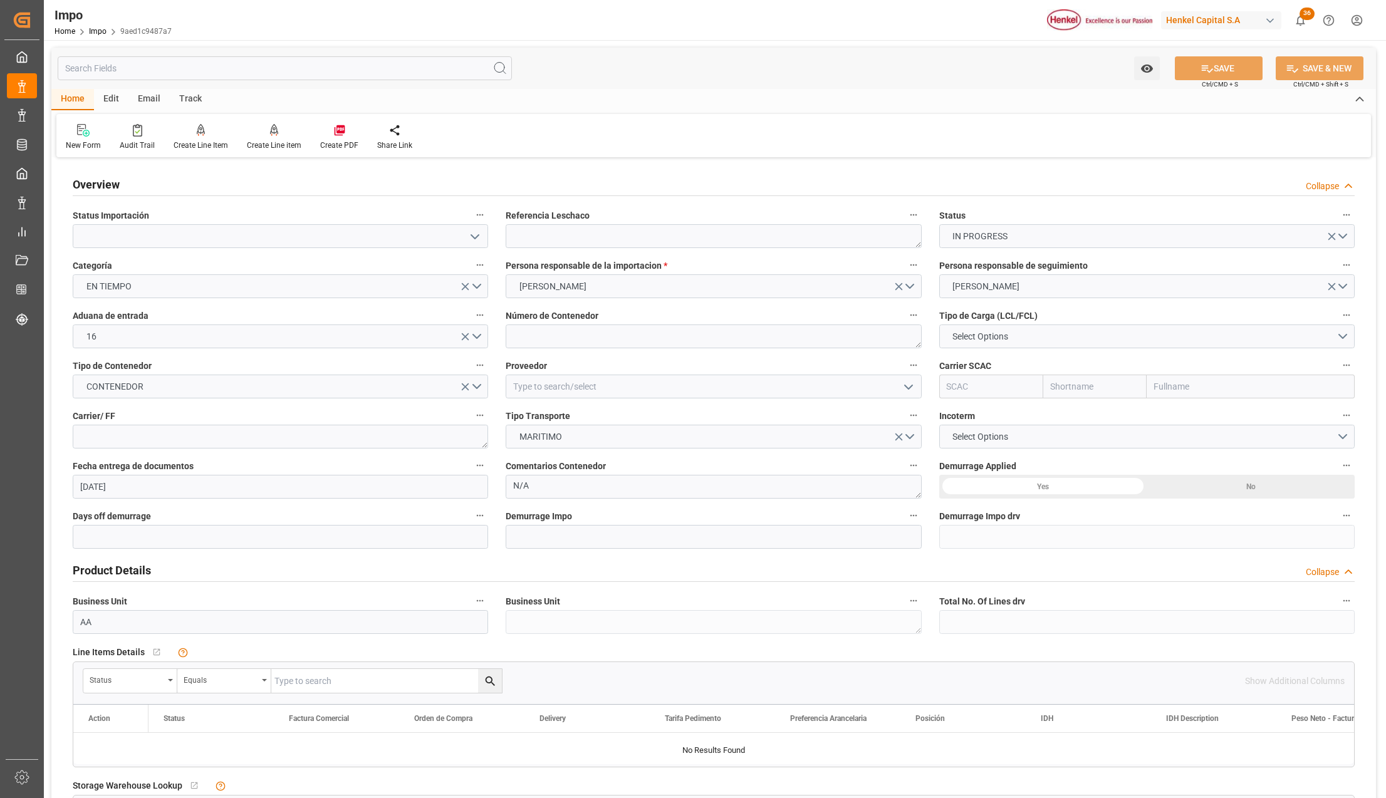
click at [470, 244] on button "open menu" at bounding box center [474, 236] width 19 height 19
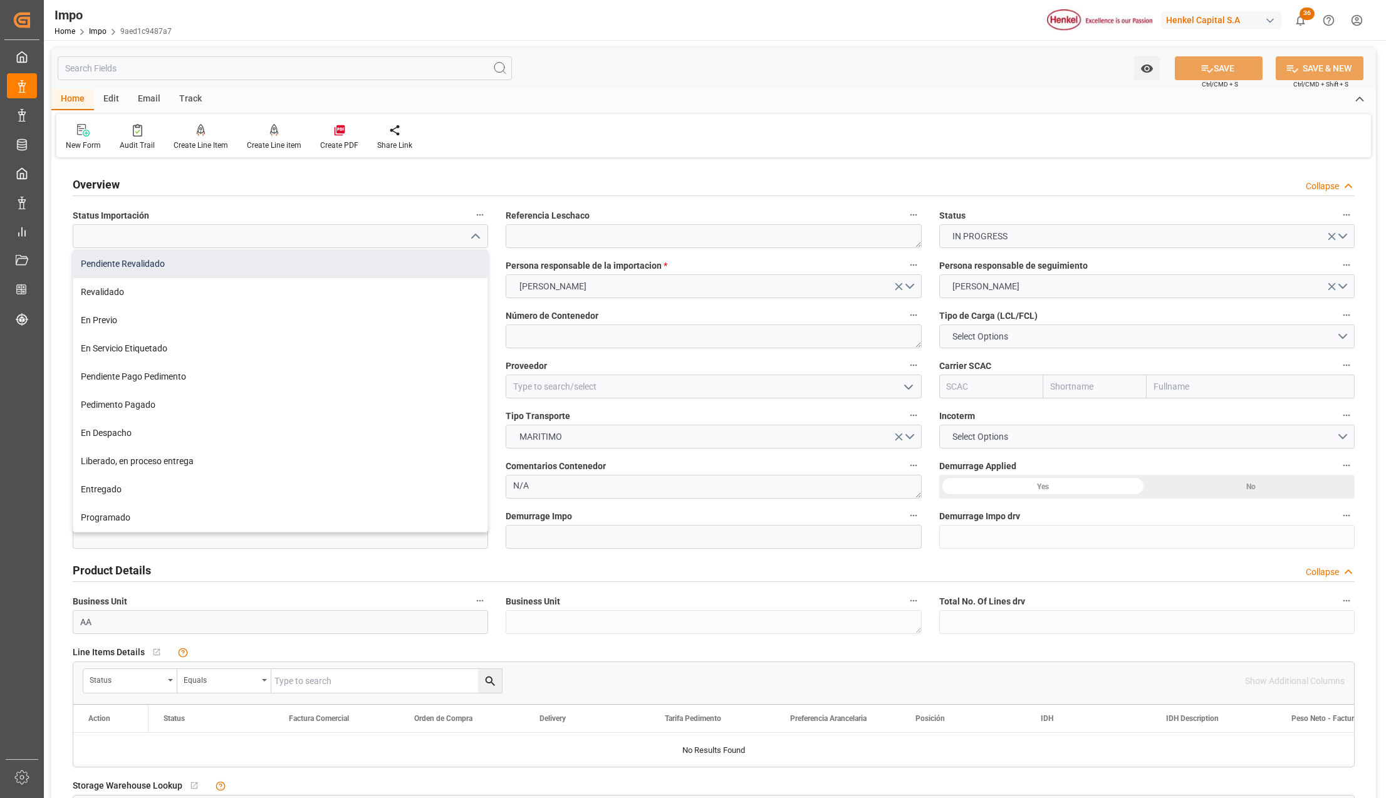
click at [214, 264] on div "Pendiente Revalidado" at bounding box center [280, 264] width 414 height 28
type input "Pendiente Revalidado"
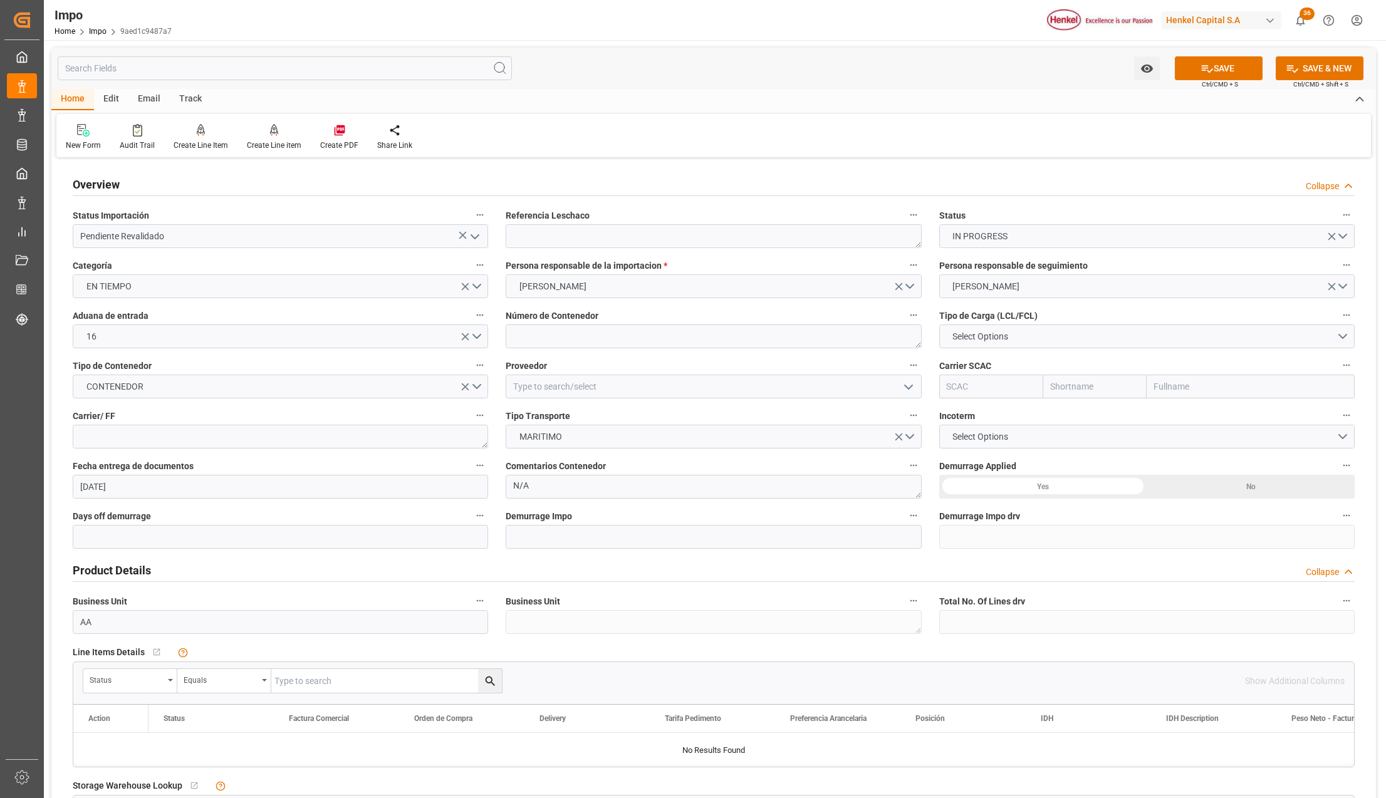
click at [498, 236] on div "Referencia Leschaco" at bounding box center [713, 227] width 433 height 50
click at [512, 236] on textarea at bounding box center [713, 236] width 415 height 24
paste textarea "UTCG0225070387"
type textarea "UTCG0225070387"
click at [571, 333] on textarea at bounding box center [713, 337] width 415 height 24
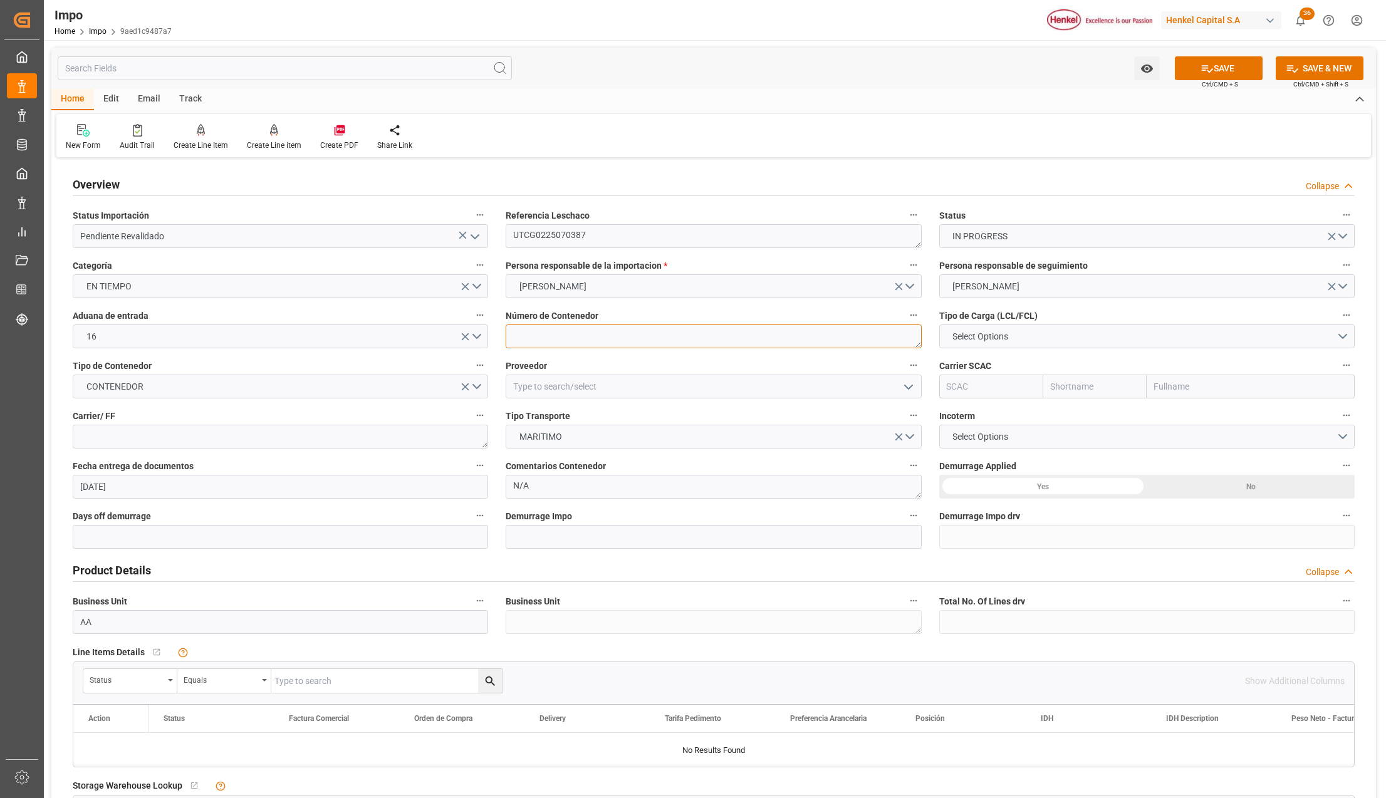
paste textarea "HLBU6255791"
type textarea "HLBU6255791"
click at [983, 337] on span "Select Options" at bounding box center [980, 336] width 68 height 13
click at [984, 336] on div "LCL" at bounding box center [1147, 339] width 414 height 26
click at [524, 387] on input at bounding box center [713, 387] width 415 height 24
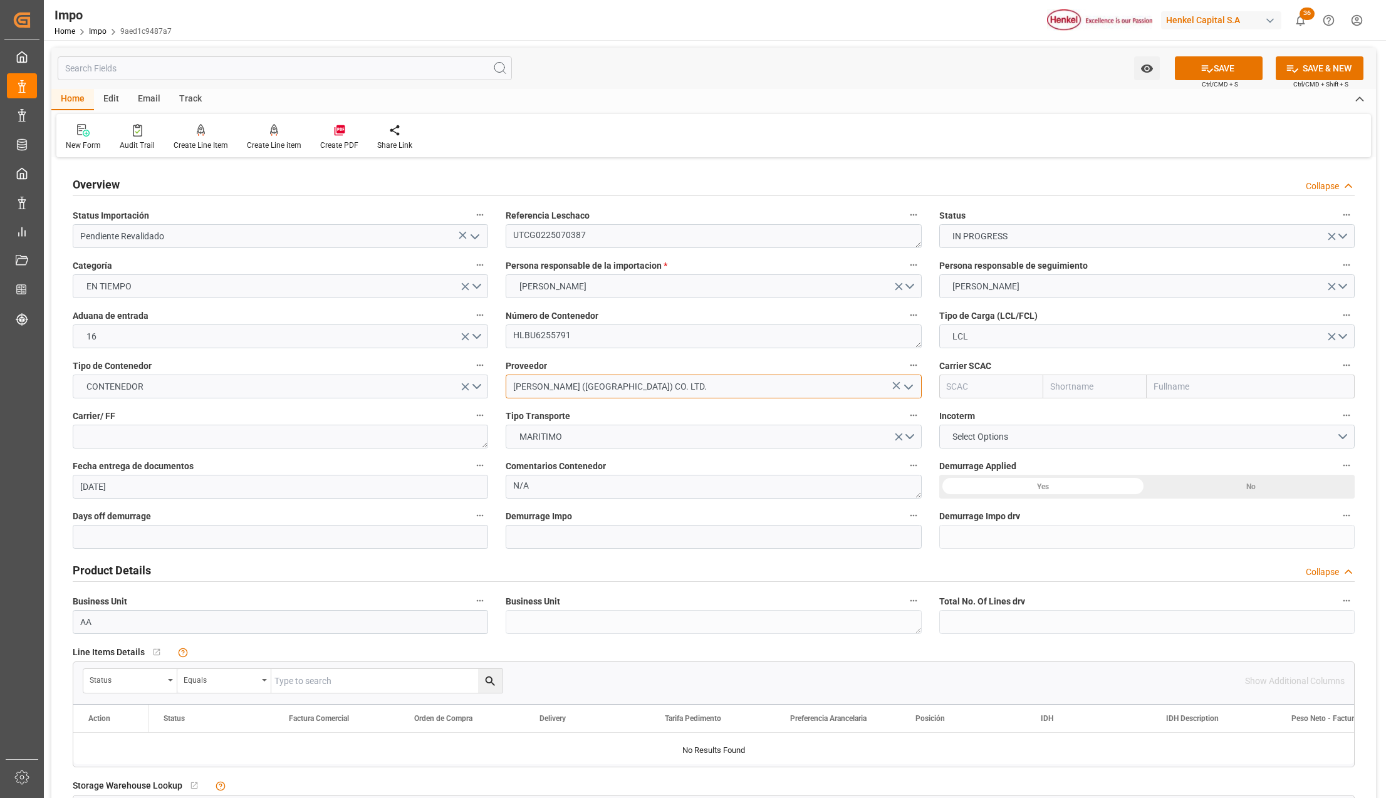
type input "[PERSON_NAME] ([GEOGRAPHIC_DATA]) CO. LTD."
click at [1227, 392] on input "text" at bounding box center [1251, 387] width 208 height 24
click at [1169, 385] on input "text" at bounding box center [1251, 387] width 208 height 24
type input "HAPAG"
click at [1176, 419] on b "Hapag [PERSON_NAME] Aktiengesellschaft" at bounding box center [1241, 414] width 173 height 10
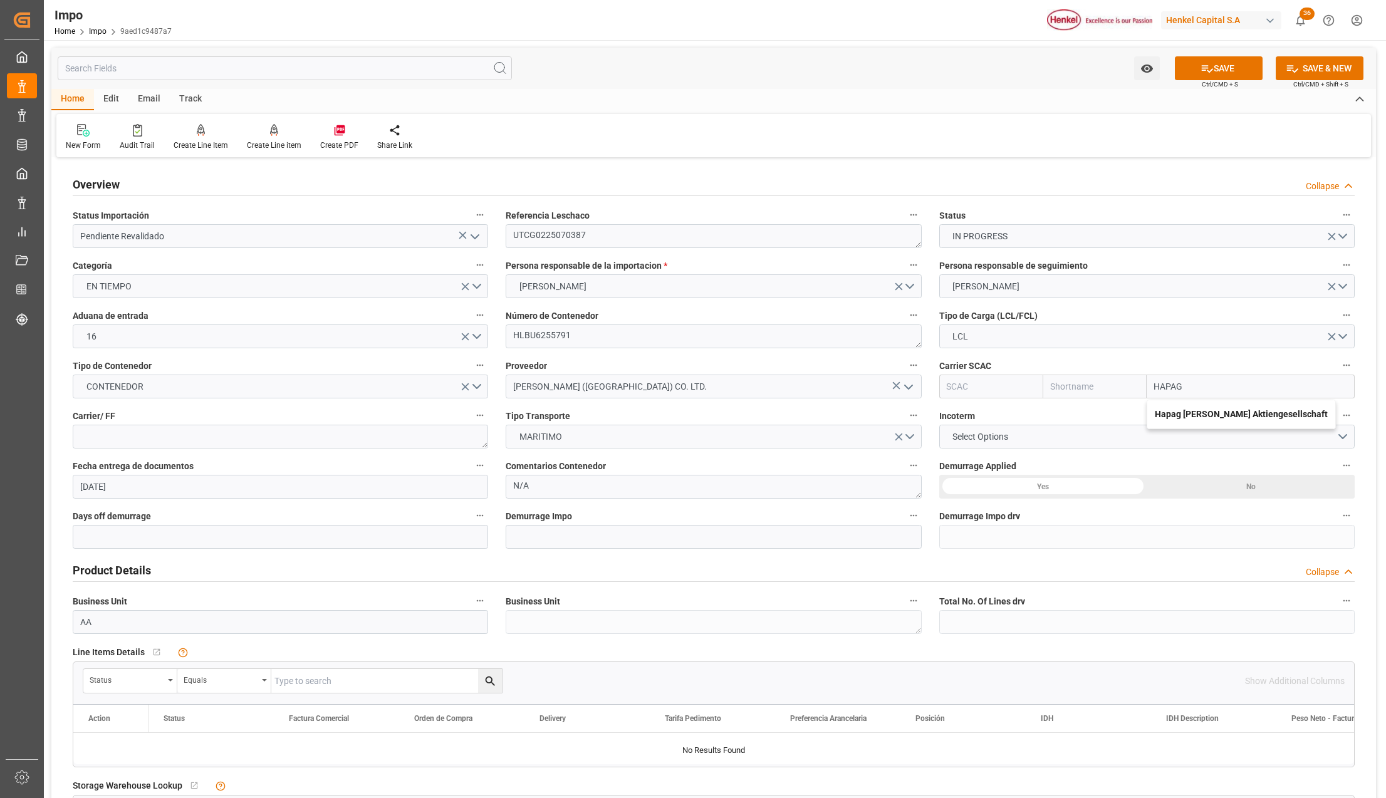
type input "HLCU"
type input "Hapag [PERSON_NAME]"
type input "Hapag [PERSON_NAME] Aktiengesellschaft"
click at [442, 442] on textarea at bounding box center [280, 437] width 415 height 24
type textarea "[PERSON_NAME] [GEOGRAPHIC_DATA]"
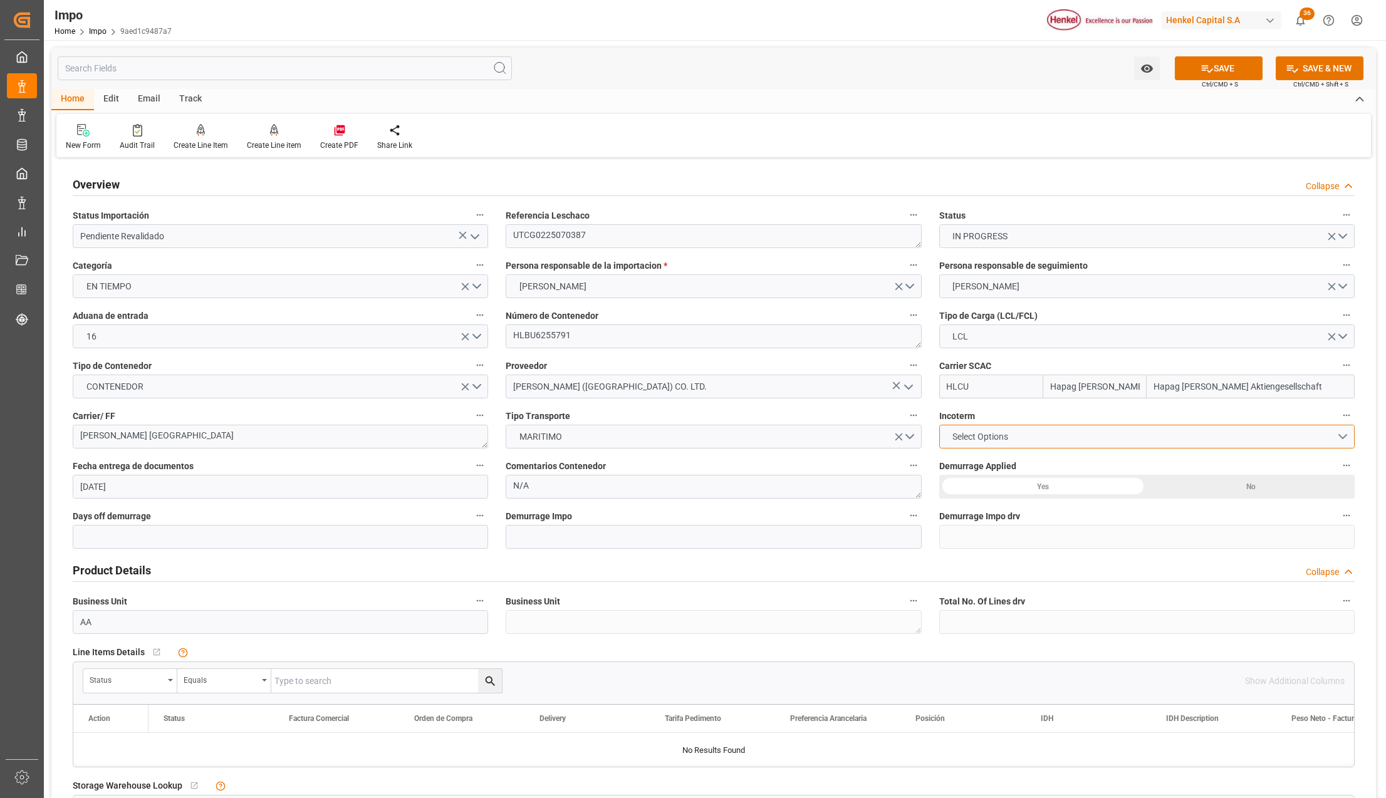
click at [971, 431] on span "Select Options" at bounding box center [980, 436] width 68 height 13
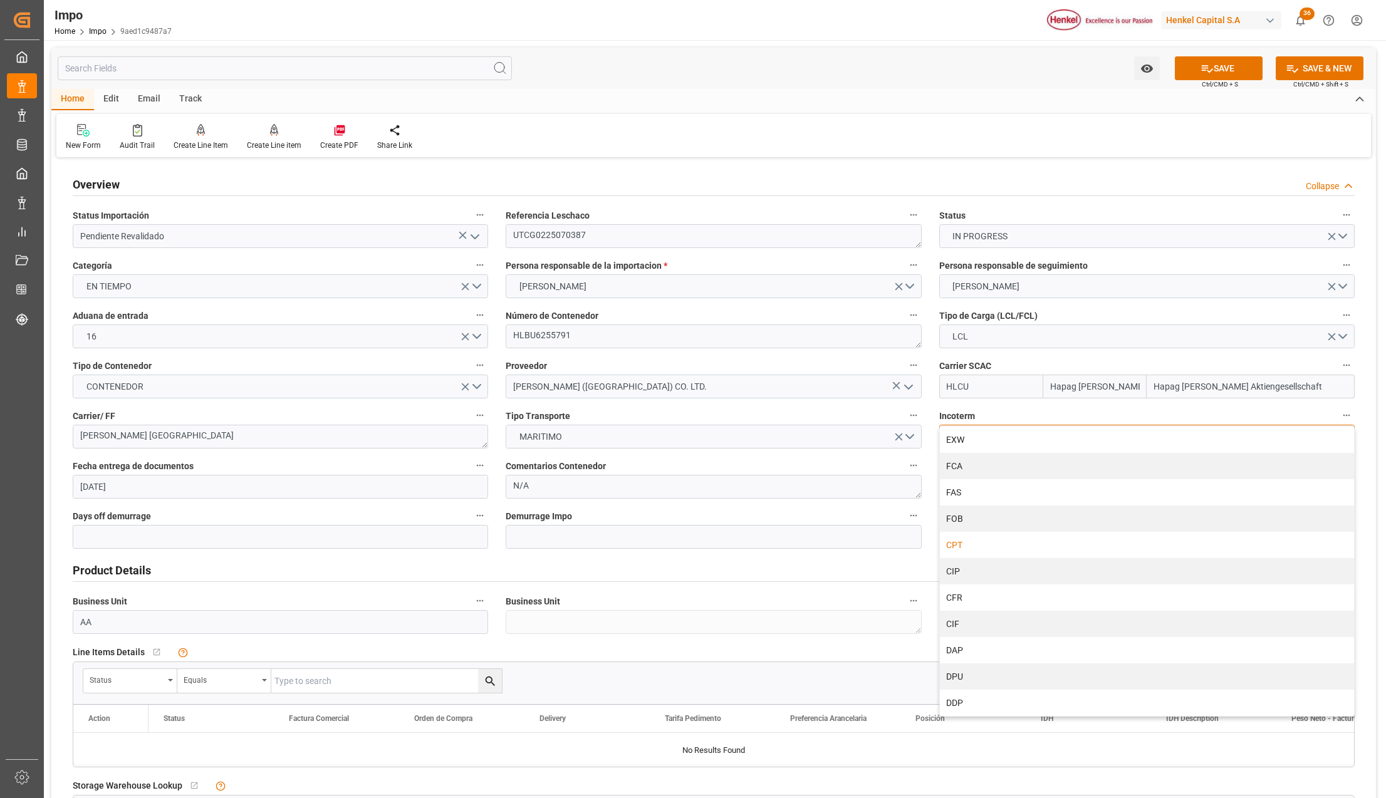
click at [976, 546] on div "CPT" at bounding box center [1147, 545] width 414 height 26
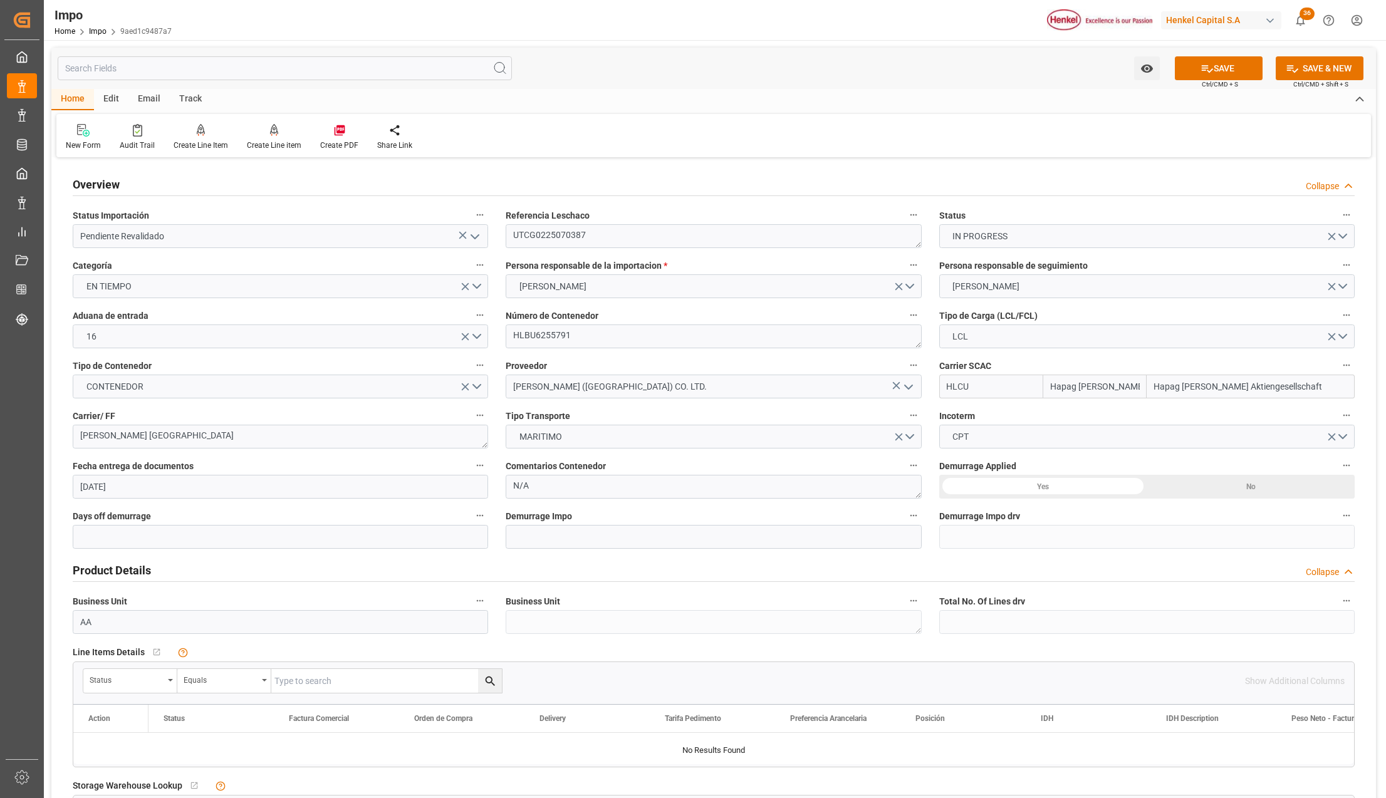
click at [1251, 489] on div "No" at bounding box center [1251, 487] width 208 height 24
click at [550, 236] on textarea "UTCG0225070387" at bounding box center [713, 236] width 415 height 24
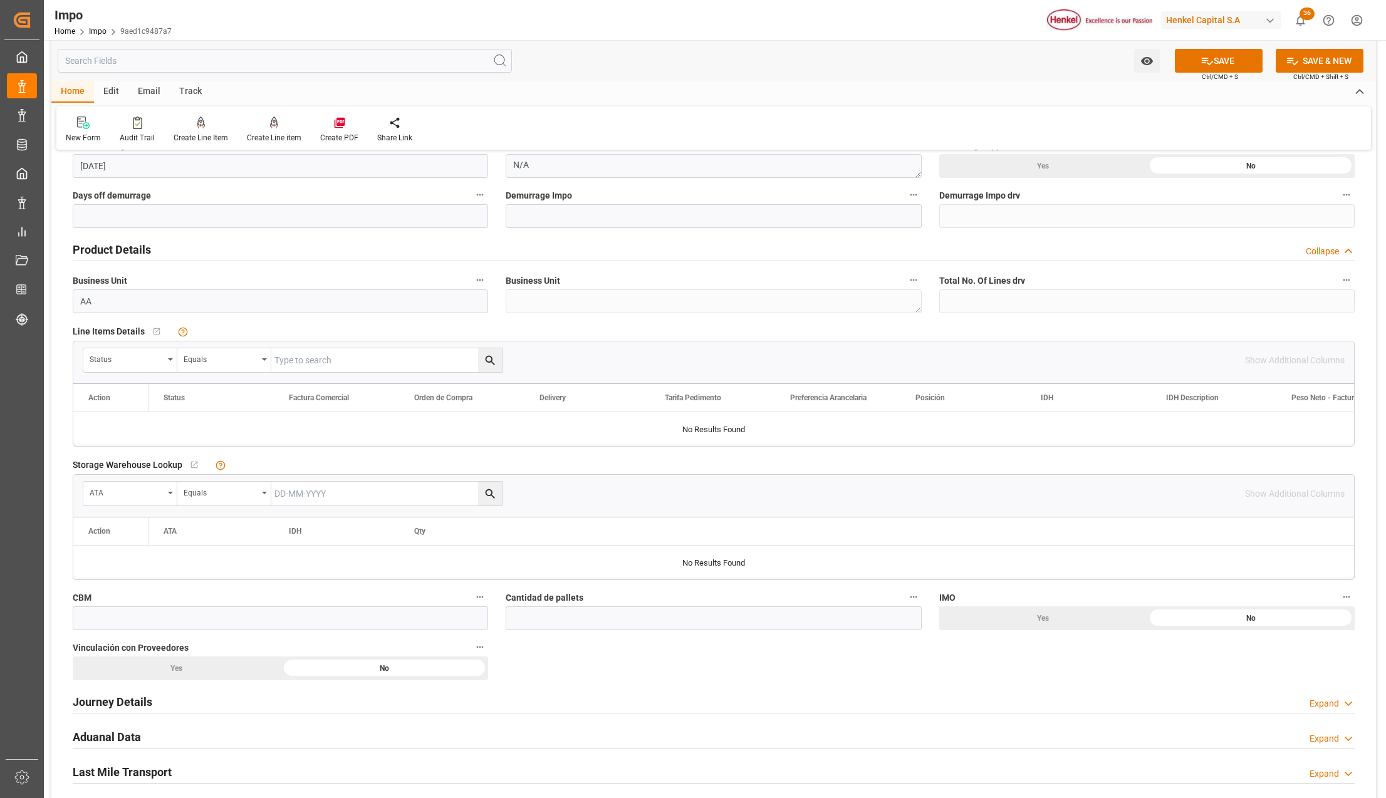
scroll to position [334, 0]
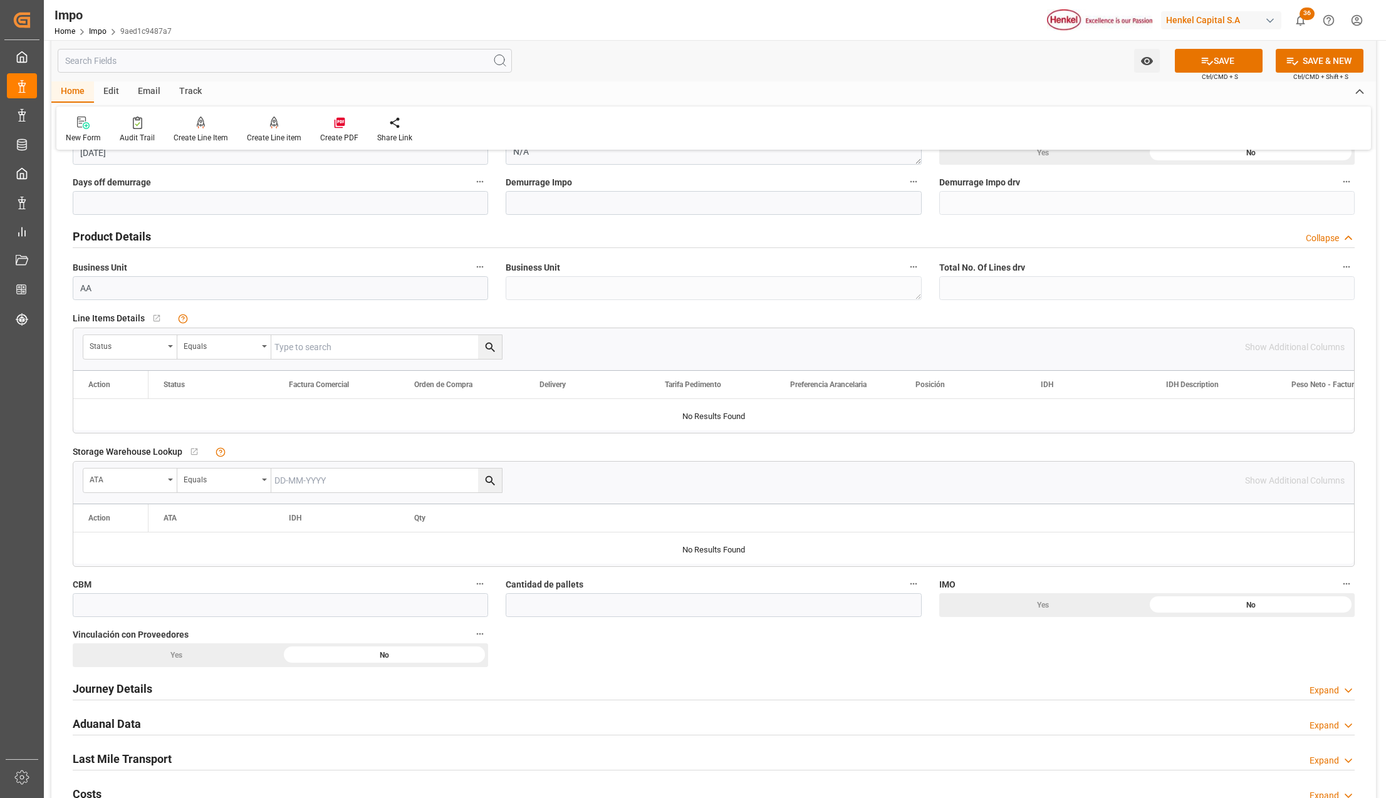
click at [172, 342] on div "Status" at bounding box center [130, 347] width 94 height 24
click at [165, 667] on button "show more" at bounding box center [177, 662] width 177 height 24
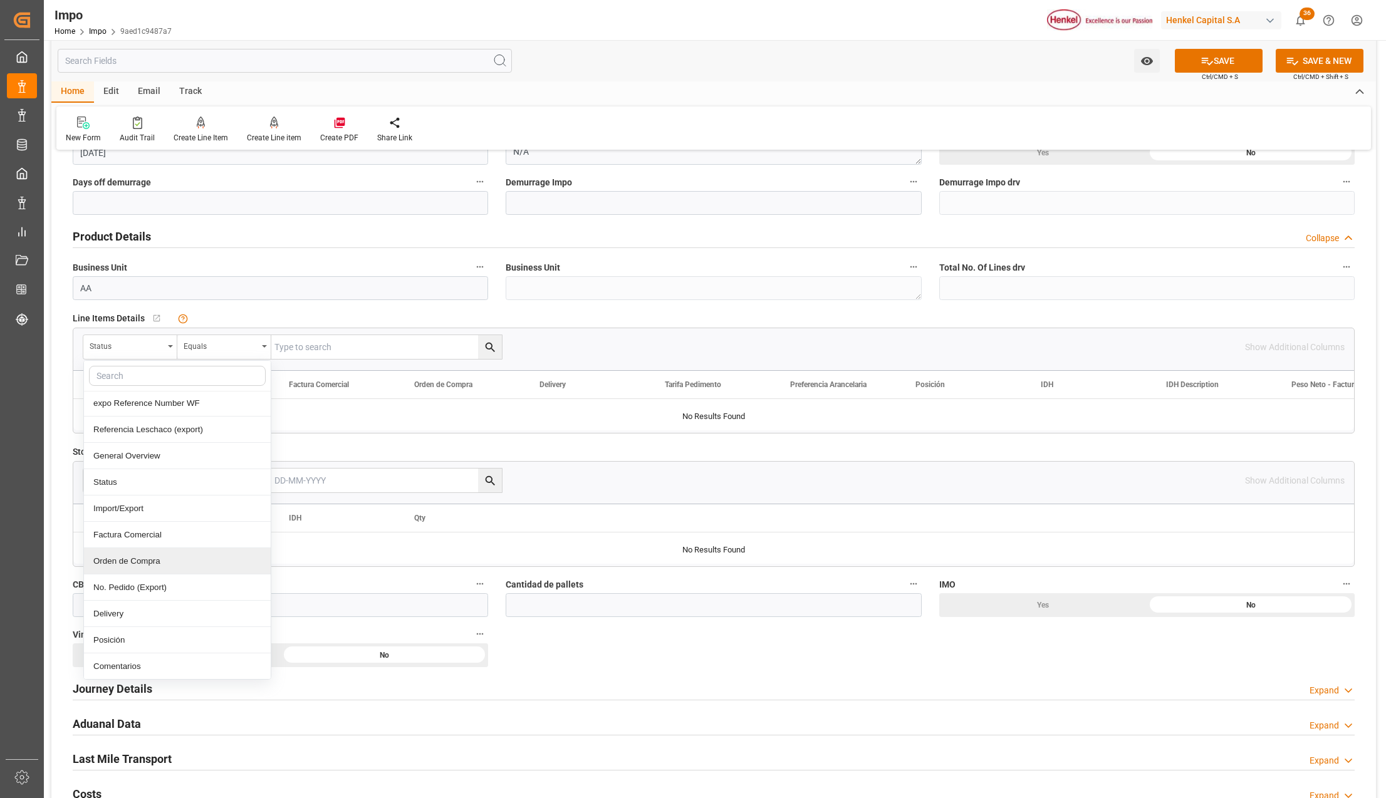
scroll to position [83, 0]
click at [136, 634] on div "Comentarios" at bounding box center [177, 637] width 187 height 26
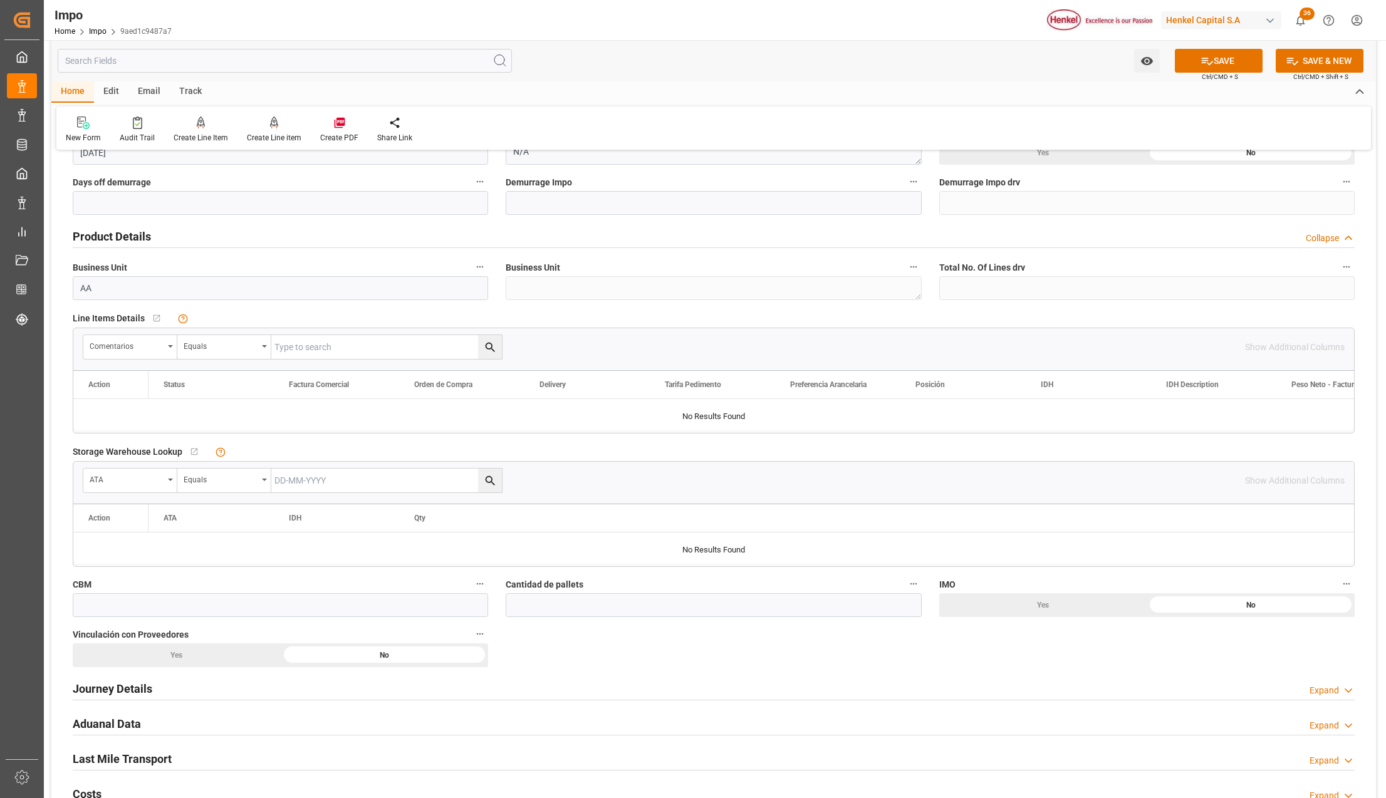
click at [318, 352] on input "text" at bounding box center [386, 347] width 231 height 24
paste input "UTCG0225070387"
type input "UTCG0225070387"
click at [508, 350] on div "Comentarios Equals UTCG0225070387" at bounding box center [664, 347] width 1162 height 25
click at [492, 346] on icon "search button" at bounding box center [489, 347] width 9 height 9
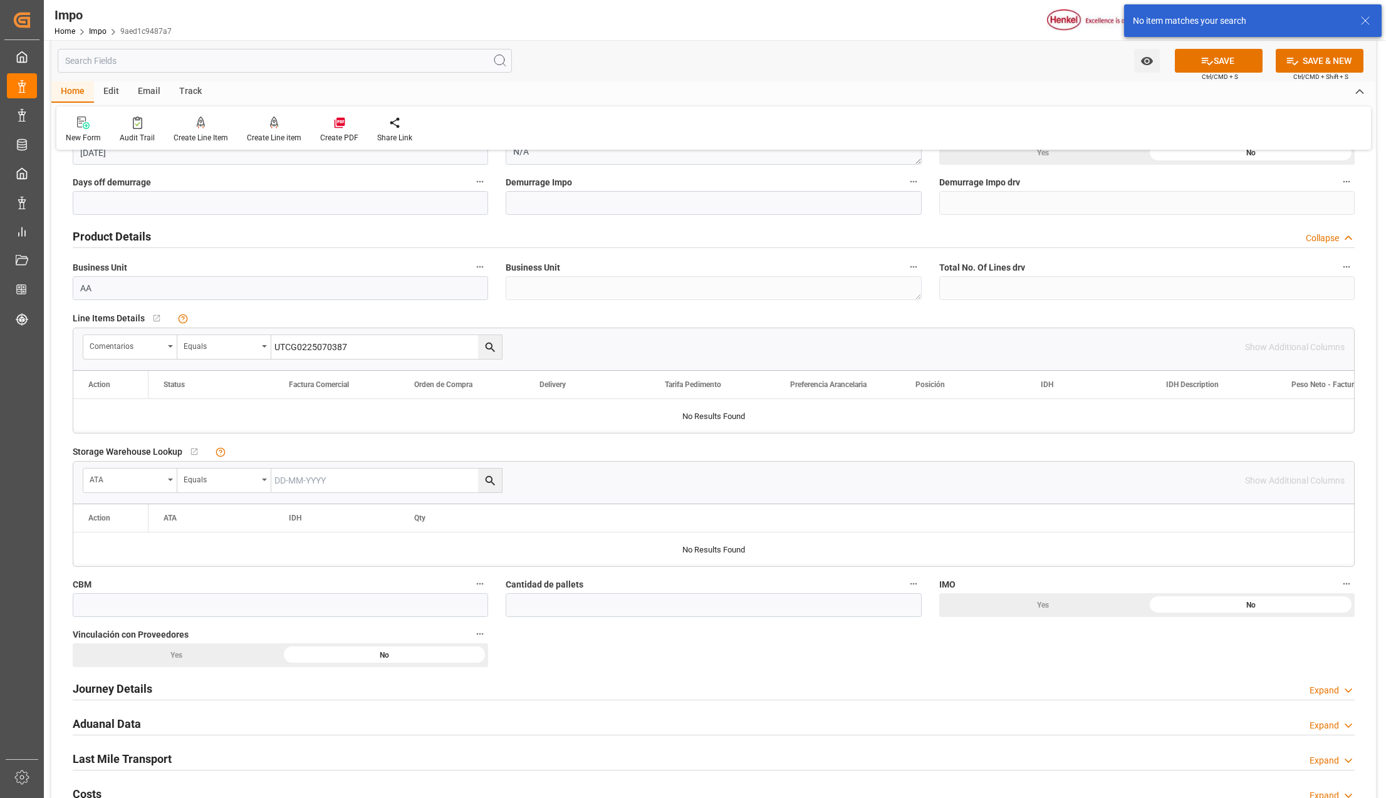
click at [492, 346] on icon "search button" at bounding box center [489, 347] width 9 height 9
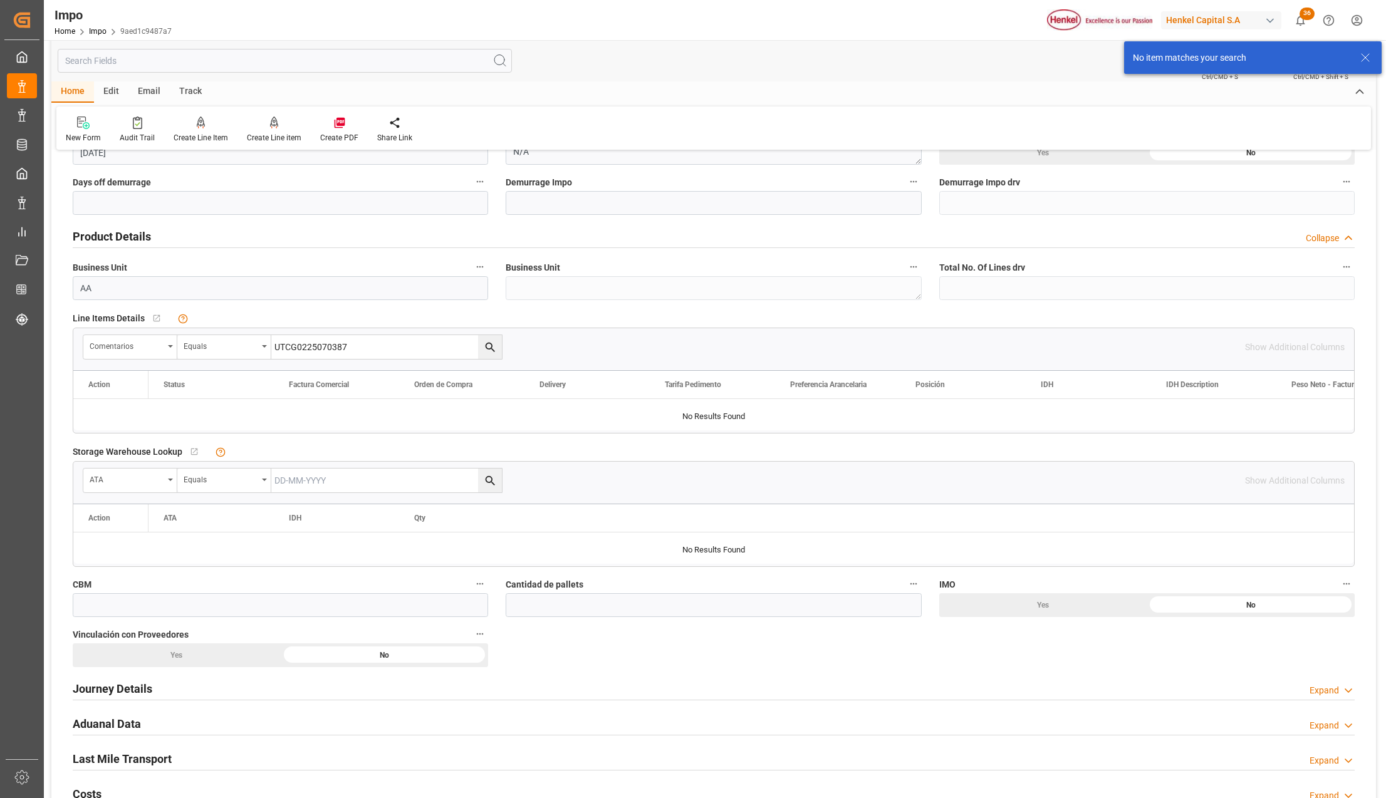
click at [347, 358] on input "UTCG0225070387" at bounding box center [386, 347] width 231 height 24
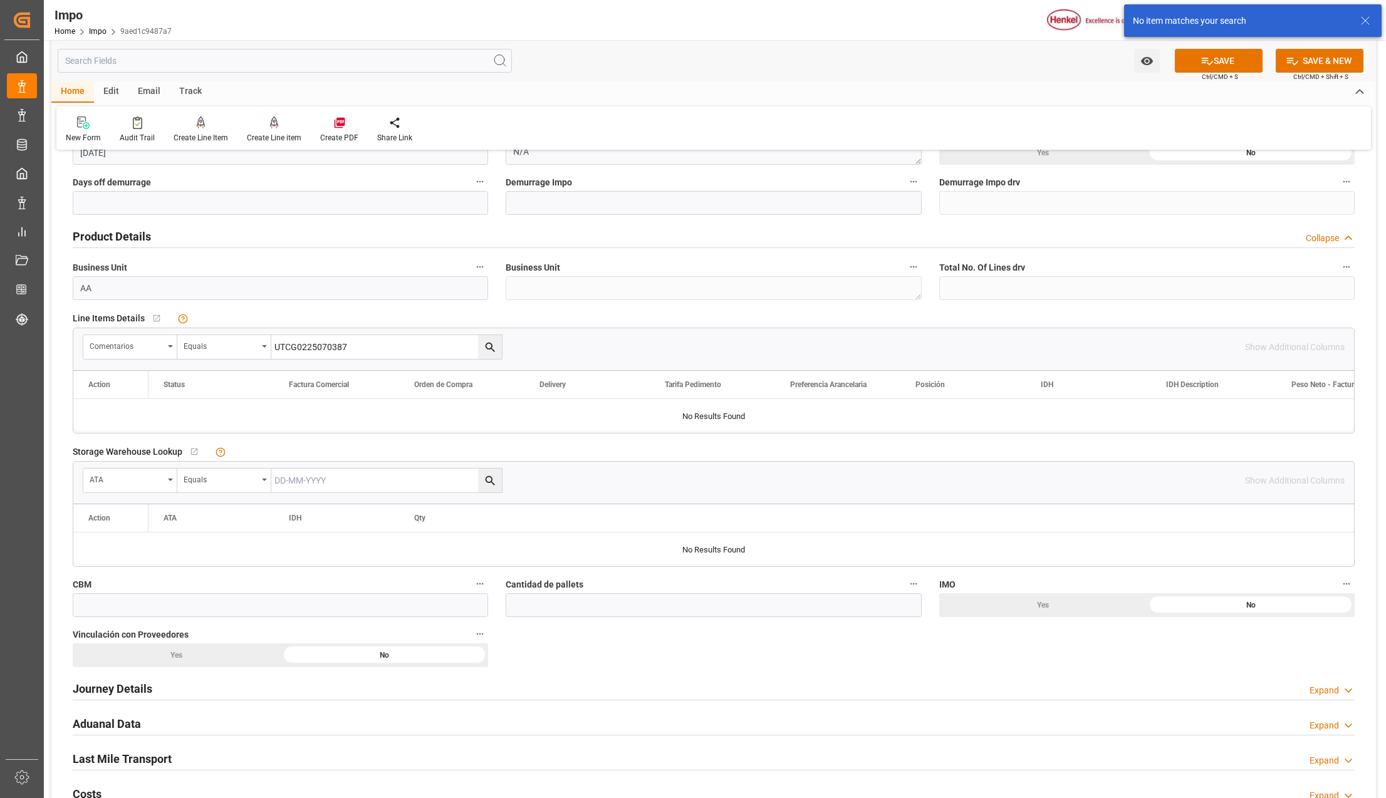
click at [494, 344] on icon "search button" at bounding box center [490, 347] width 13 height 13
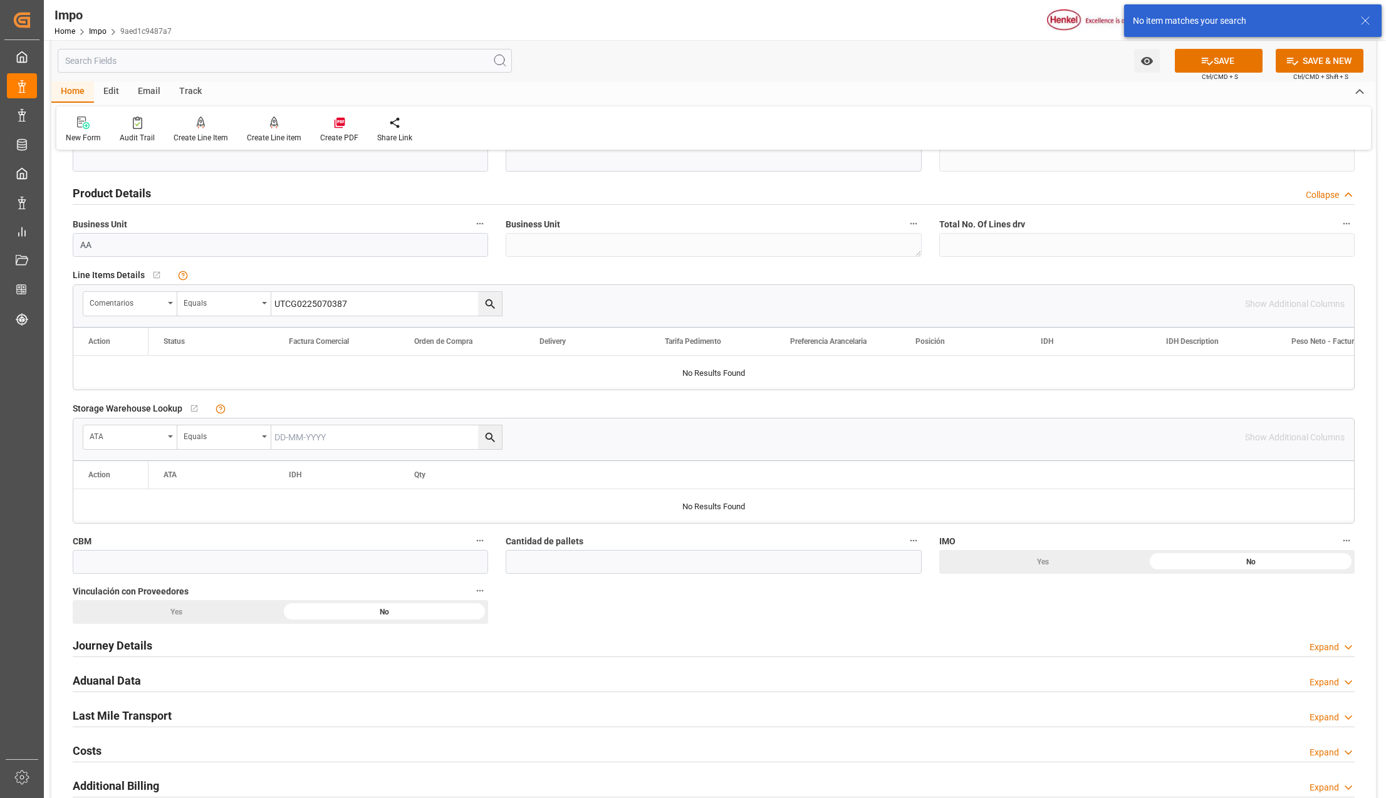
scroll to position [417, 0]
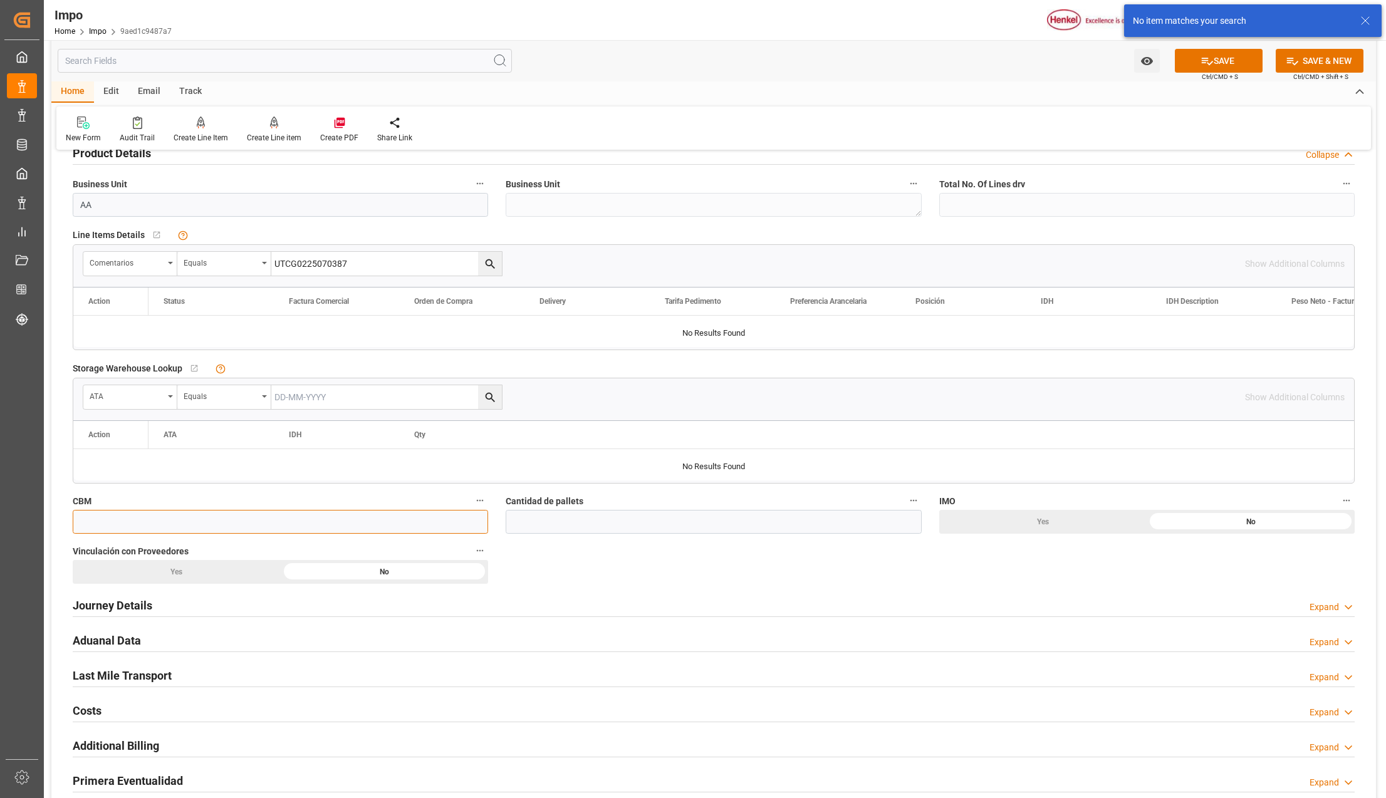
click at [93, 519] on input "text" at bounding box center [280, 522] width 415 height 24
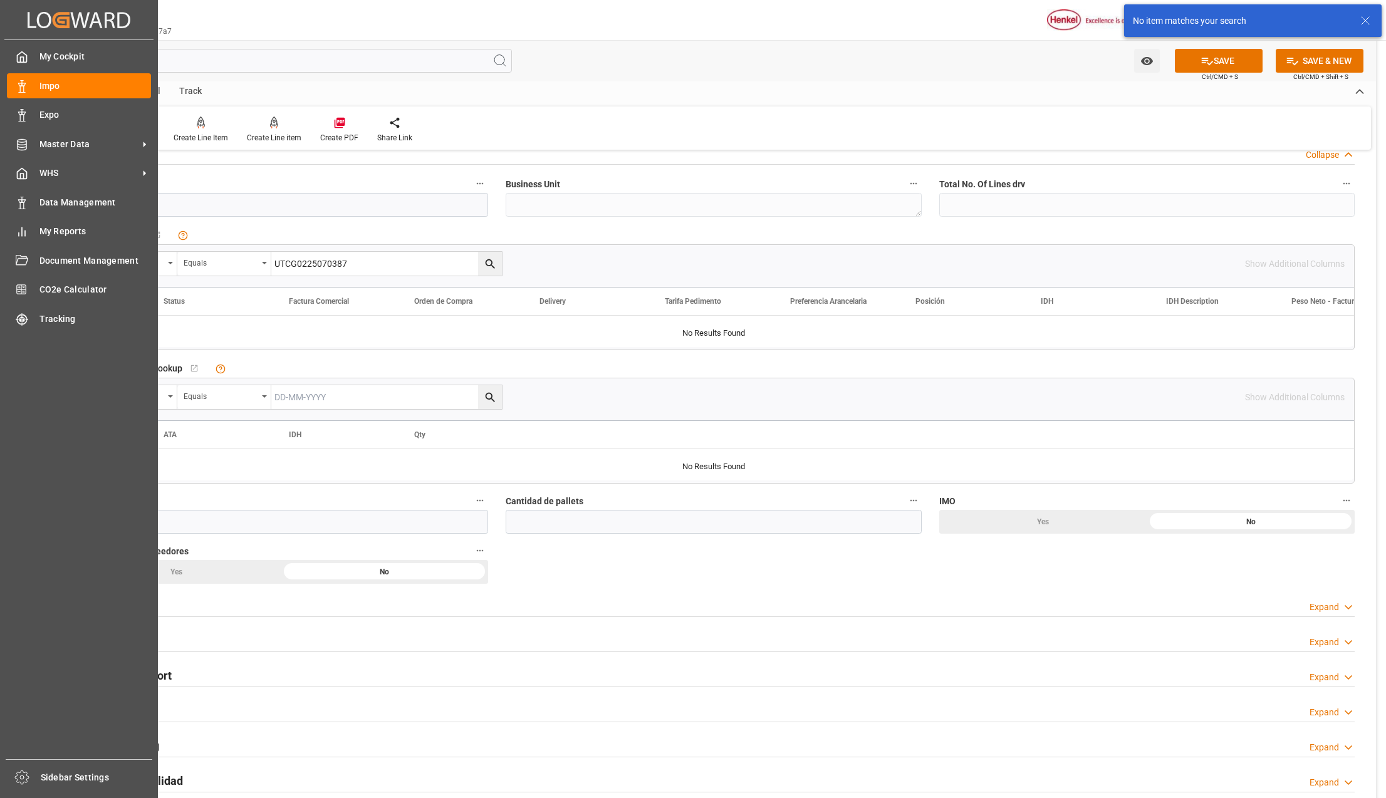
click at [145, 519] on div "My Cockpit My Cockpit Impo Impo Expo Expo Master Data Master Data WHS WHS Data …" at bounding box center [78, 399] width 149 height 719
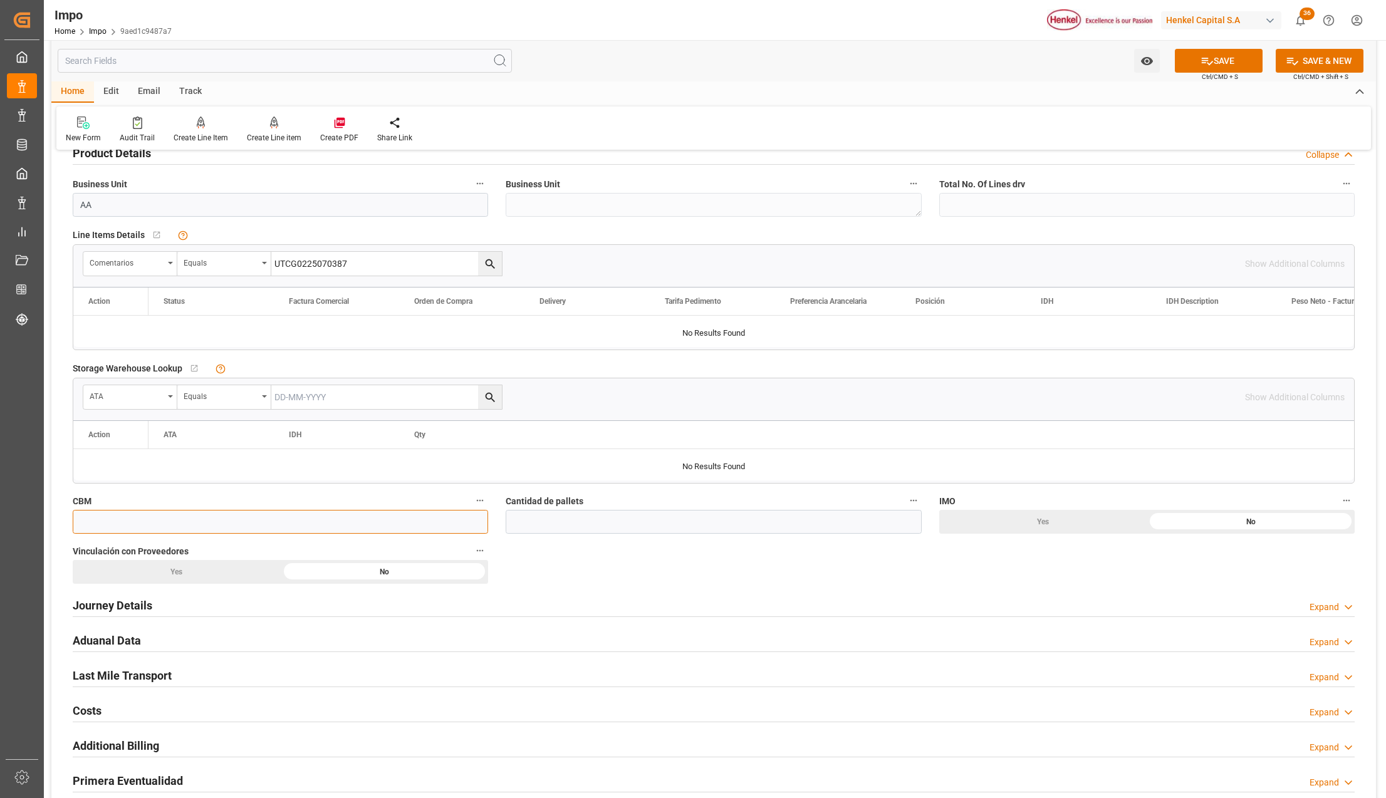
click at [196, 528] on input "text" at bounding box center [280, 522] width 415 height 24
type input "3"
click at [570, 521] on input "text" at bounding box center [713, 522] width 415 height 24
type input "3"
click at [201, 568] on div "Yes" at bounding box center [177, 572] width 208 height 24
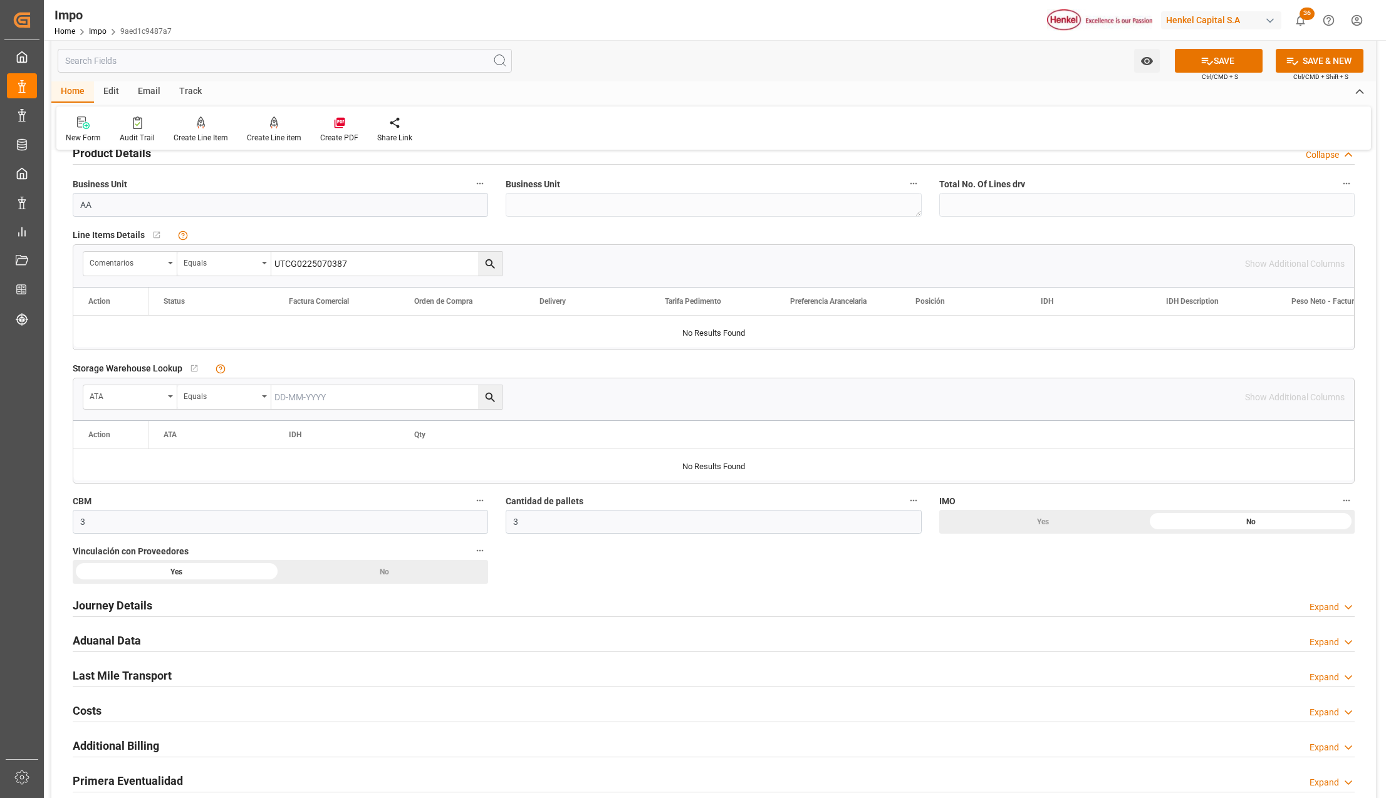
click at [136, 599] on h2 "Journey Details" at bounding box center [113, 605] width 80 height 17
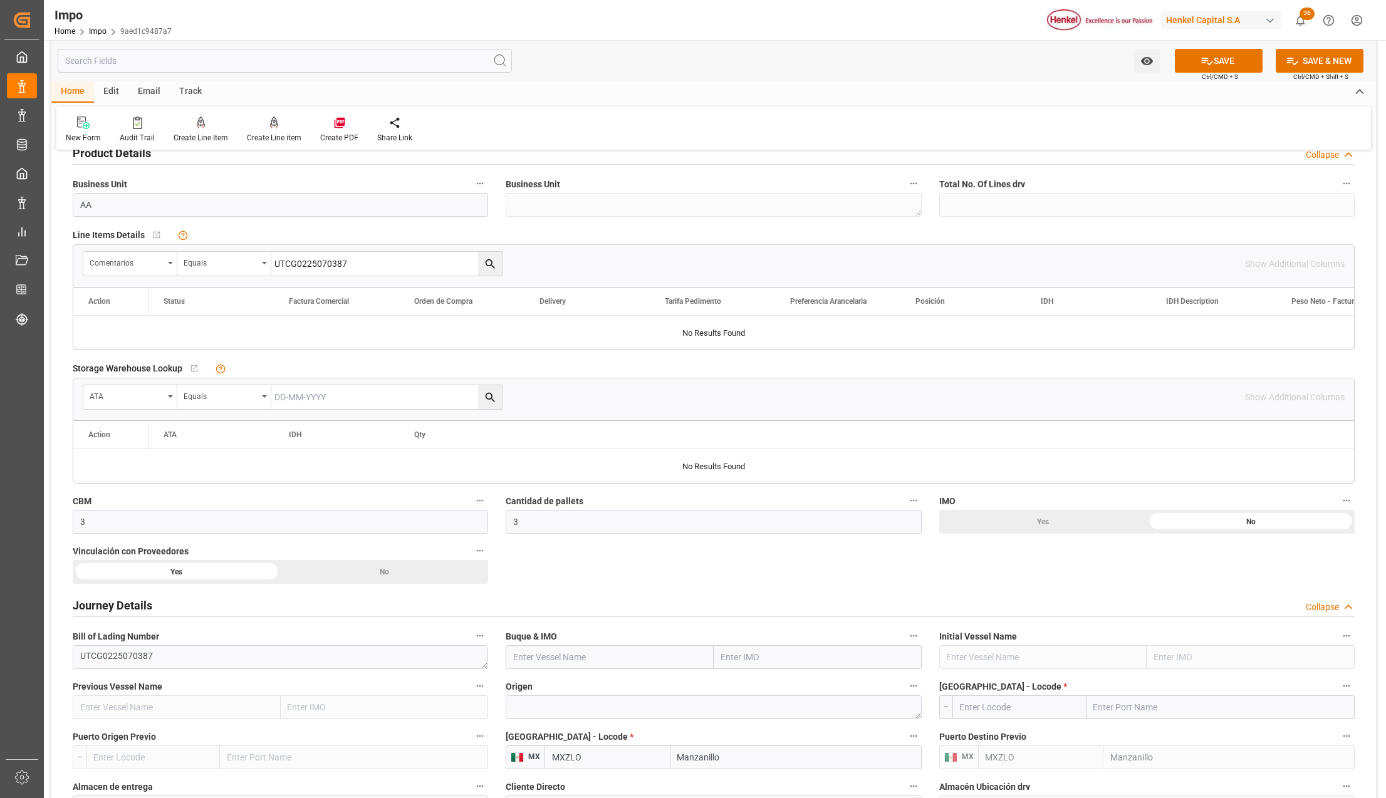
click at [731, 660] on input "text" at bounding box center [818, 657] width 208 height 24
type input "OSAKA EXPRESS"
click at [766, 683] on span "9320697 - OSAKA EXPRESS" at bounding box center [774, 685] width 105 height 10
type input "OSAKA EXPRESS"
type input "9320697"
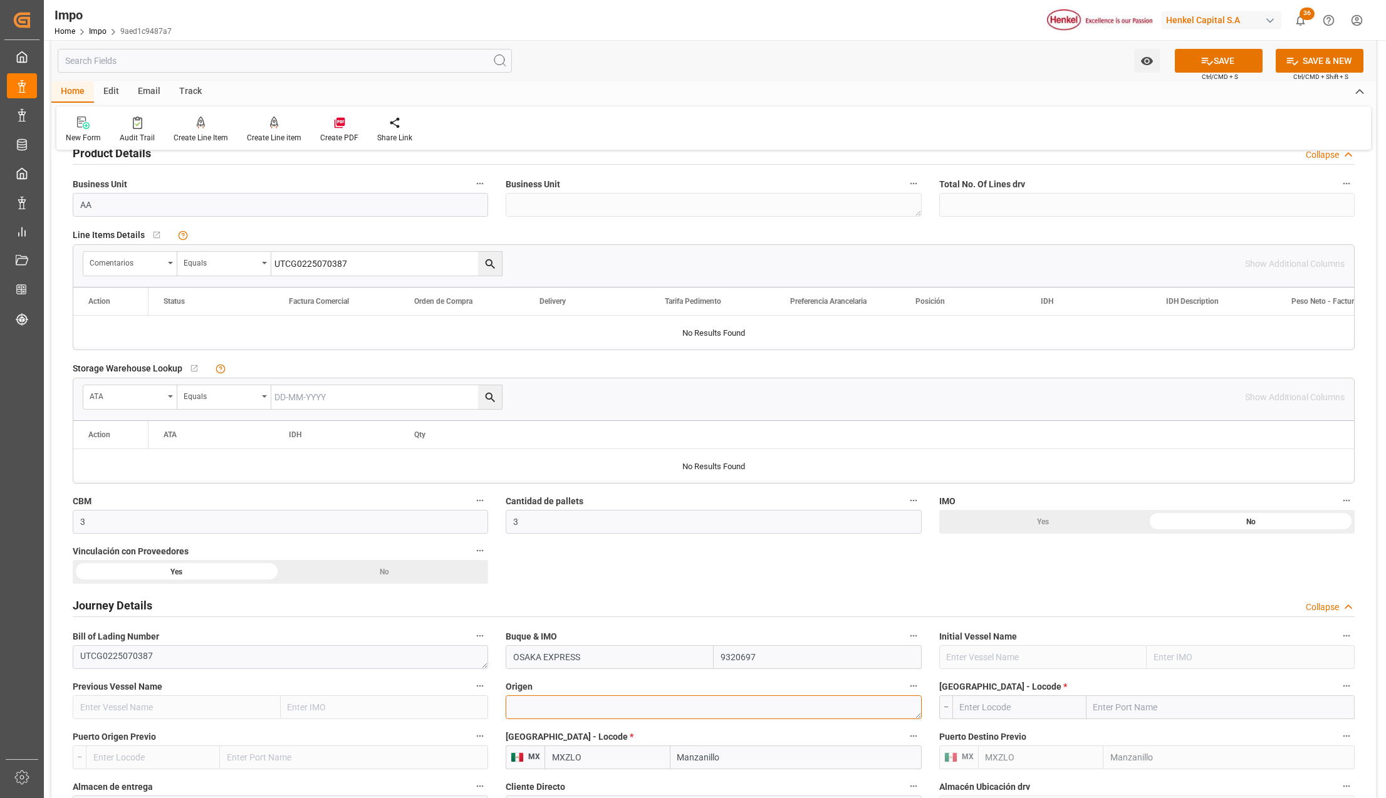
click at [545, 707] on textarea at bounding box center [713, 708] width 415 height 24
type textarea "[GEOGRAPHIC_DATA]"
click at [1148, 719] on input "text" at bounding box center [1221, 708] width 268 height 24
type input "QINGDAO"
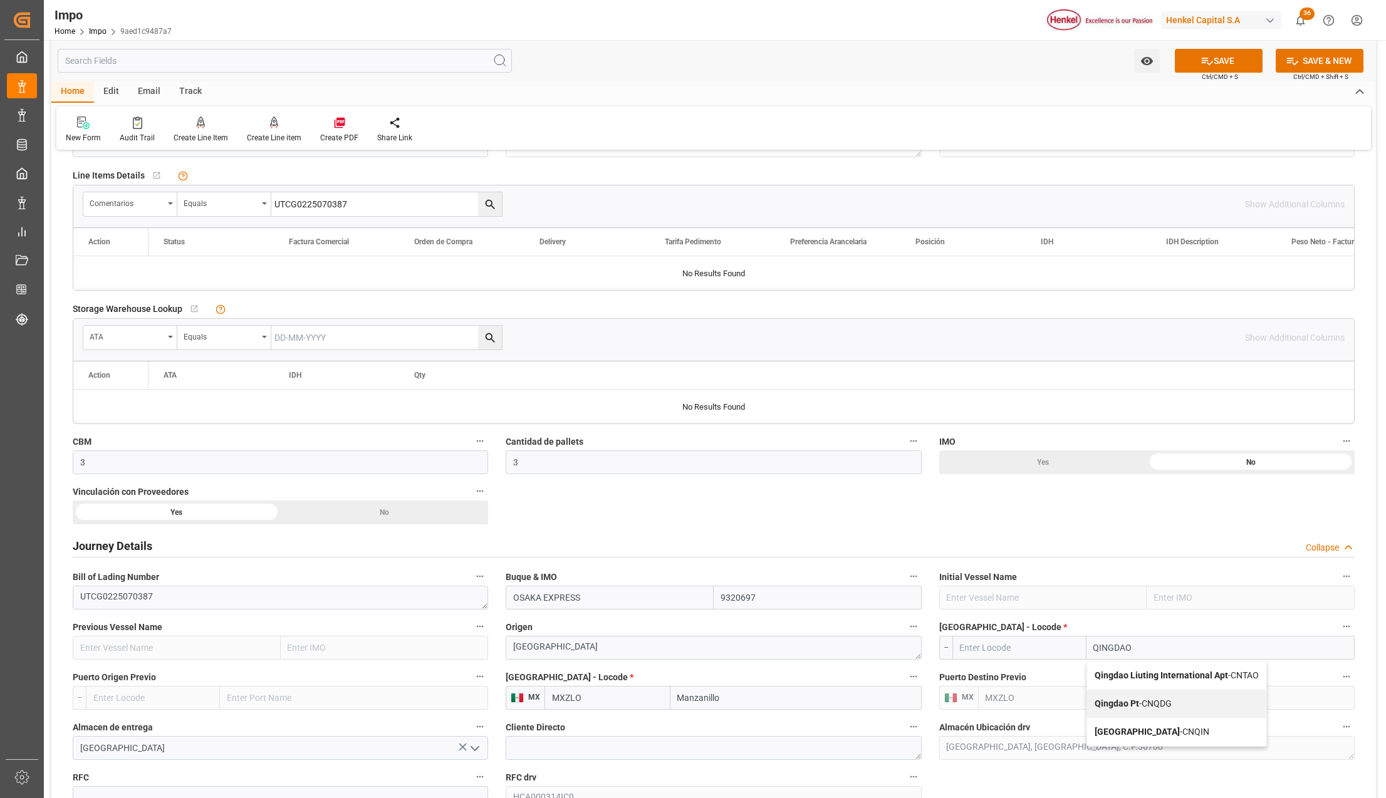
scroll to position [501, 0]
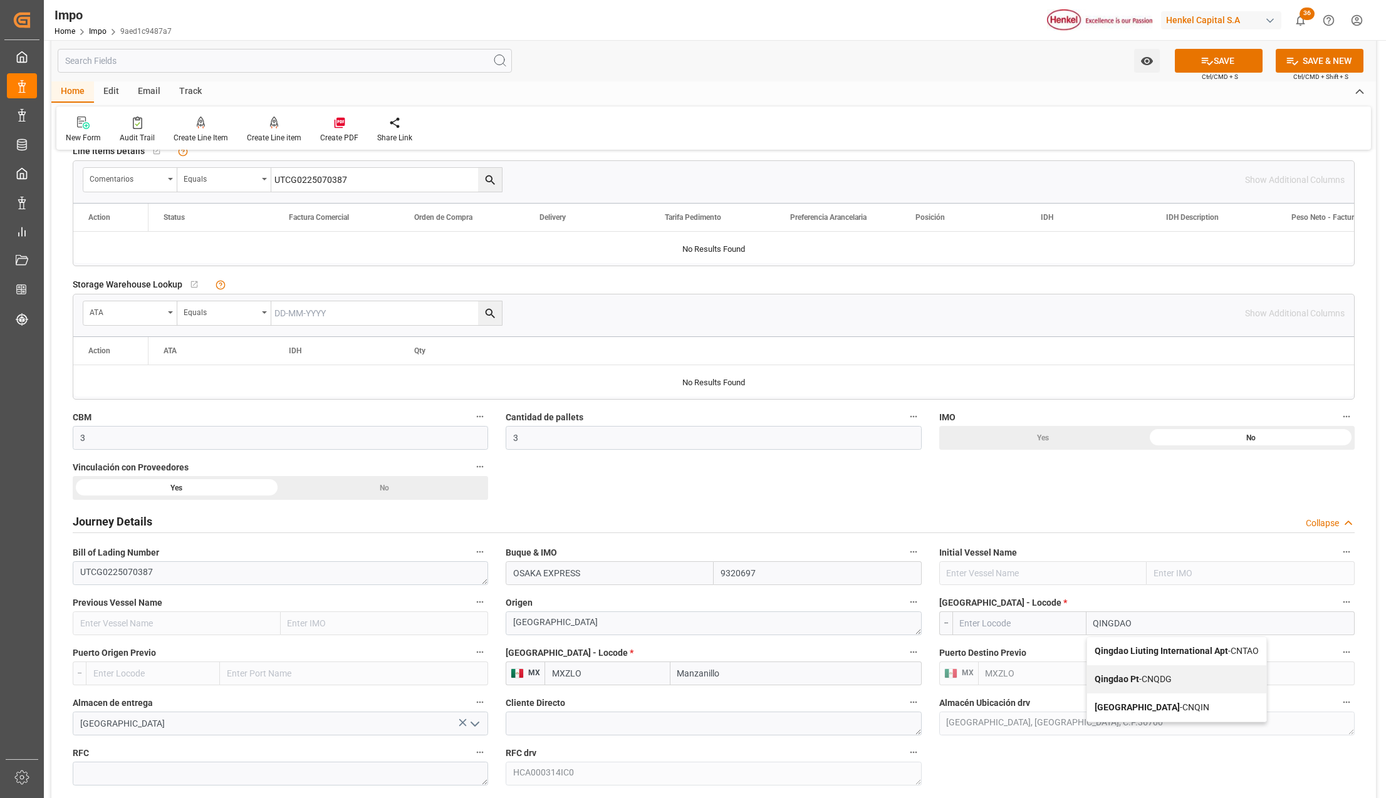
click at [1199, 655] on b "Qingdao Liuting International Apt" at bounding box center [1161, 651] width 133 height 10
type input "CNTAO"
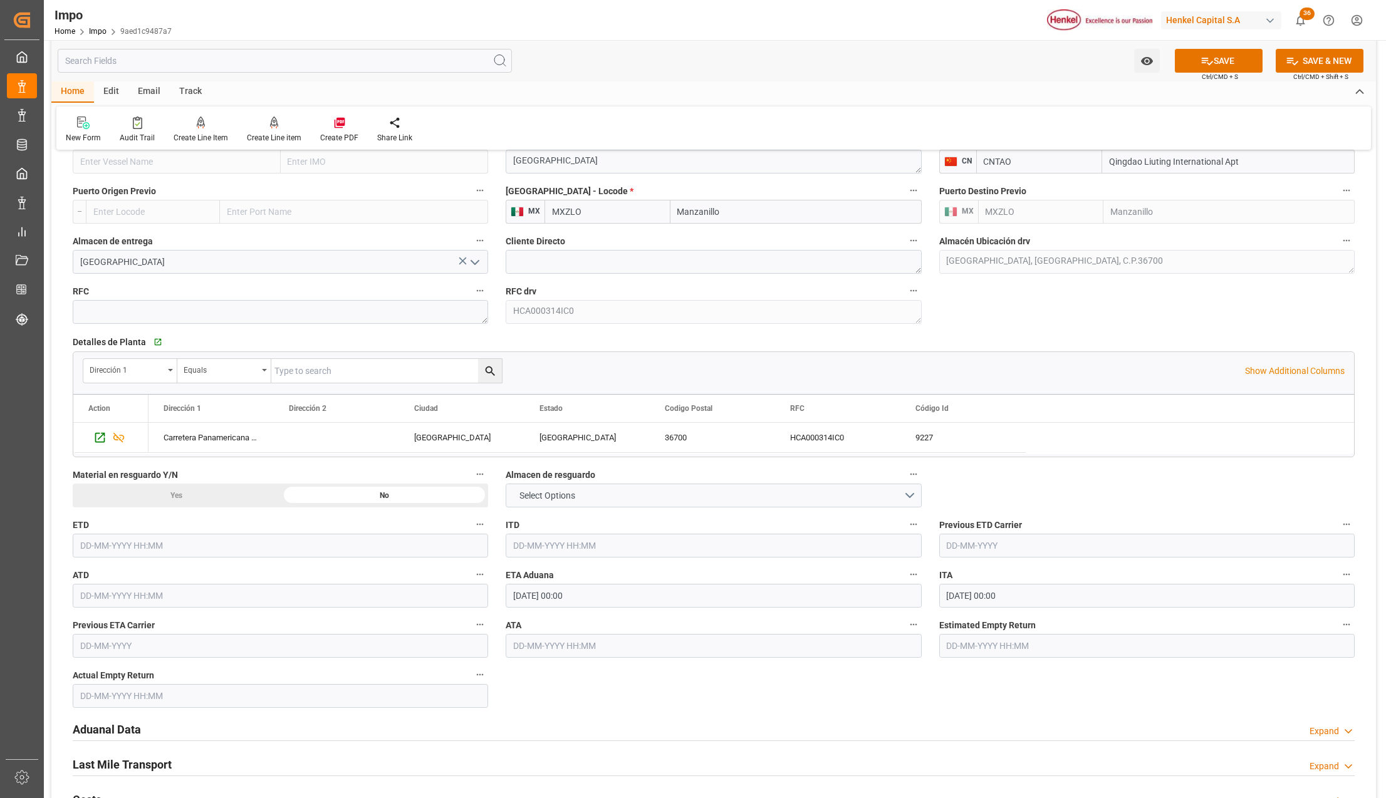
scroll to position [1003, 0]
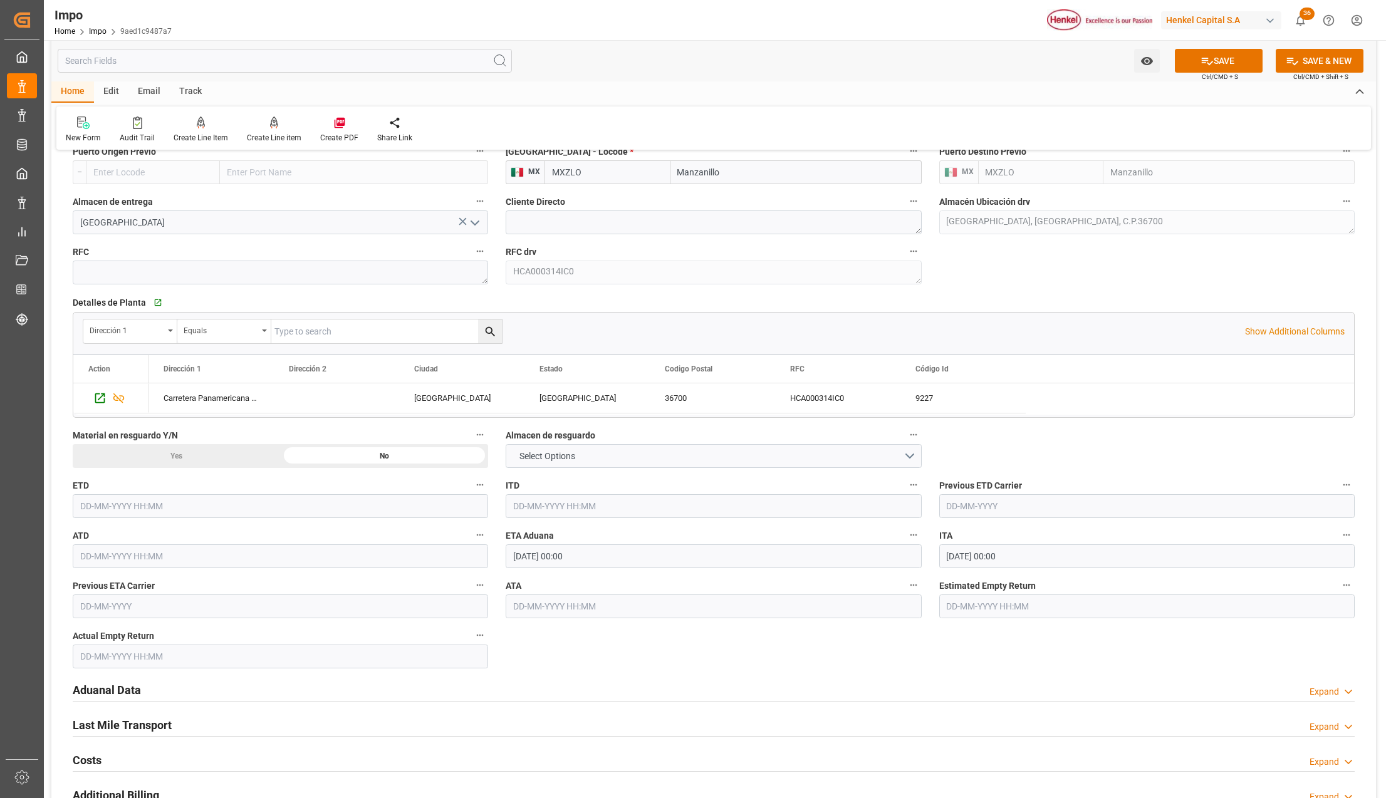
type input "Qingdao Liuting International Apt"
click at [553, 563] on input "[DATE] 00:00" at bounding box center [713, 557] width 415 height 24
click at [553, 563] on input "08-09-2025 00:00" at bounding box center [713, 557] width 415 height 24
type input "06-09-2025 00:00"
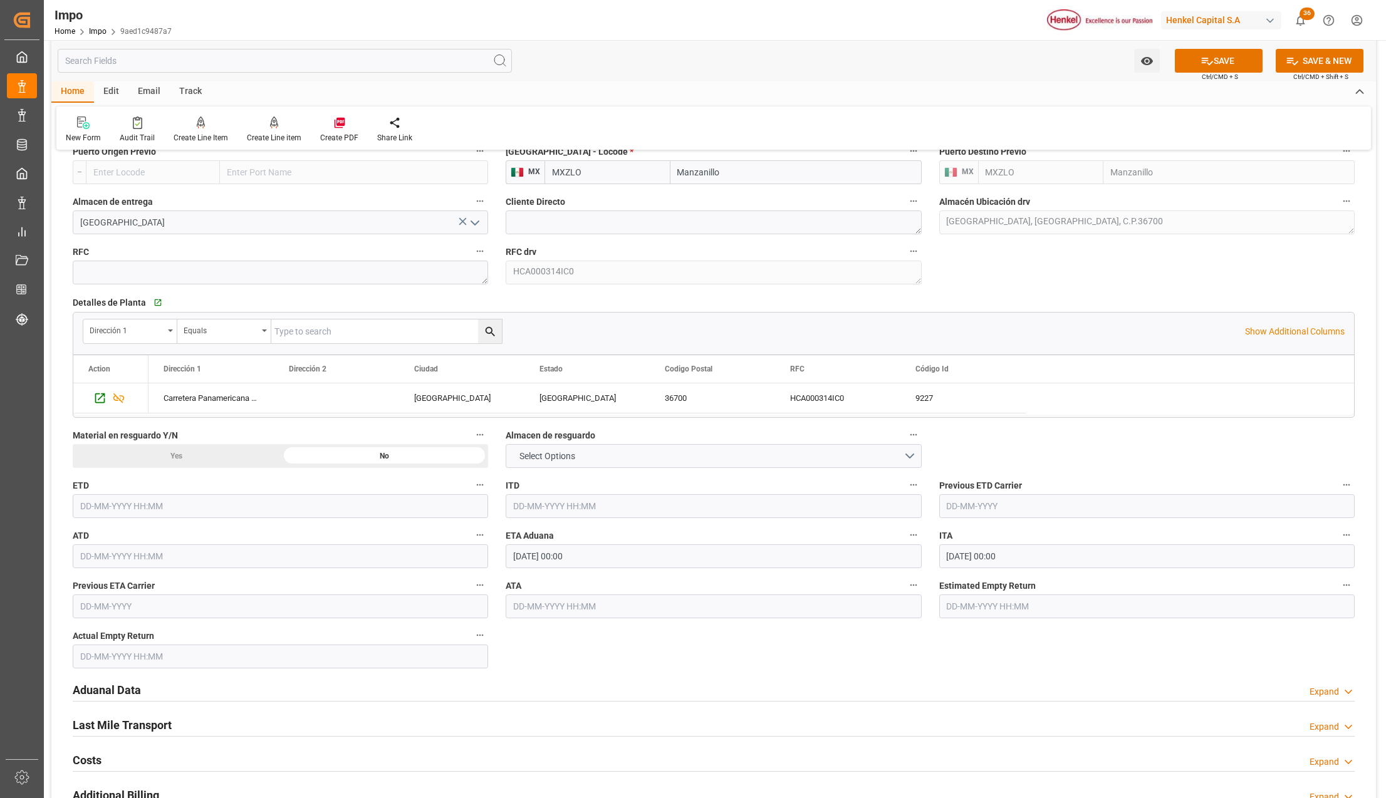
click at [1109, 603] on input "text" at bounding box center [1146, 607] width 415 height 24
click at [234, 693] on div "Aduanal Data Expand" at bounding box center [714, 689] width 1282 height 24
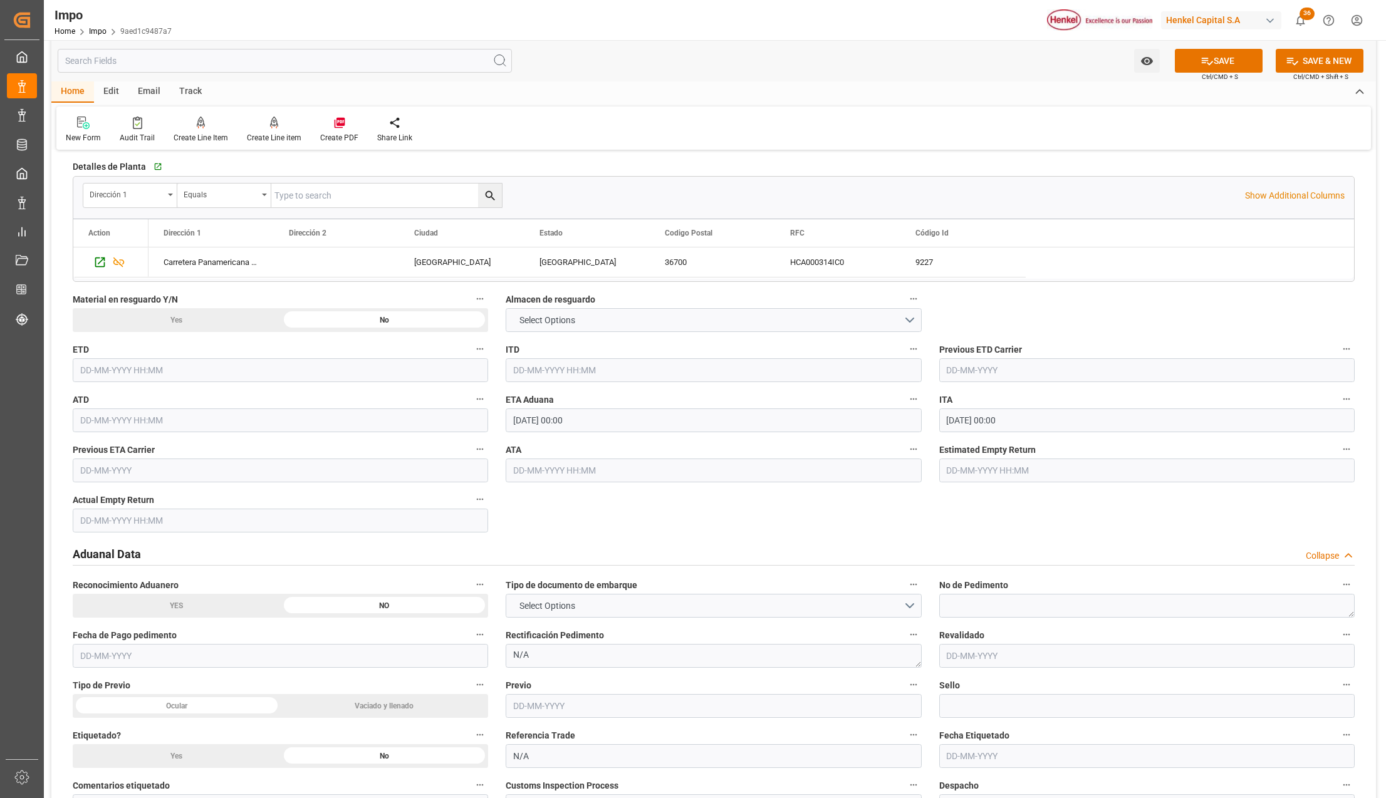
scroll to position [1337, 0]
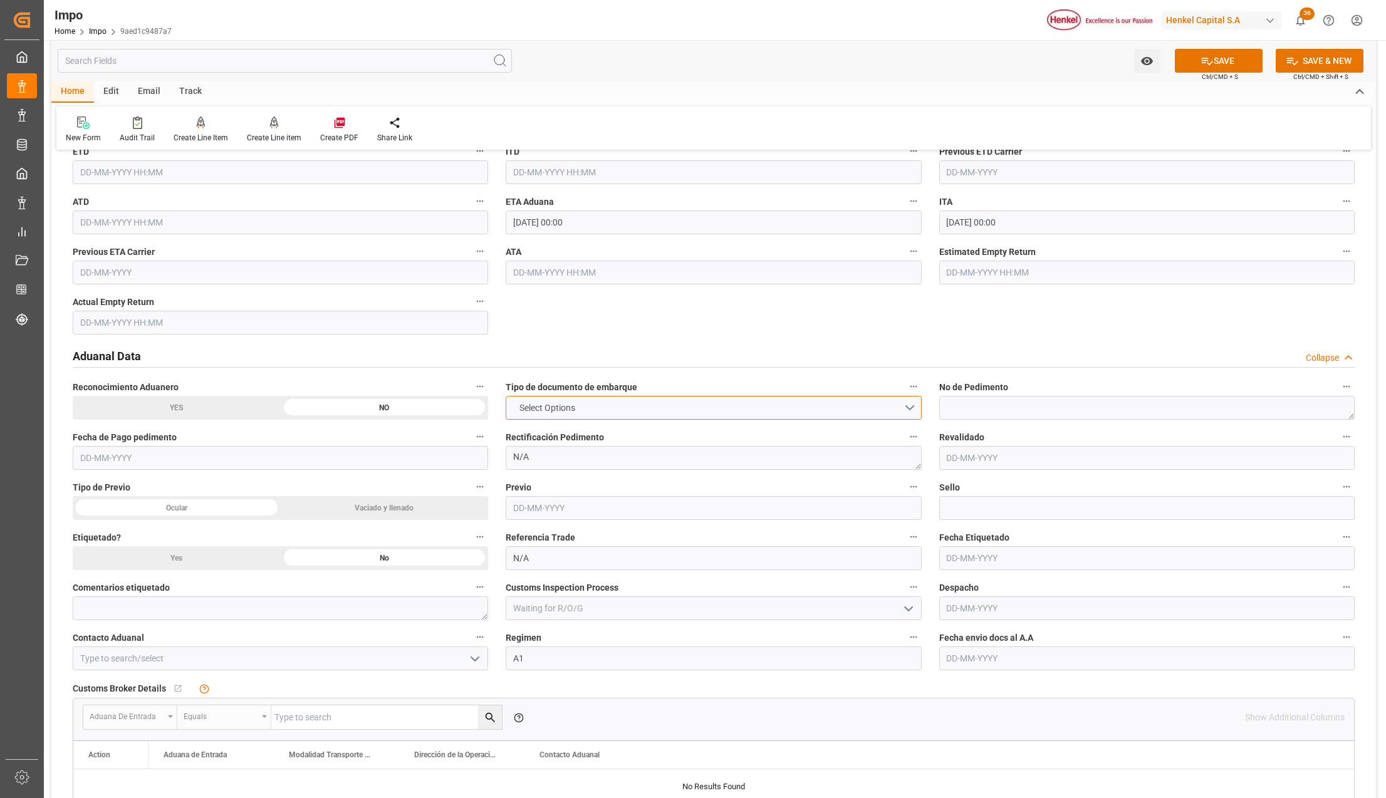
click at [915, 412] on button "Select Options" at bounding box center [713, 408] width 415 height 24
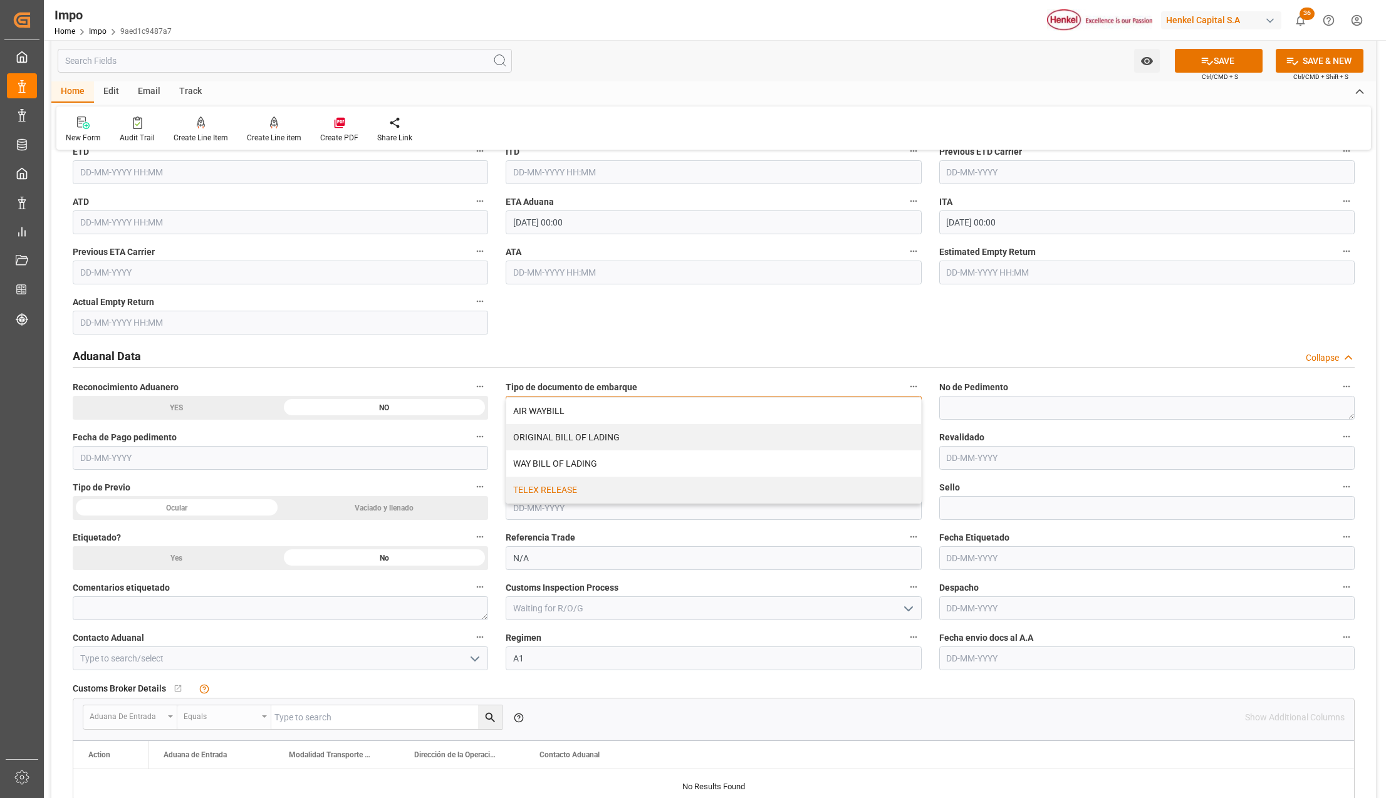
click at [600, 489] on div "TELEX RELEASE" at bounding box center [713, 490] width 414 height 26
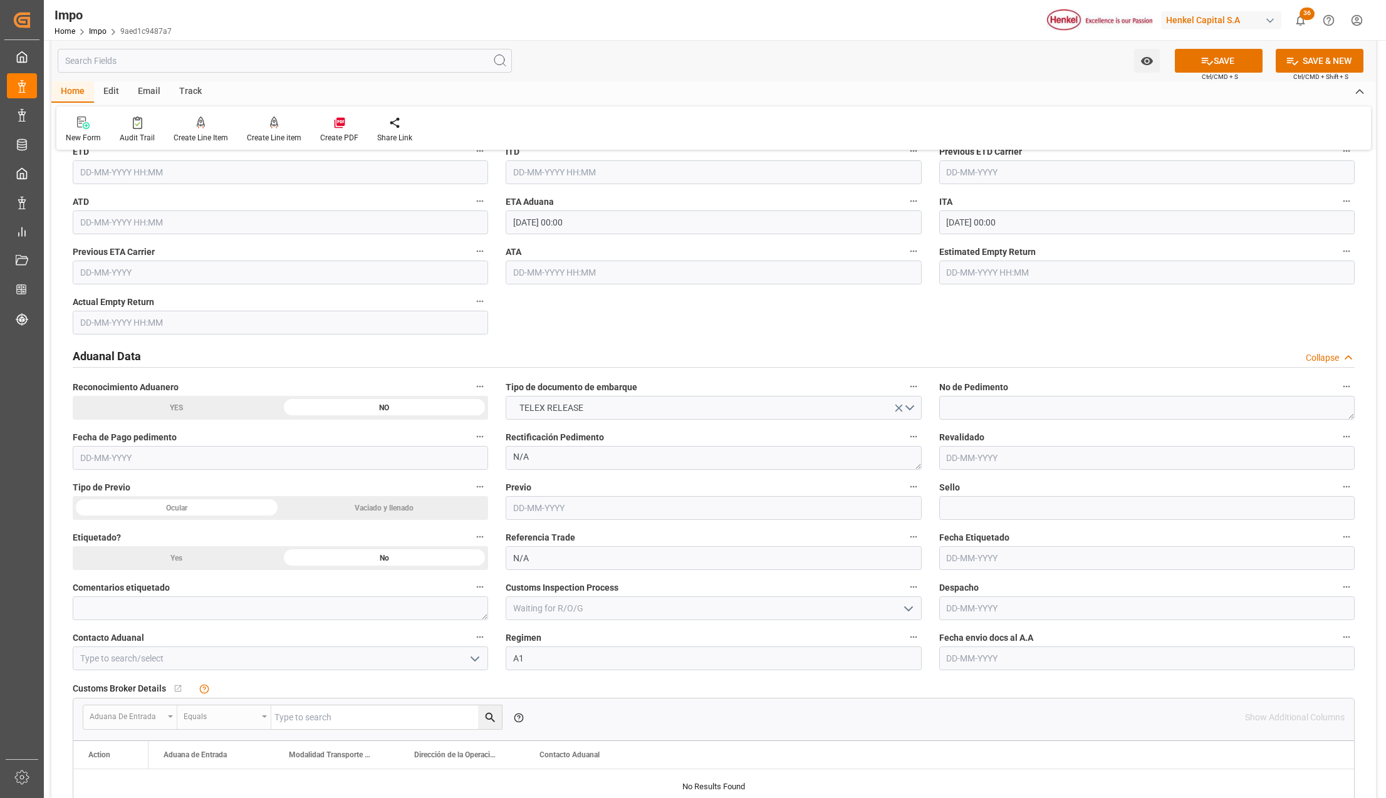
click at [1021, 662] on input "text" at bounding box center [1146, 659] width 415 height 24
type input "29-08-2025"
click at [479, 660] on icon "open menu" at bounding box center [474, 659] width 15 height 15
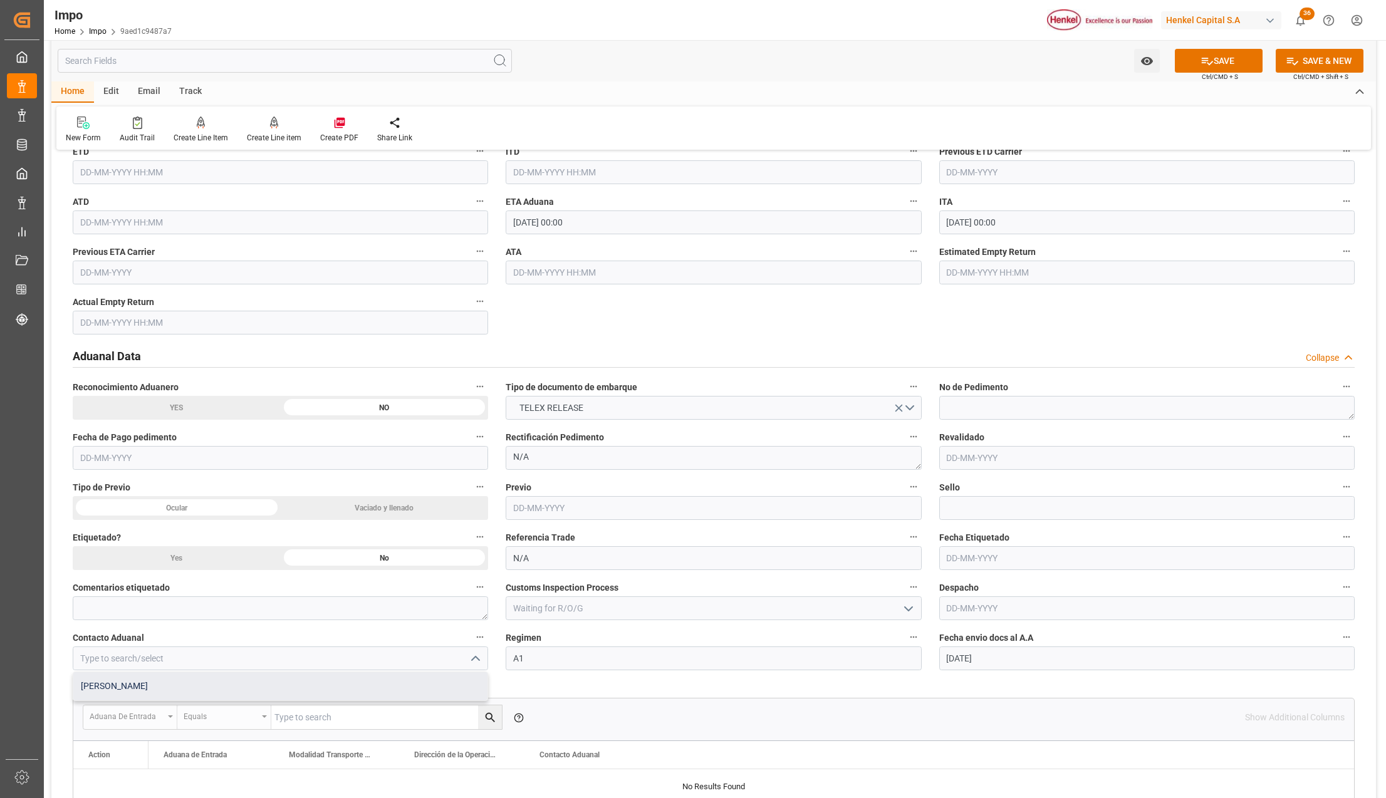
click at [177, 687] on div "[PERSON_NAME]" at bounding box center [280, 686] width 414 height 28
type input "[PERSON_NAME]"
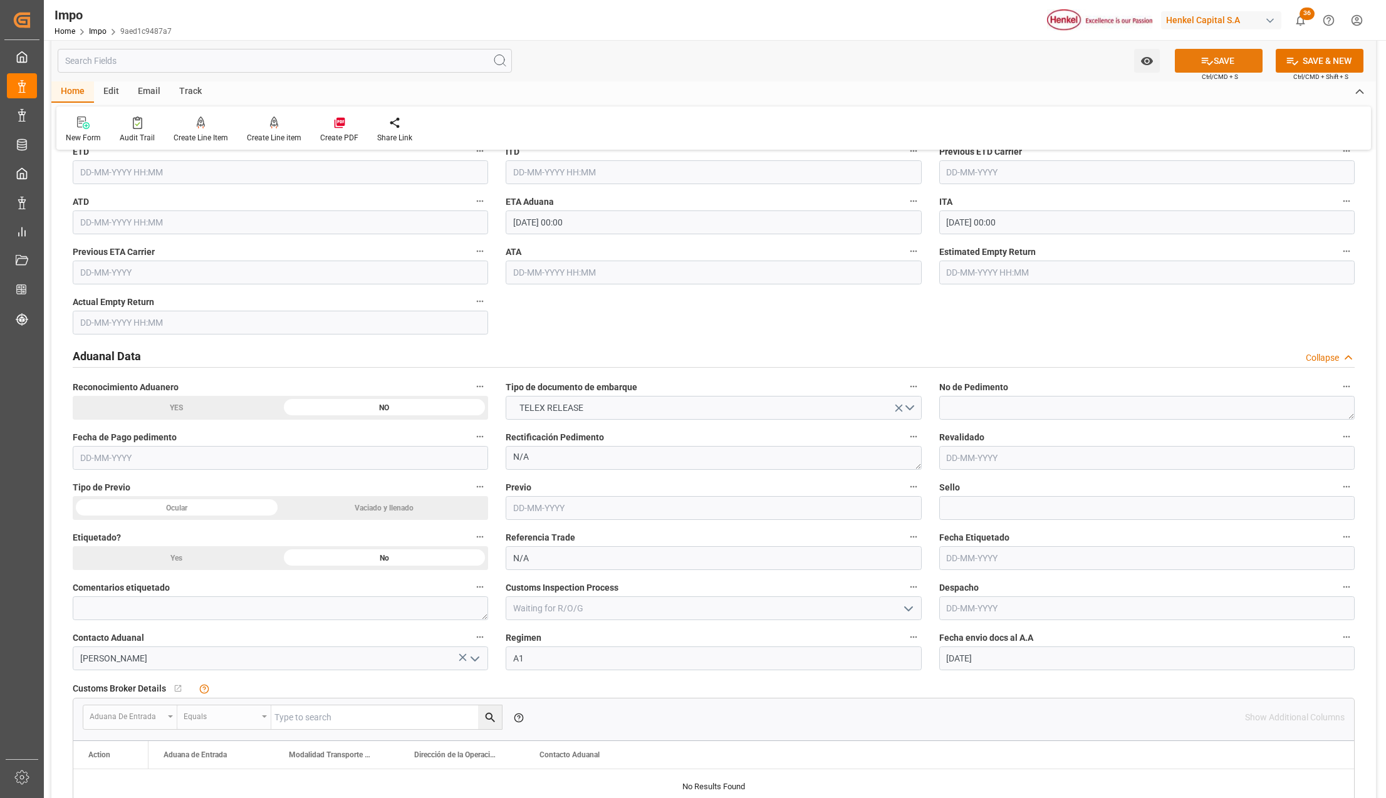
click at [1227, 60] on button "SAVE" at bounding box center [1219, 61] width 88 height 24
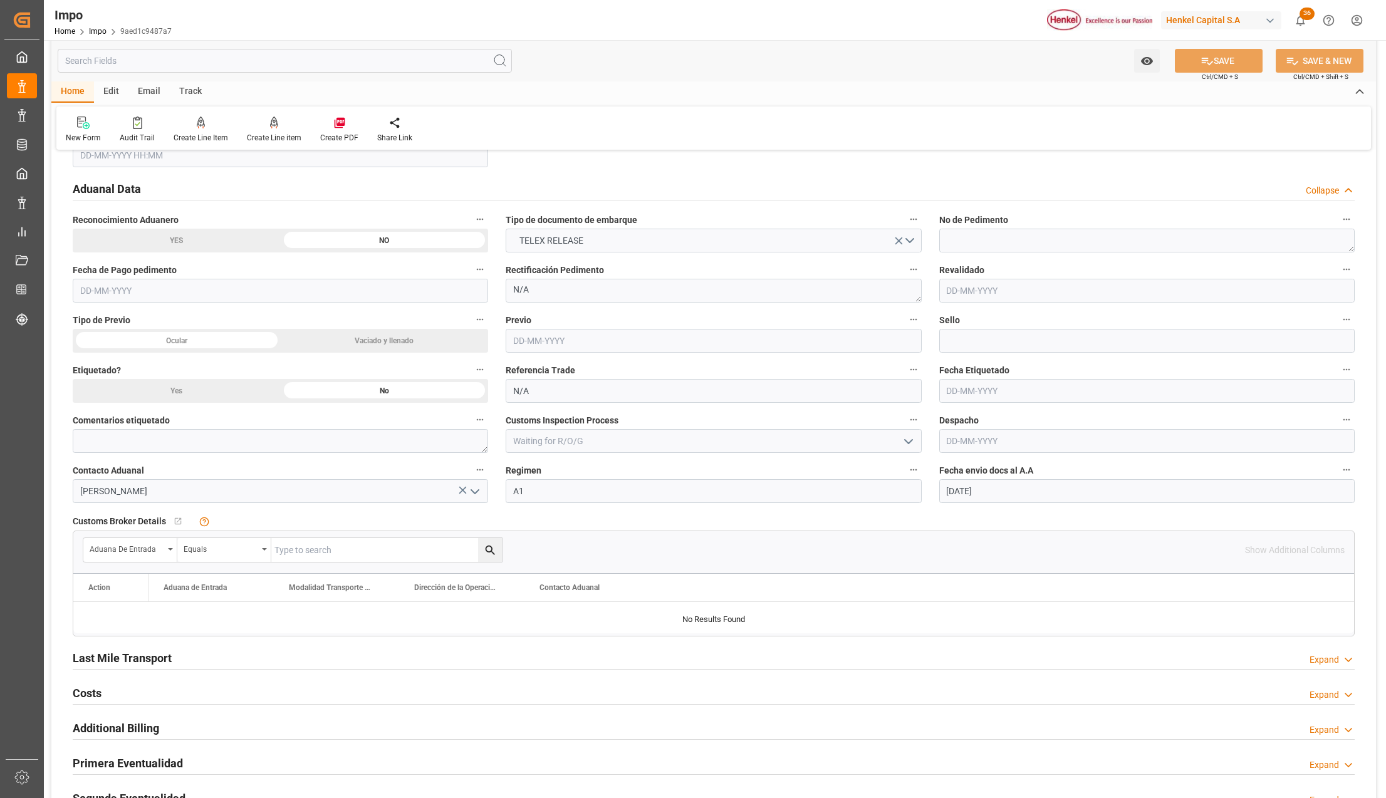
scroll to position [1543, 0]
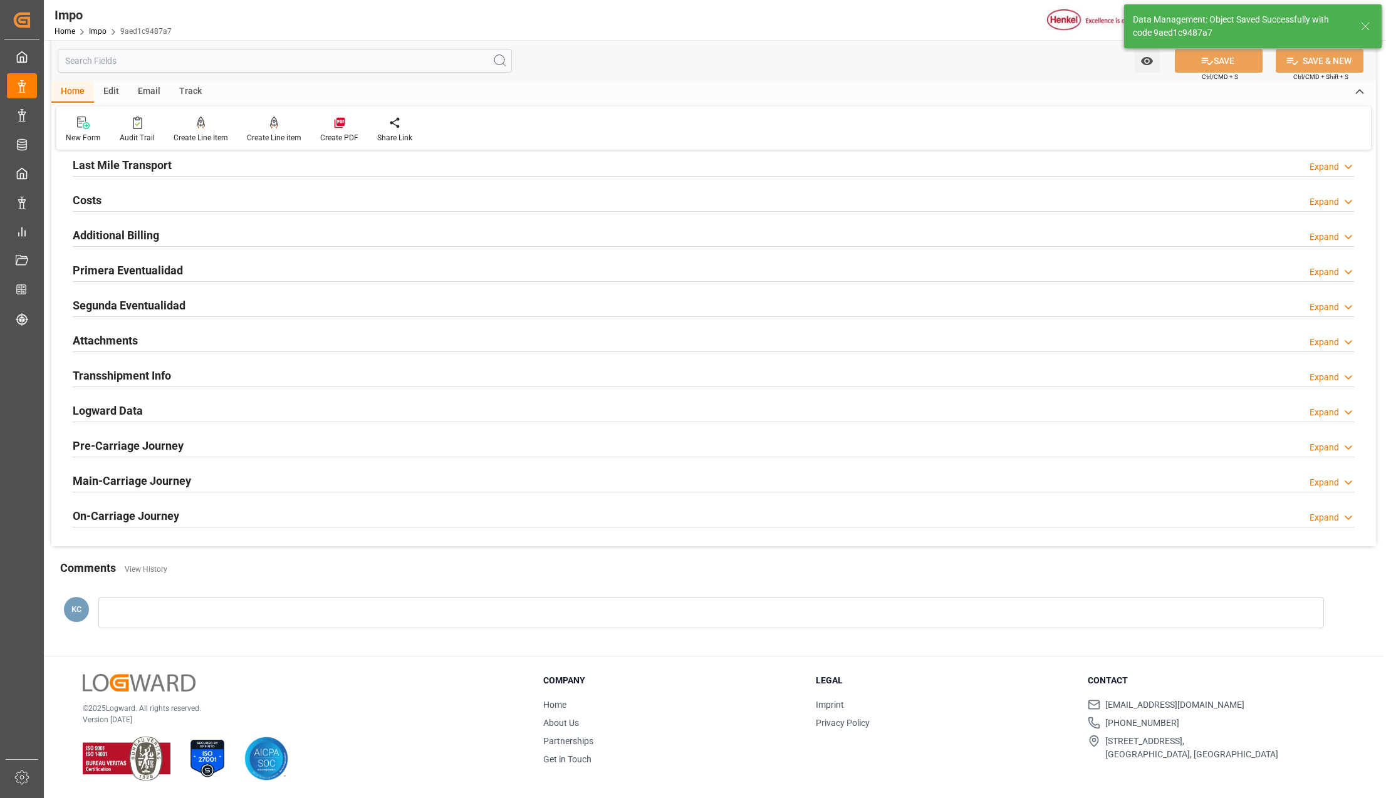
type input "0"
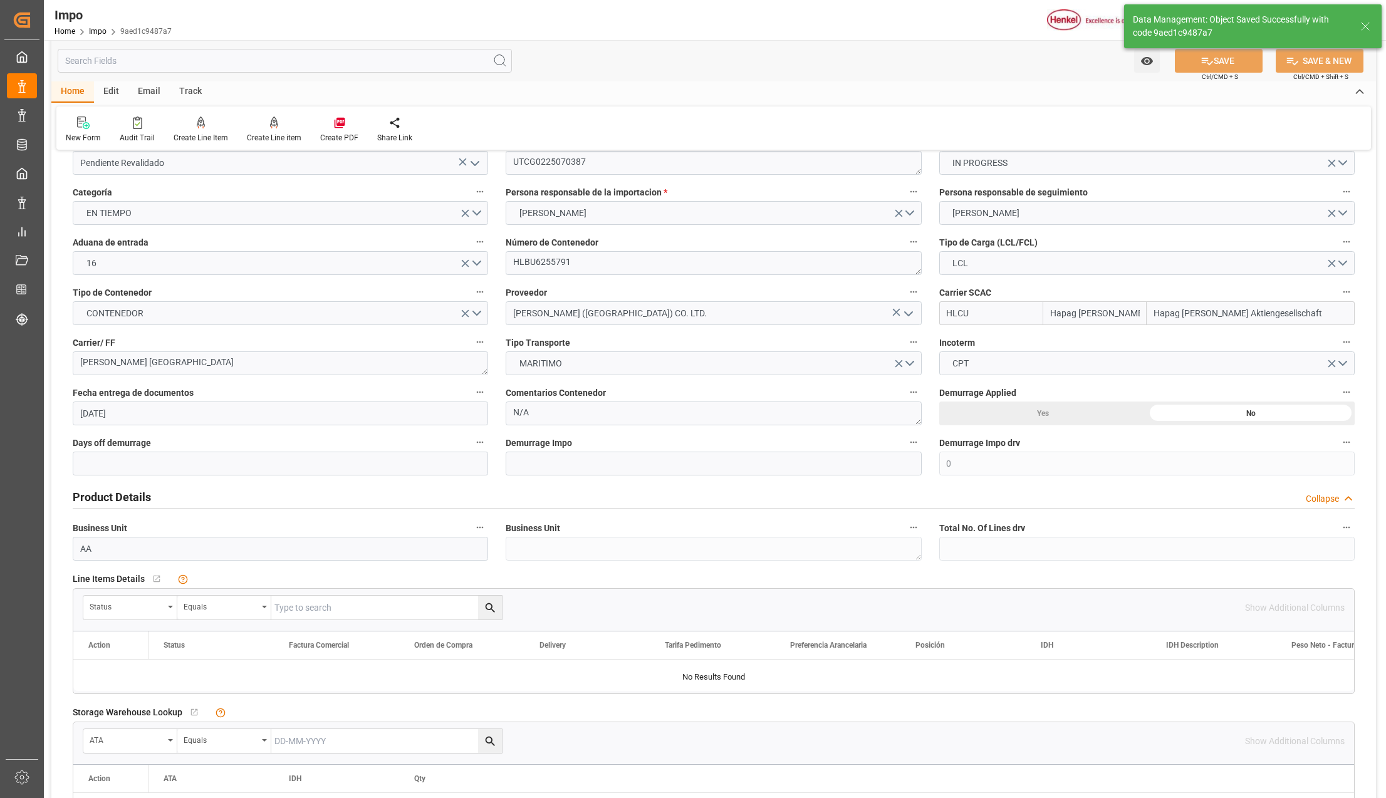
scroll to position [0, 0]
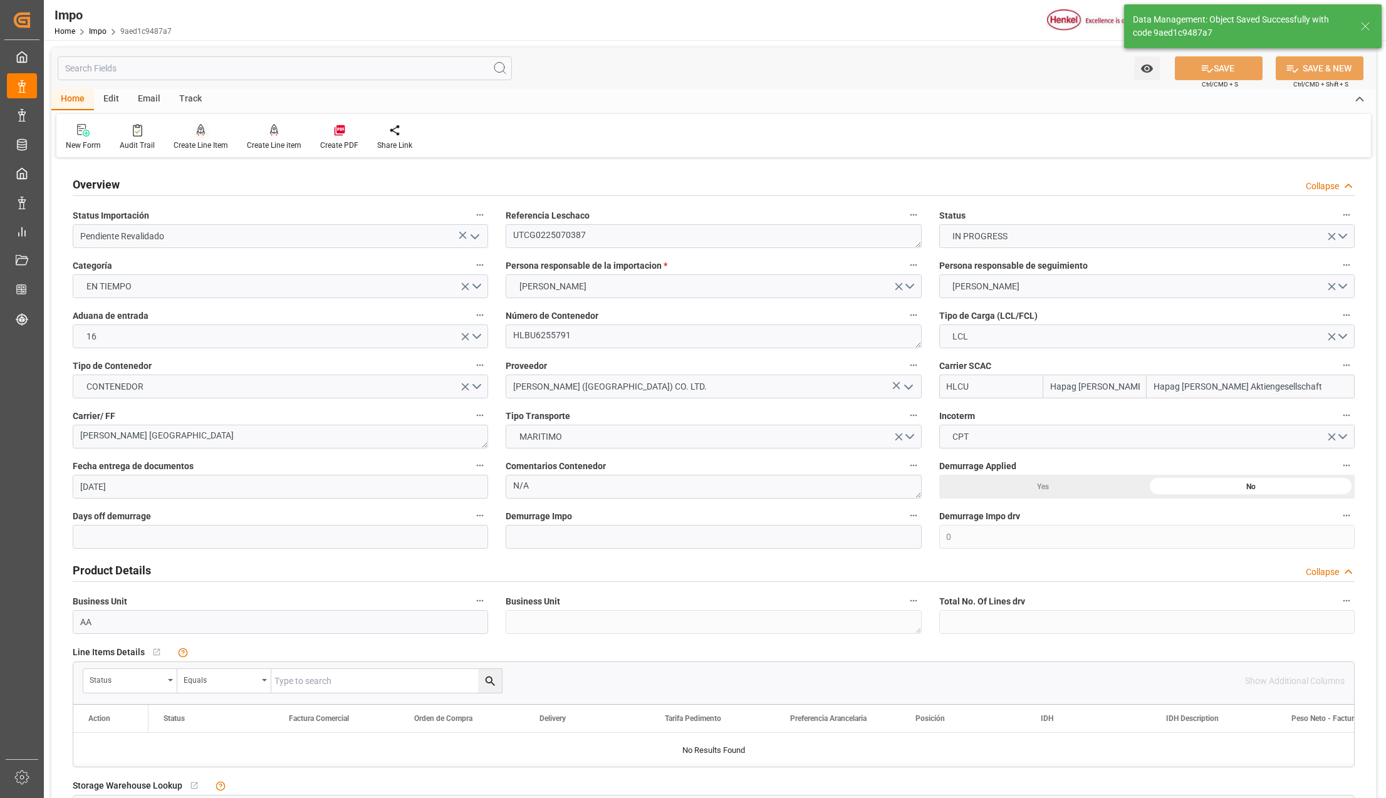
click at [201, 136] on icon at bounding box center [201, 136] width 6 height 3
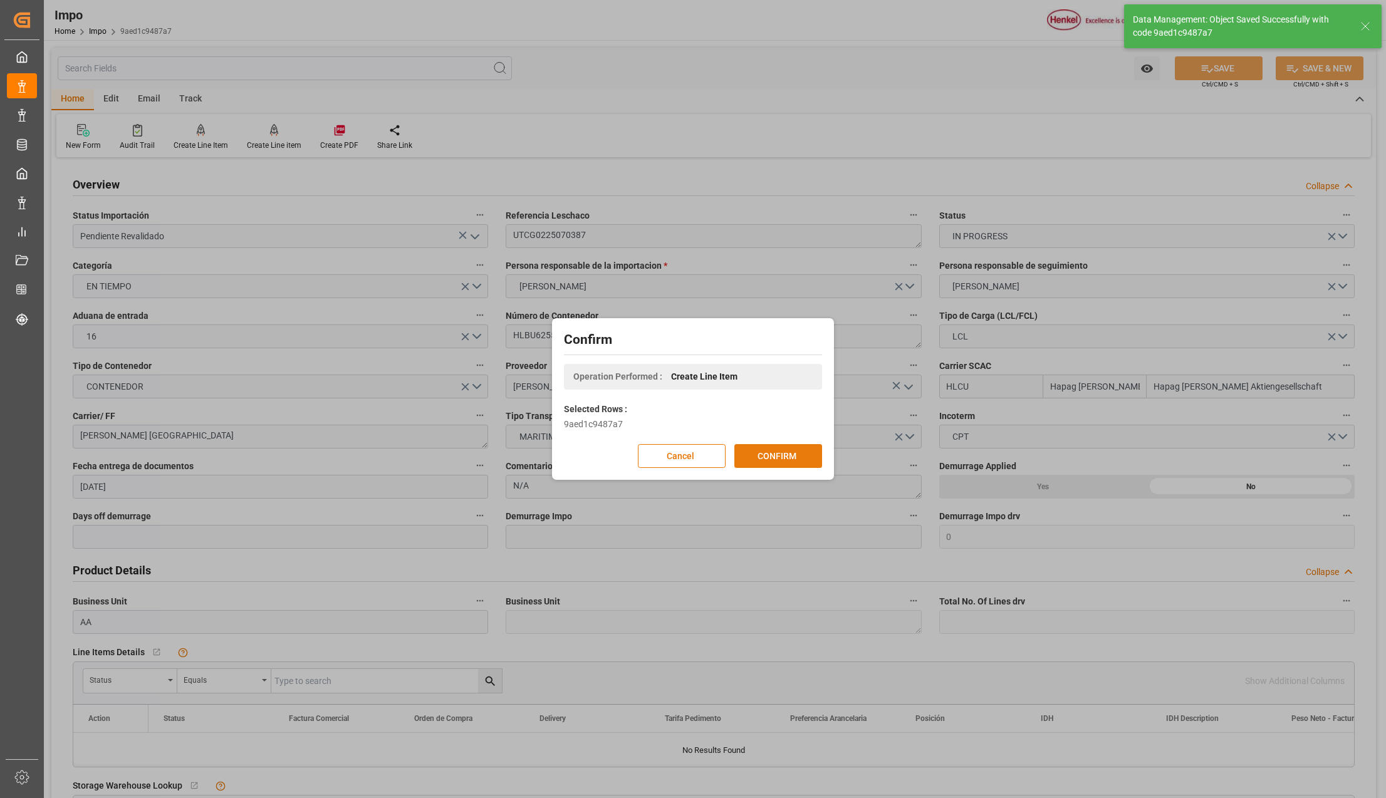
click at [791, 454] on button "CONFIRM" at bounding box center [778, 456] width 88 height 24
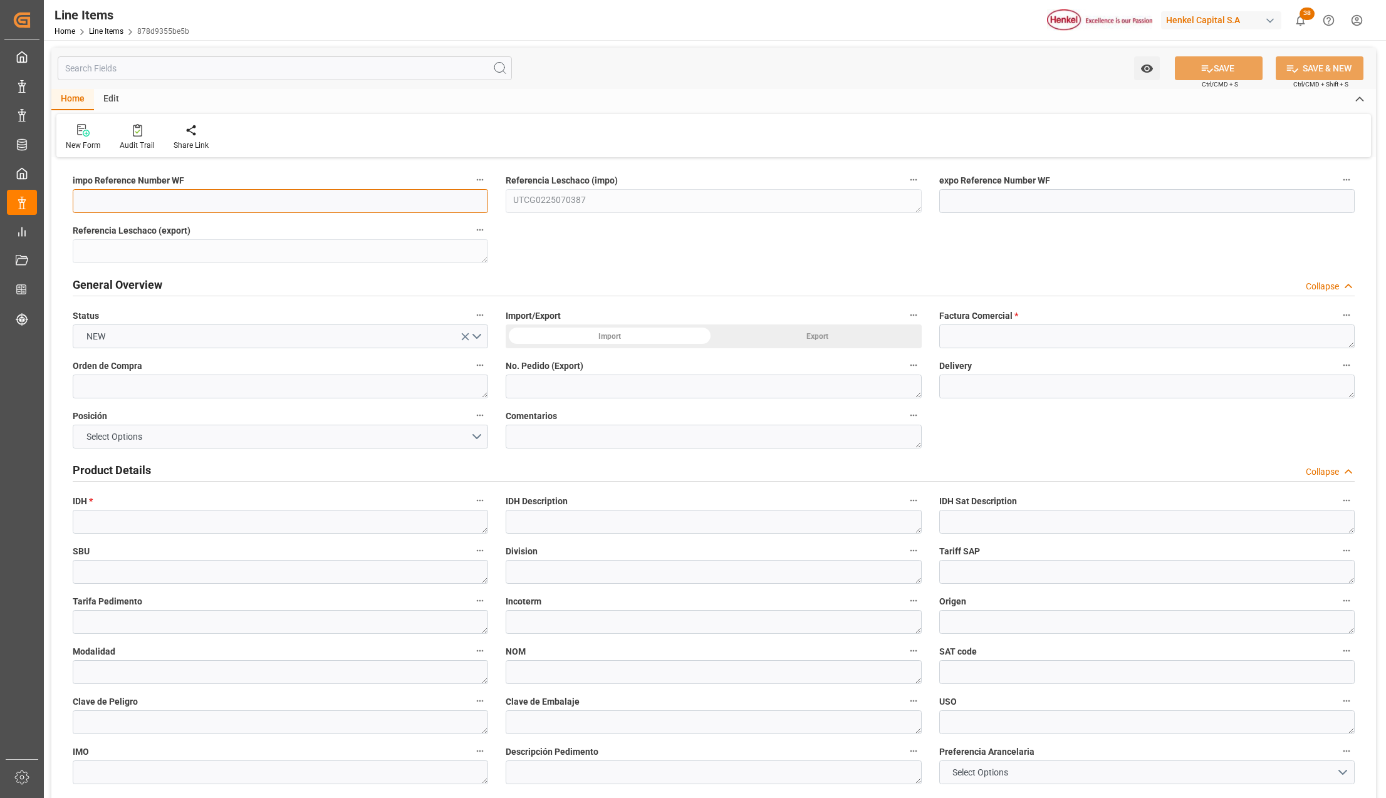
click at [194, 209] on input at bounding box center [280, 201] width 415 height 24
paste input "1608882"
type input "1608882"
click at [627, 342] on div "Import" at bounding box center [610, 337] width 208 height 24
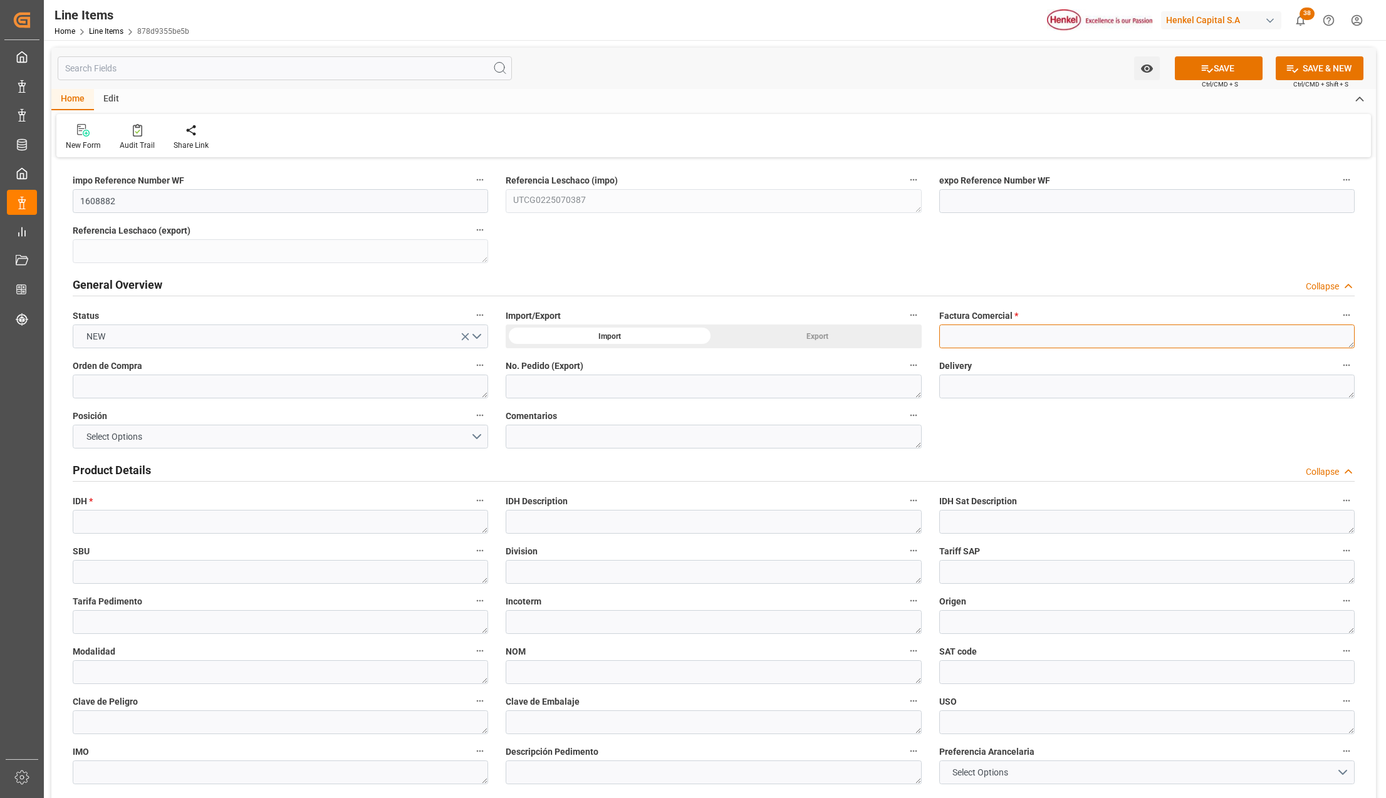
click at [984, 341] on textarea at bounding box center [1146, 337] width 415 height 24
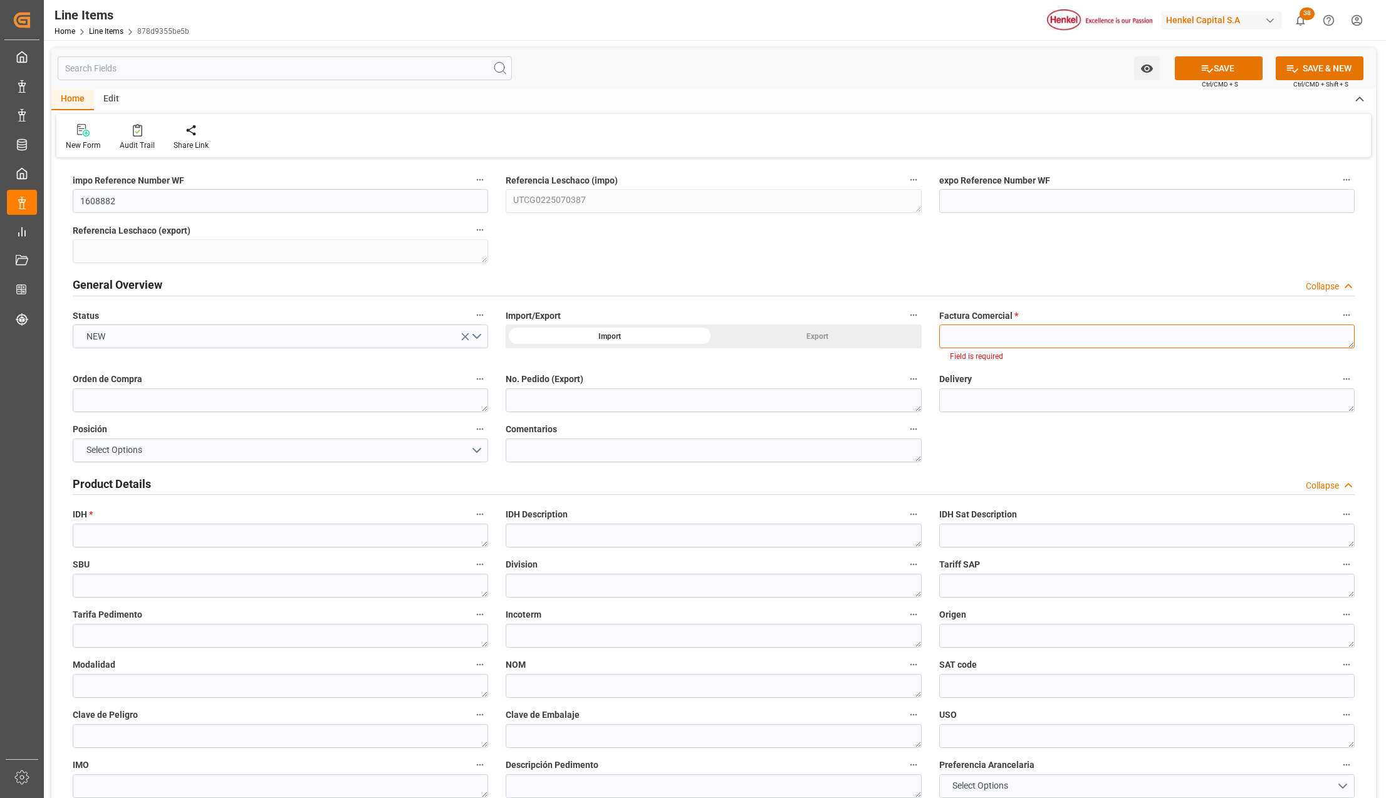
click at [969, 343] on textarea at bounding box center [1146, 337] width 415 height 24
paste textarea "116685450"
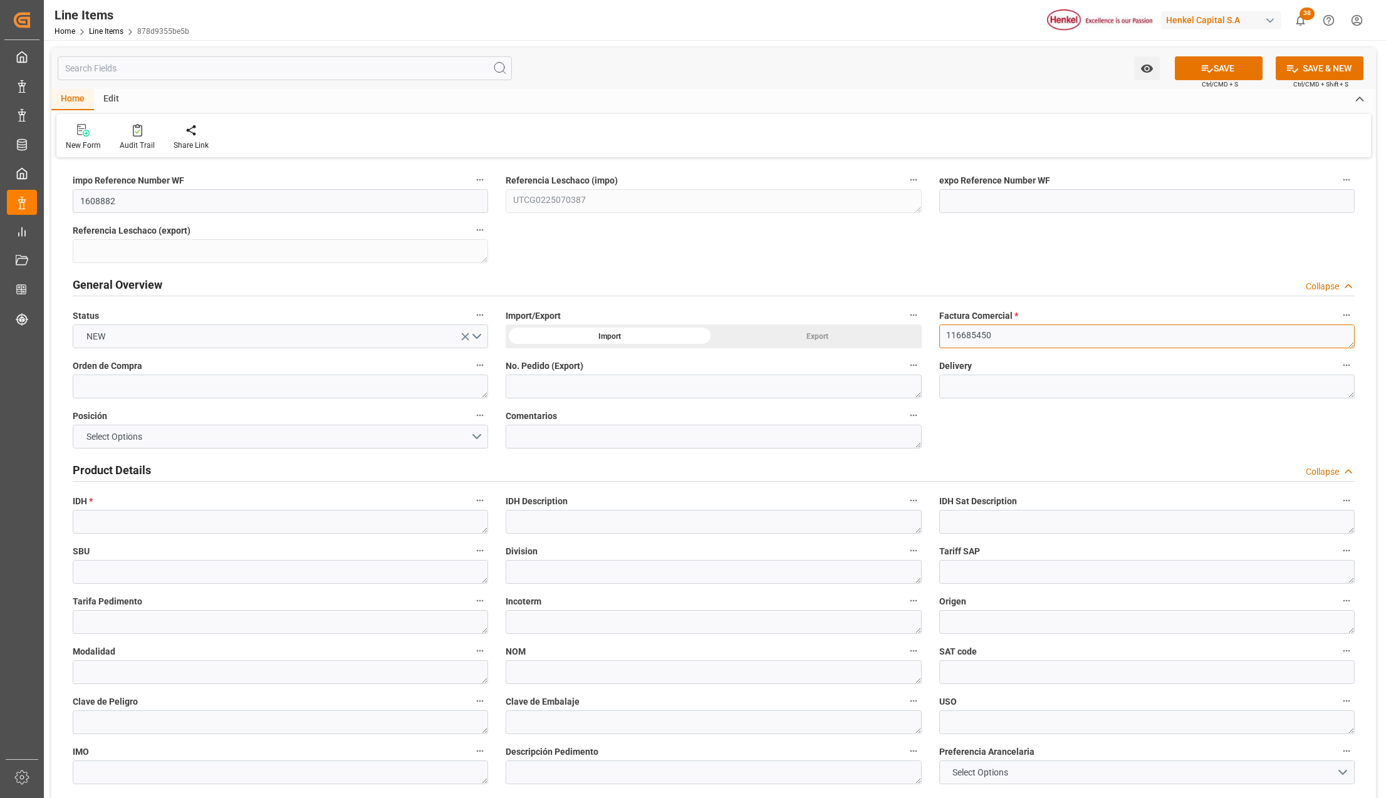
type textarea "116685450"
click at [115, 379] on textarea at bounding box center [280, 387] width 415 height 24
click at [133, 389] on textarea at bounding box center [280, 387] width 415 height 24
paste textarea "4578264433"
type textarea "4578264433"
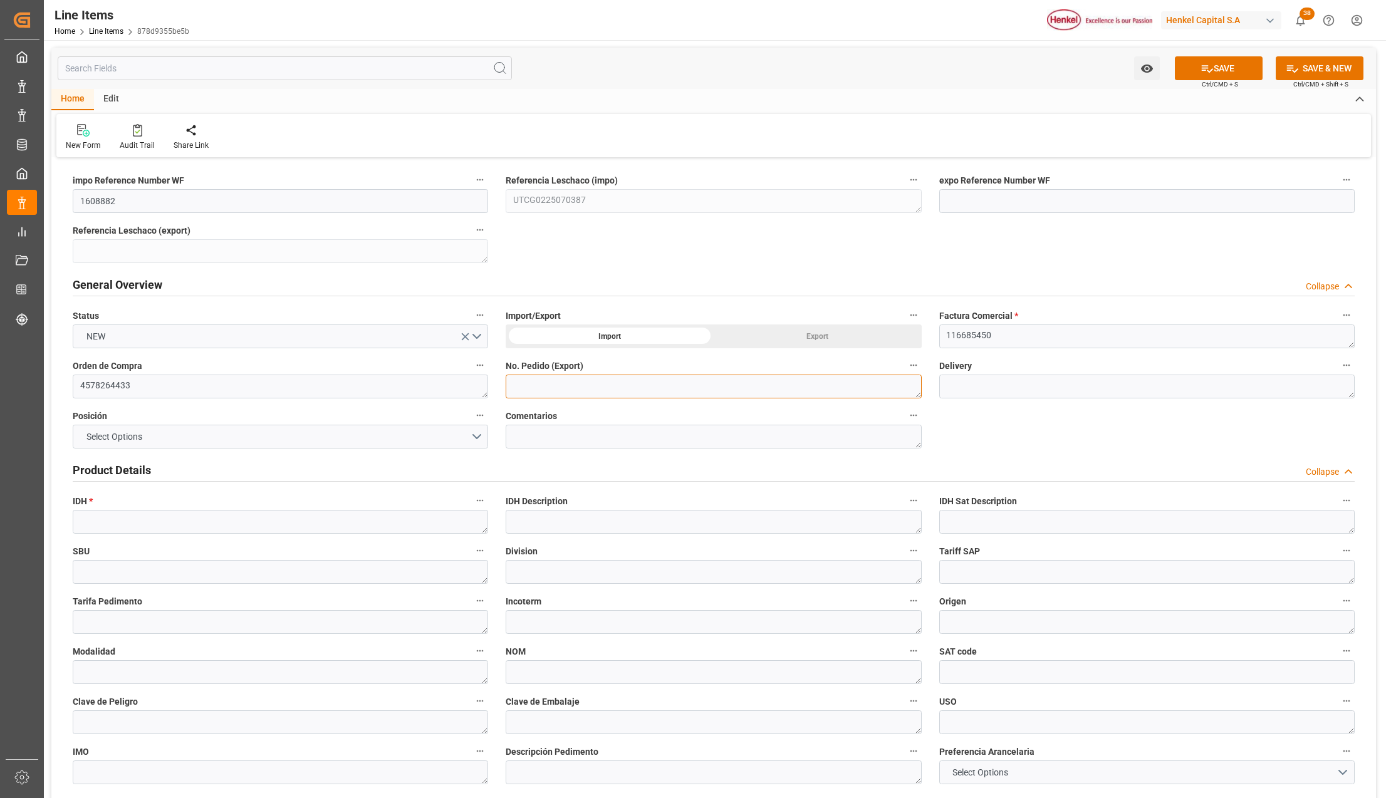
click at [560, 389] on textarea at bounding box center [713, 387] width 415 height 24
click at [189, 514] on textarea at bounding box center [280, 522] width 415 height 24
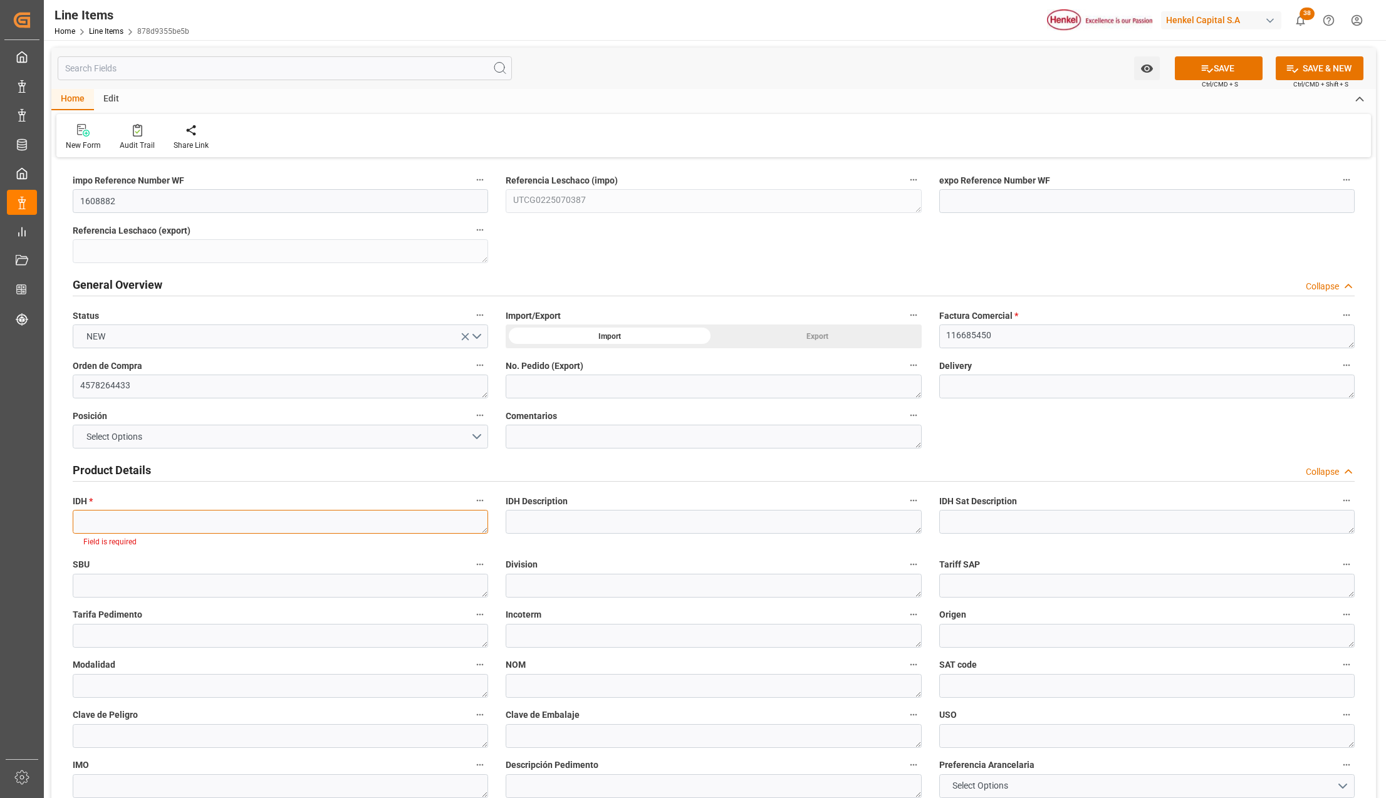
click at [189, 519] on textarea at bounding box center [280, 522] width 415 height 24
paste textarea "1608882"
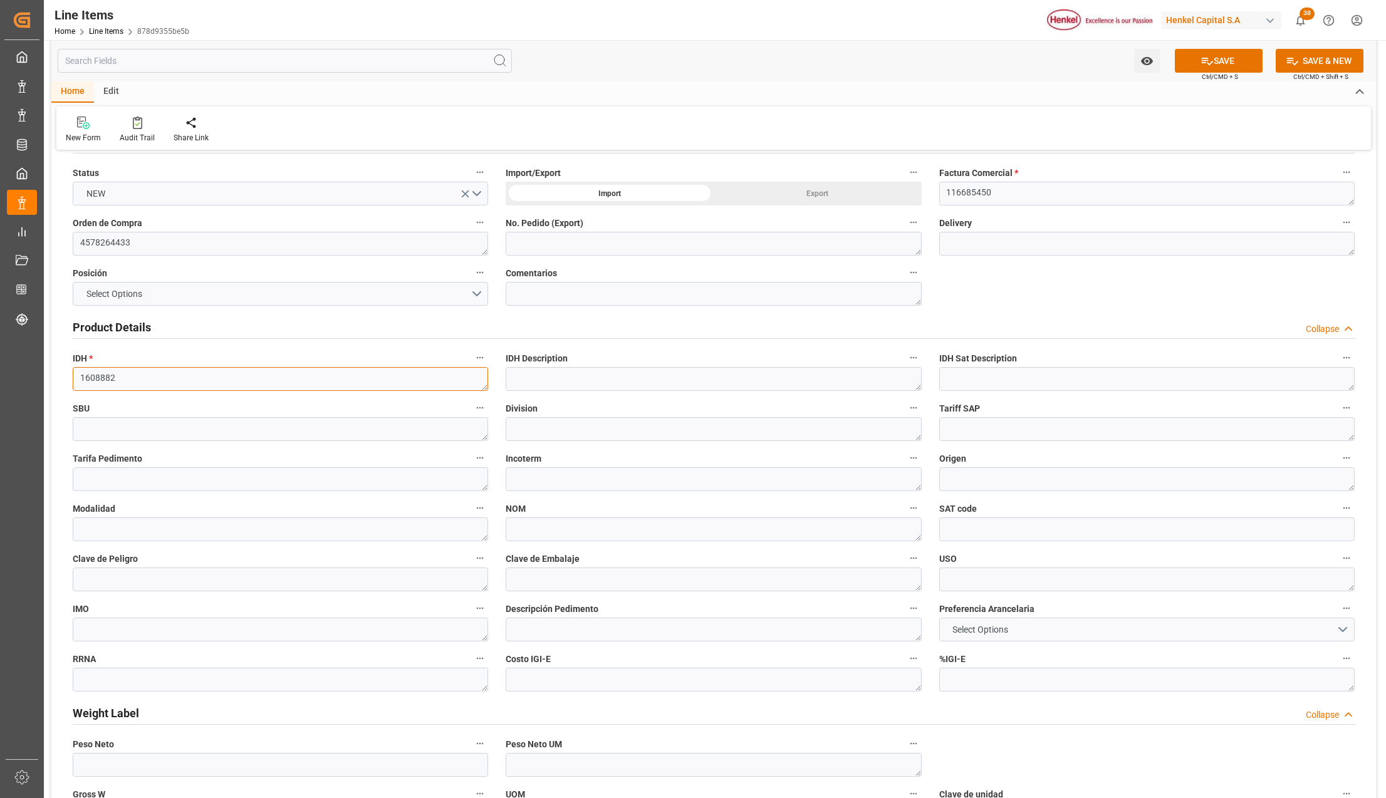
scroll to position [167, 0]
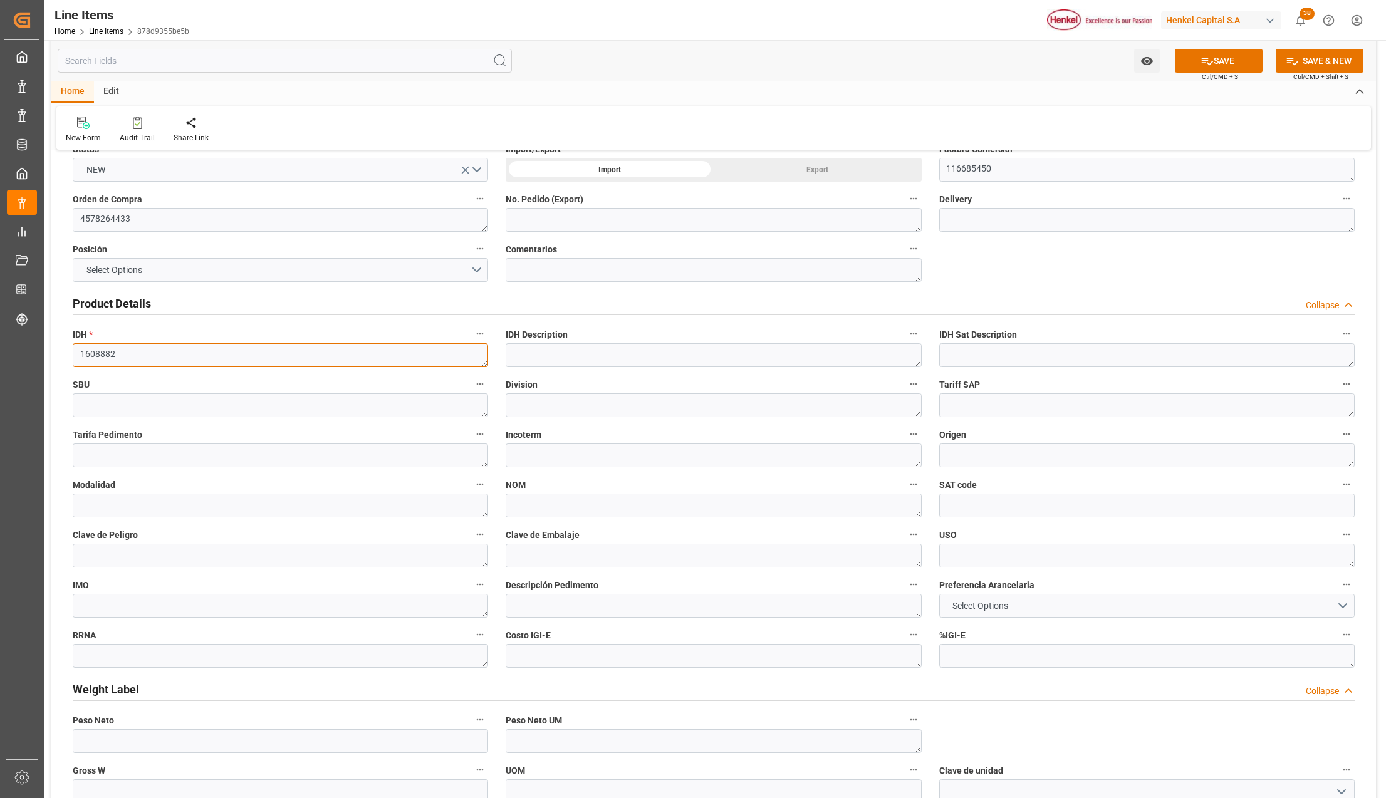
type textarea "1608882"
click at [531, 464] on textarea at bounding box center [713, 456] width 415 height 24
type textarea "CFR"
click at [951, 462] on textarea at bounding box center [1146, 456] width 415 height 24
type textarea "[GEOGRAPHIC_DATA]"
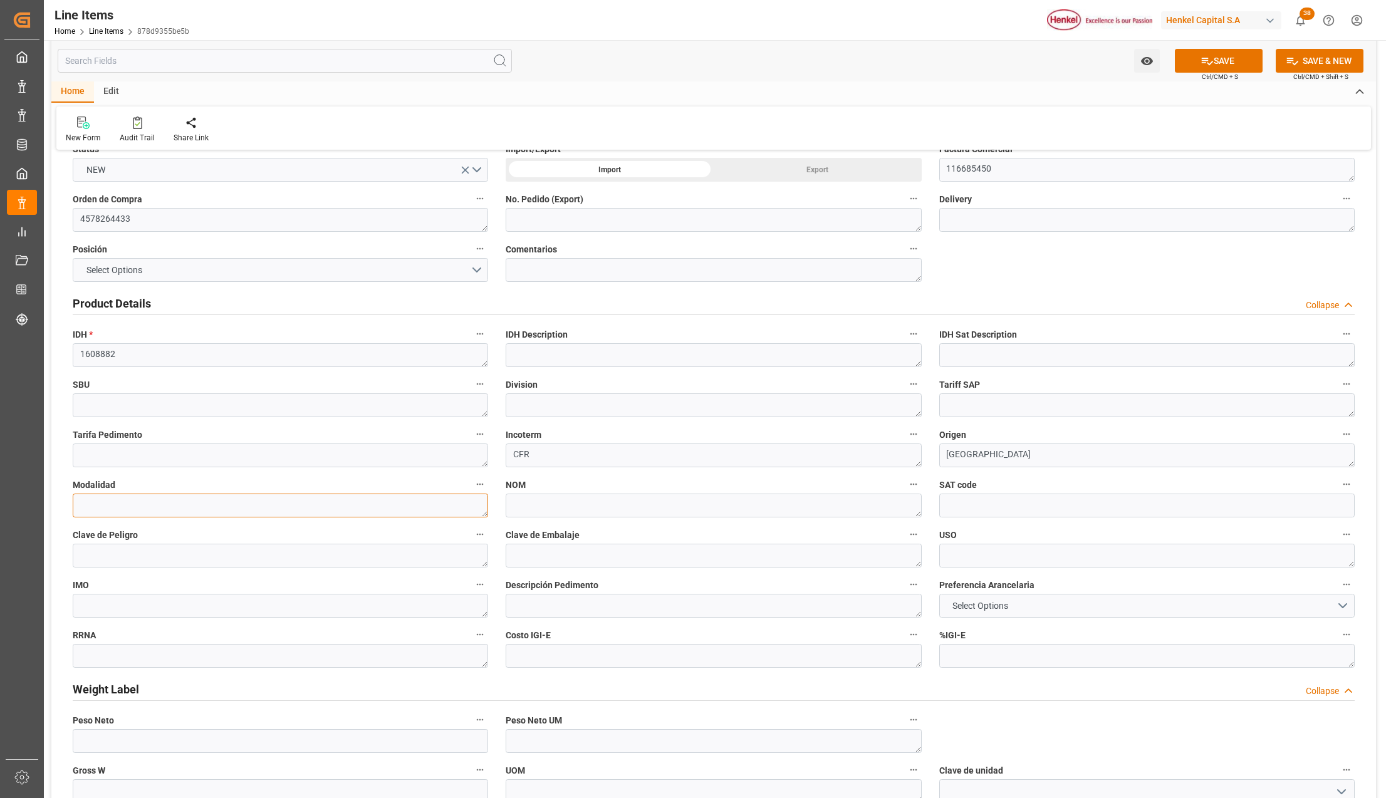
click at [264, 499] on textarea at bounding box center [280, 506] width 415 height 24
type textarea "m"
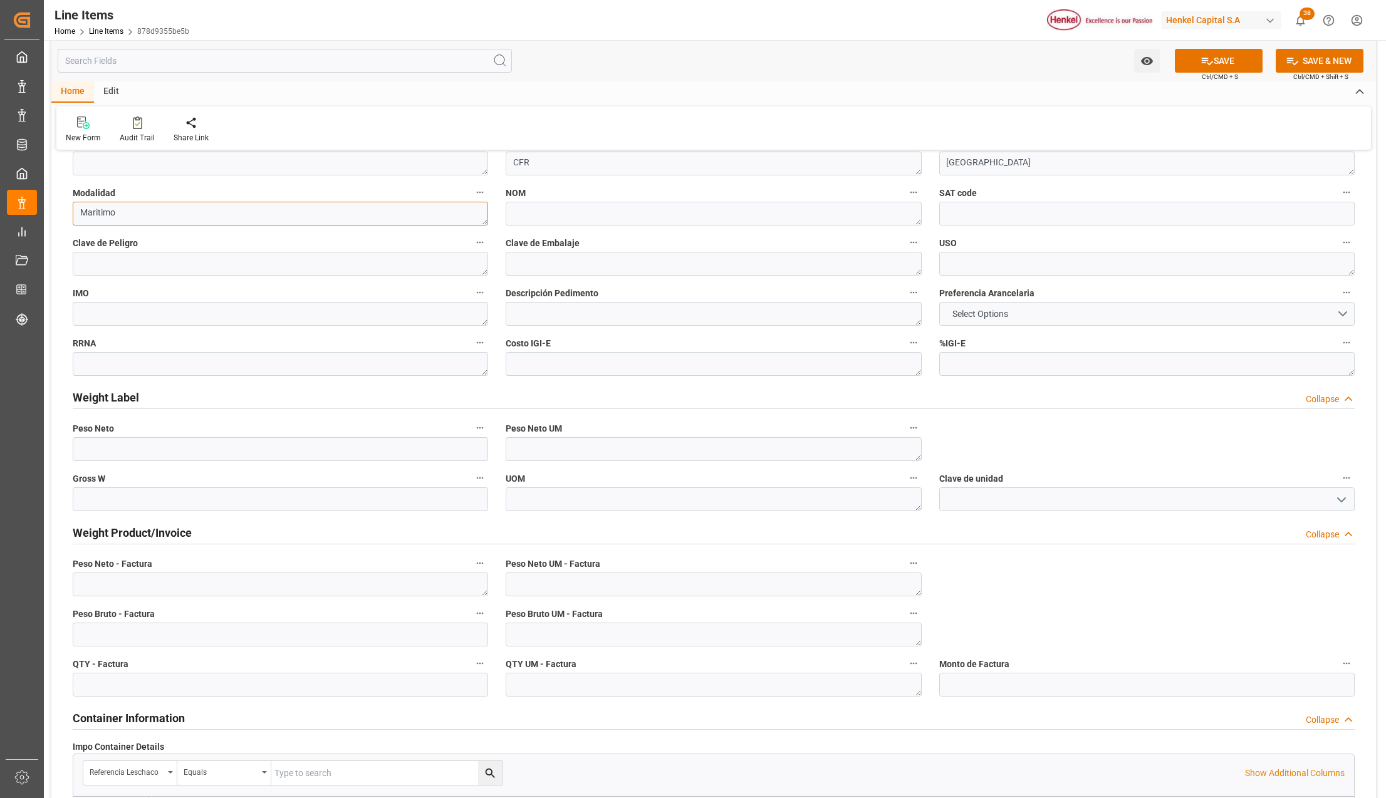
scroll to position [501, 0]
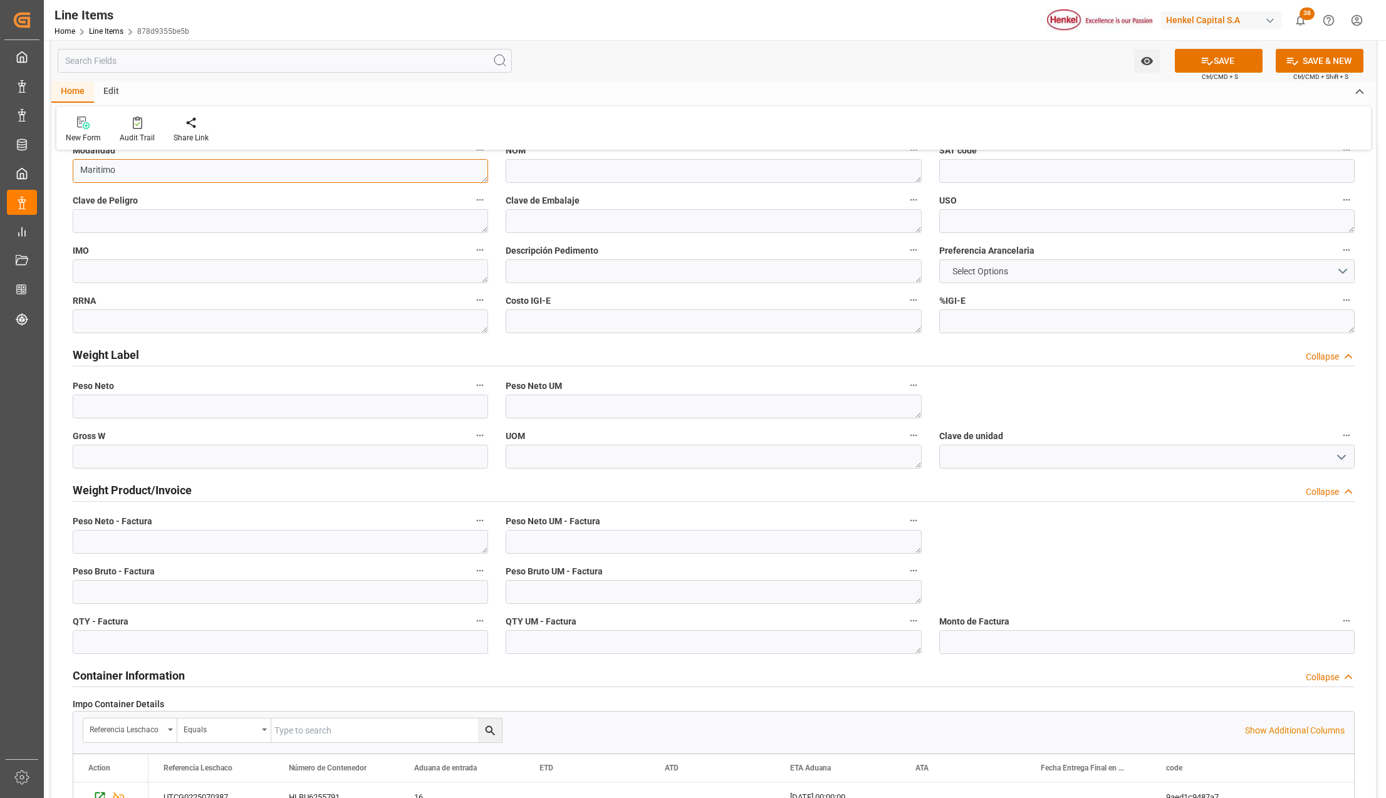
type textarea "Maritimo"
click at [143, 409] on input "text" at bounding box center [280, 407] width 415 height 24
click at [1023, 530] on div "impo Reference Number WF 1608882 Referencia Leschaco (impo) UTCG0225070387 expo…" at bounding box center [713, 442] width 1325 height 1565
click at [109, 551] on textarea at bounding box center [280, 542] width 415 height 24
drag, startPoint x: 106, startPoint y: 545, endPoint x: 66, endPoint y: 547, distance: 40.1
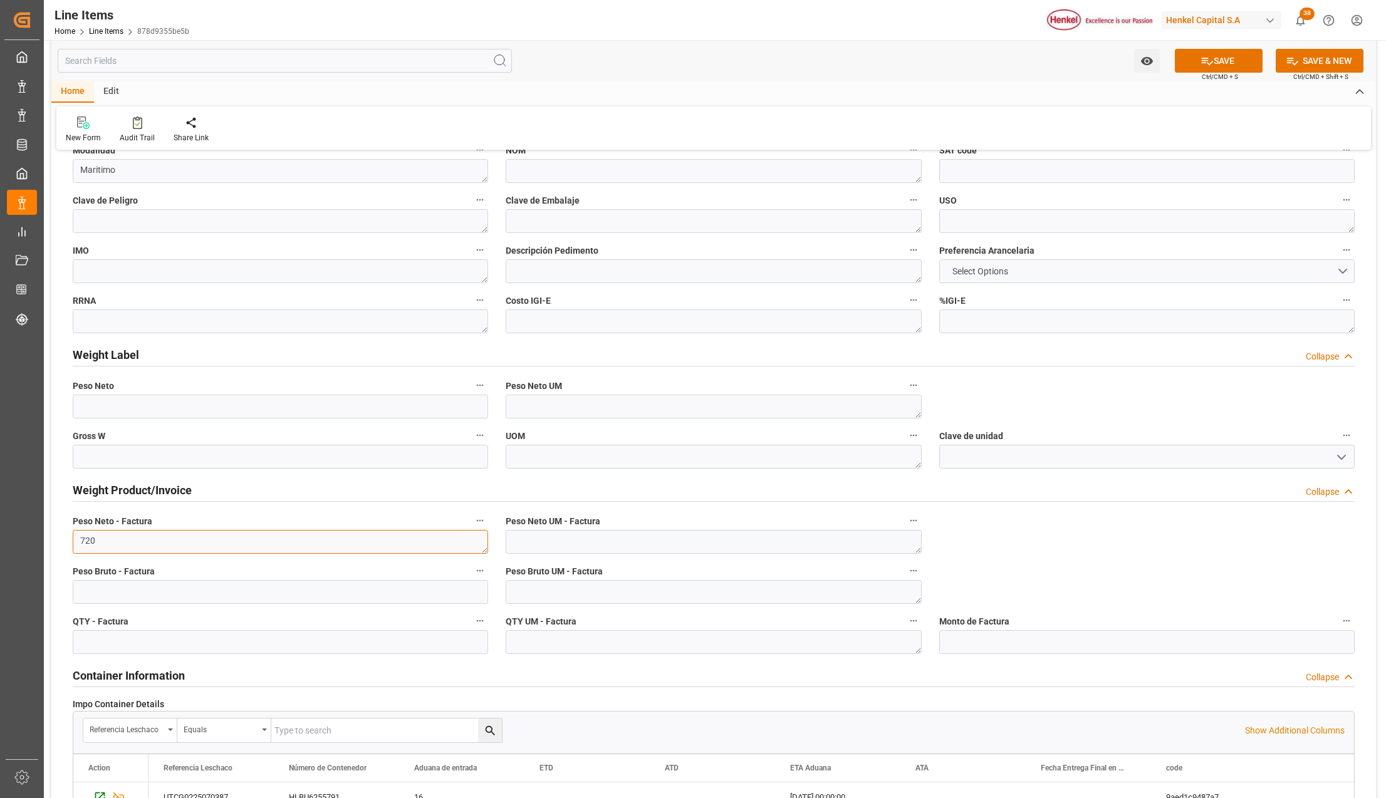
click at [66, 547] on div "Peso Neto - Factura 720" at bounding box center [280, 533] width 433 height 50
type textarea "720"
click at [135, 409] on input "text" at bounding box center [280, 407] width 415 height 24
paste input "720"
type input "720"
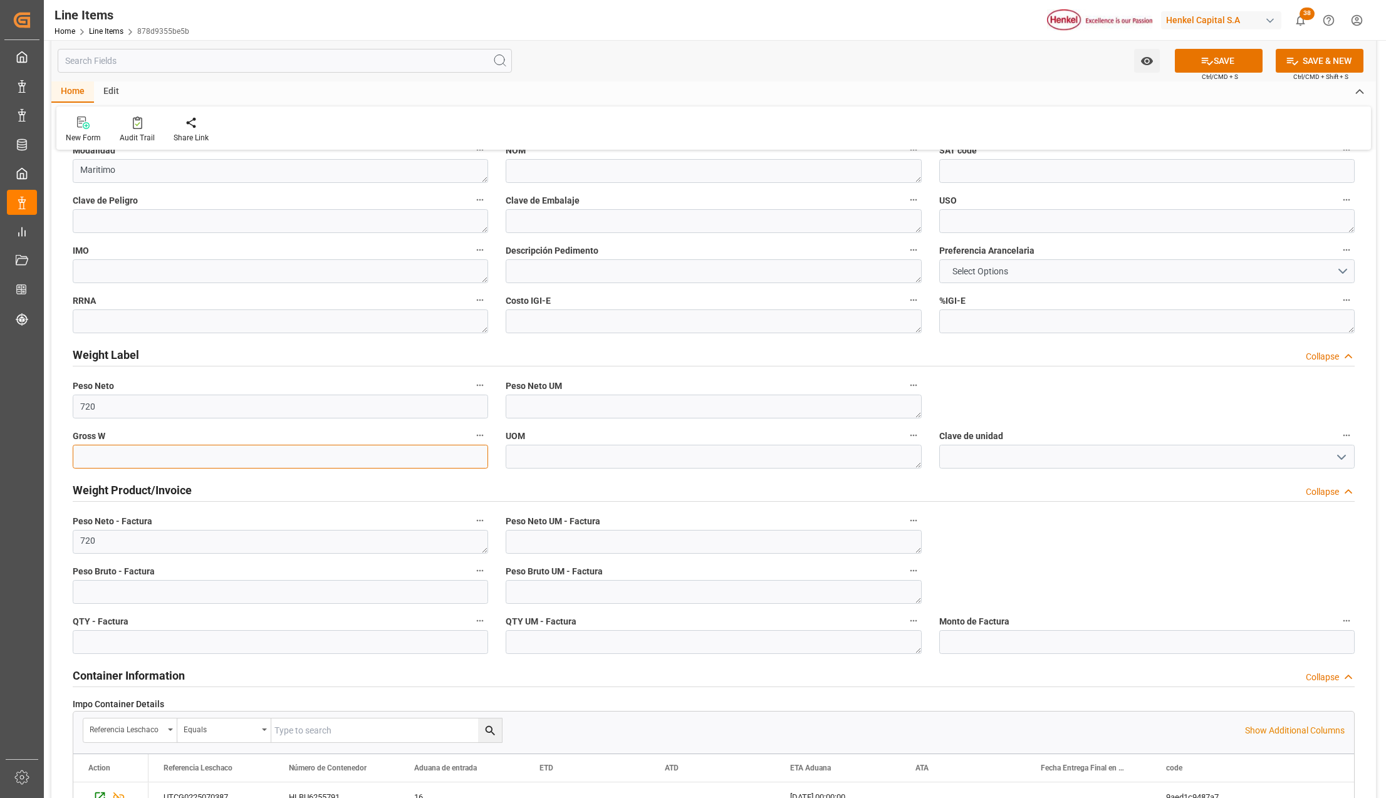
click at [97, 460] on input "text" at bounding box center [280, 457] width 415 height 24
drag, startPoint x: 128, startPoint y: 457, endPoint x: 76, endPoint y: 457, distance: 52.0
click at [74, 455] on input "868.50" at bounding box center [280, 457] width 415 height 24
type input "868.50"
click at [89, 588] on input "text" at bounding box center [280, 592] width 415 height 24
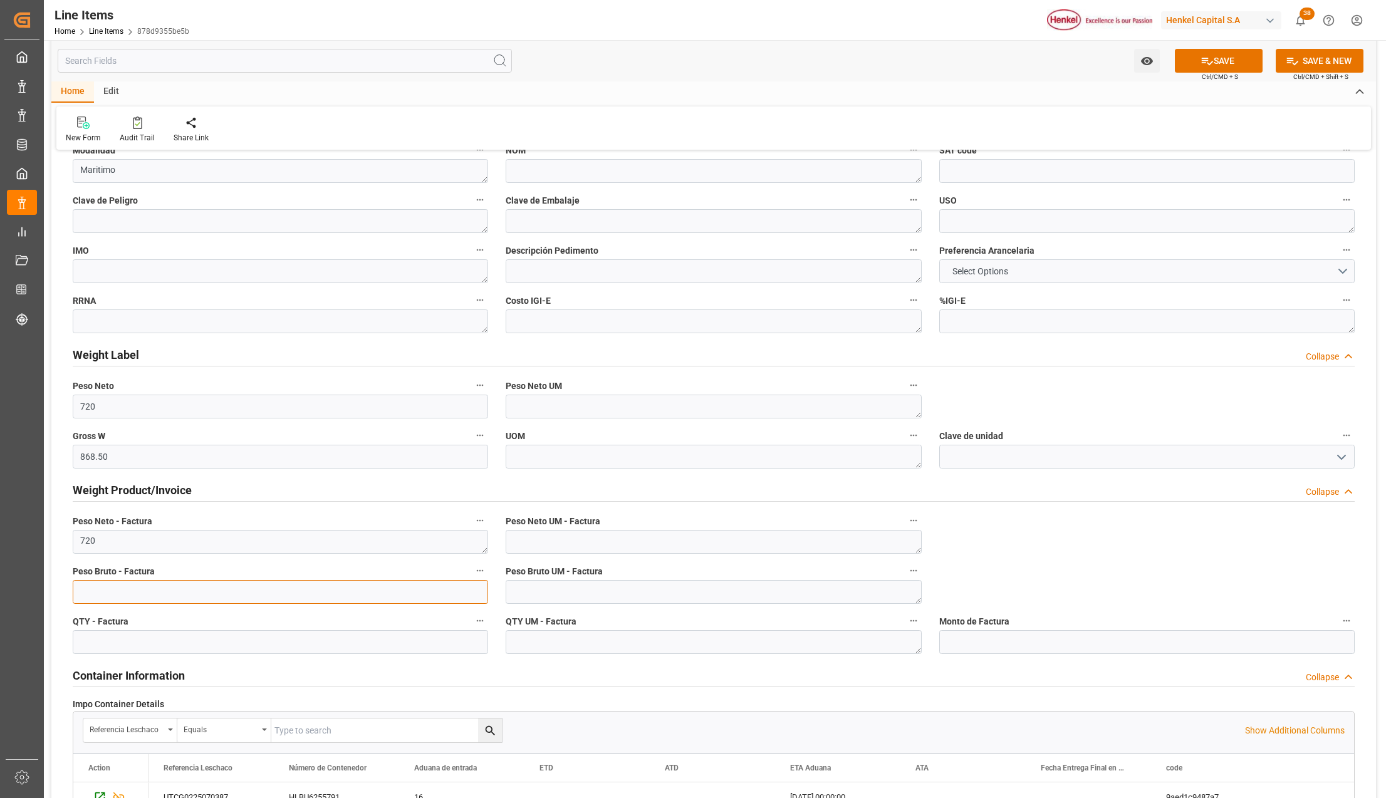
paste input "868.50"
type input "868.5"
click at [168, 645] on input "text" at bounding box center [280, 642] width 415 height 24
drag, startPoint x: 108, startPoint y: 650, endPoint x: 73, endPoint y: 642, distance: 35.3
click at [73, 642] on input "36" at bounding box center [280, 642] width 415 height 24
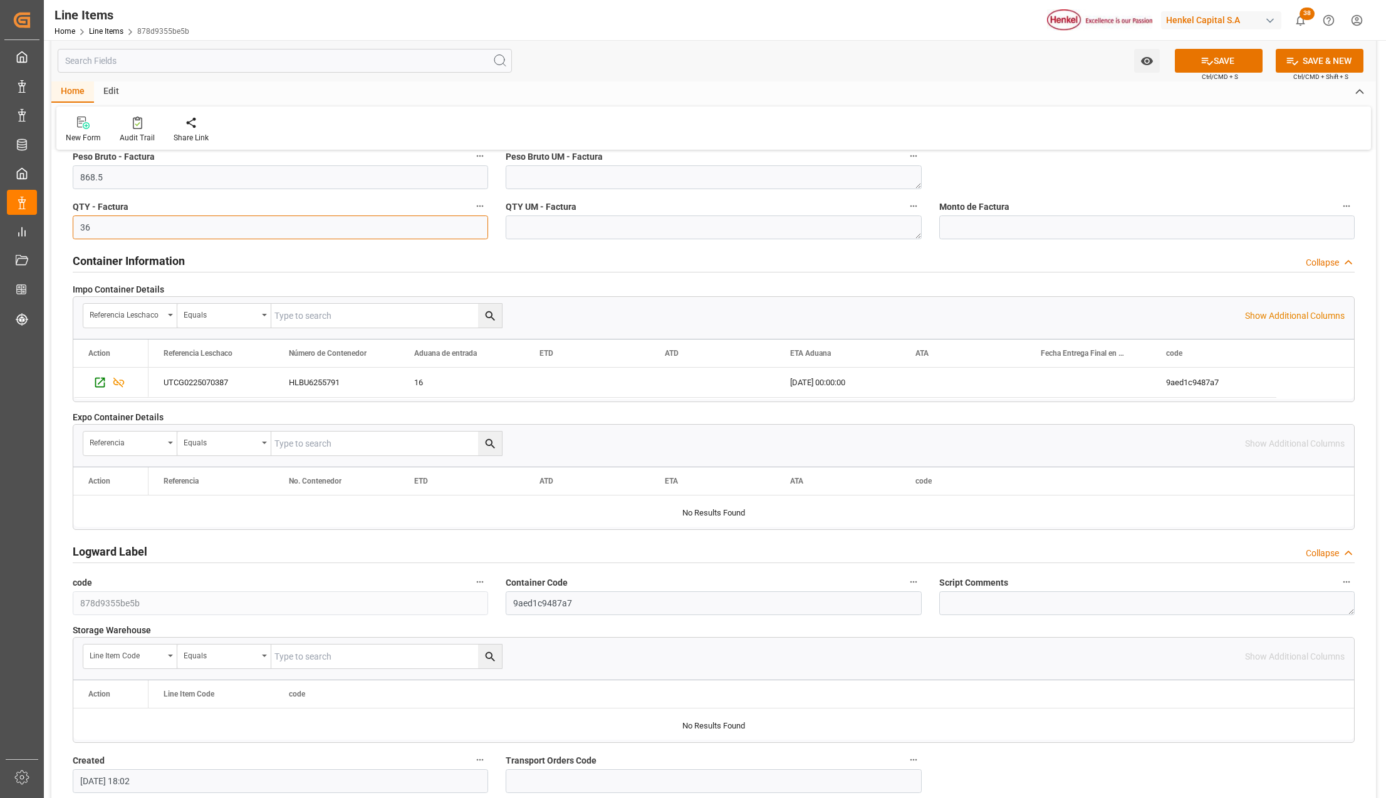
scroll to position [835, 0]
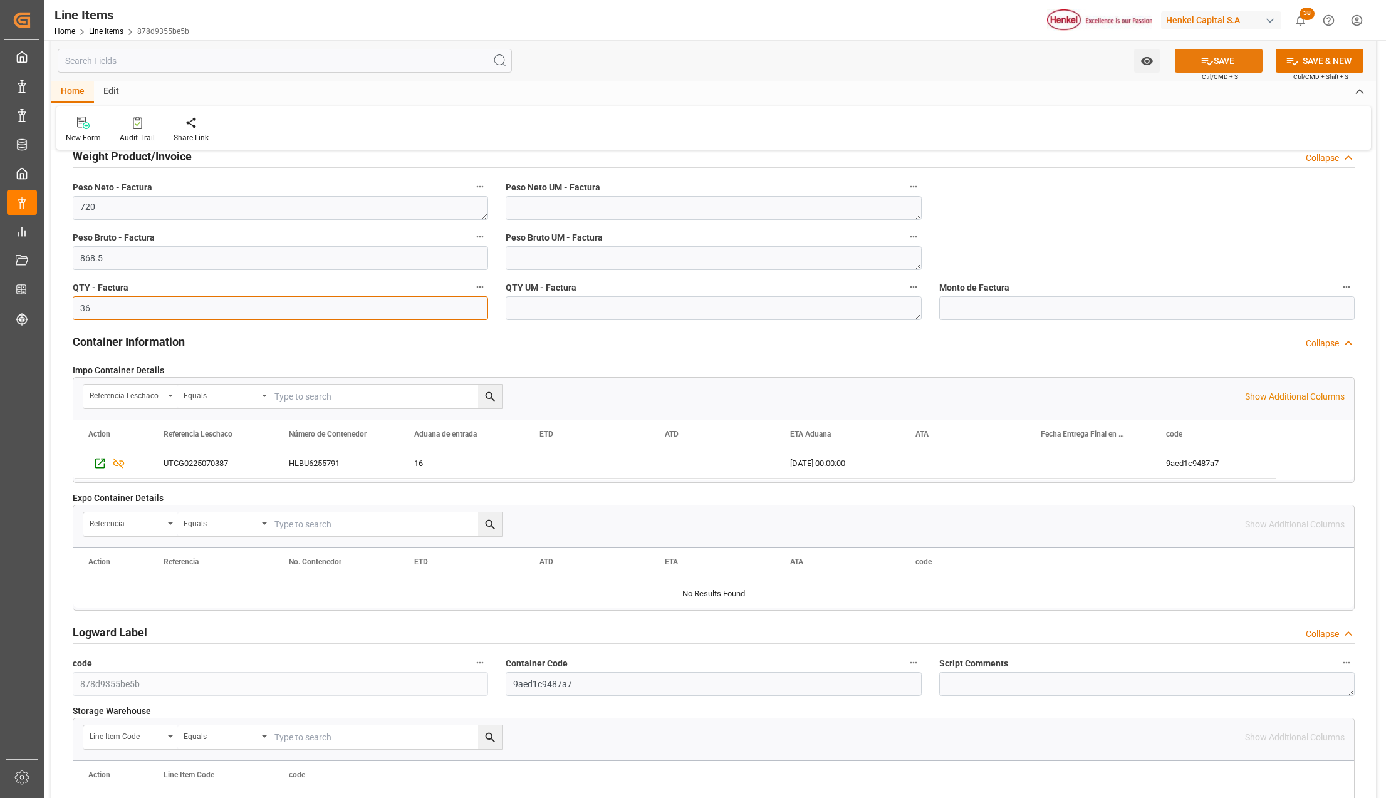
type input "36"
click at [1213, 58] on button "SAVE" at bounding box center [1219, 61] width 88 height 24
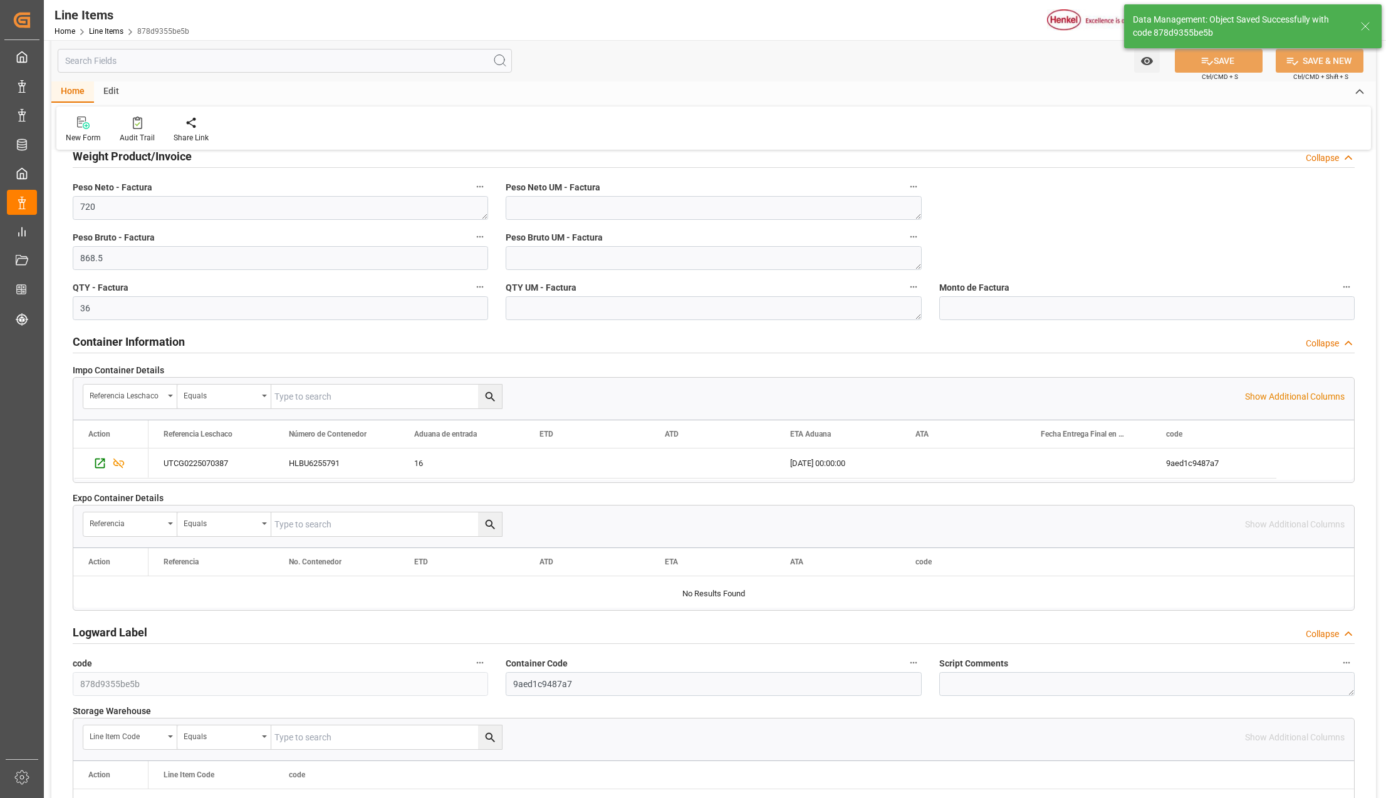
type textarea "LOCTITE SI 5460H 20KGEN/CH/JP"
type textarea "AAC"
type textarea "Finished goods"
type textarea "3214100100"
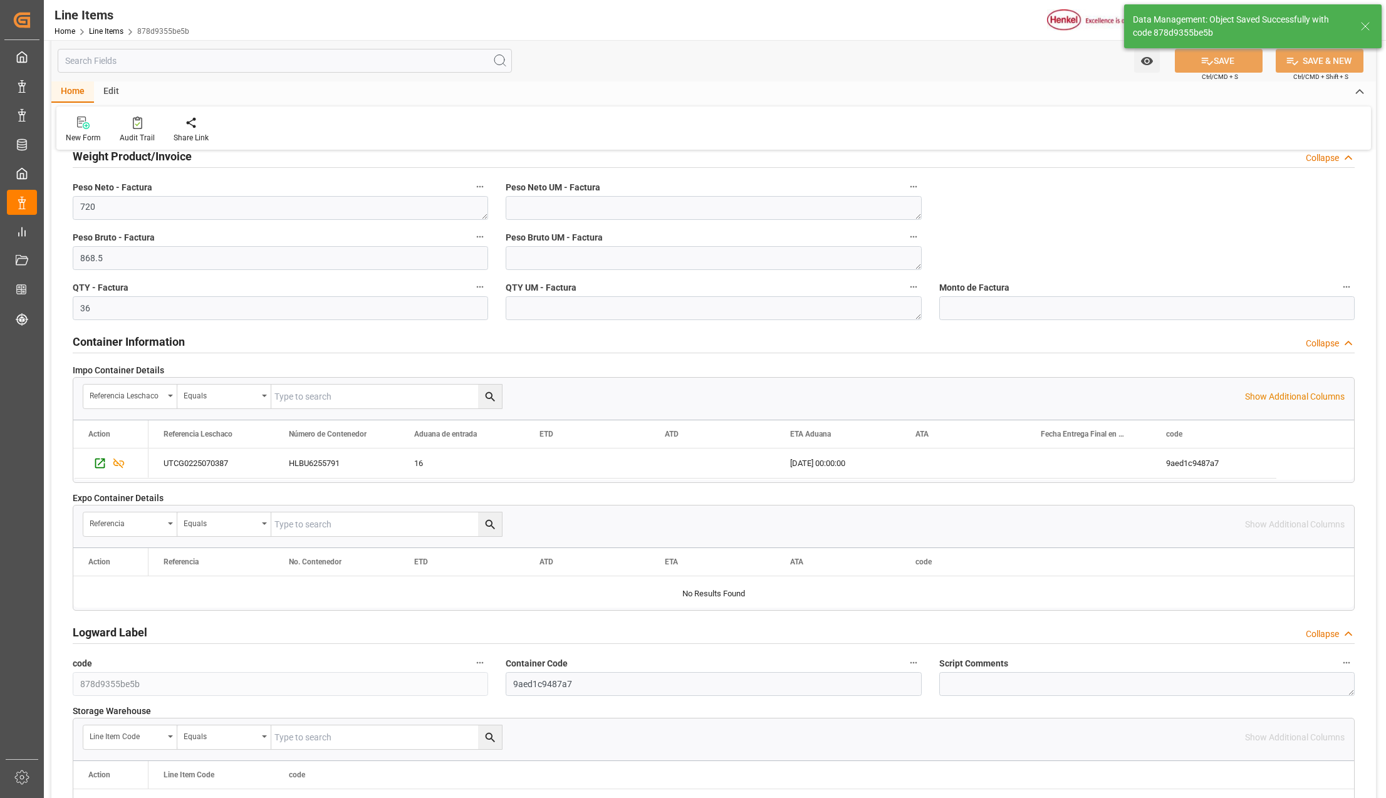
type textarea "FCA"
type textarea "Marítimo"
type textarea "-"
type input "31201600"
type textarea "4G"
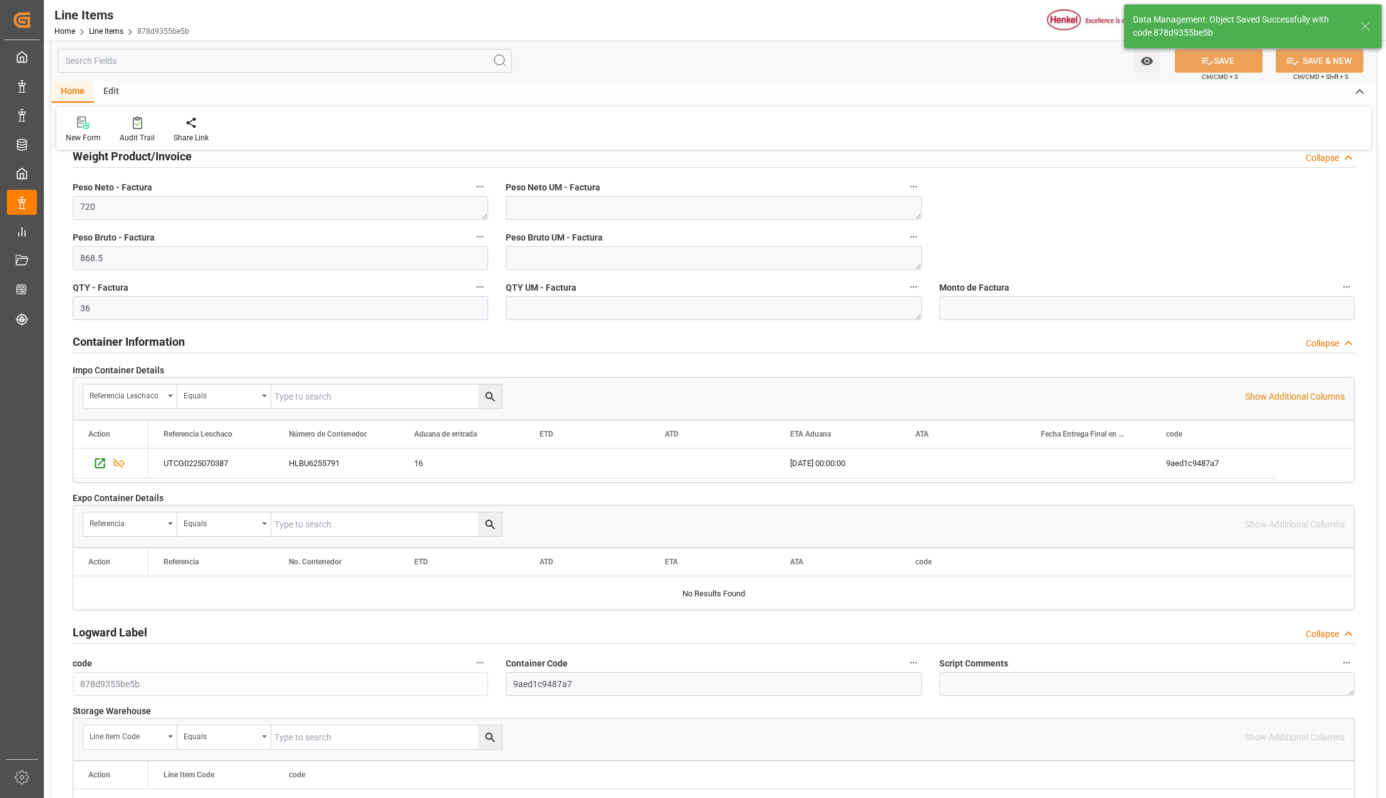
type textarea "LOCTITE SI 5460H 20KGEN/CH/JP (SELLADOR BASE SILICONA)"
type textarea "CON"
type input "20.001"
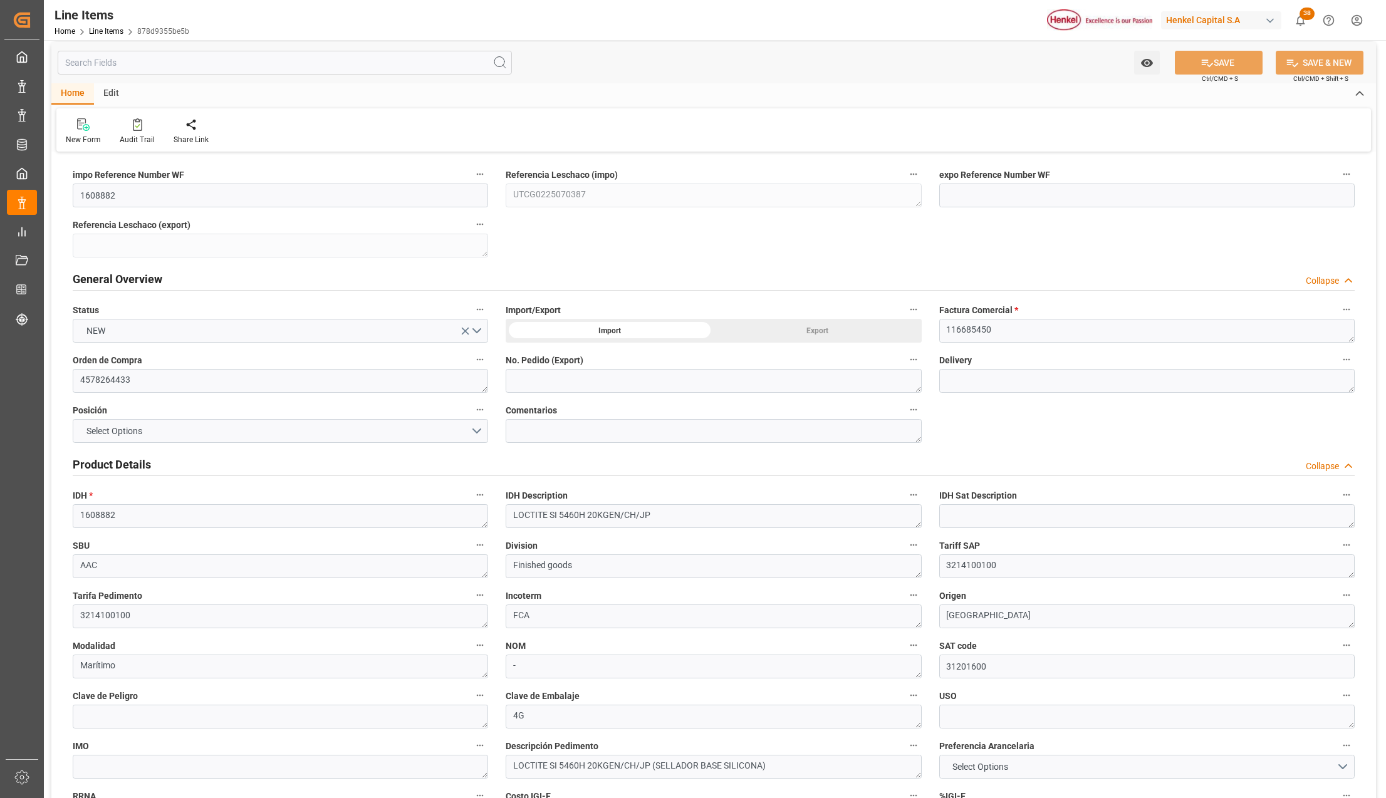
scroll to position [0, 0]
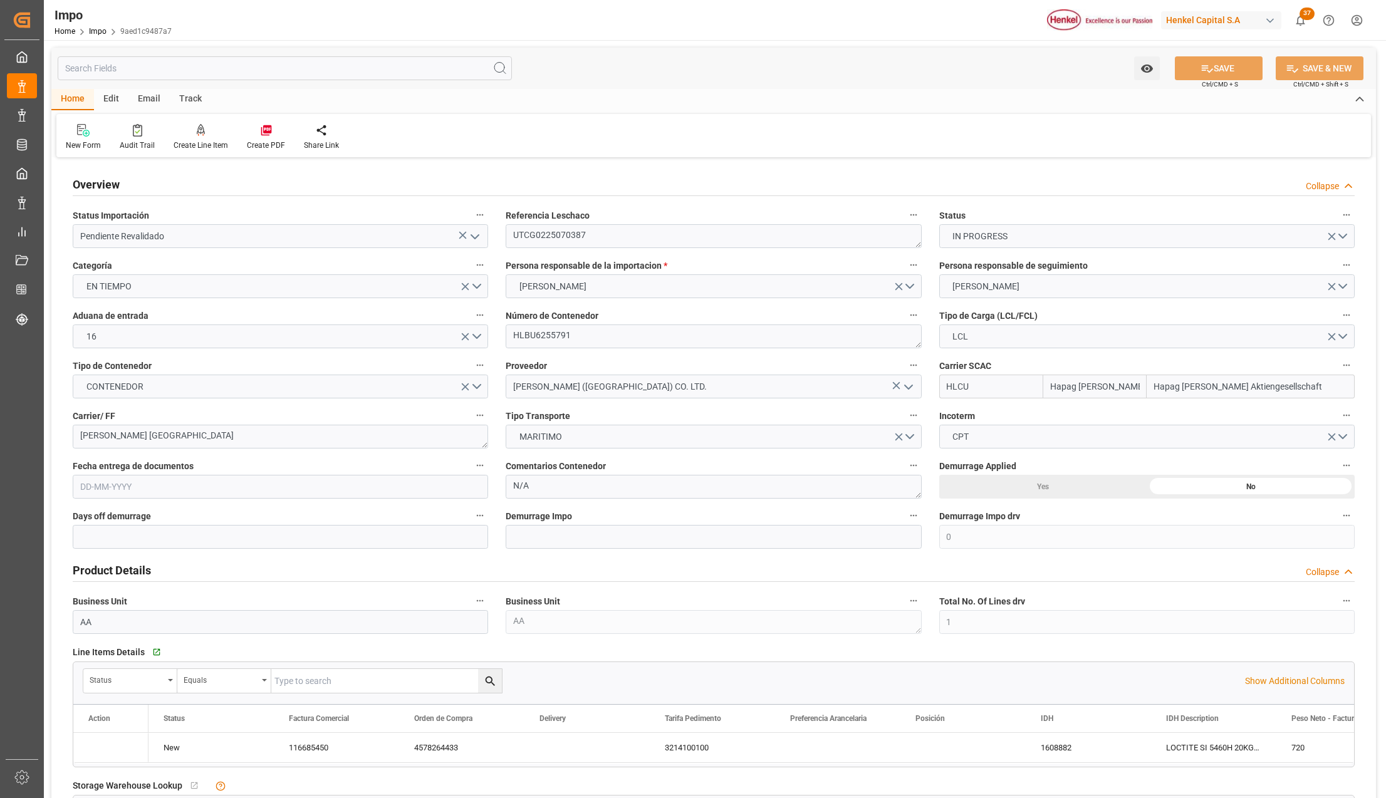
type input "Hapag [PERSON_NAME]"
type input "Hapag [PERSON_NAME] Aktiengesellschaft"
type input "0"
type input "1"
type input "3"
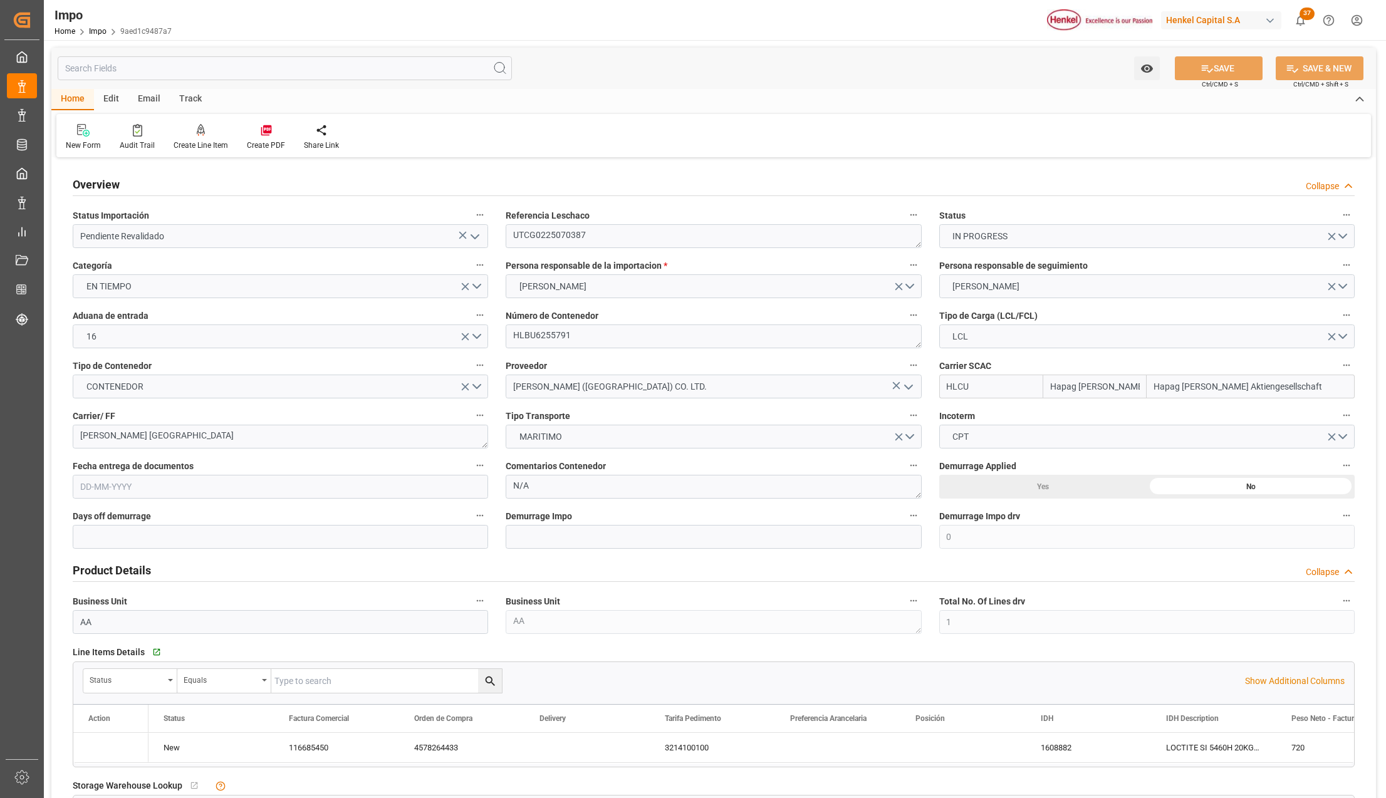
type input "3"
type input "04-08-2025"
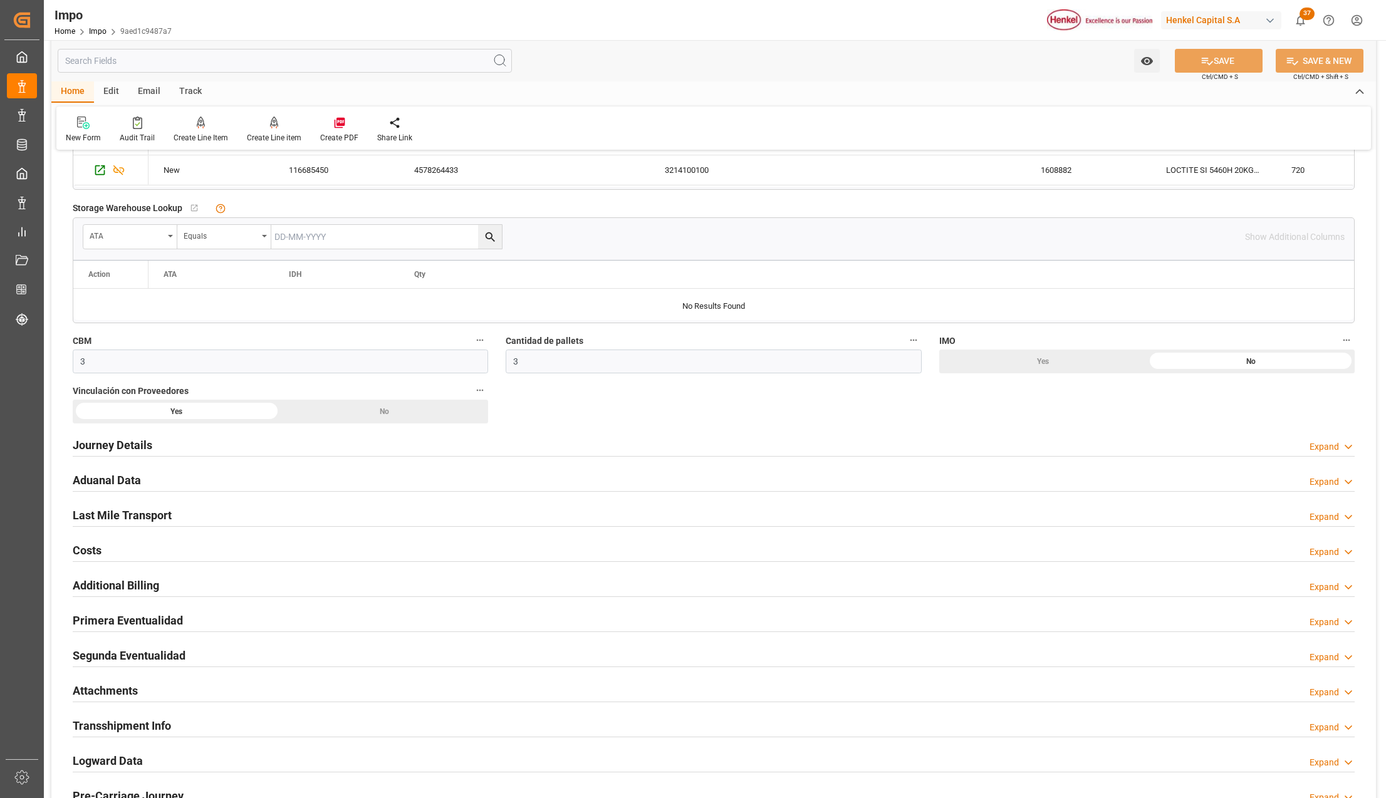
scroll to position [585, 0]
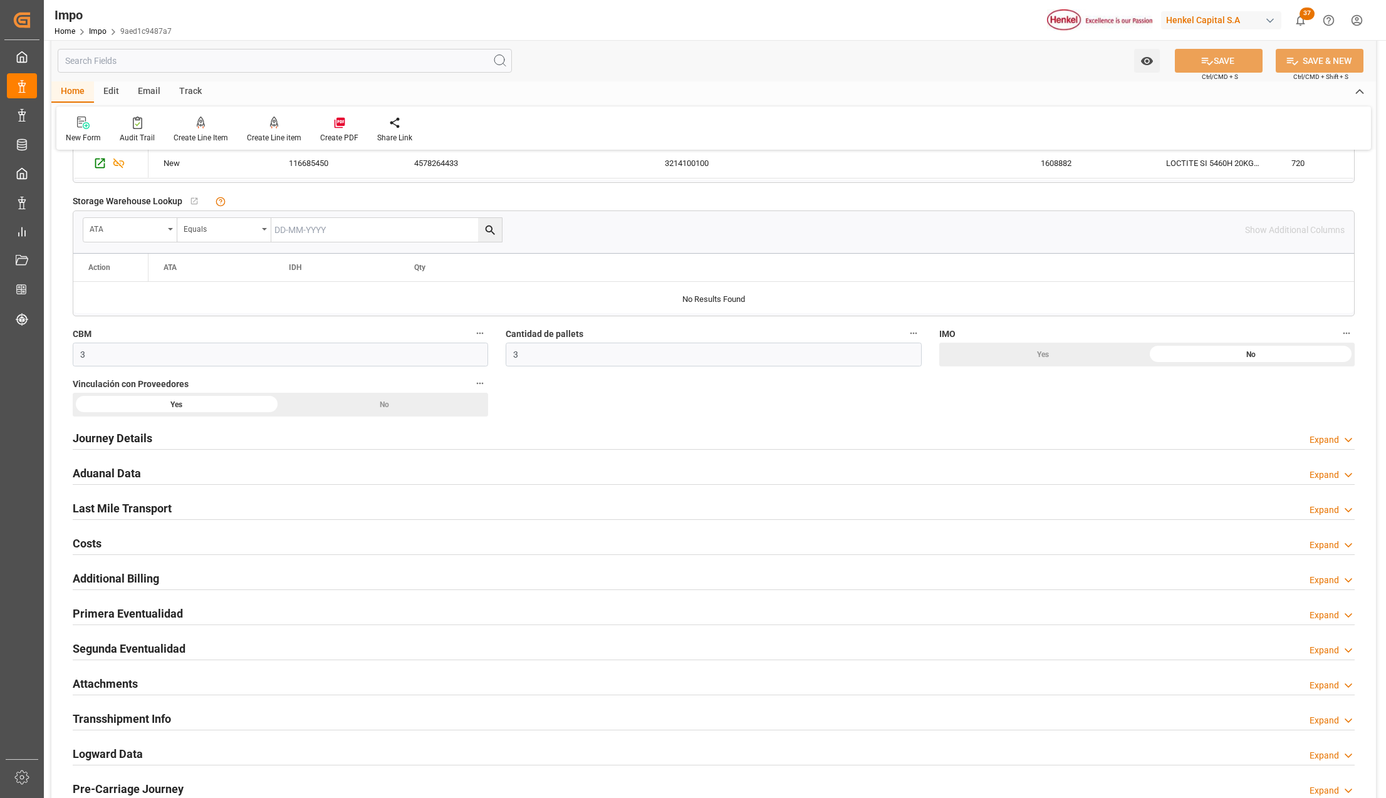
drag, startPoint x: 93, startPoint y: 682, endPoint x: 1019, endPoint y: 758, distance: 928.6
click at [93, 682] on h2 "Attachments" at bounding box center [105, 684] width 65 height 17
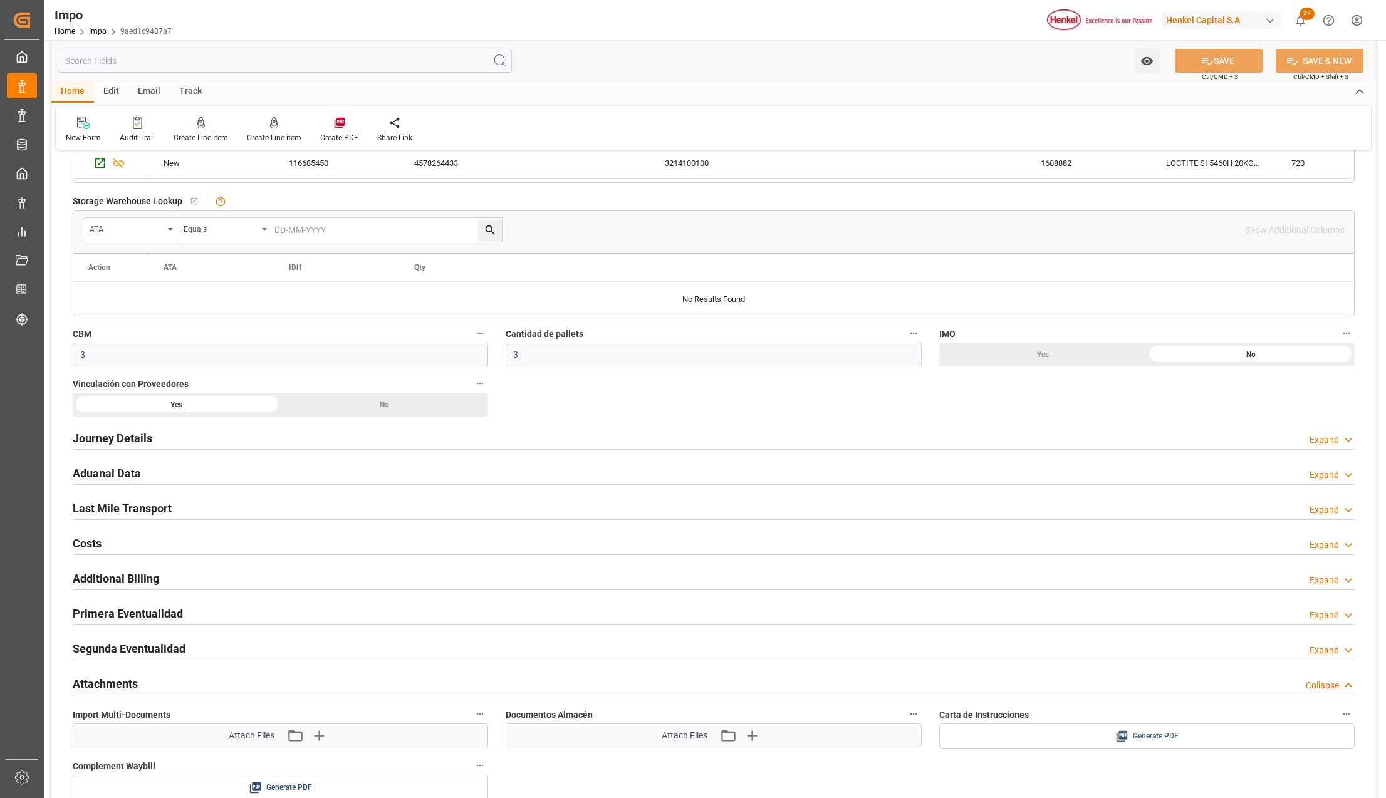
click at [1115, 738] on icon at bounding box center [1121, 736] width 13 height 13
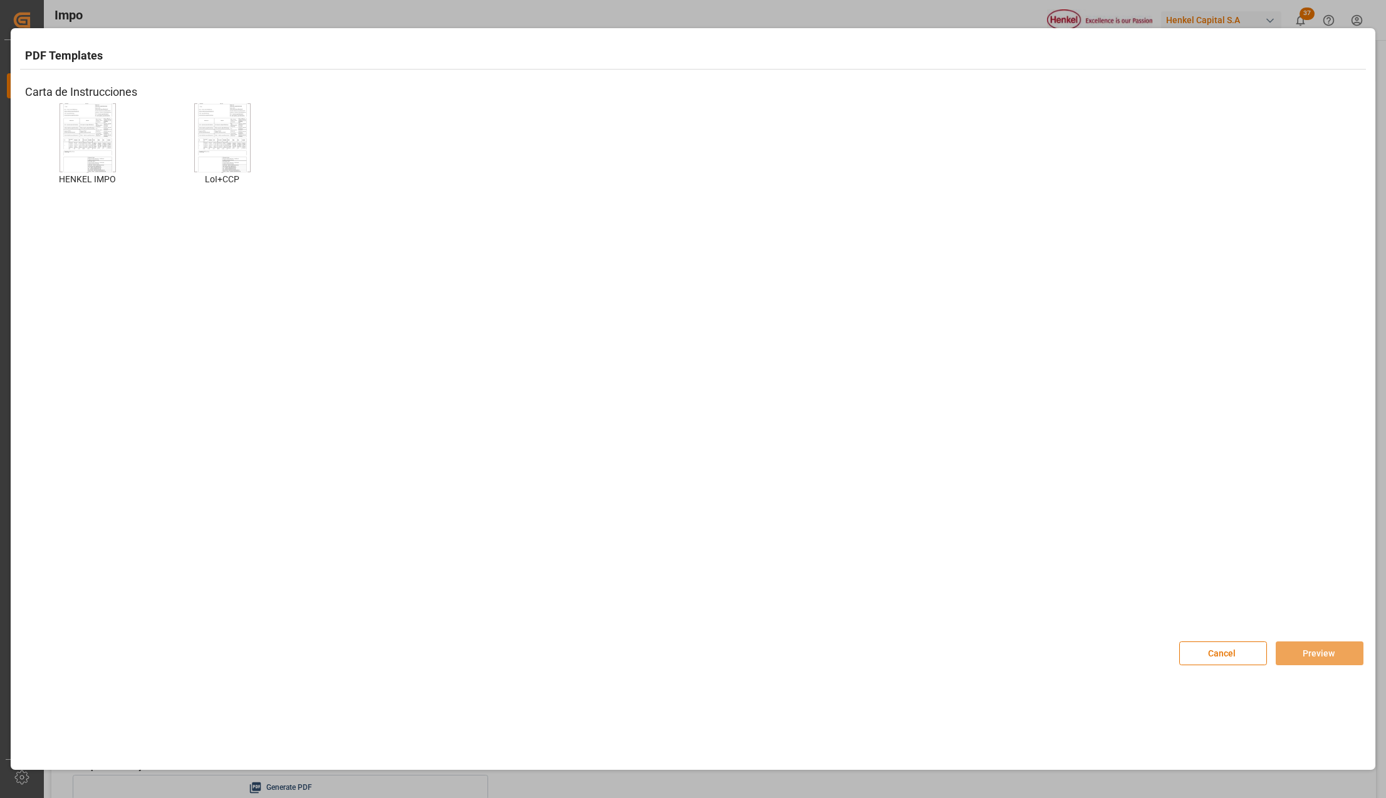
click at [103, 154] on img at bounding box center [88, 137] width 50 height 71
click at [112, 148] on img at bounding box center [88, 137] width 50 height 71
click at [1322, 648] on button "Preview" at bounding box center [1320, 654] width 88 height 24
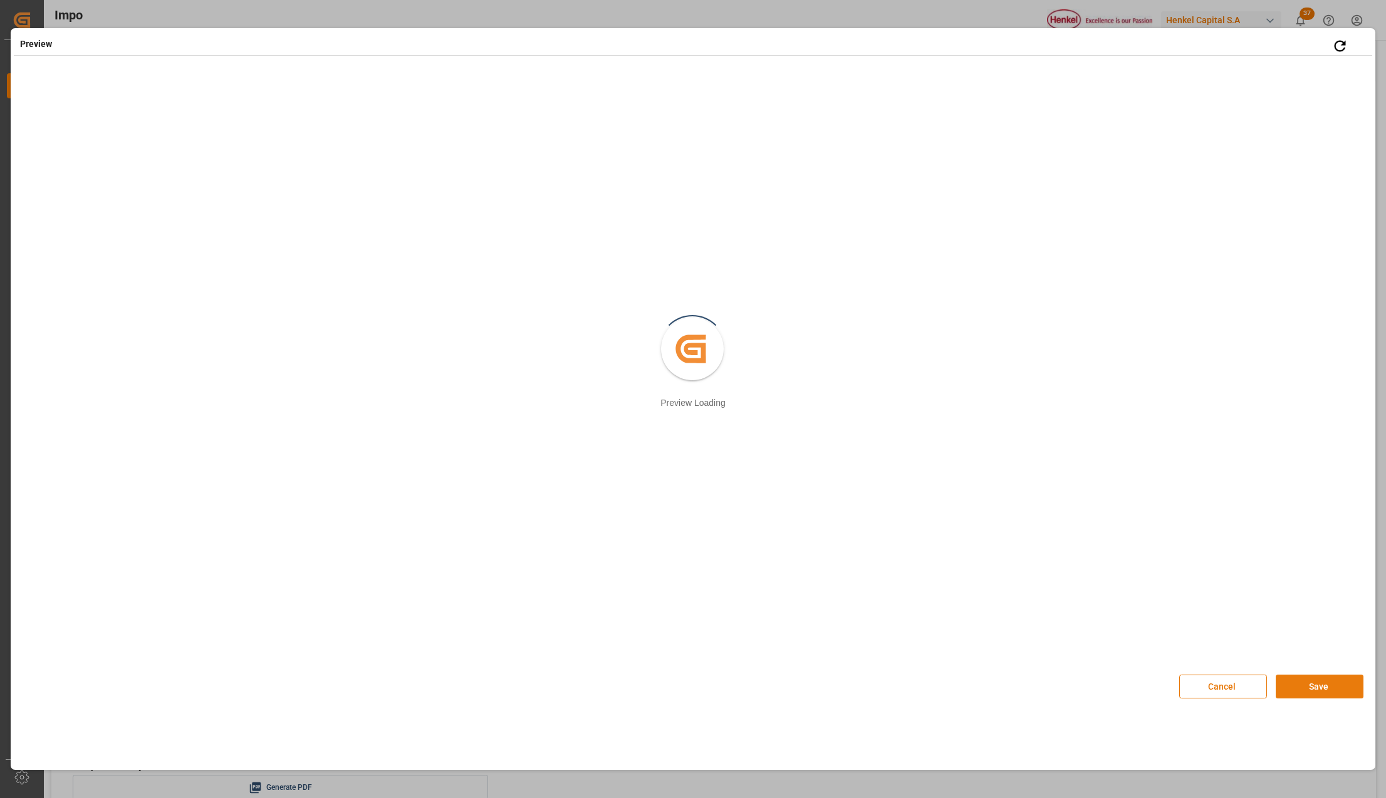
click at [1304, 682] on button "Save" at bounding box center [1320, 687] width 88 height 24
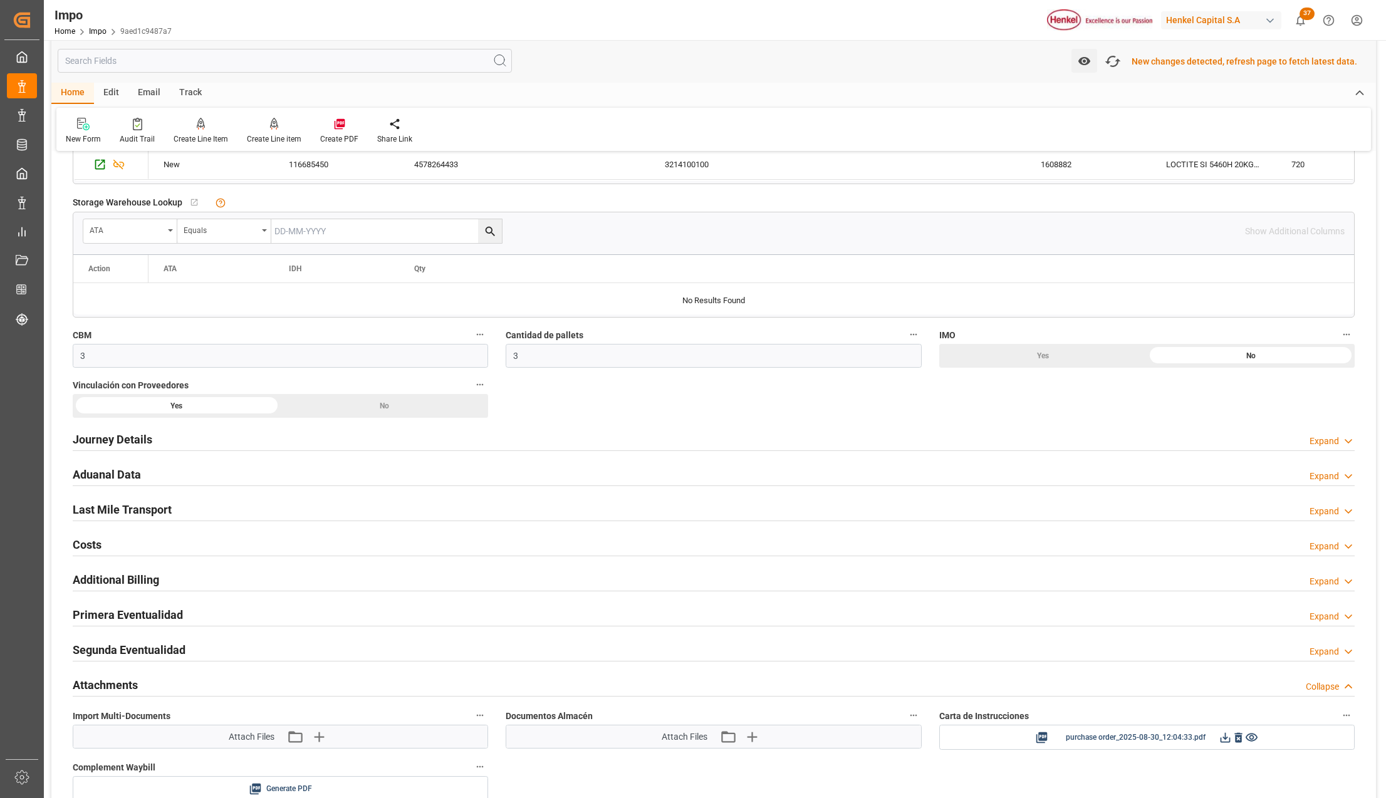
scroll to position [585, 0]
click at [1112, 61] on icon "button" at bounding box center [1112, 62] width 19 height 14
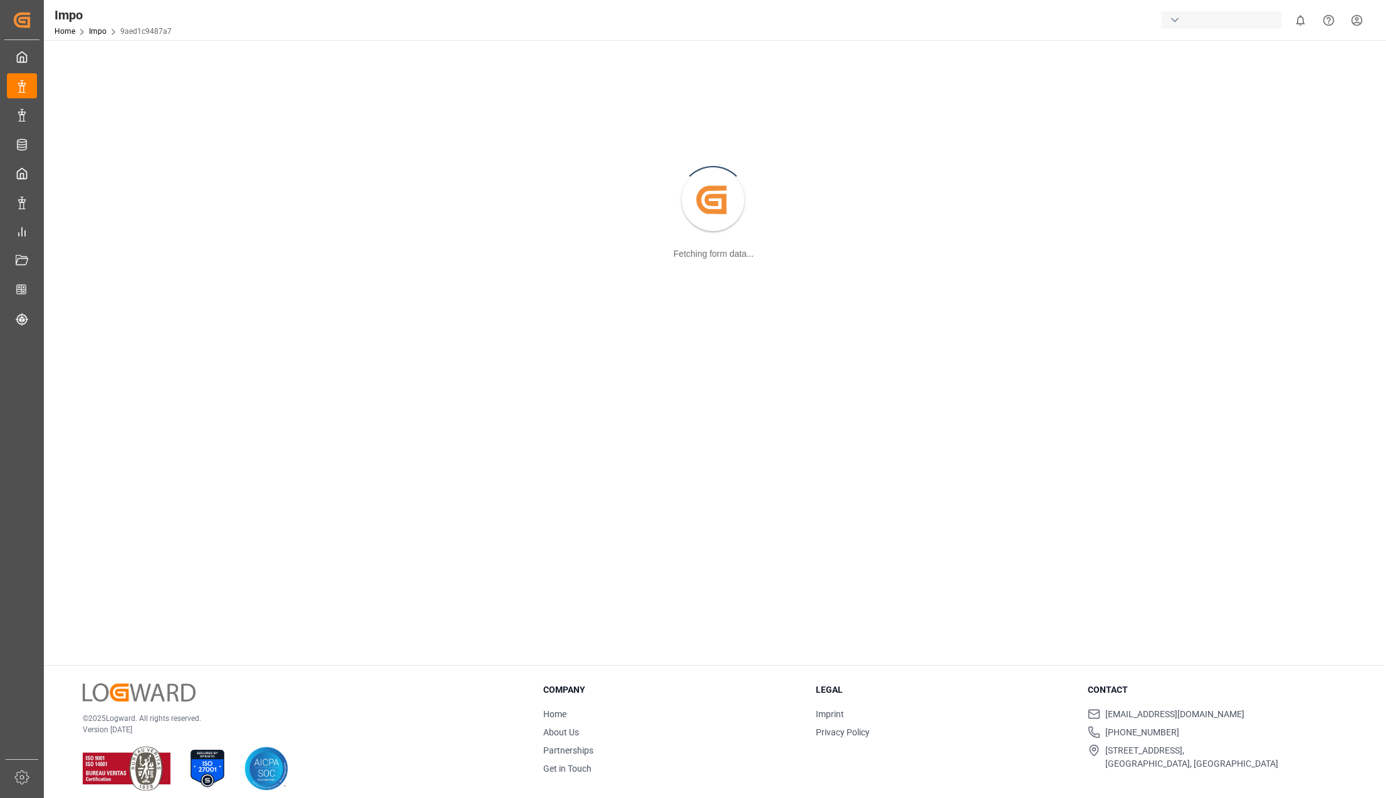
scroll to position [136, 0]
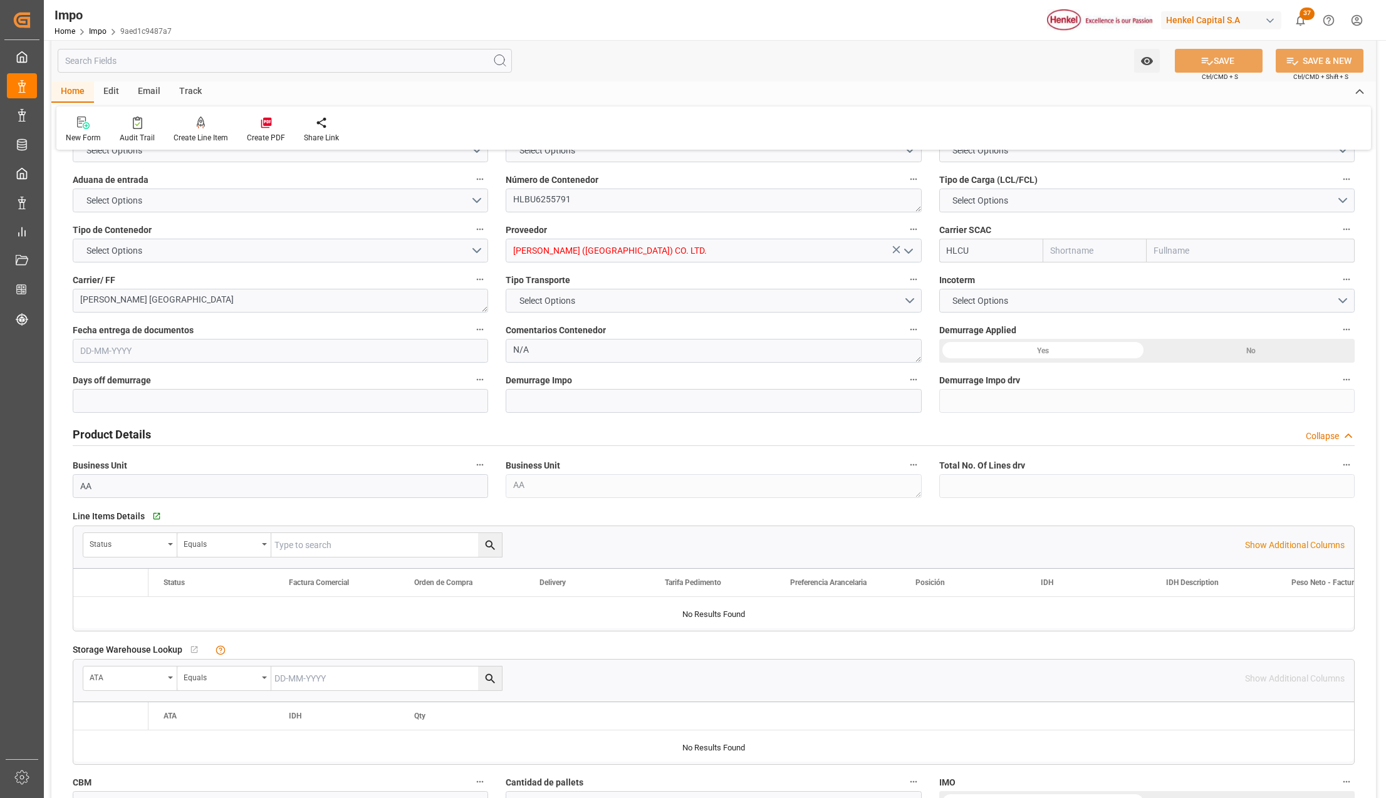
type input "Hapag [PERSON_NAME]"
type input "Hapag [PERSON_NAME] Aktiengesellschaft"
type input "0"
type input "1"
type input "3"
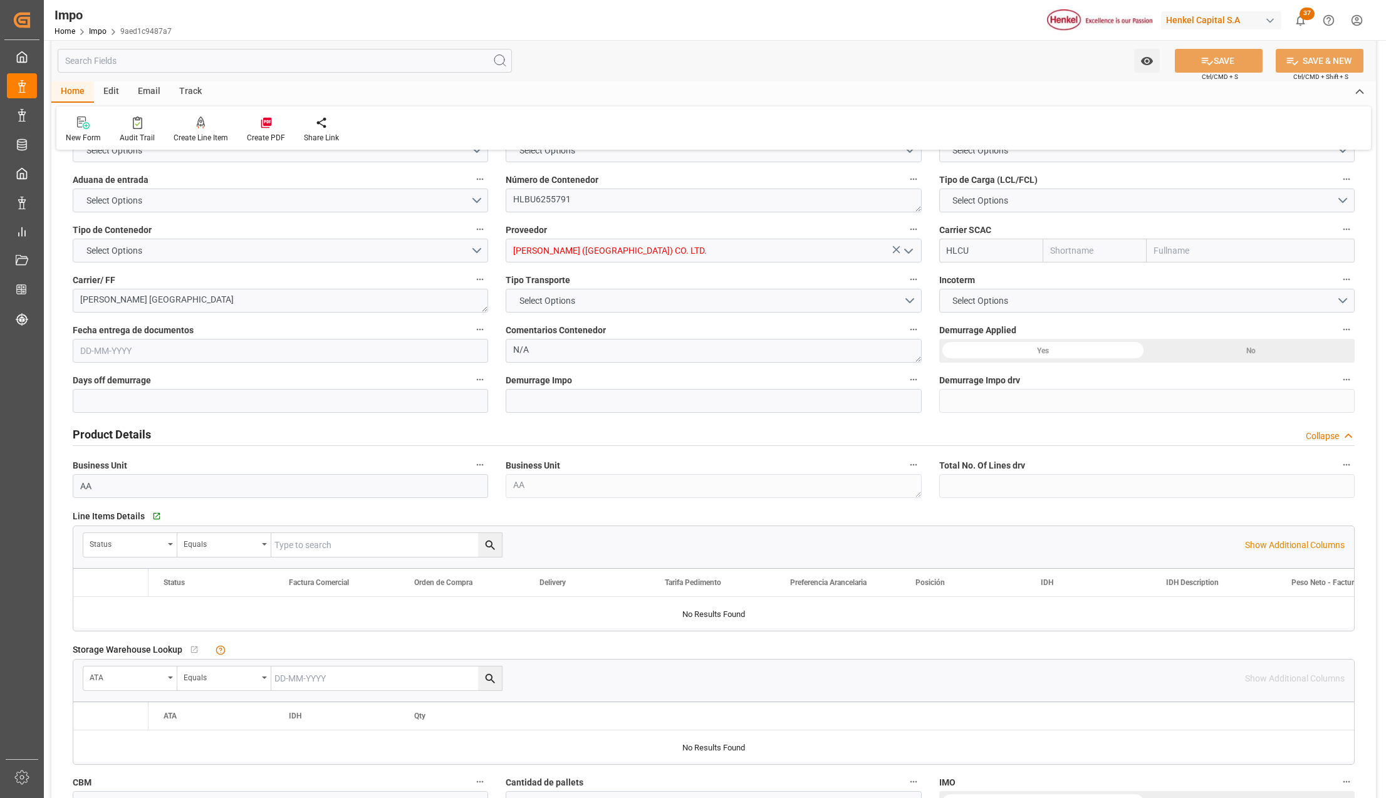
type input "3"
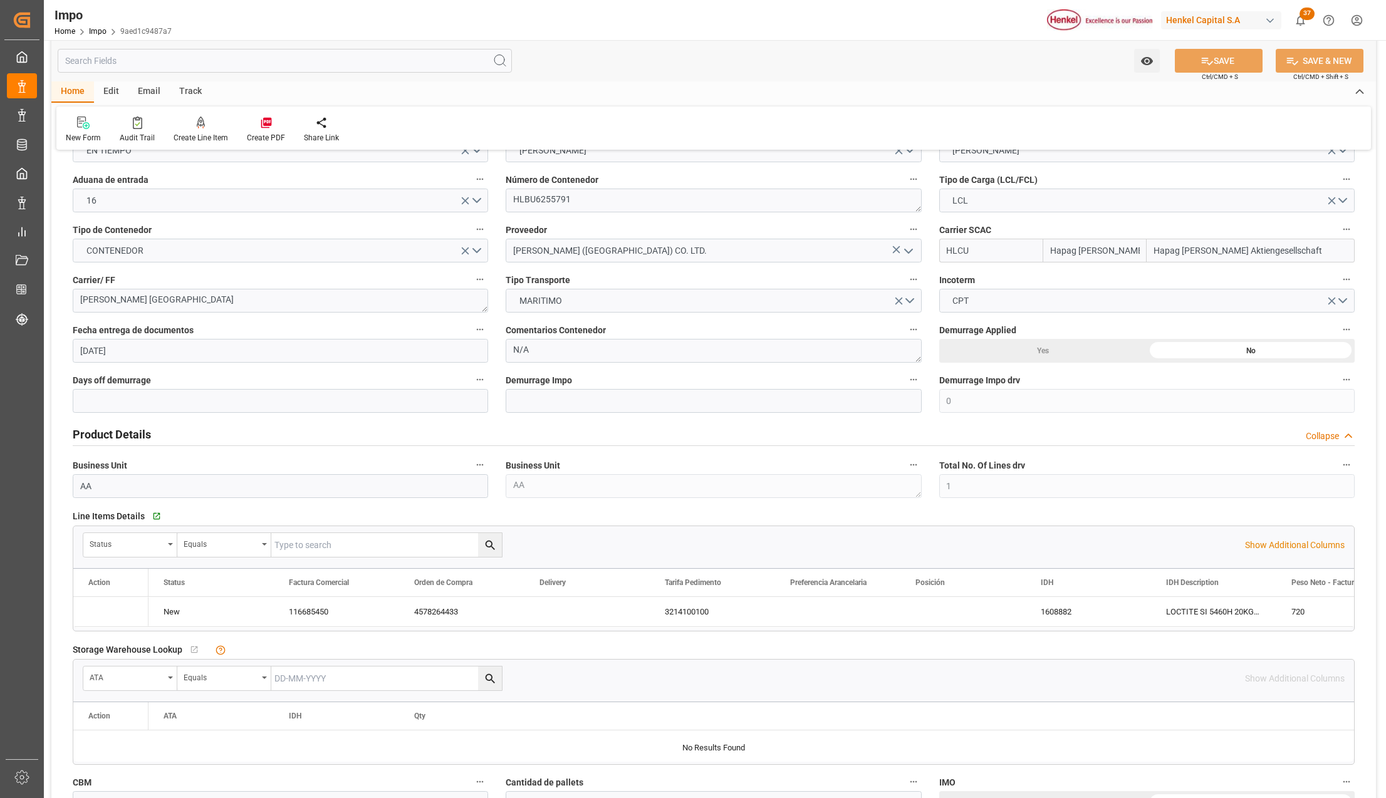
type input "[DATE]"
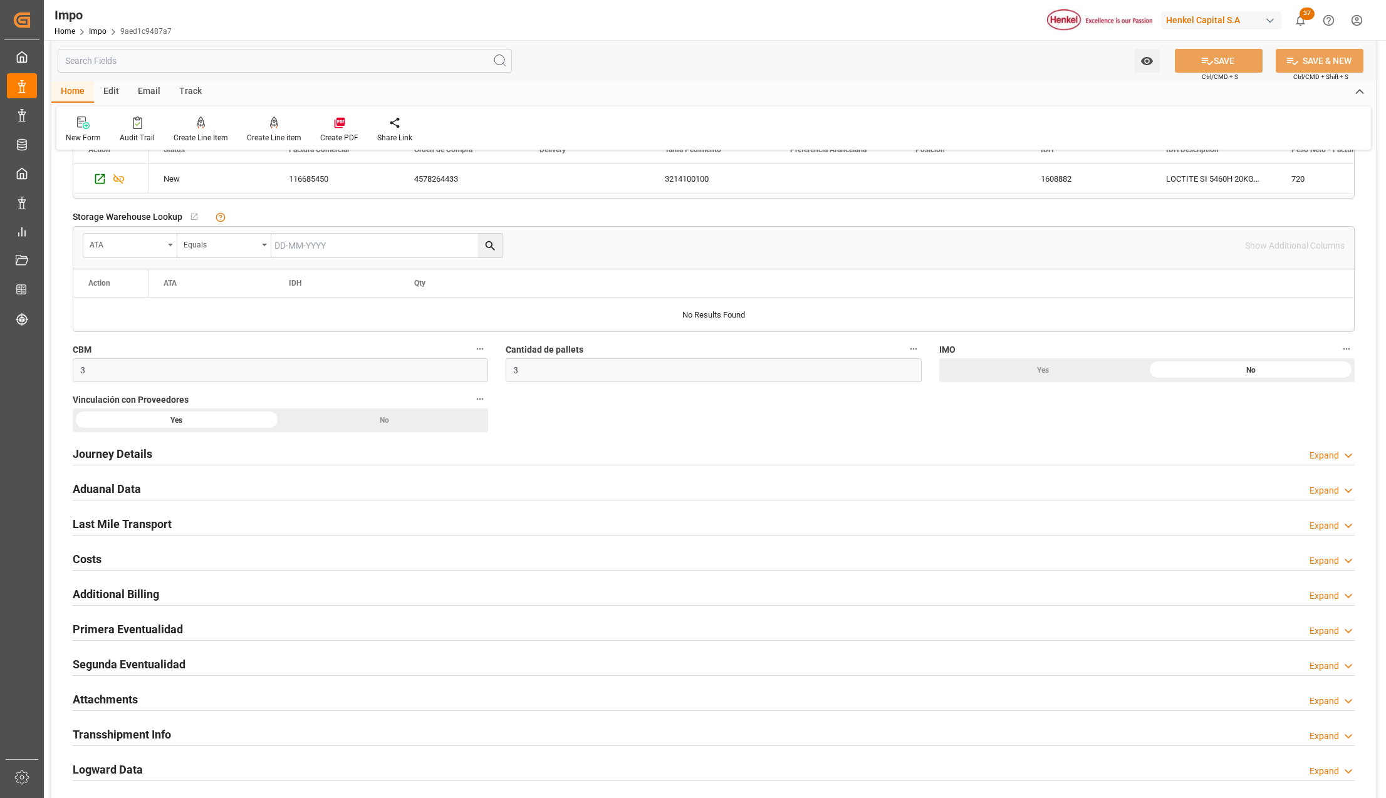
scroll to position [721, 0]
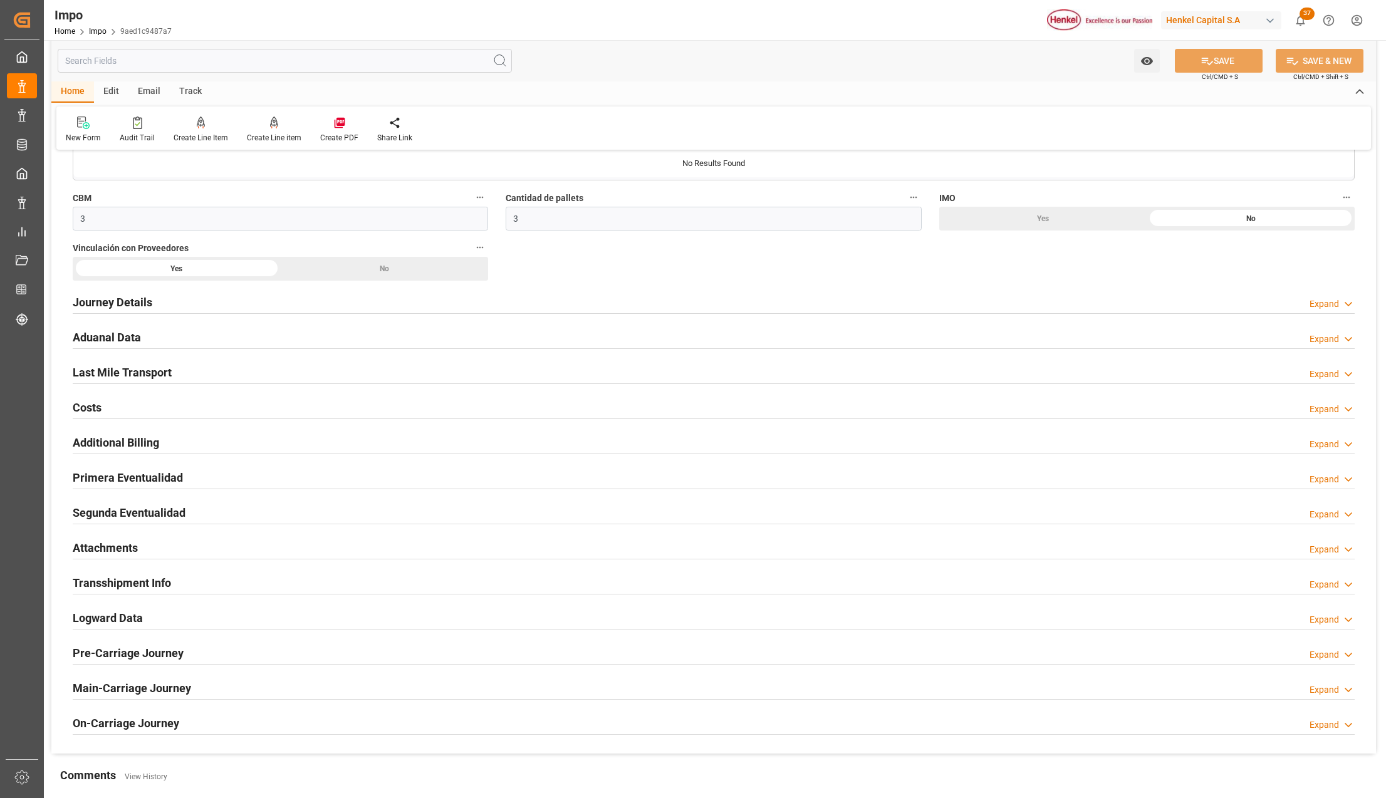
click at [96, 544] on h2 "Attachments" at bounding box center [105, 548] width 65 height 17
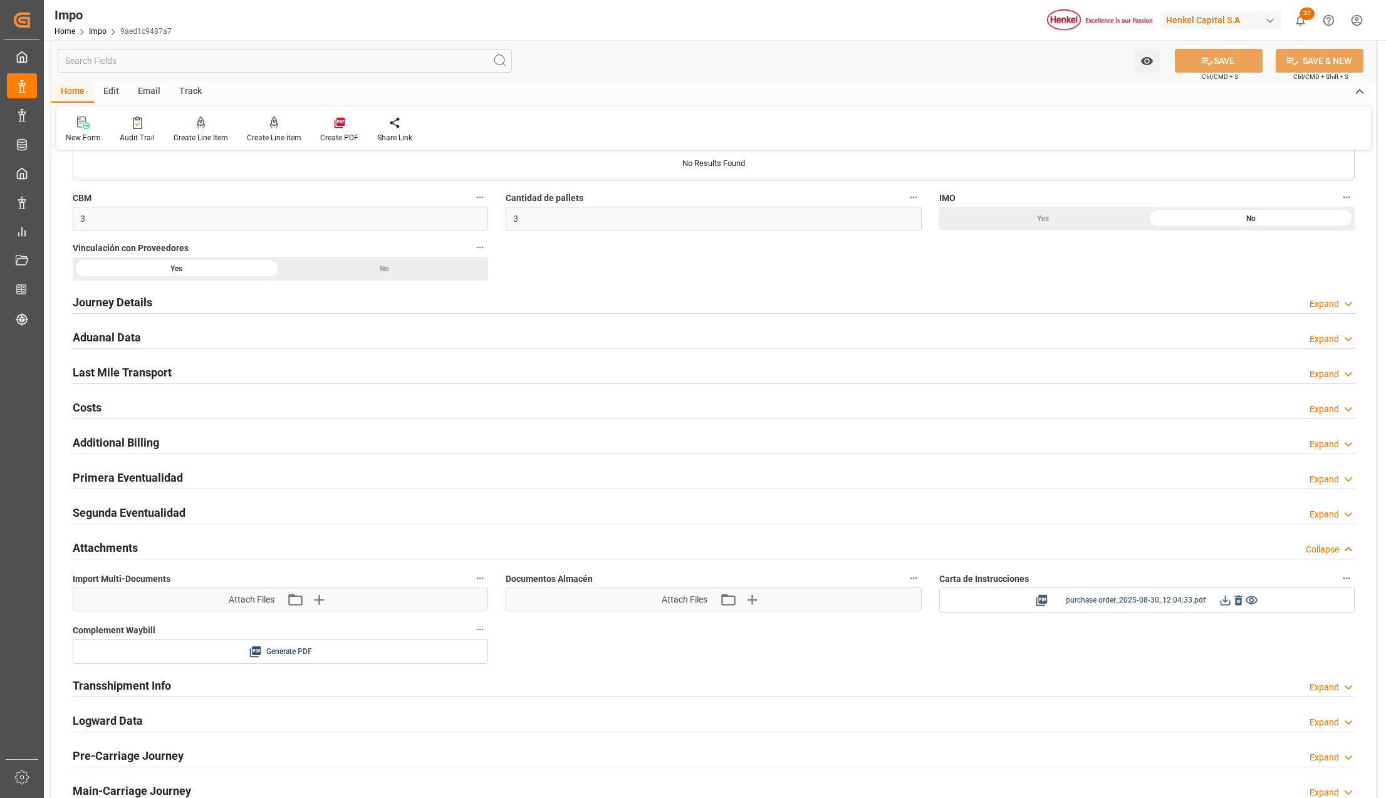
click at [1226, 604] on icon at bounding box center [1226, 601] width 10 height 10
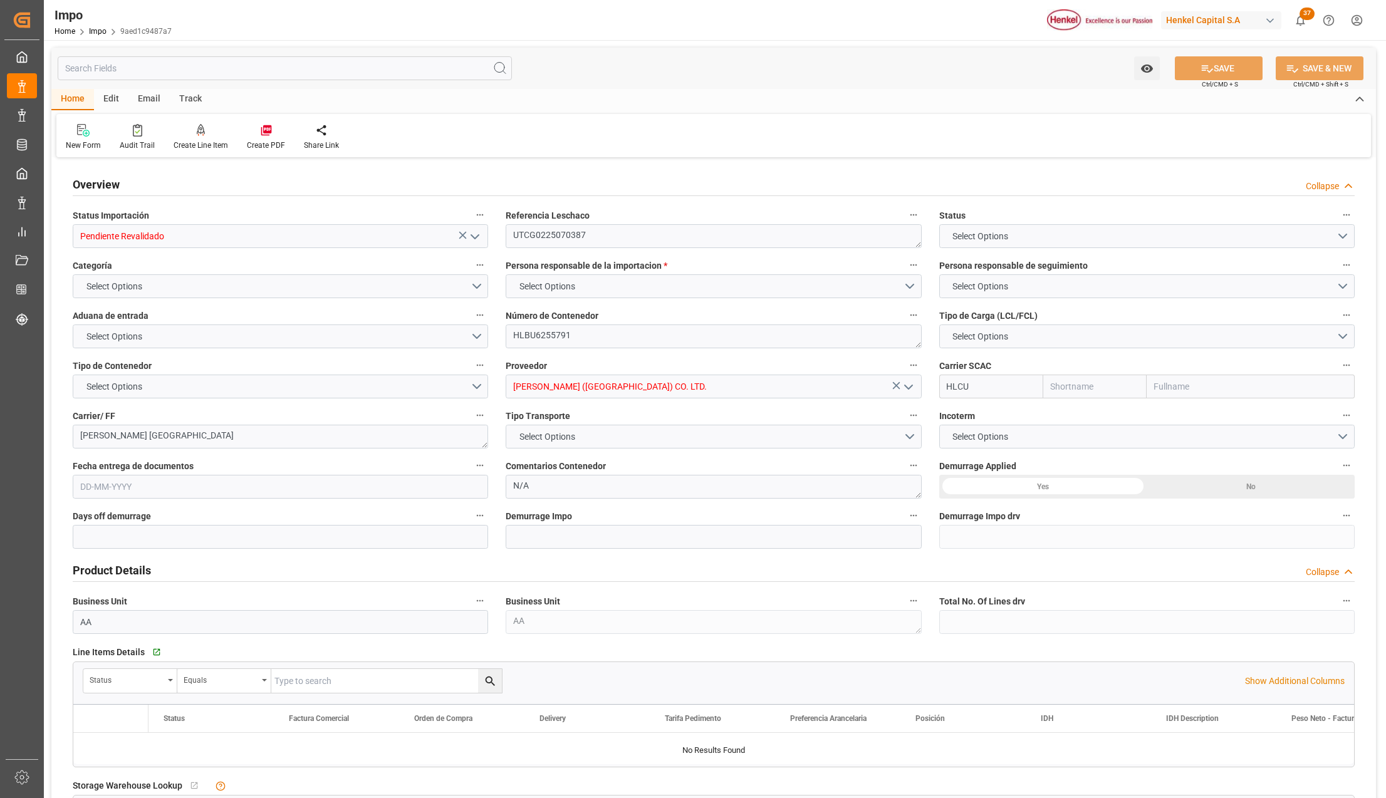
type input "Hapag [PERSON_NAME]"
type input "Hapag [PERSON_NAME] Aktiengesellschaft"
type input "0"
type input "1"
type input "3"
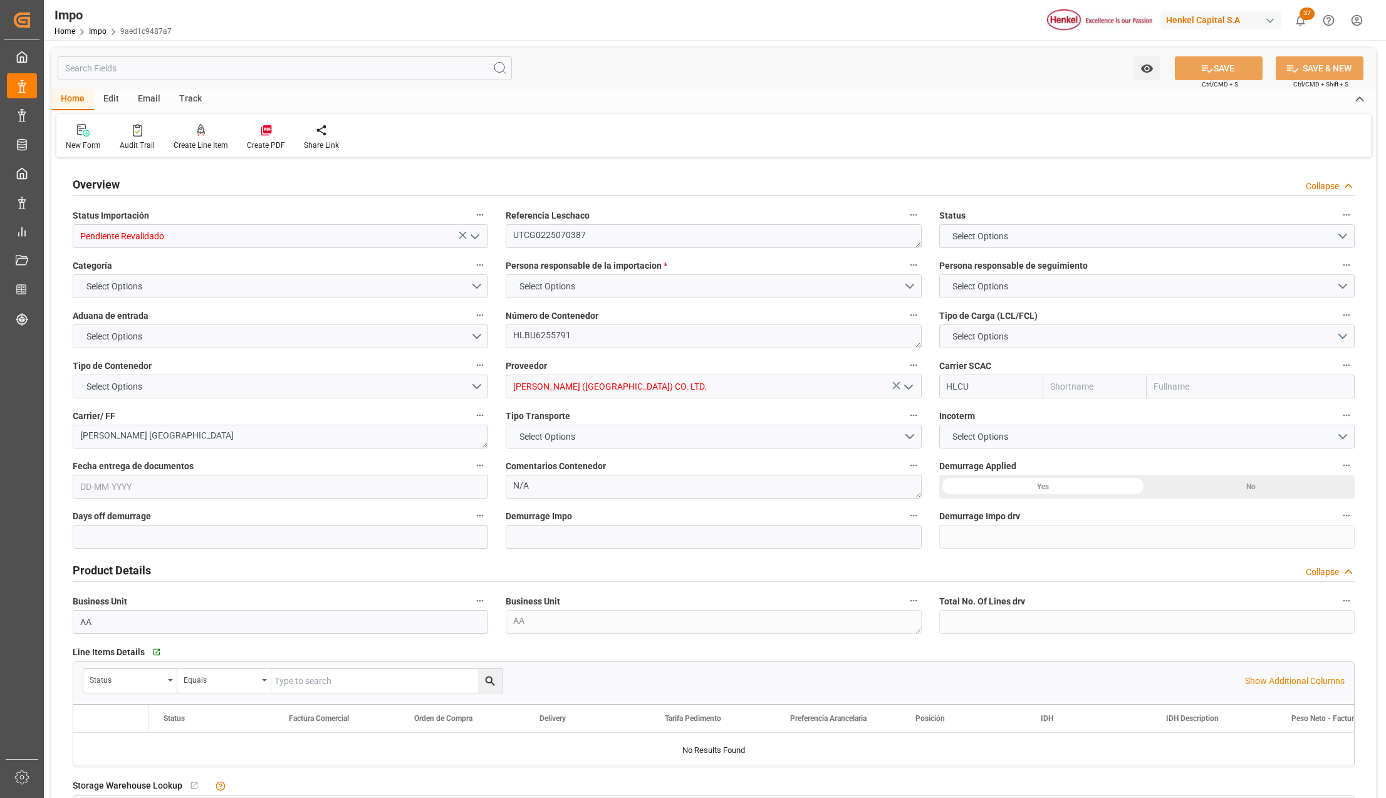
type input "3"
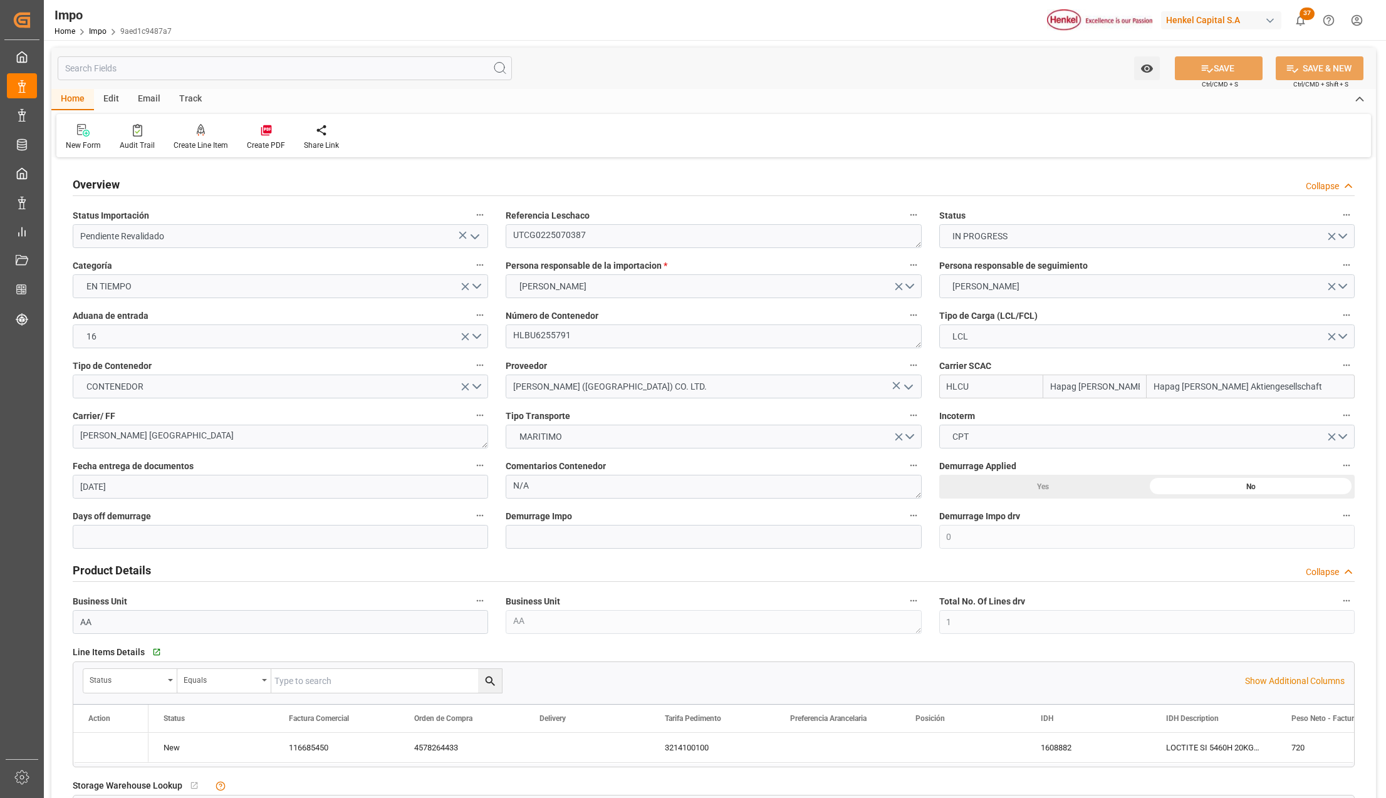
type input "[DATE]"
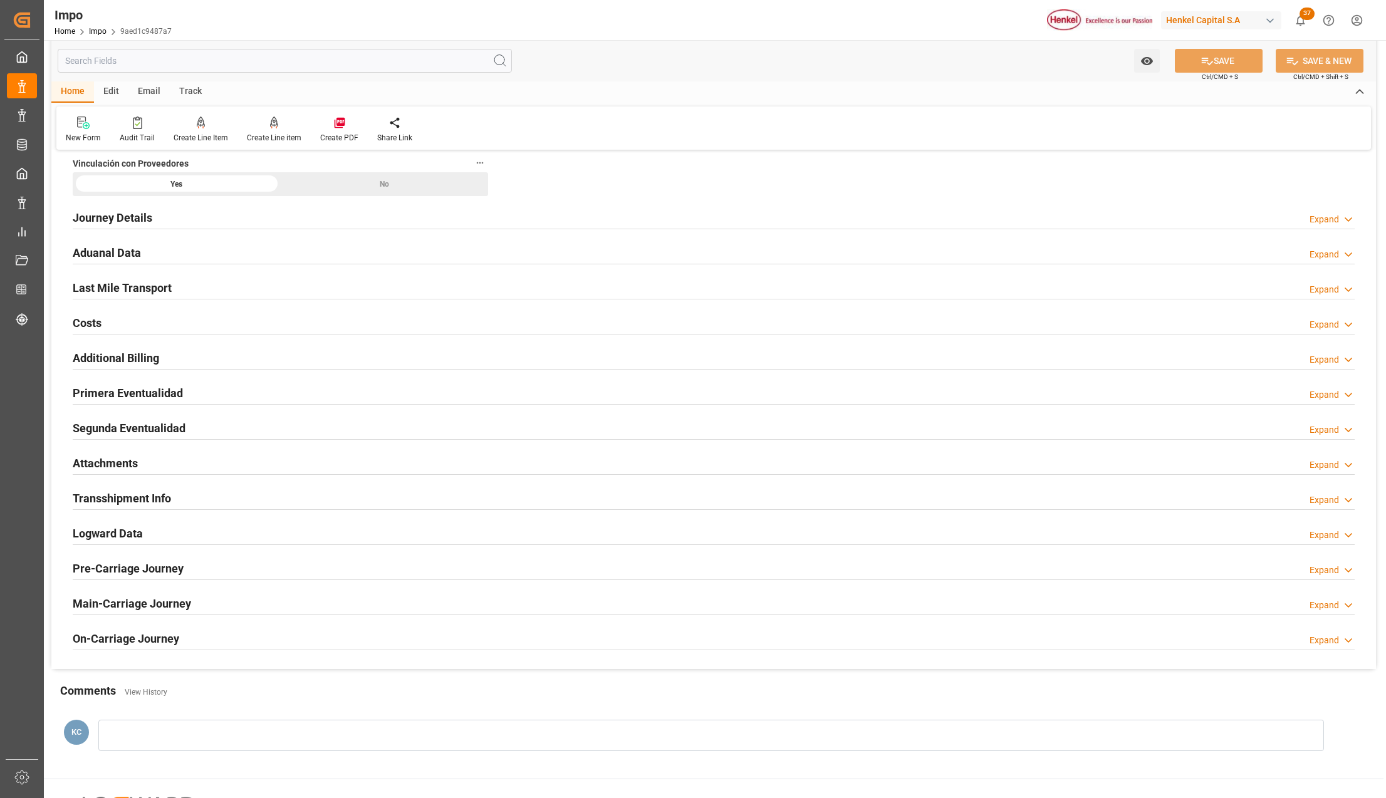
scroll to position [815, 0]
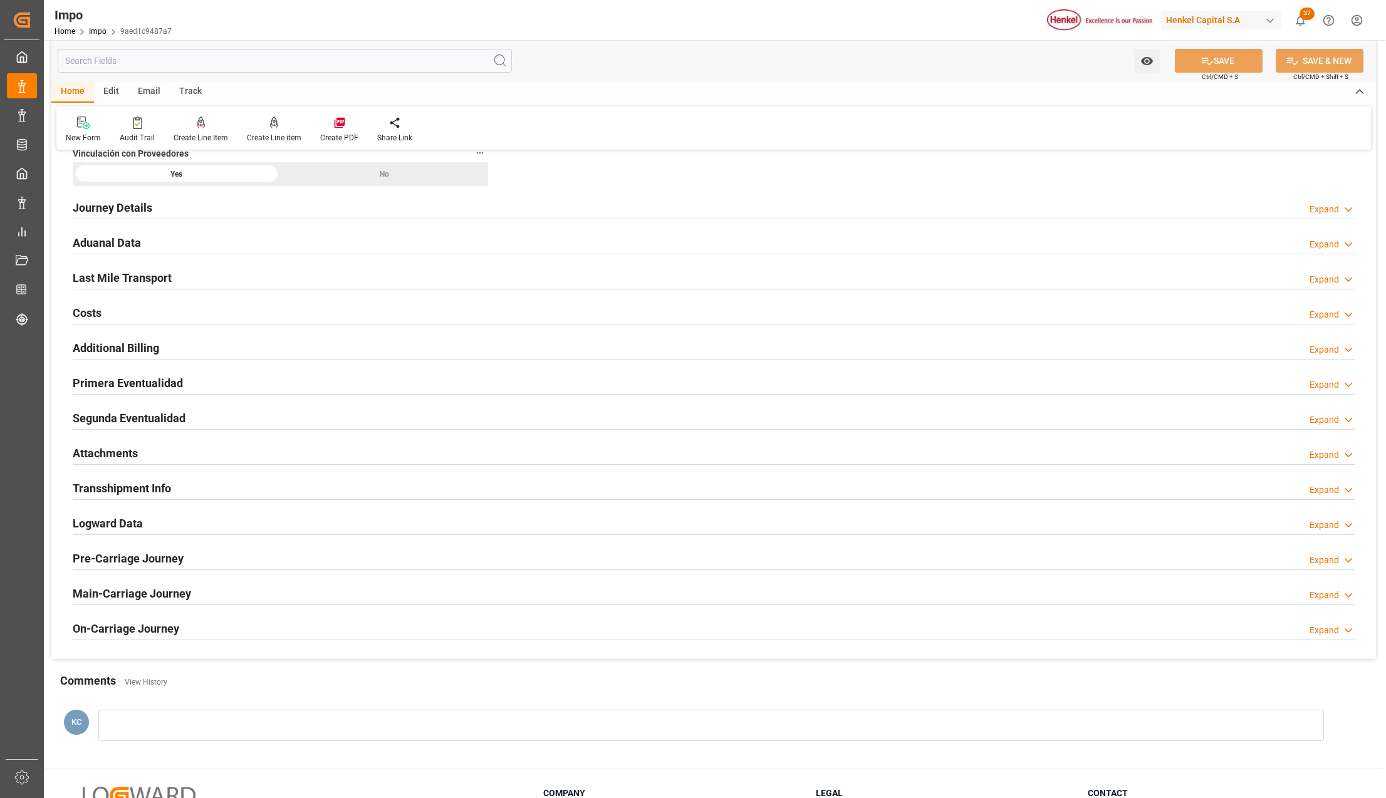
click at [97, 457] on h2 "Attachments" at bounding box center [105, 453] width 65 height 17
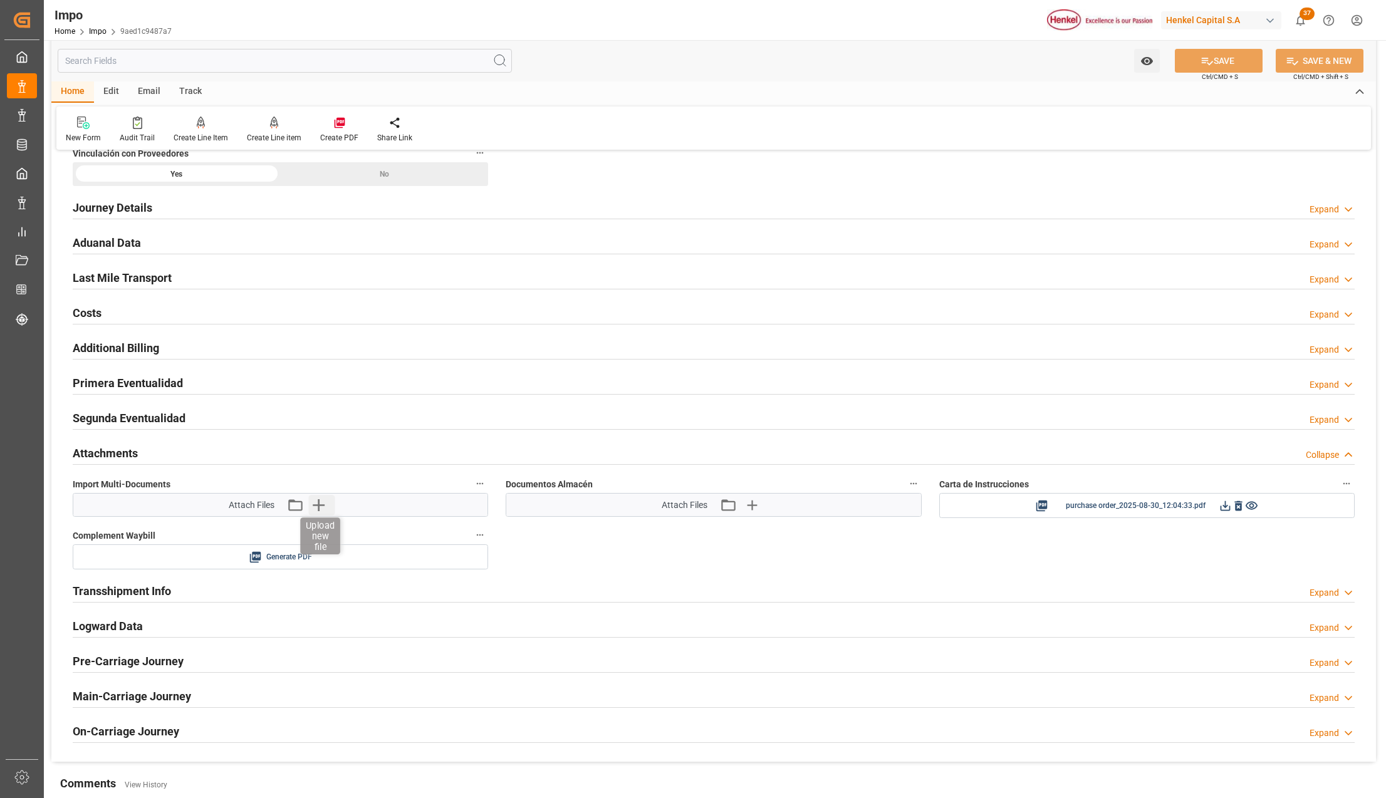
click at [321, 503] on icon "button" at bounding box center [318, 505] width 20 height 20
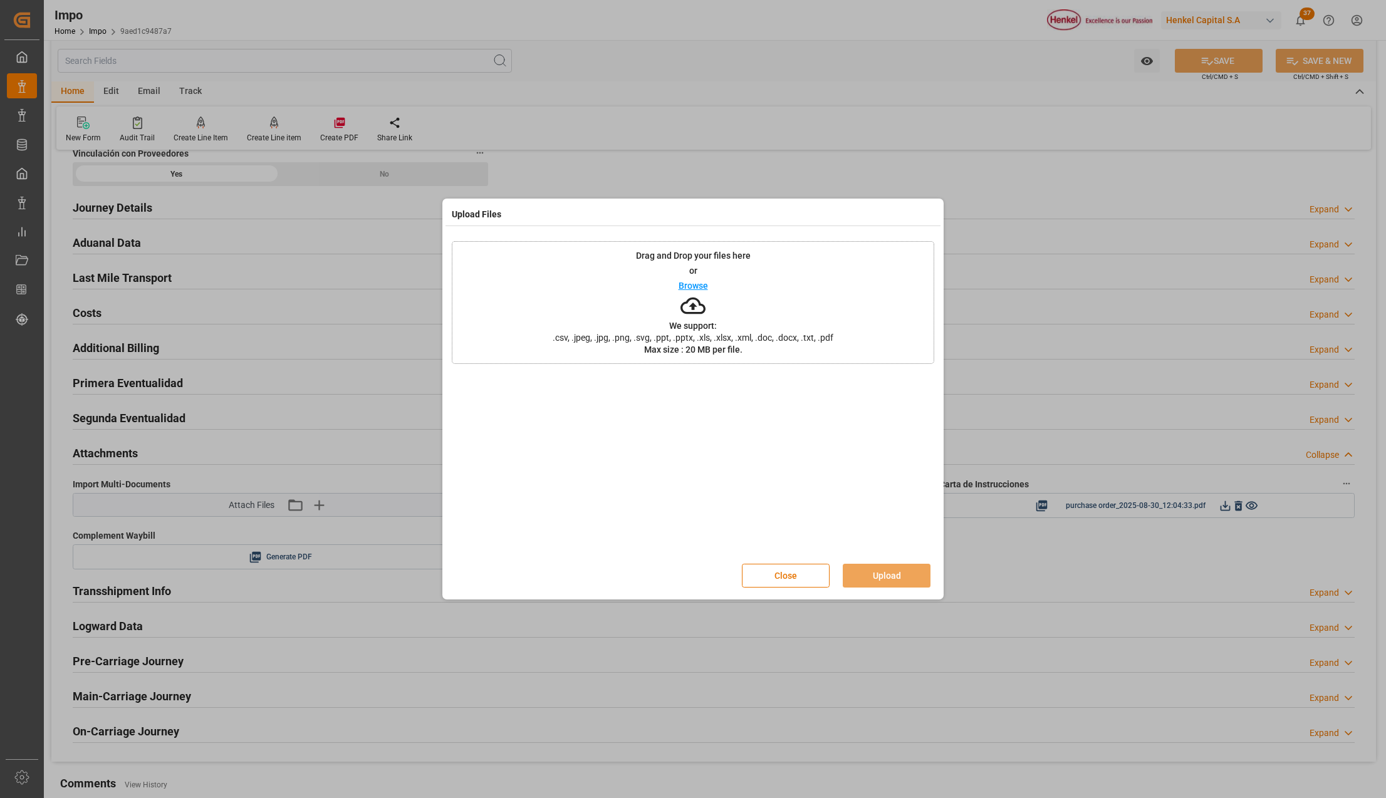
click at [560, 339] on span ".csv, .jpeg, .jpg, .png, .svg, .ppt, .pptx, .xls, .xlsx, .xml, .doc, .docx, .tx…" at bounding box center [693, 337] width 297 height 9
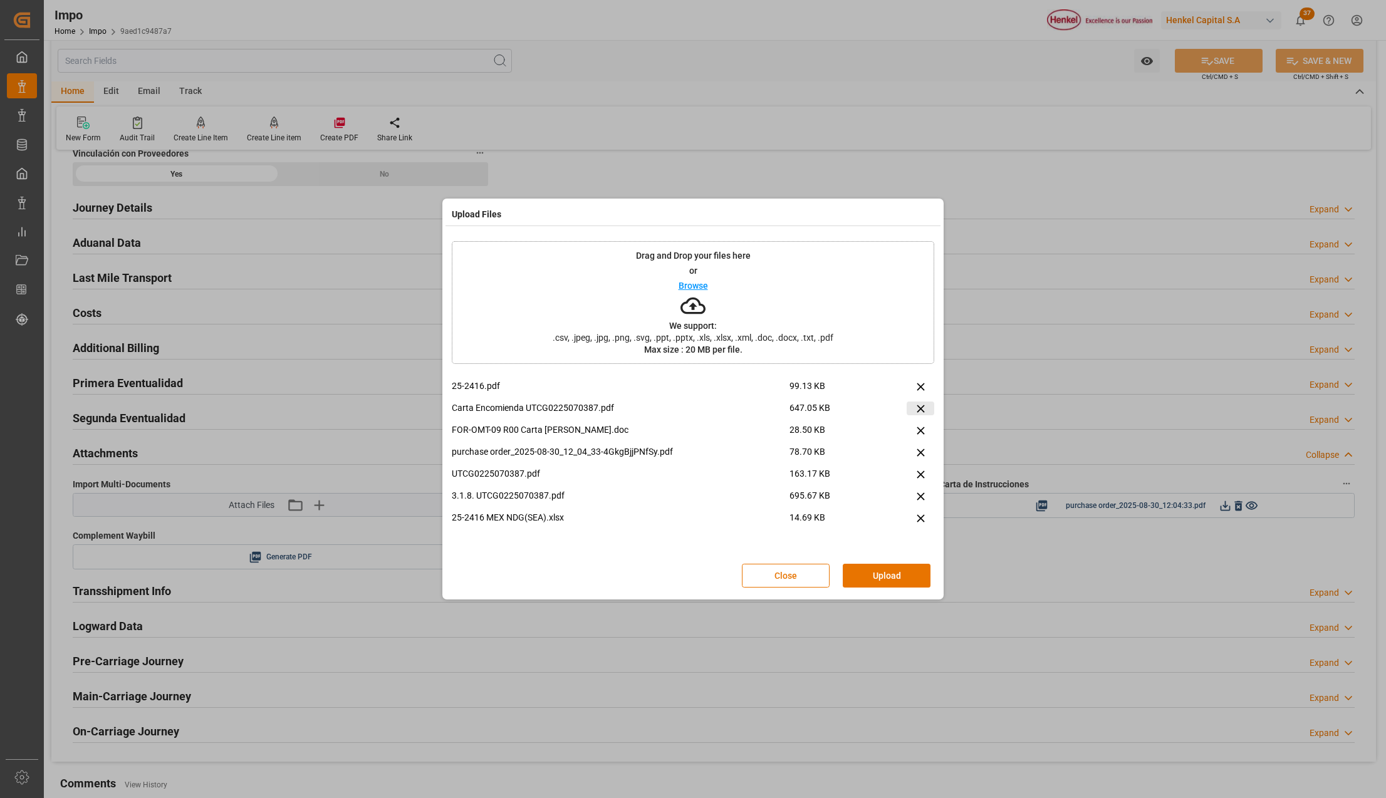
click at [921, 405] on icon at bounding box center [920, 408] width 13 height 13
click at [897, 578] on button "Upload" at bounding box center [887, 576] width 88 height 24
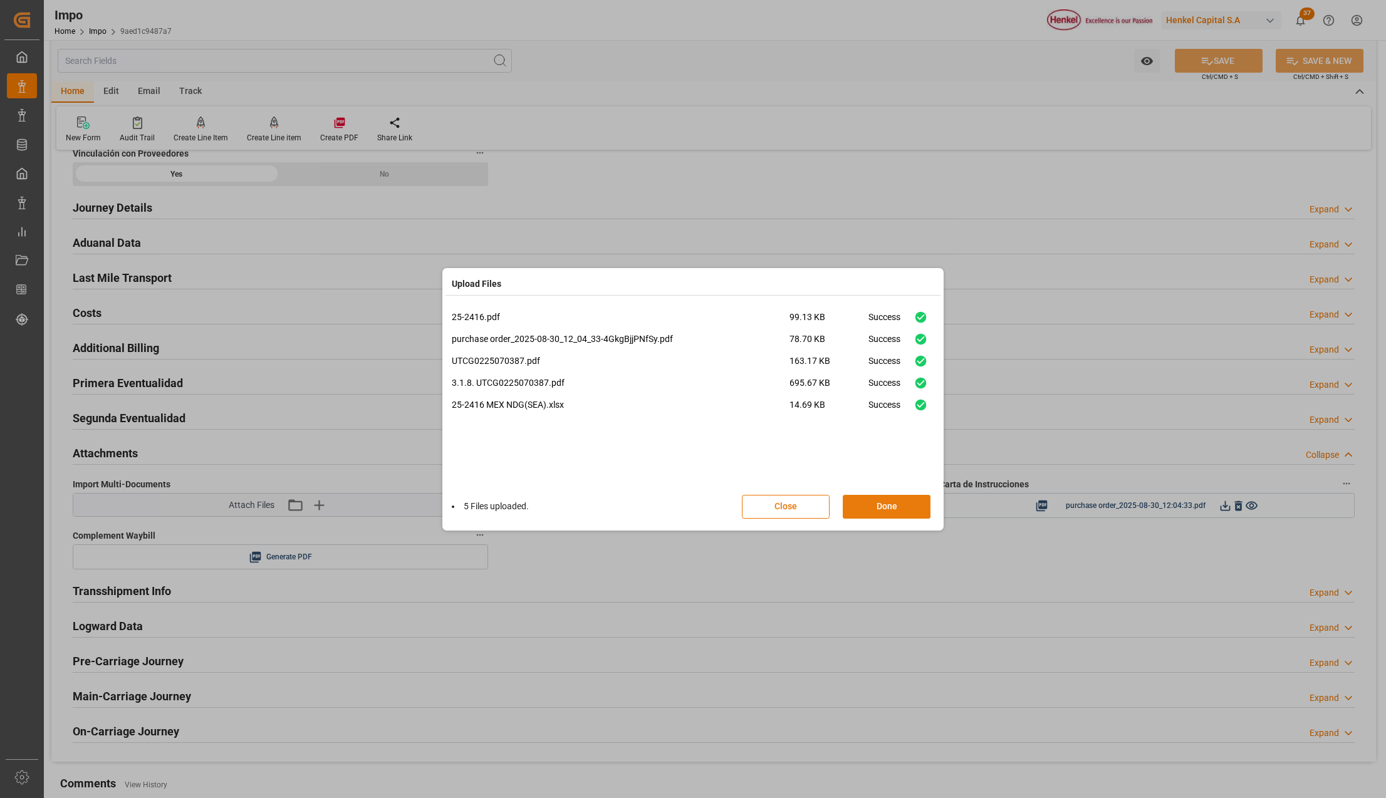
click at [905, 502] on button "Done" at bounding box center [887, 507] width 88 height 24
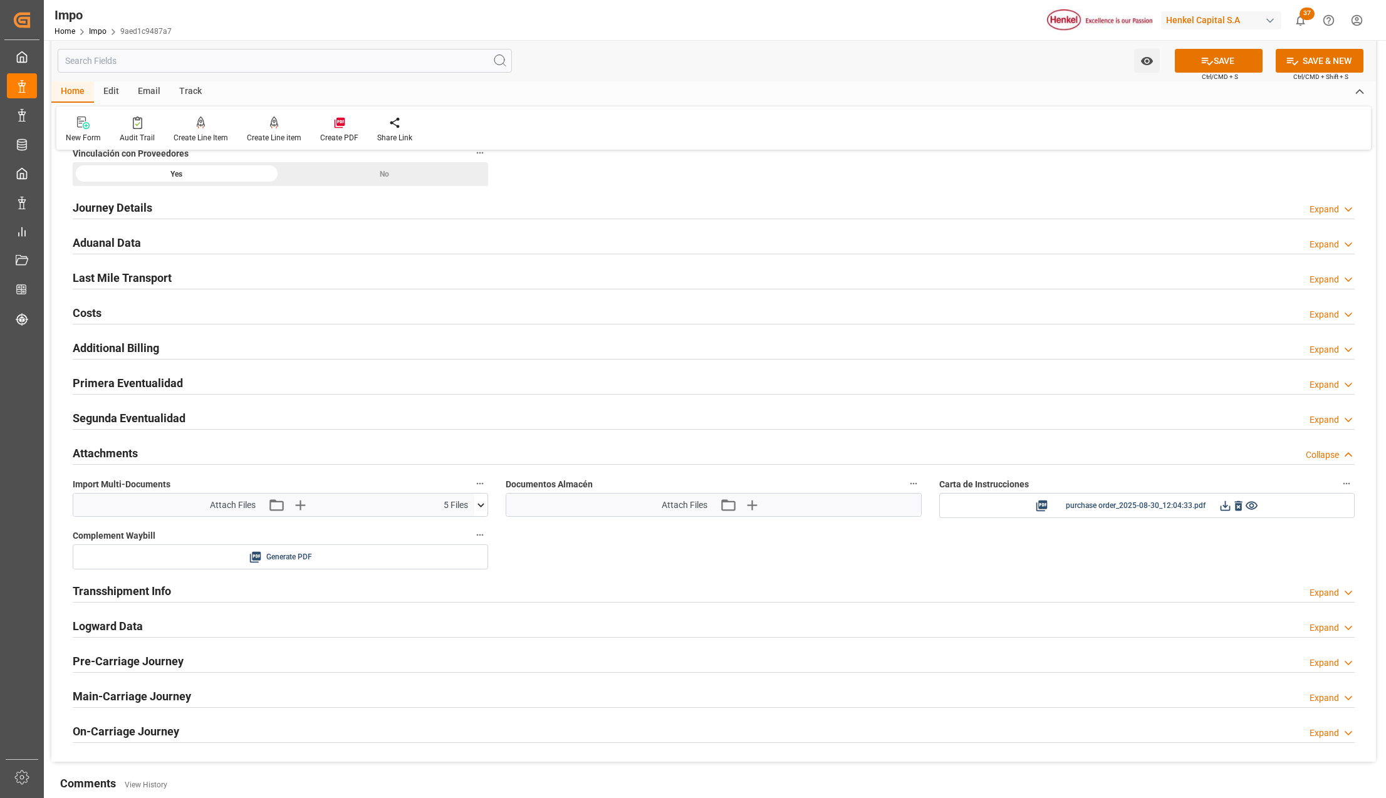
click at [1239, 60] on button "SAVE" at bounding box center [1219, 61] width 88 height 24
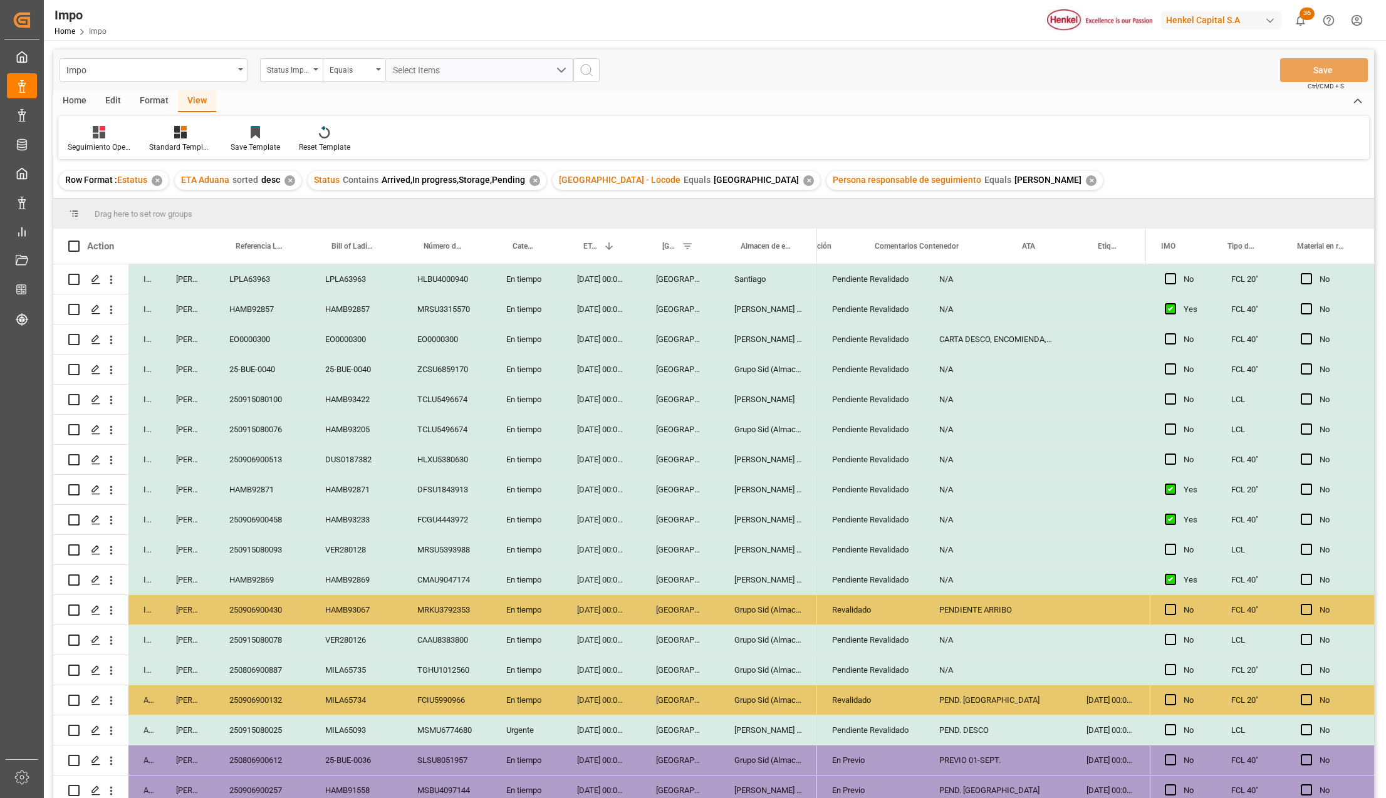
scroll to position [0, 64]
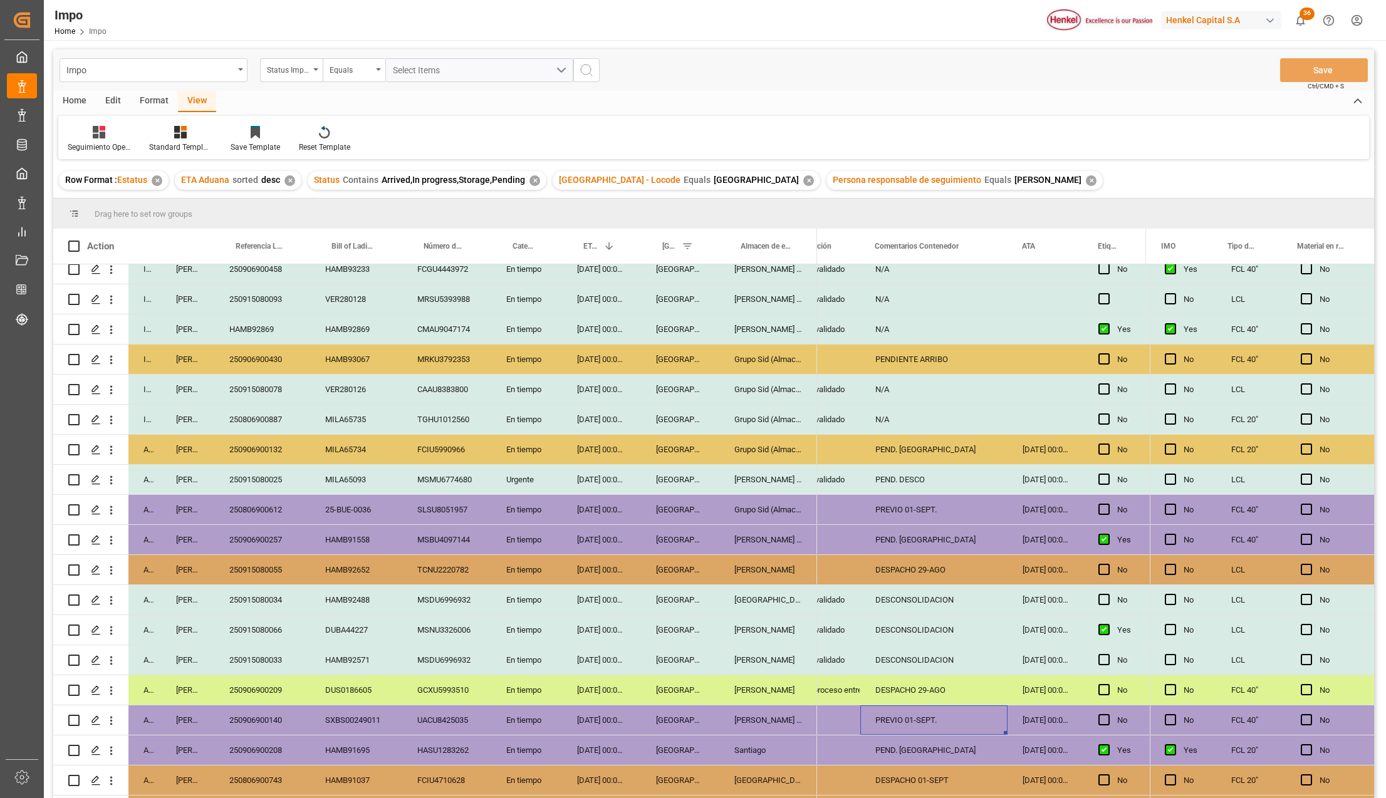
click at [902, 716] on div "PREVIO 01-SEPT." at bounding box center [933, 720] width 147 height 29
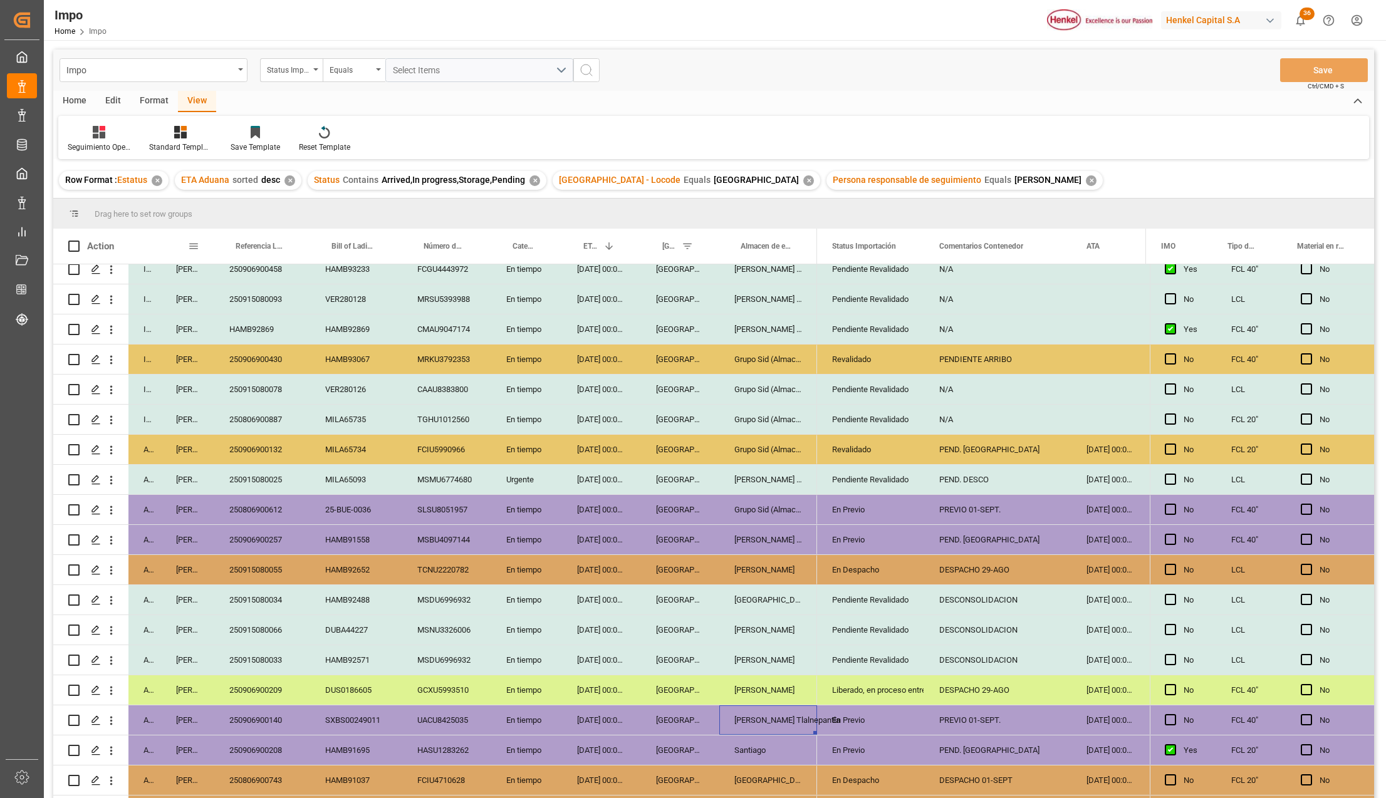
scroll to position [399, 0]
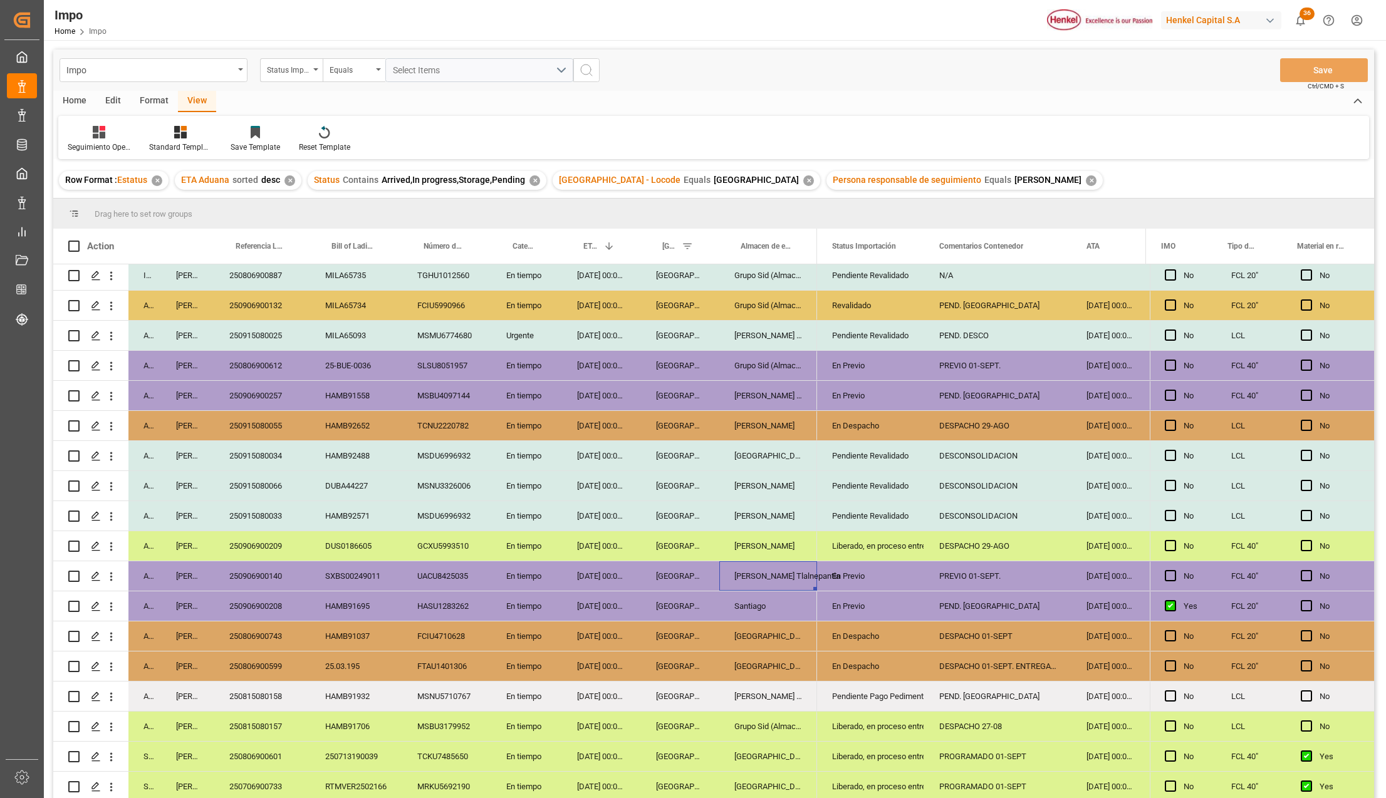
click at [264, 627] on div "250806900743" at bounding box center [262, 636] width 96 height 29
click at [272, 632] on div "250806900743" at bounding box center [262, 636] width 96 height 29
click at [998, 660] on div "DESPACHO 01-SEPT. ENTREGAR 02-09" at bounding box center [997, 666] width 147 height 29
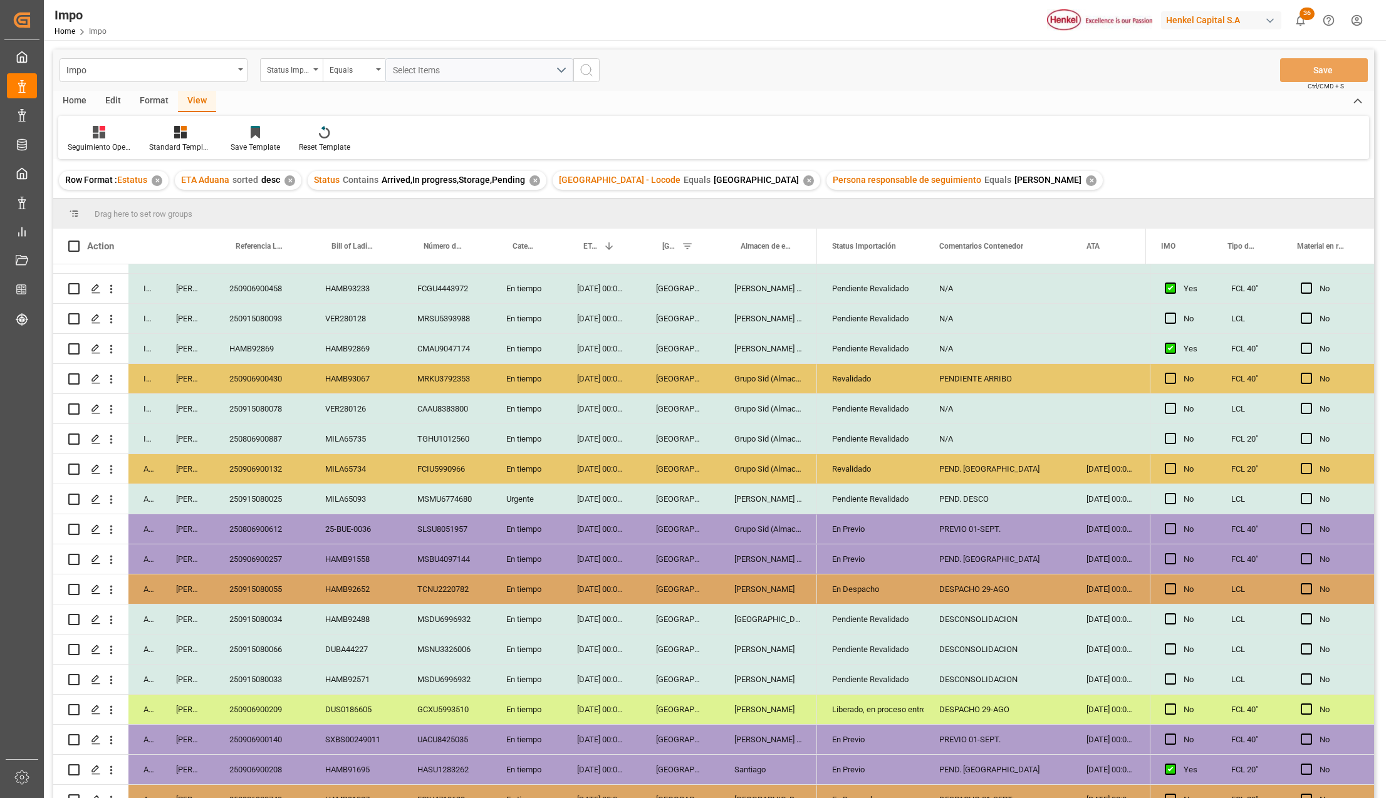
scroll to position [148, 0]
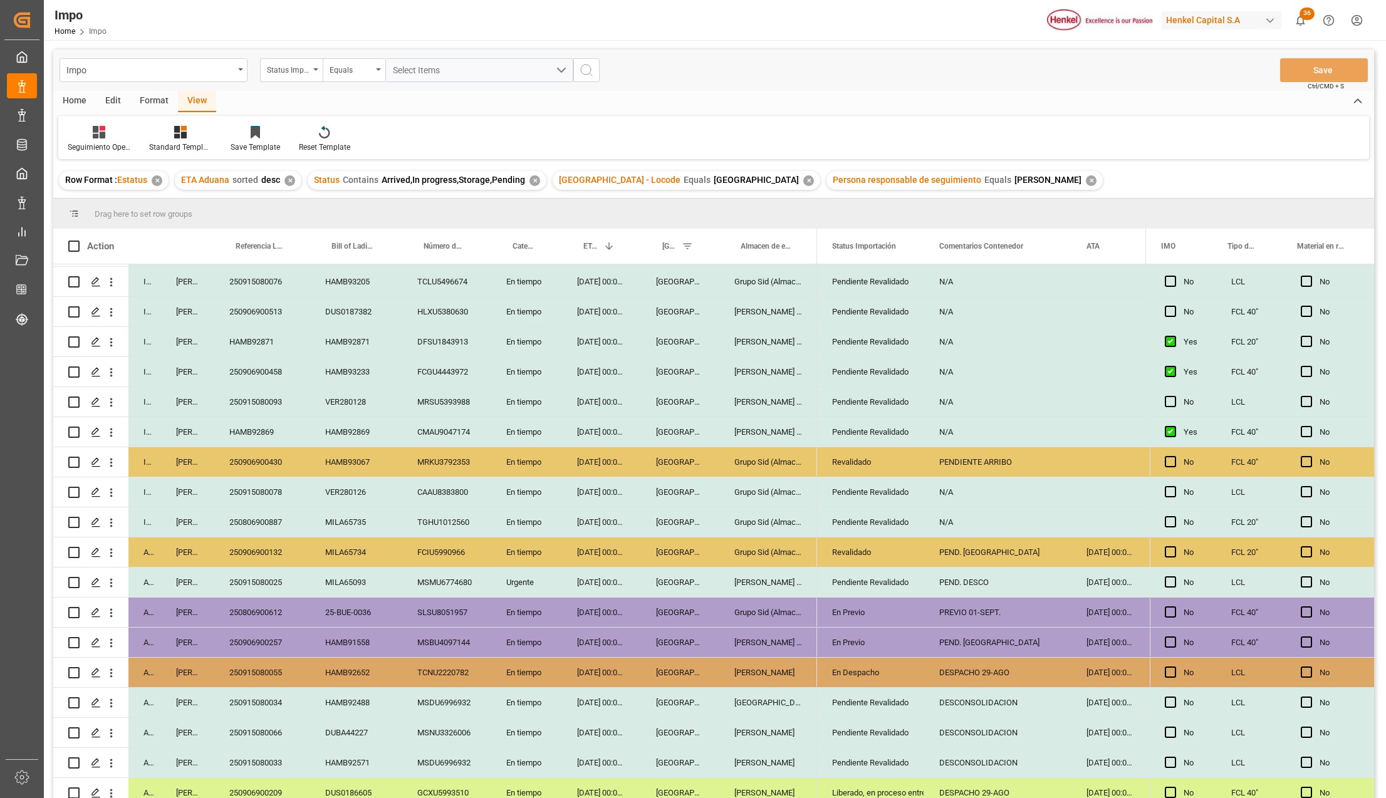
click at [337, 430] on div "HAMB92869" at bounding box center [356, 431] width 92 height 29
click at [263, 426] on div "HAMB92869" at bounding box center [262, 431] width 96 height 29
click at [251, 419] on div "HAMB92869" at bounding box center [262, 431] width 96 height 29
click at [252, 427] on div "HAMB92869" at bounding box center [262, 431] width 96 height 29
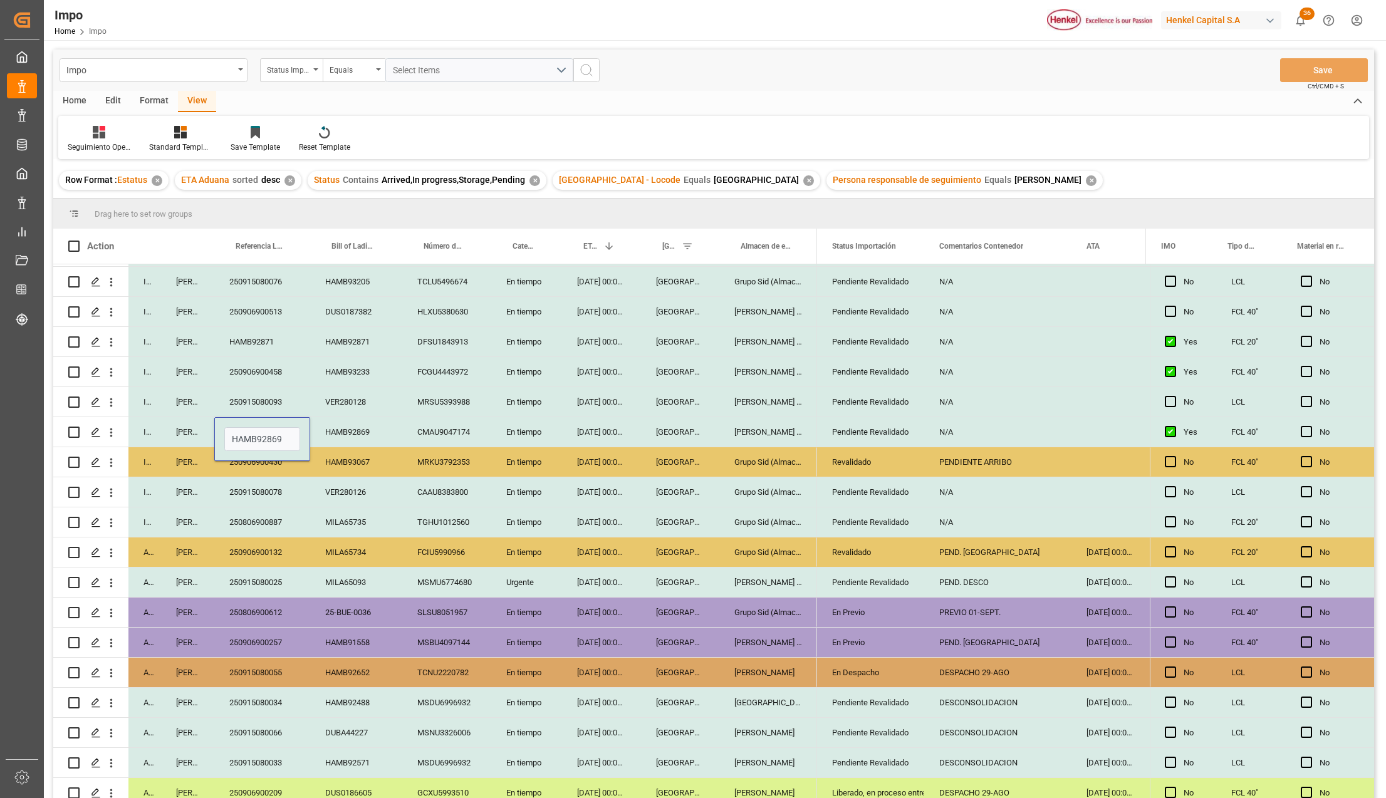
type input "250906900422"
click at [301, 502] on div "250915080078" at bounding box center [262, 491] width 96 height 29
click at [1315, 61] on button "Save" at bounding box center [1324, 70] width 88 height 24
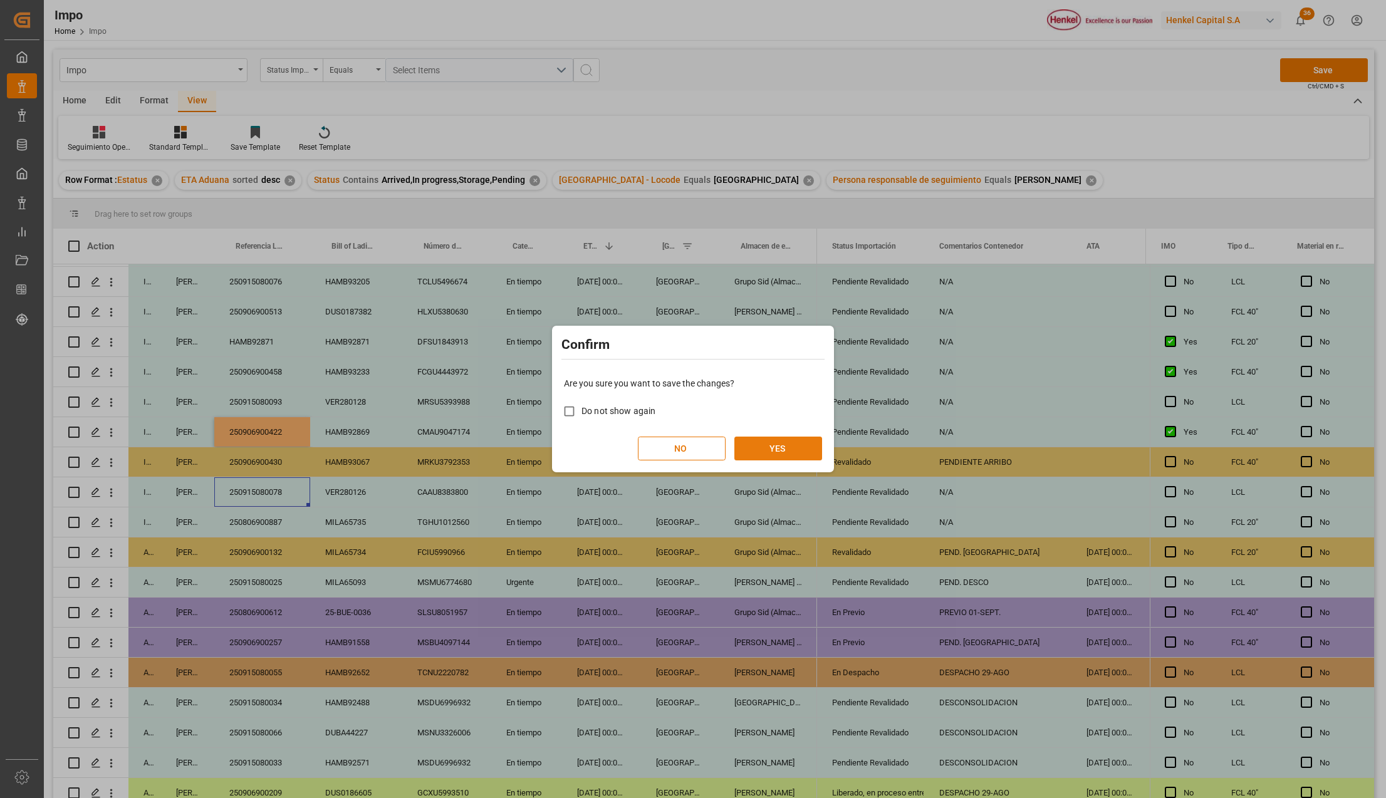
click at [788, 451] on button "YES" at bounding box center [778, 449] width 88 height 24
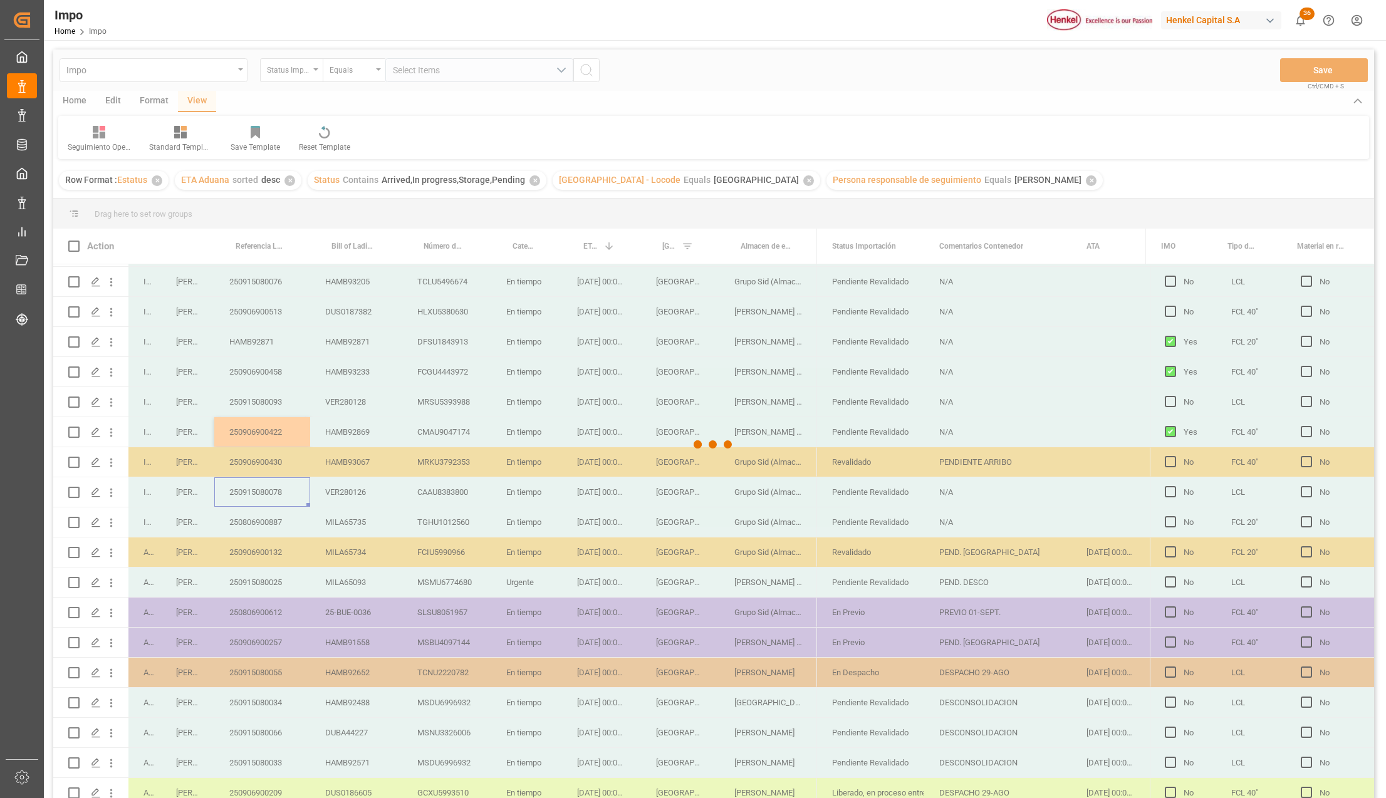
click at [259, 341] on div at bounding box center [713, 445] width 1321 height 791
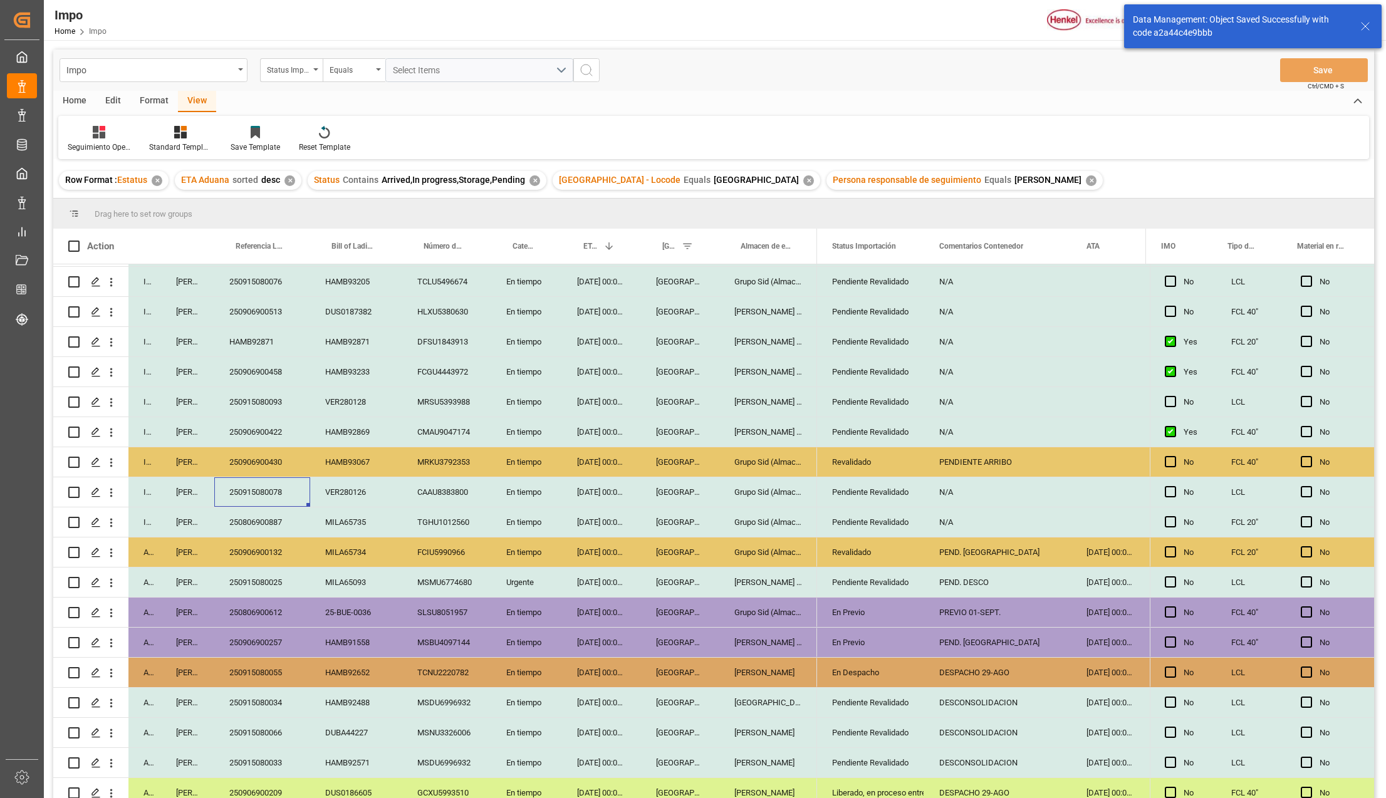
click at [263, 343] on div "HAMB92871" at bounding box center [262, 341] width 96 height 29
click at [383, 352] on div "HAMB92871" at bounding box center [356, 341] width 92 height 29
click at [459, 397] on div "MRSU5393988" at bounding box center [446, 401] width 89 height 29
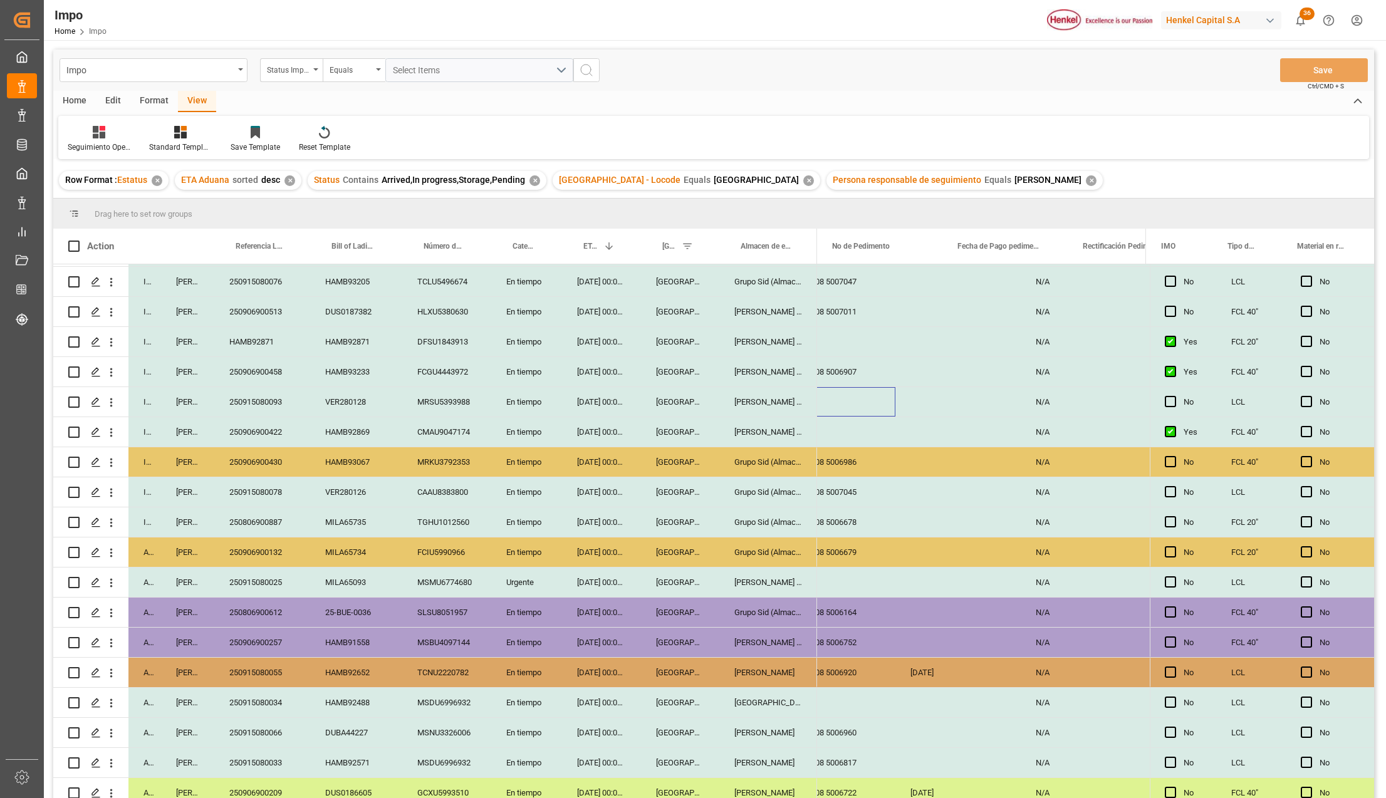
scroll to position [0, 3029]
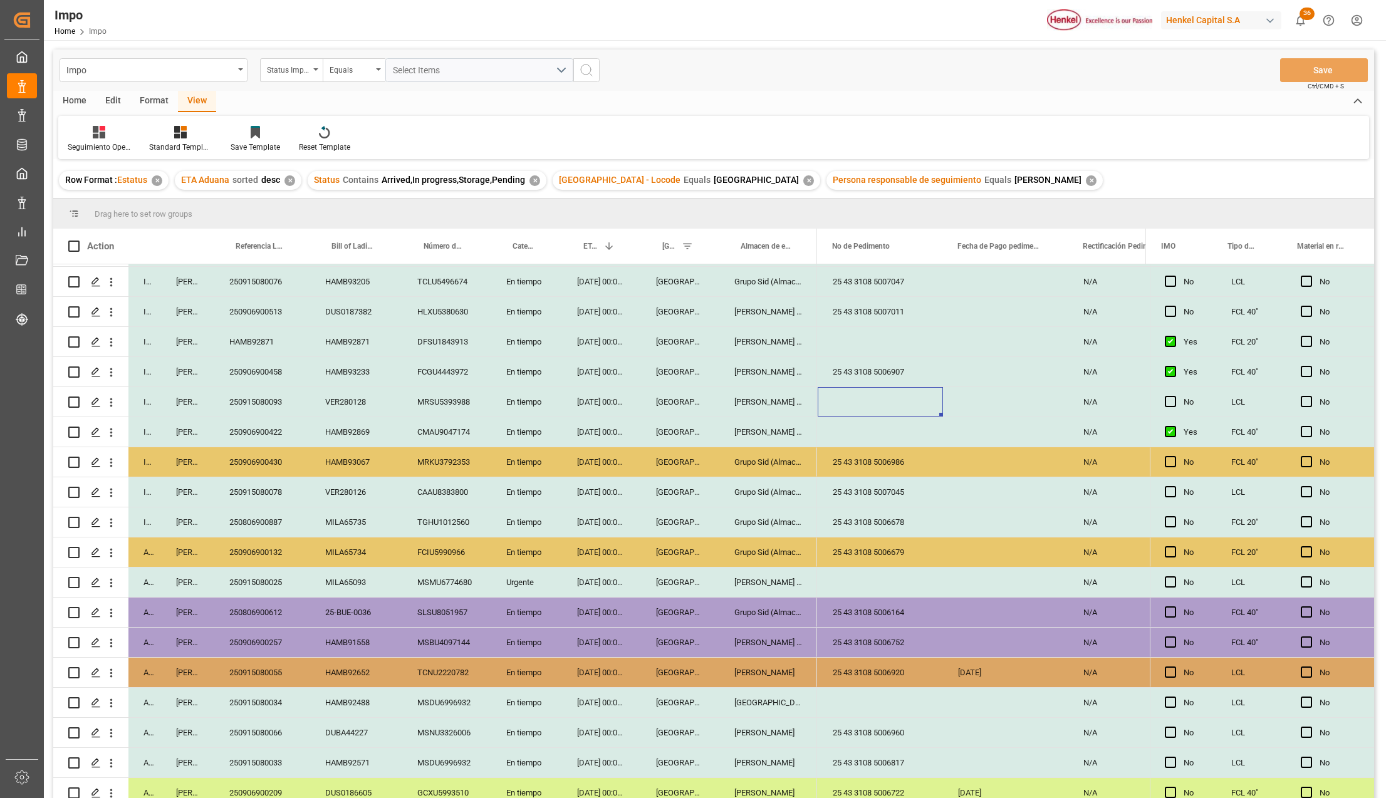
click at [892, 397] on div "Press SPACE to select this row." at bounding box center [880, 401] width 125 height 29
click at [885, 409] on input "Press SPACE to select this row." at bounding box center [880, 409] width 105 height 24
paste input "25 43 3108 5007120"
type input "25 43 3108 5007120"
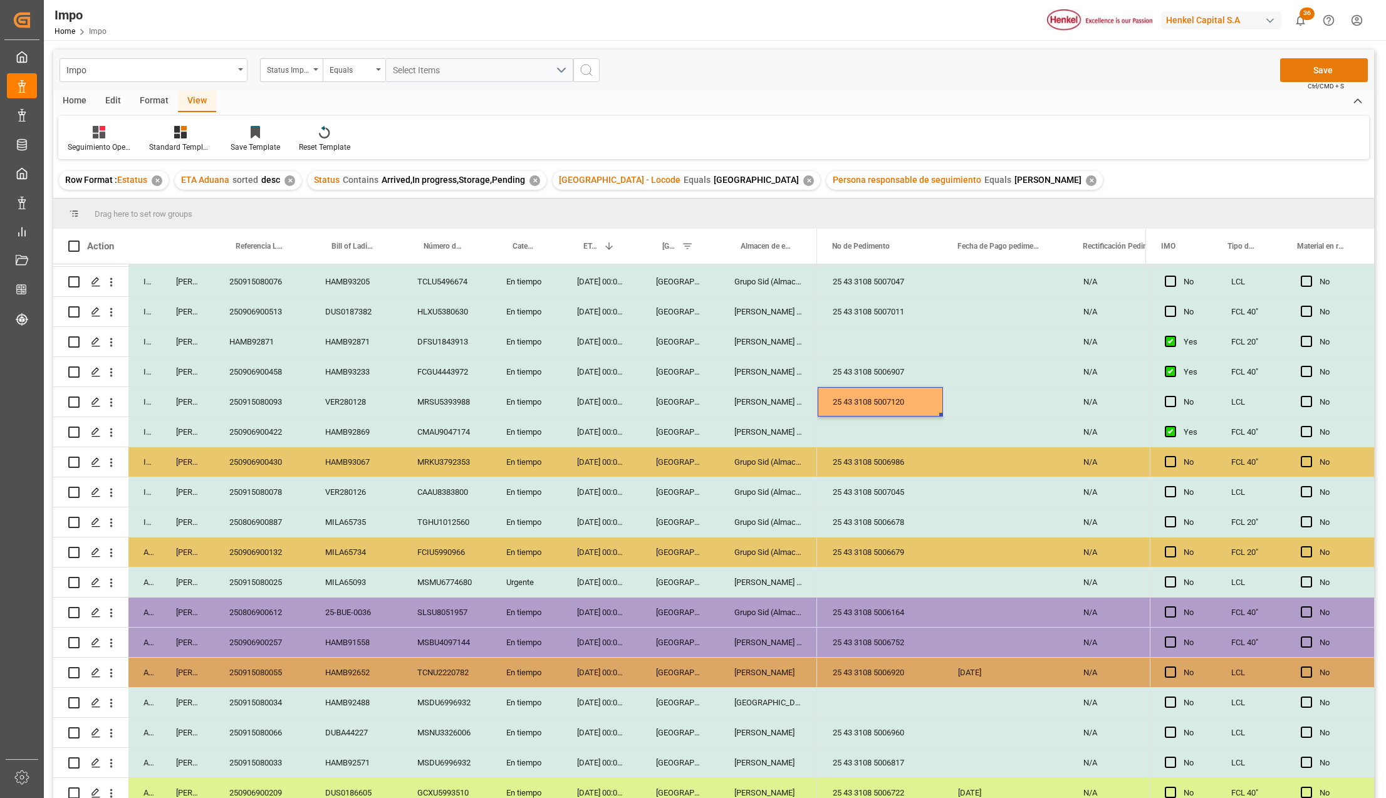
click at [1313, 75] on button "Save" at bounding box center [1324, 70] width 88 height 24
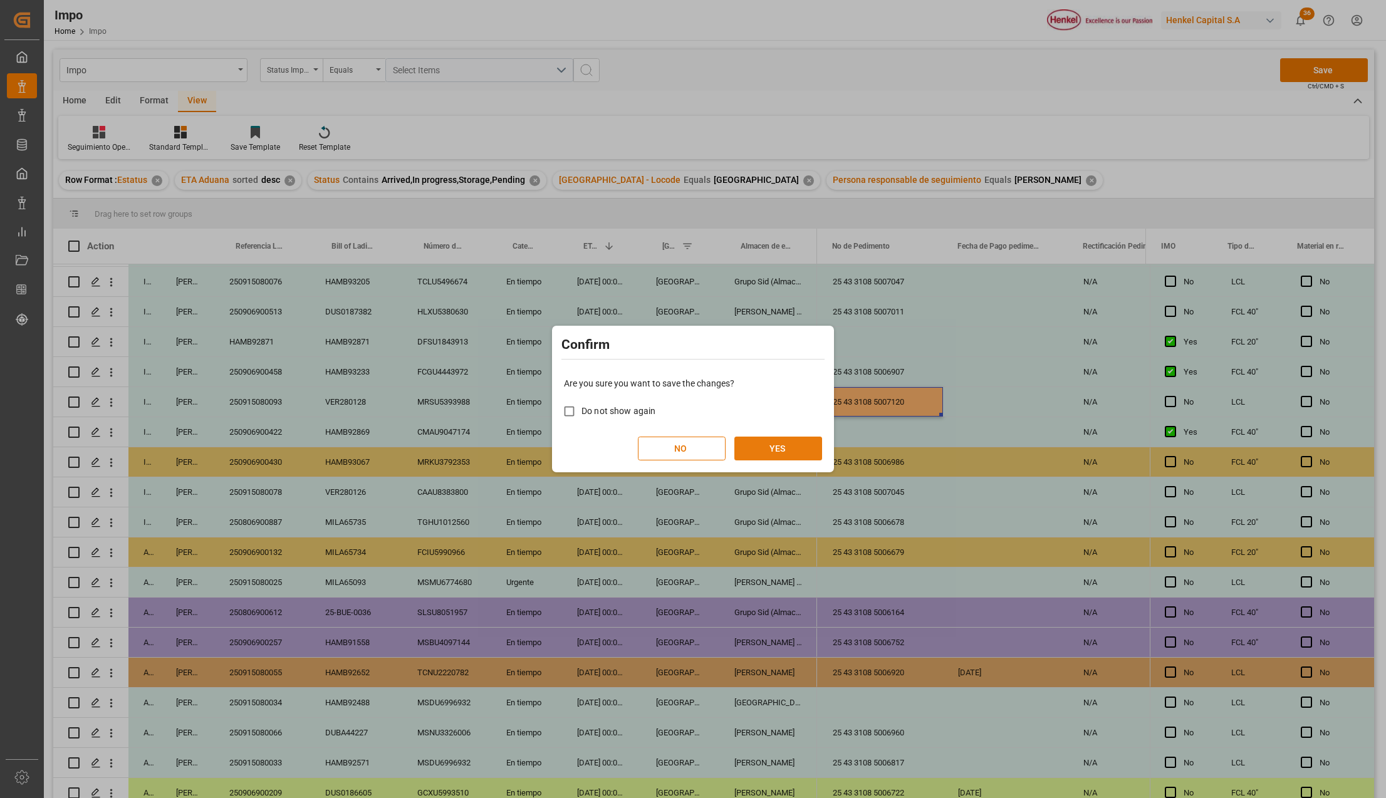
click at [760, 442] on button "YES" at bounding box center [778, 449] width 88 height 24
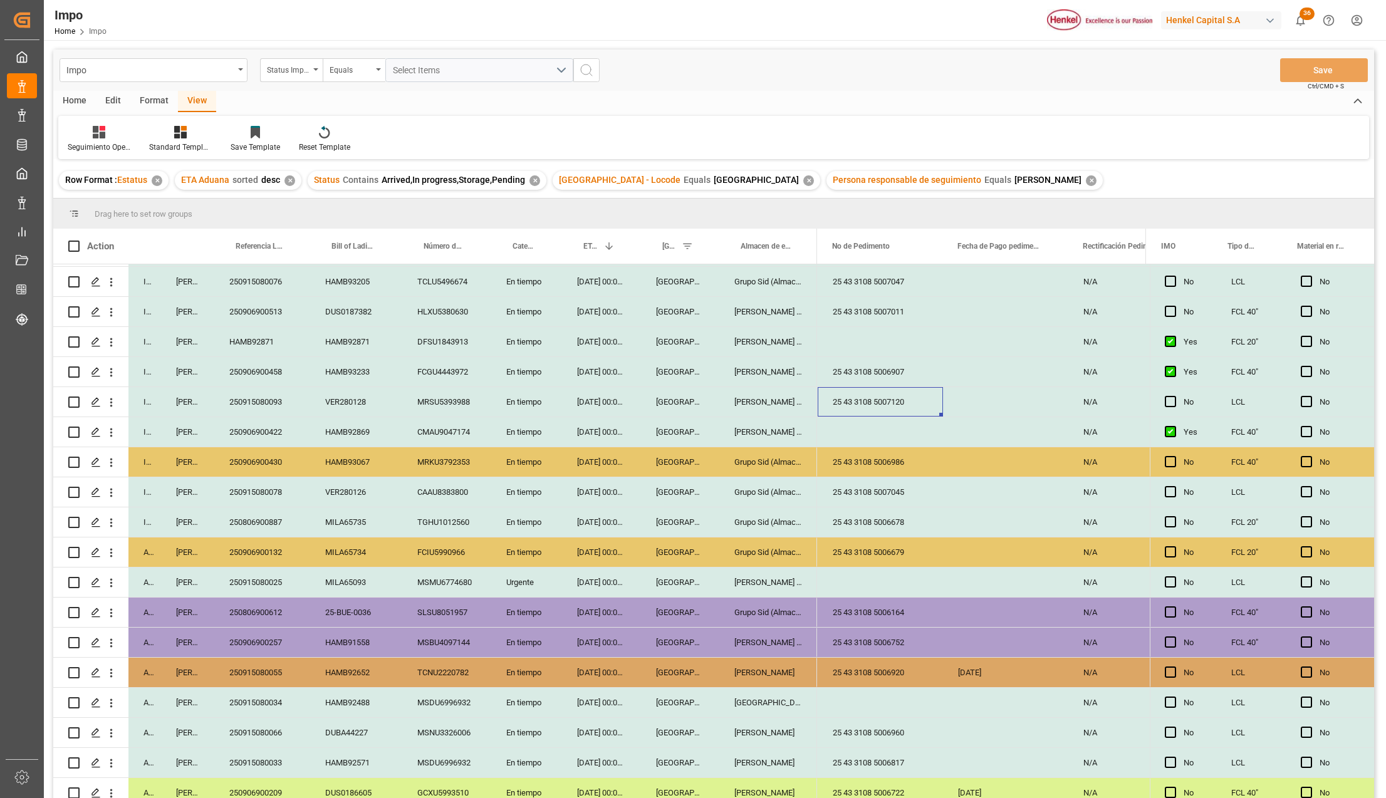
click at [373, 440] on div "HAMB92869" at bounding box center [356, 431] width 92 height 29
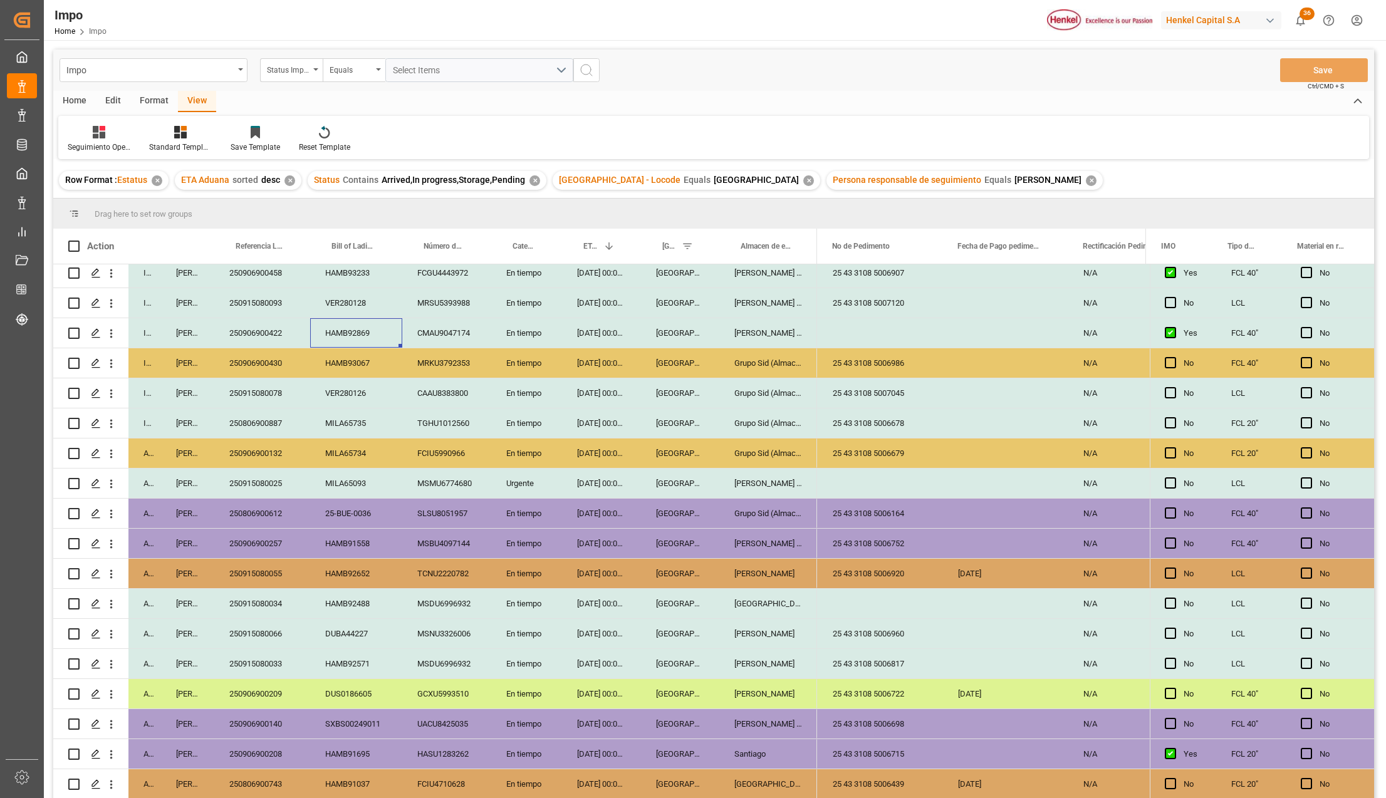
scroll to position [399, 0]
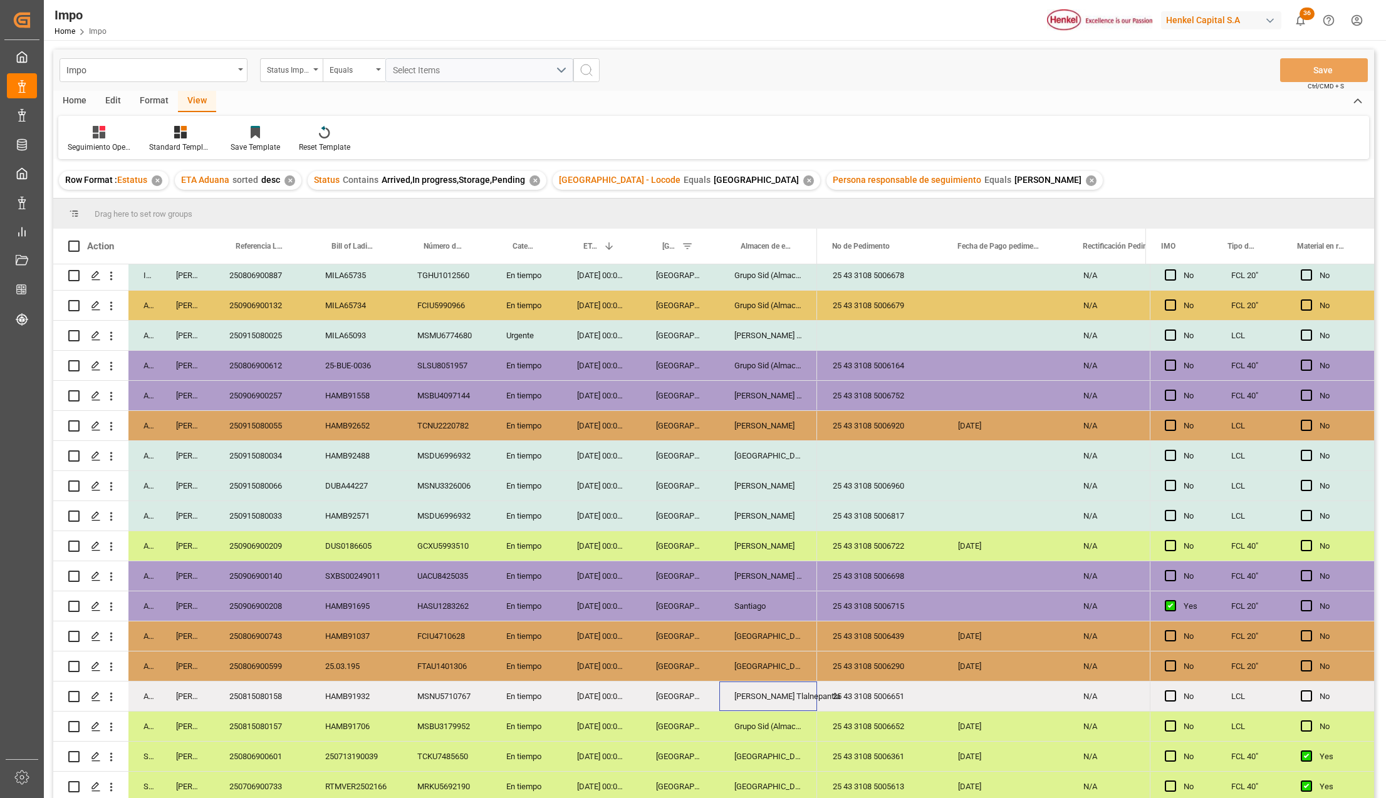
click at [793, 693] on div "[PERSON_NAME] Tlalnepantla" at bounding box center [768, 696] width 98 height 29
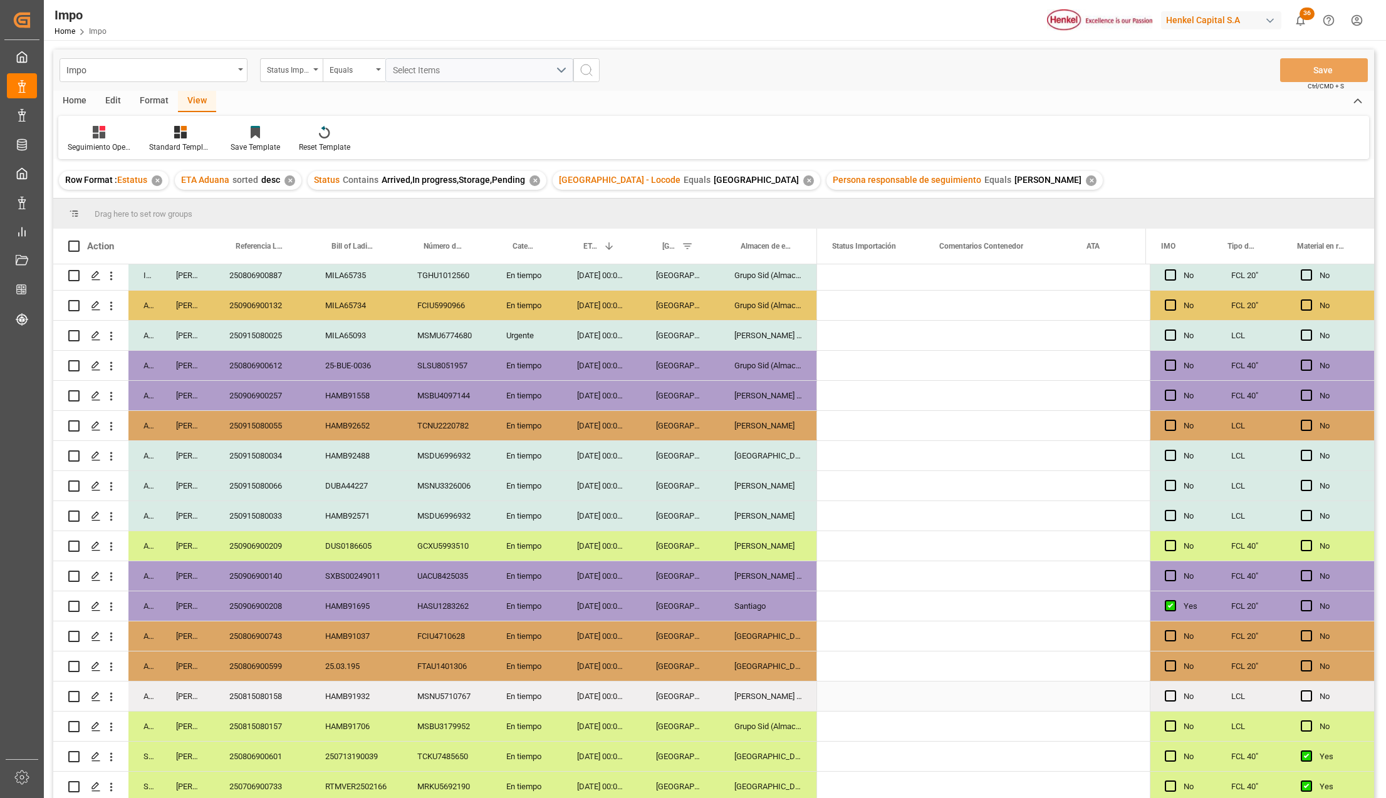
scroll to position [0, 0]
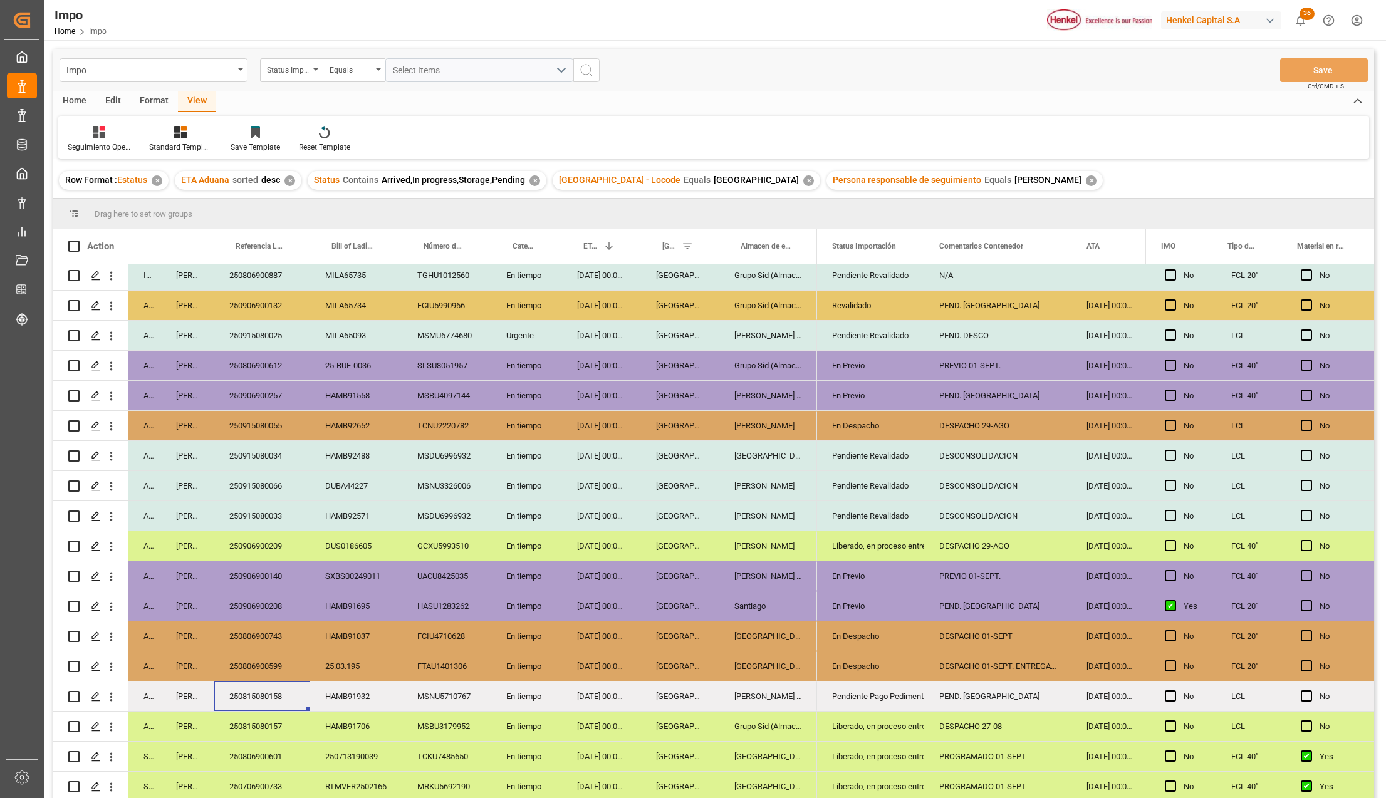
click at [263, 691] on div "250815080158" at bounding box center [262, 696] width 96 height 29
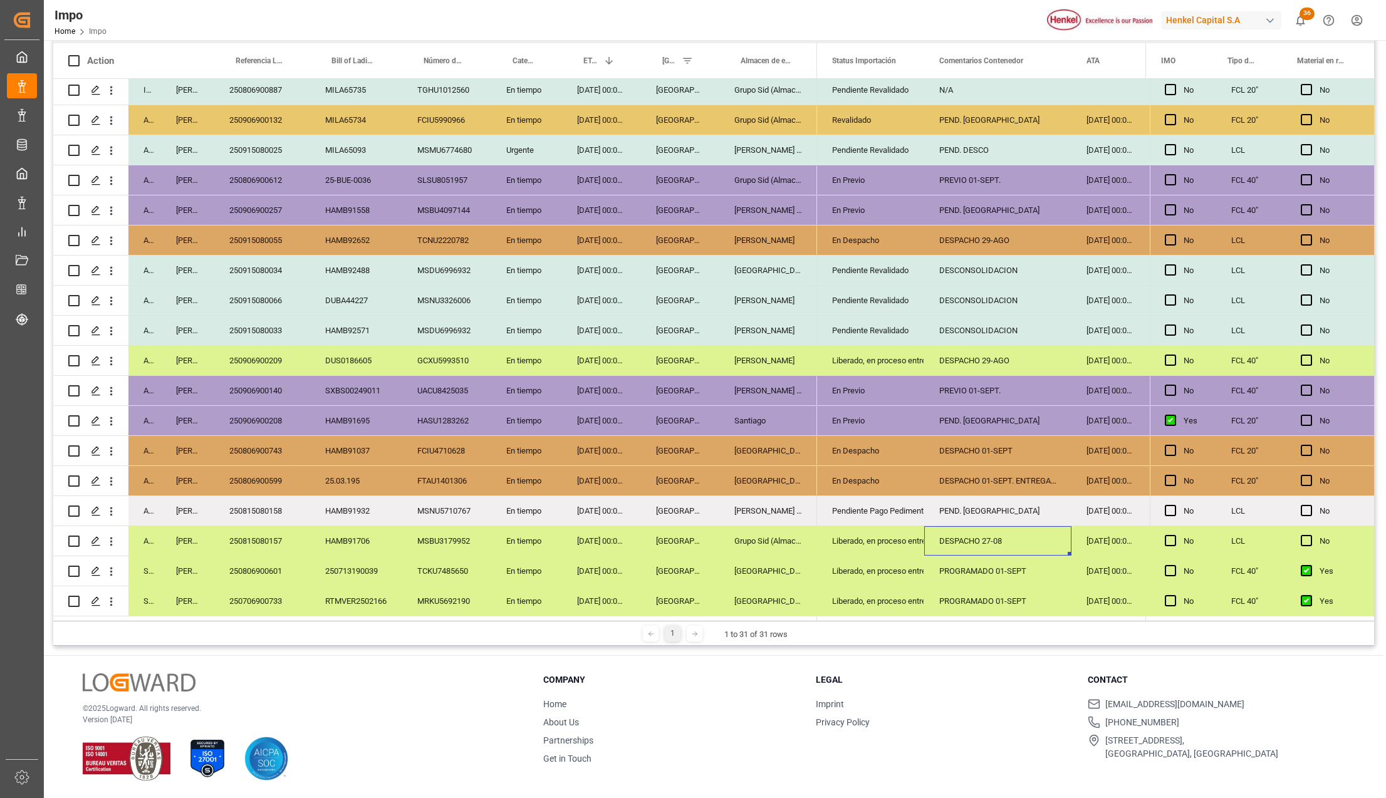
click at [993, 543] on div "DESPACHO 27-08" at bounding box center [997, 540] width 147 height 29
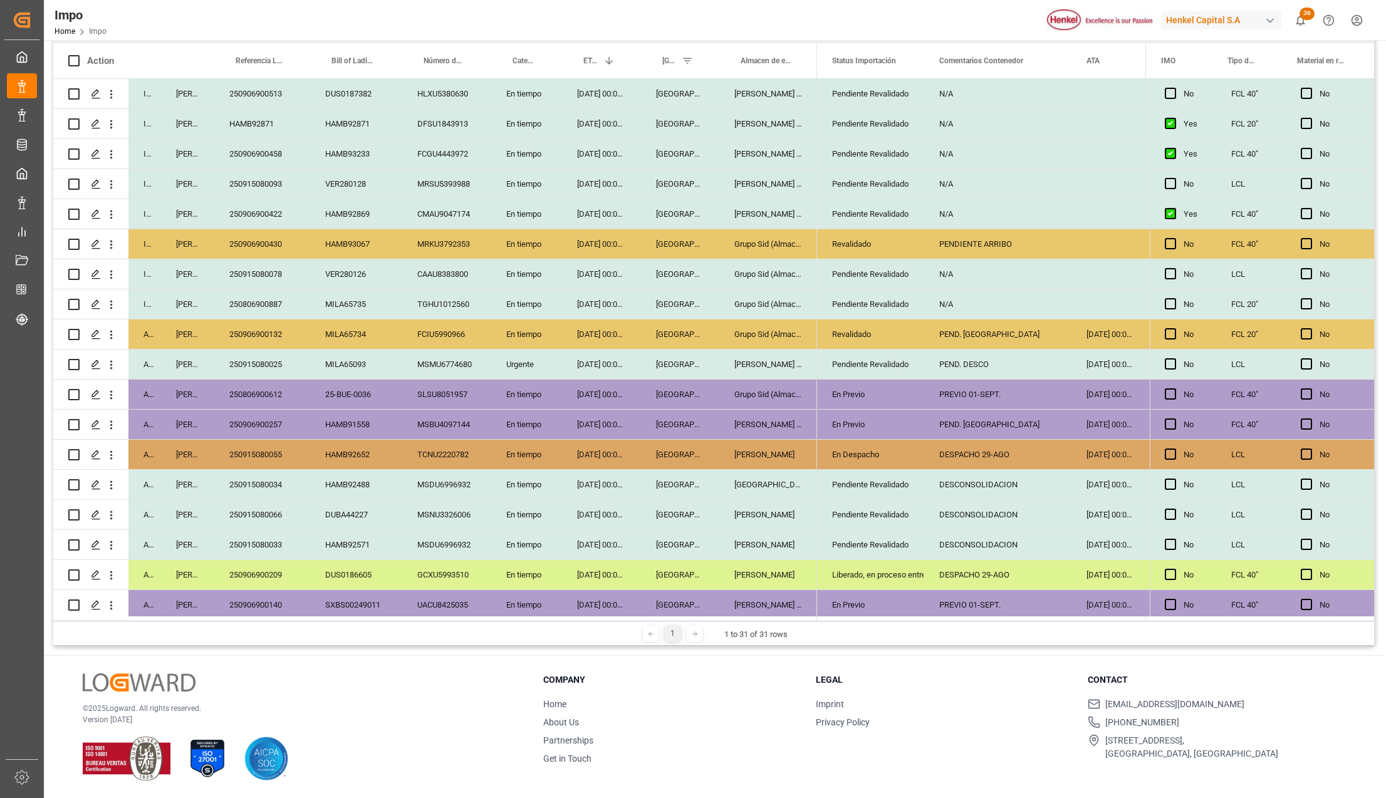
scroll to position [148, 0]
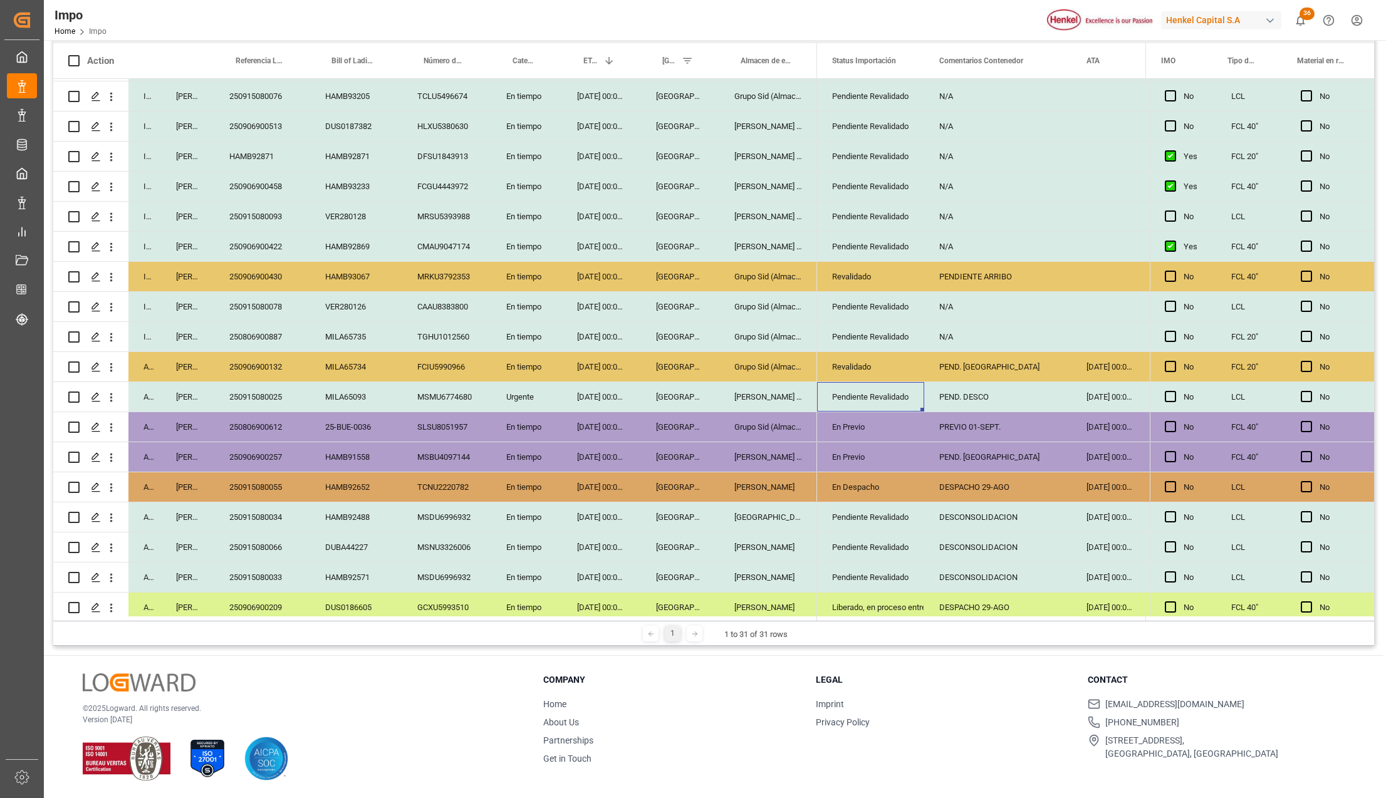
click at [860, 391] on div "Pendiente Revalidado" at bounding box center [870, 397] width 77 height 29
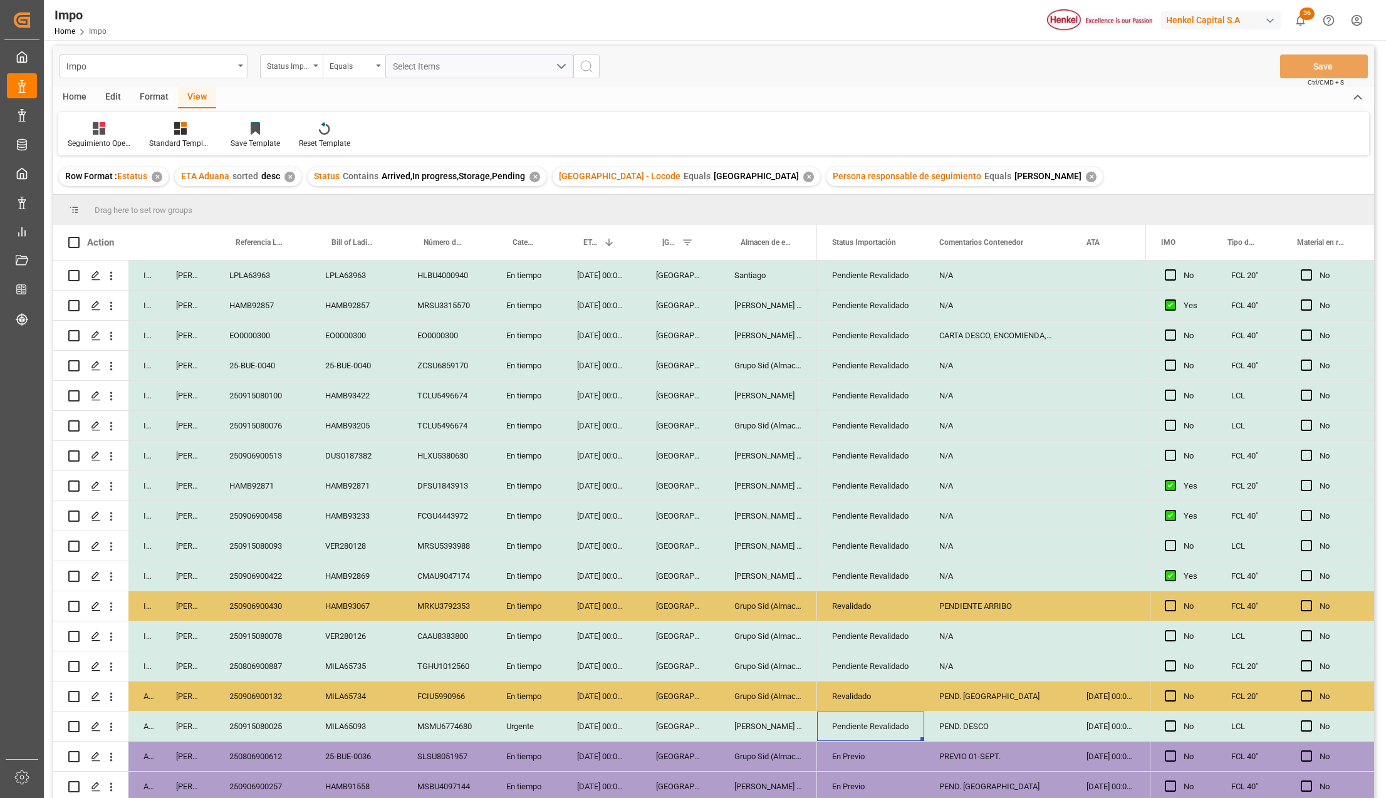
scroll to position [0, 0]
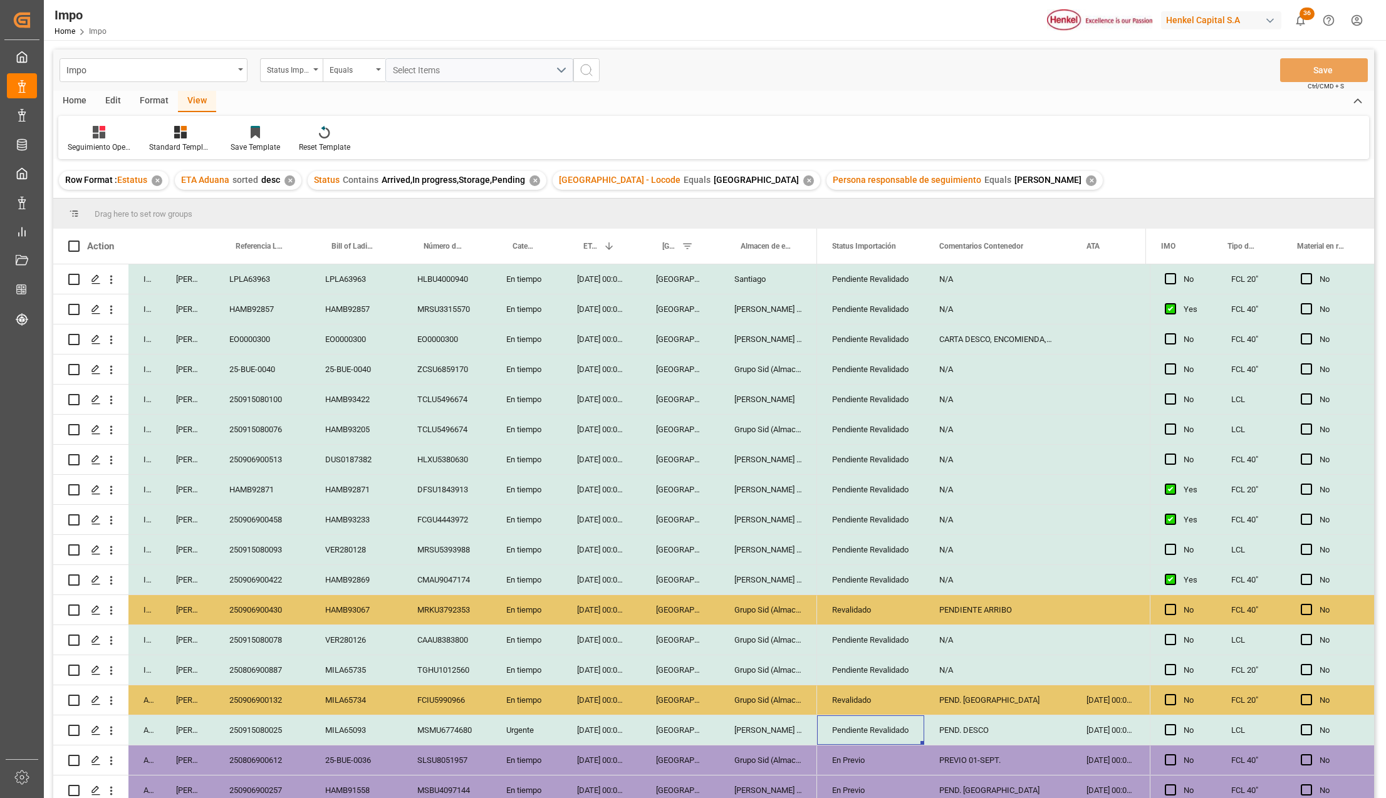
click at [1018, 339] on div "CARTA DESCO, ENCOMIENDA,PROVEEDOR" at bounding box center [997, 339] width 147 height 29
click at [238, 341] on div "EO0000300" at bounding box center [262, 339] width 96 height 29
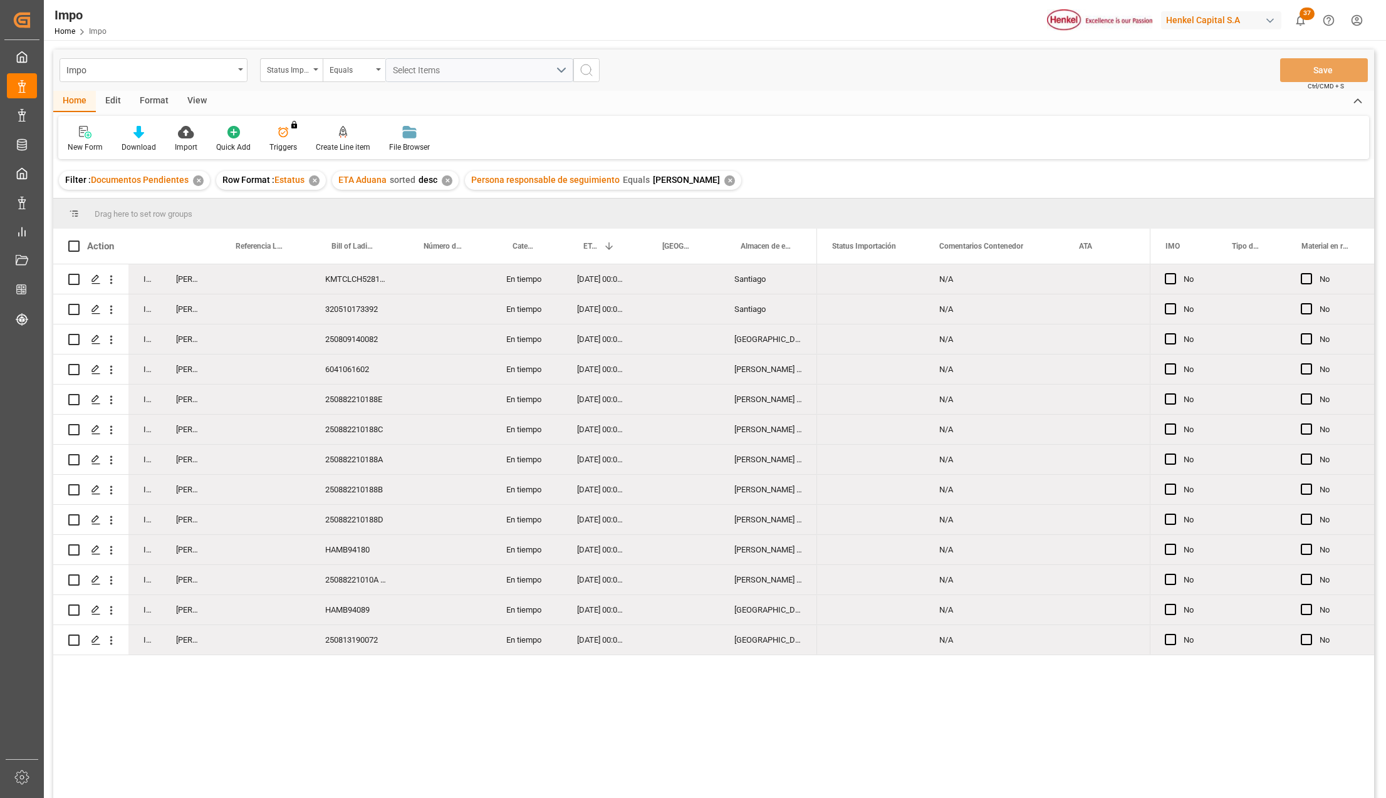
drag, startPoint x: 290, startPoint y: 699, endPoint x: 289, endPoint y: 686, distance: 13.8
click at [290, 699] on div "In progress [PERSON_NAME] KMTCLCH5281875 En tiempo [DATE] 00:00:00 [GEOGRAPHIC_…" at bounding box center [713, 533] width 1321 height 538
click at [251, 541] on div "Press SPACE to select this row." at bounding box center [262, 549] width 96 height 29
